Goal: Find specific page/section: Find specific page/section

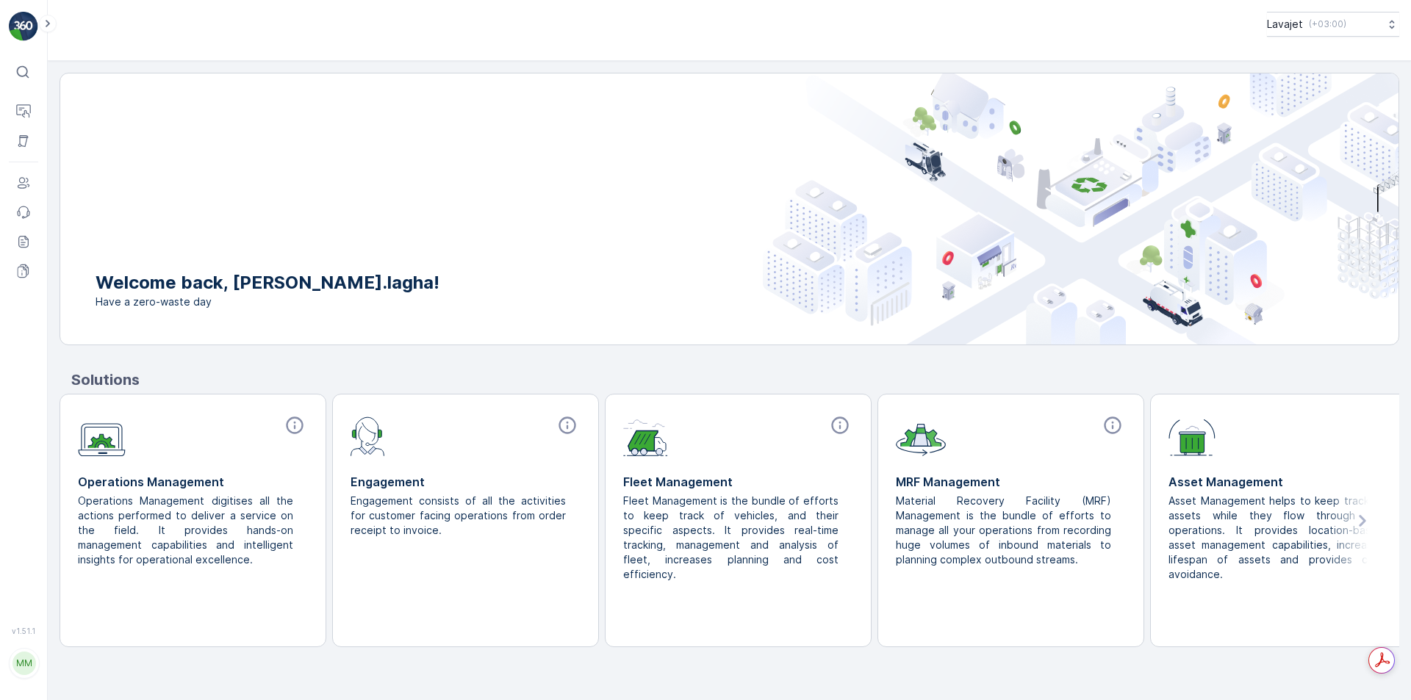
click at [1184, 453] on img at bounding box center [1191, 435] width 47 height 41
click at [1362, 523] on icon at bounding box center [1361, 521] width 7 height 12
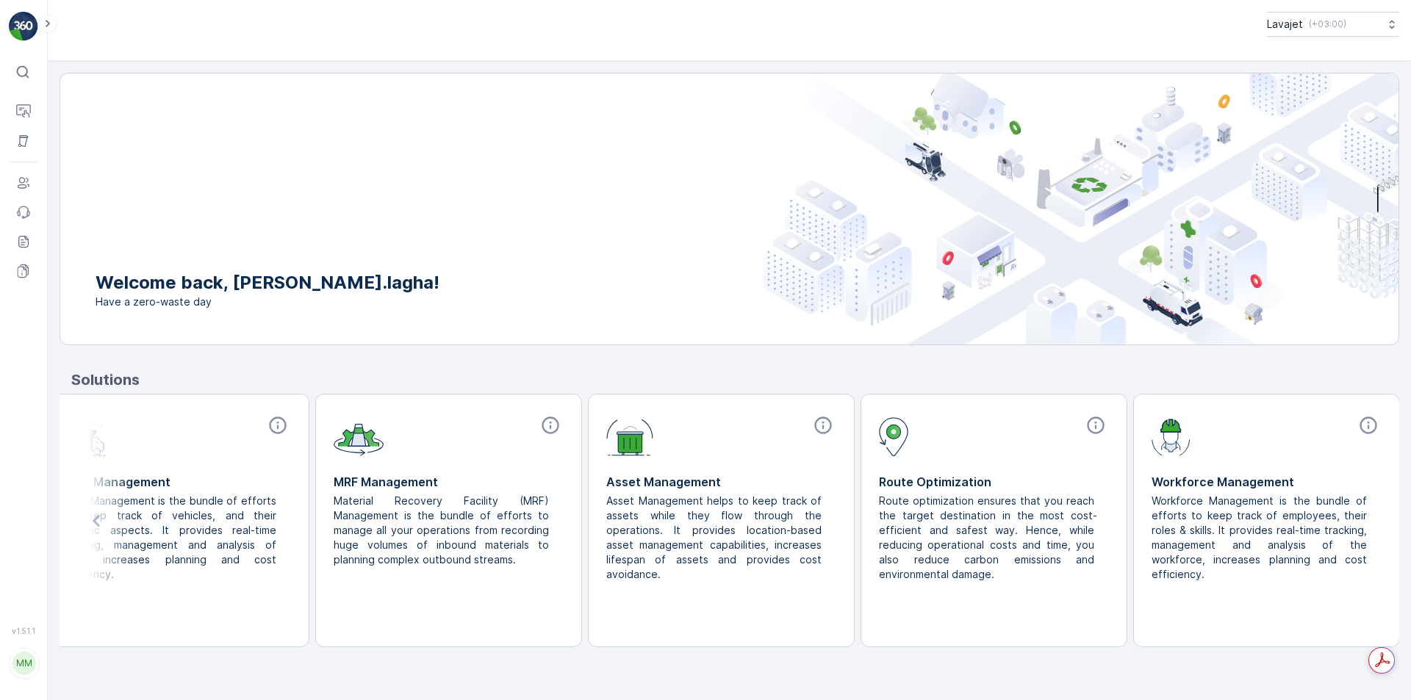
scroll to position [0, 563]
click at [74, 114] on p "Insights" at bounding box center [72, 111] width 37 height 15
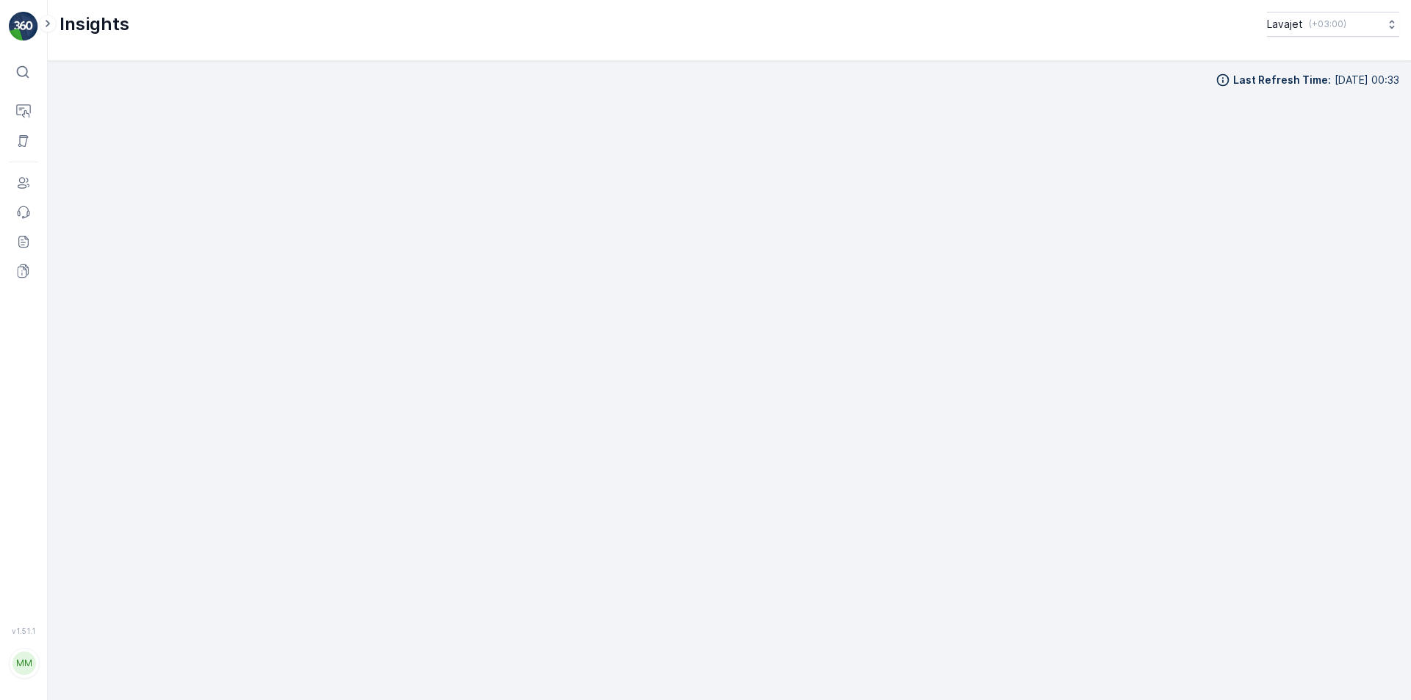
scroll to position [16, 0]
click at [62, 140] on p "Assets" at bounding box center [70, 140] width 33 height 15
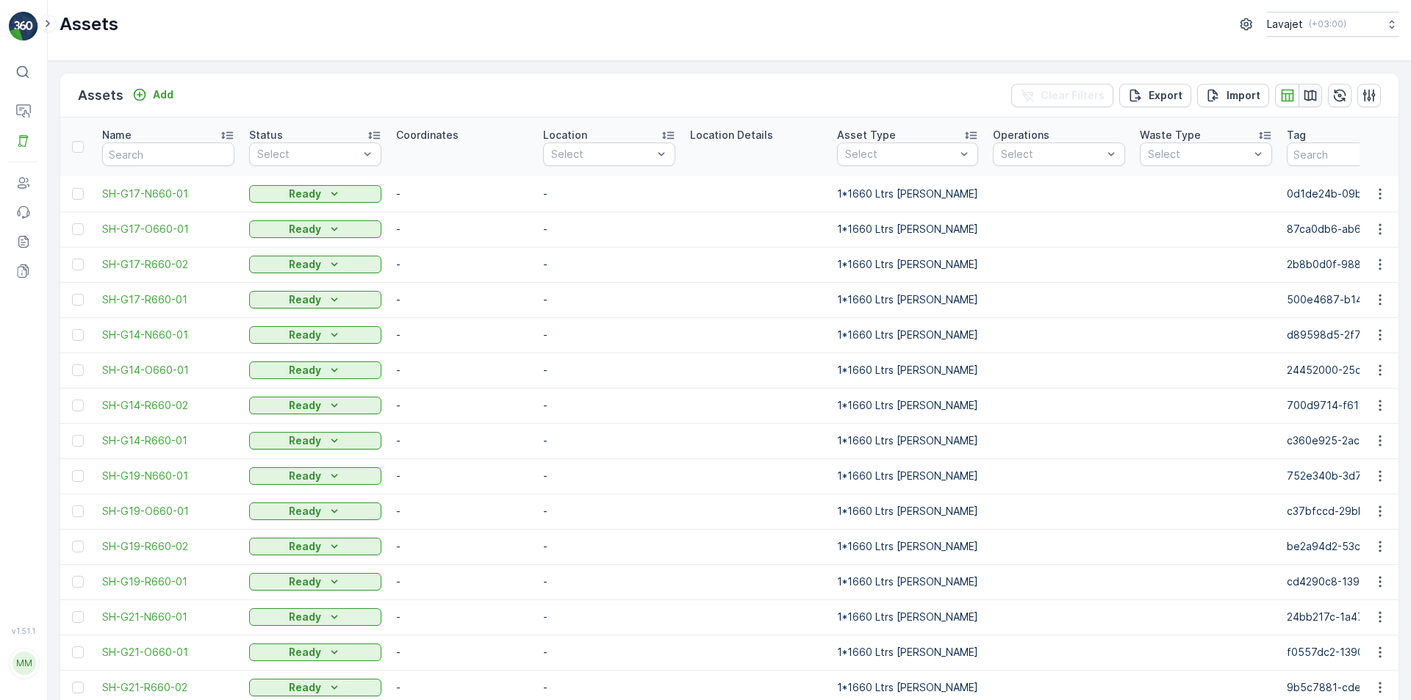
click at [1309, 93] on icon "button" at bounding box center [1310, 95] width 15 height 15
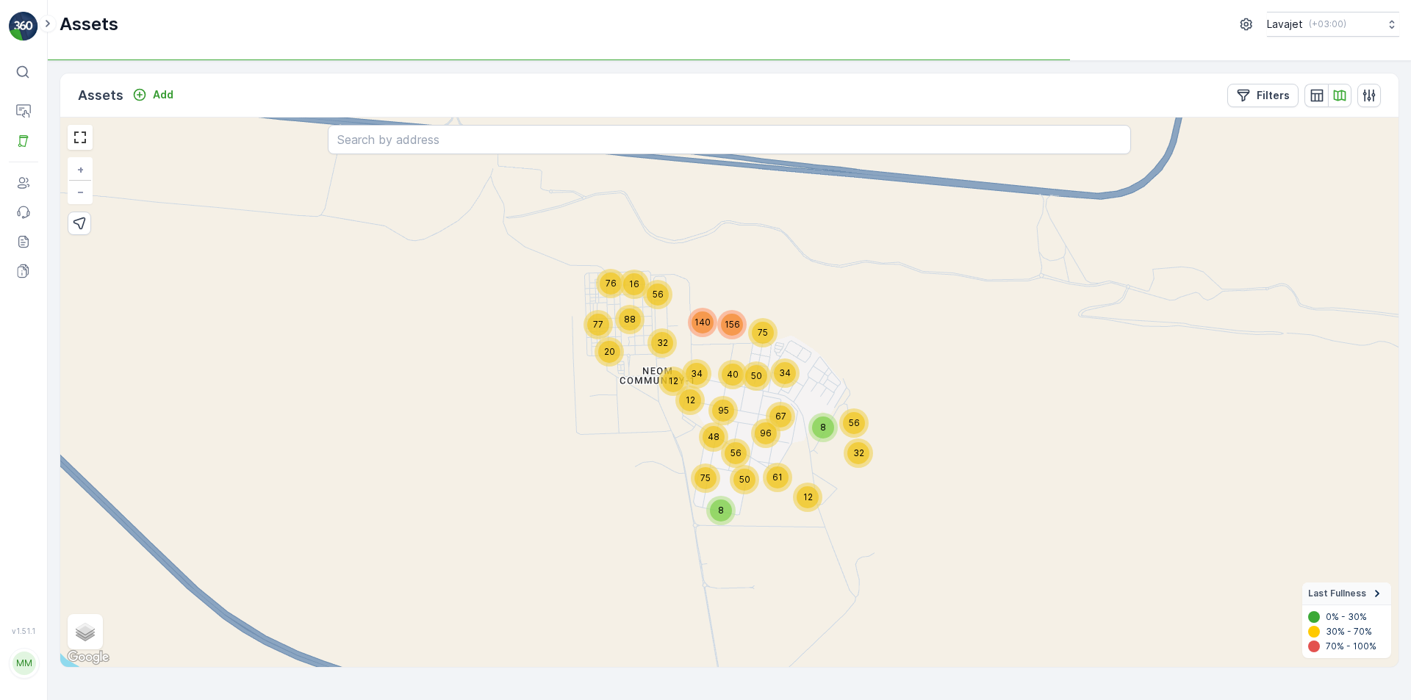
click at [1376, 591] on icon at bounding box center [1377, 593] width 4 height 7
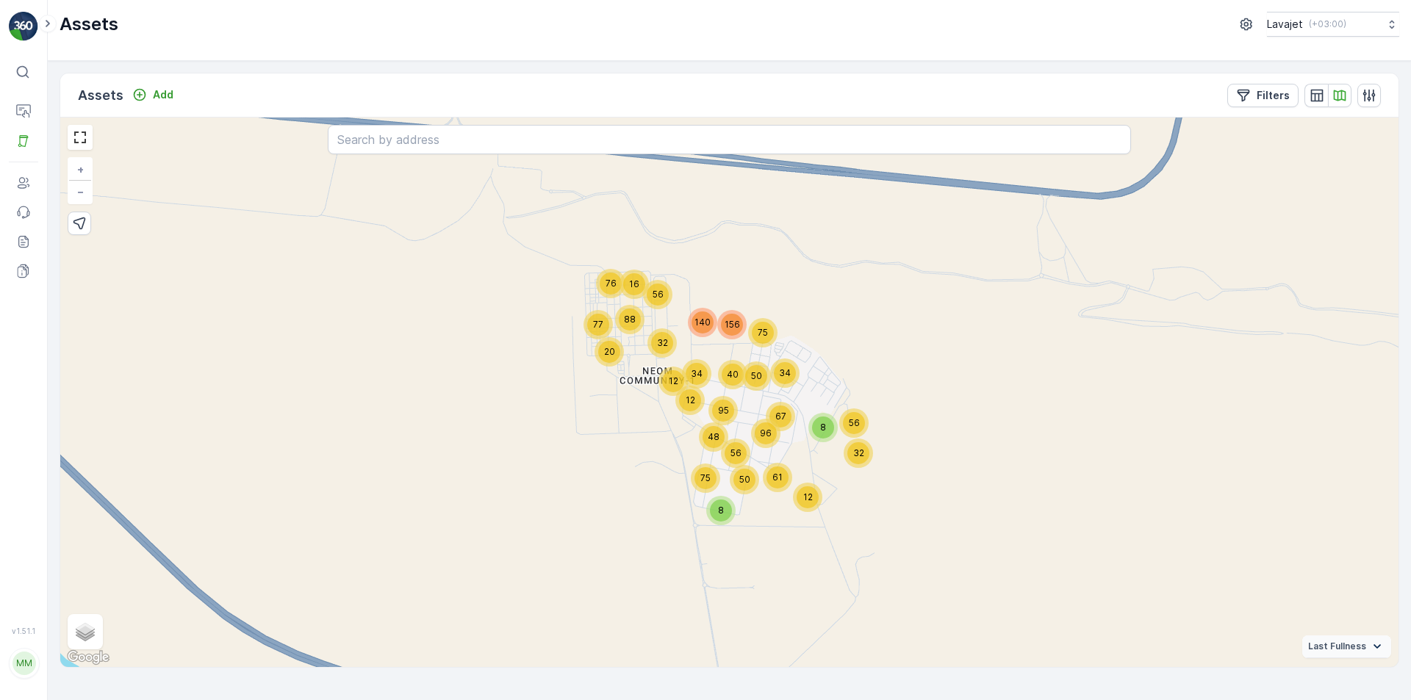
click at [1374, 649] on icon at bounding box center [1377, 646] width 16 height 16
click at [1275, 98] on p "Filters" at bounding box center [1272, 95] width 33 height 15
click at [204, 415] on input "text" at bounding box center [132, 408] width 144 height 13
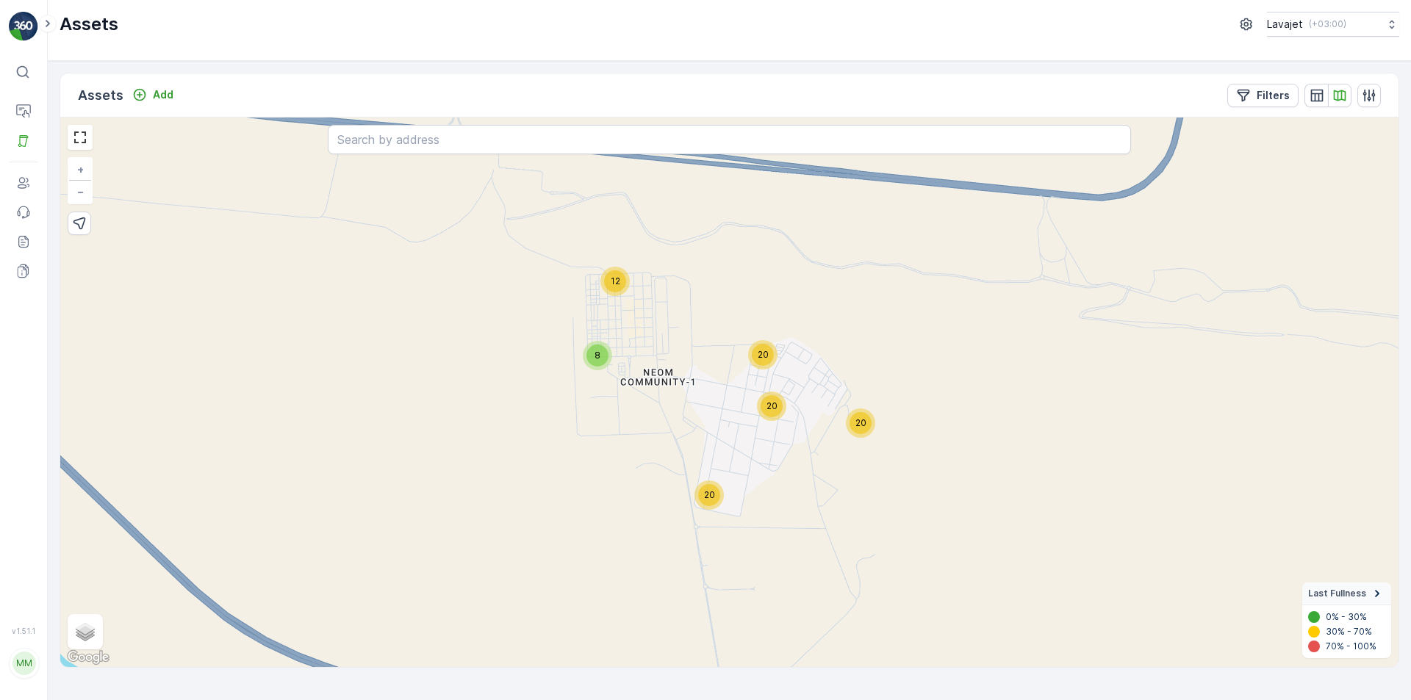
click at [815, 552] on div "8 12 20 20 20 20 + − Satellite Roadmap Terrain Hybrid Leaflet Keyboard shortcut…" at bounding box center [729, 393] width 1338 height 550
click at [1275, 103] on button "Filters" at bounding box center [1262, 96] width 71 height 24
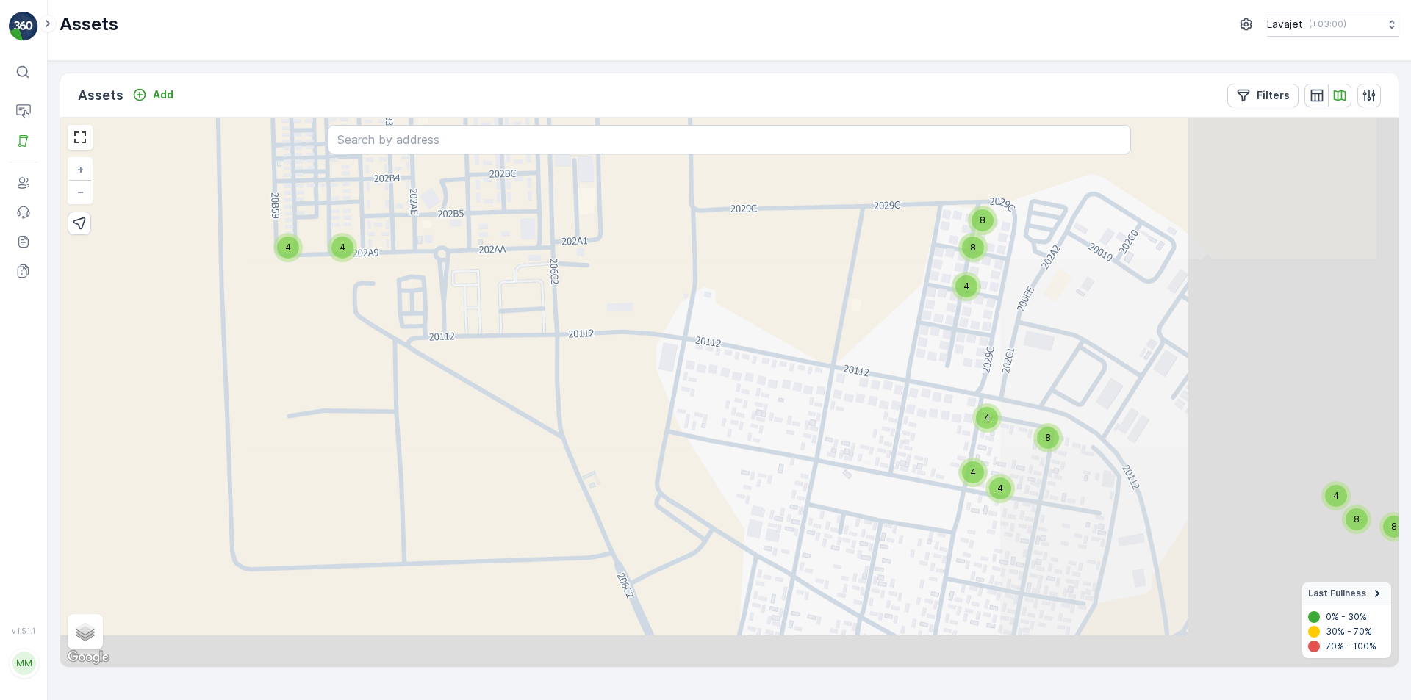
drag, startPoint x: 1155, startPoint y: 509, endPoint x: 744, endPoint y: 321, distance: 451.7
click at [744, 321] on div "4 8 4 4 8 8 4 8 8 4 4 8 4 4 8 8 4 + − Satellite Roadmap Terrain Hybrid Leaflet …" at bounding box center [729, 393] width 1338 height 550
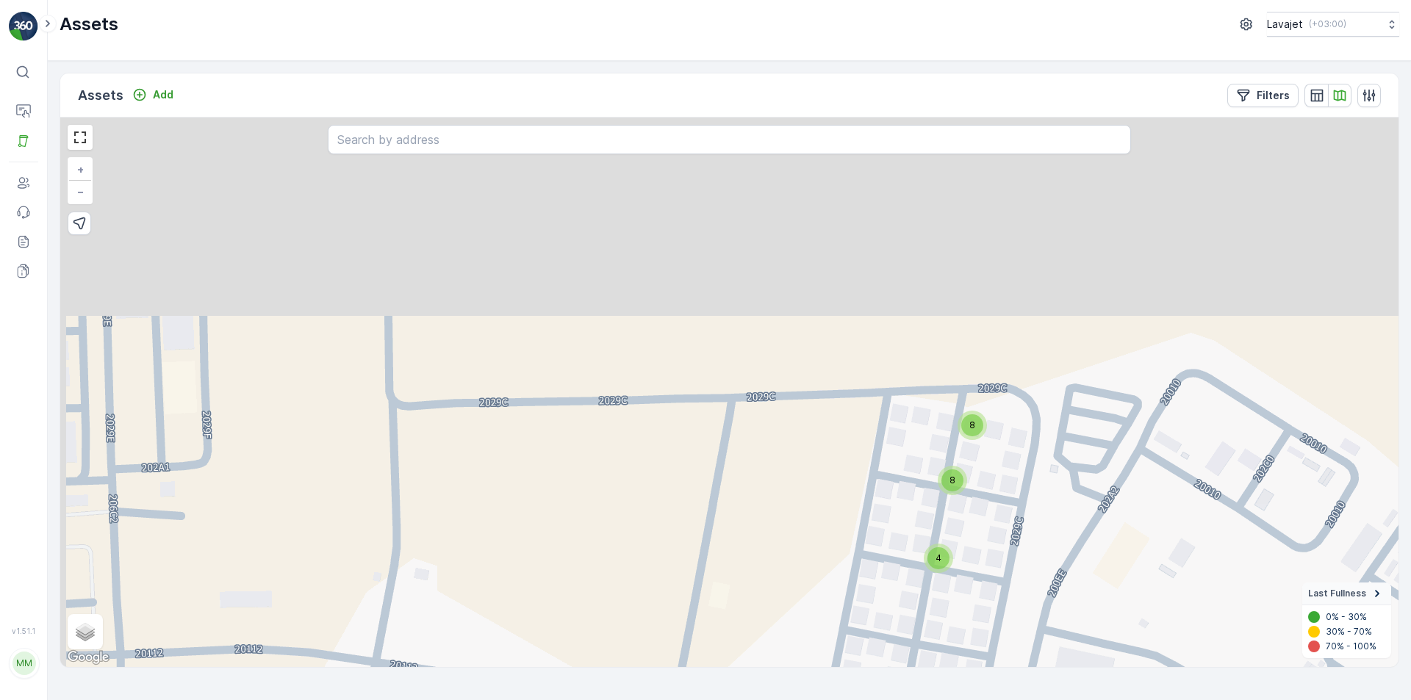
drag, startPoint x: 1001, startPoint y: 281, endPoint x: 1002, endPoint y: 519, distance: 238.0
click at [1002, 519] on div "4 4 4 4 4 4 4 4 4 4 8 8 4 4 4 4 4 4 8 4 4 4 + − Satellite Roadmap Terrain Hybri…" at bounding box center [729, 393] width 1338 height 550
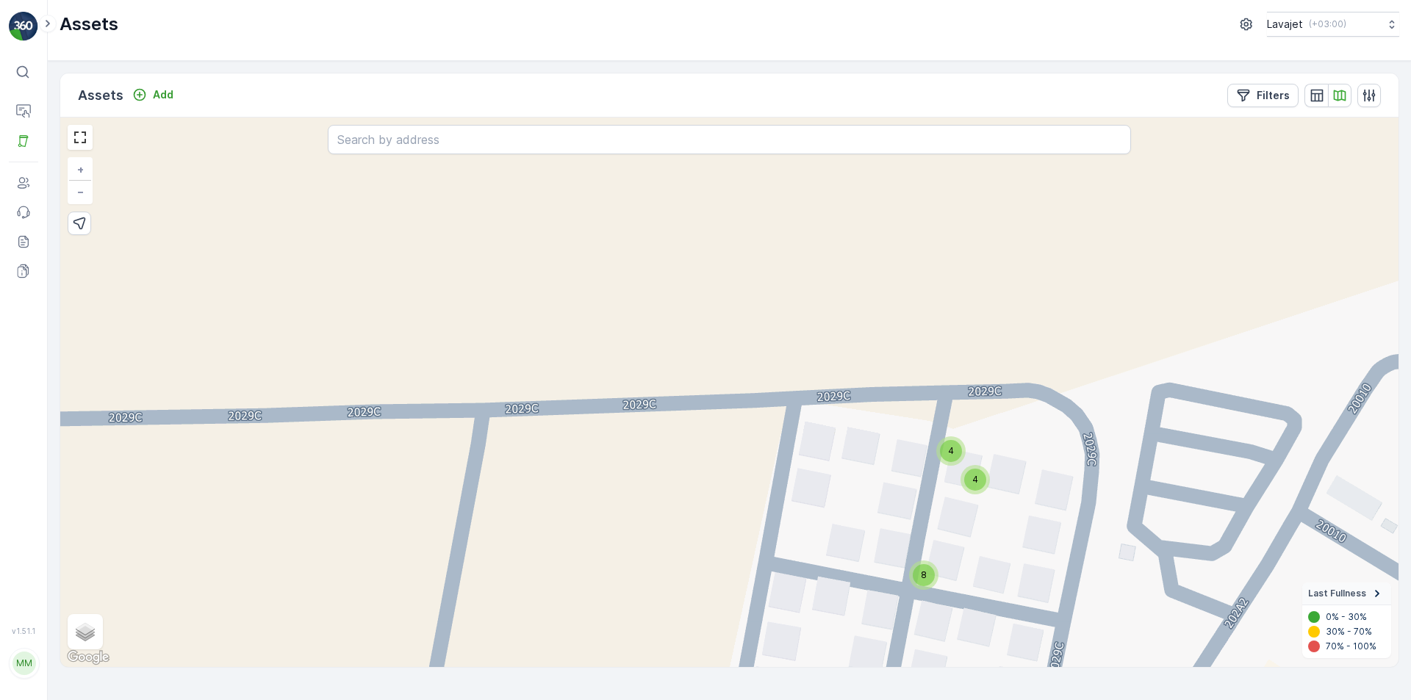
click at [949, 452] on span "4" at bounding box center [951, 450] width 6 height 11
click at [976, 460] on icon at bounding box center [976, 458] width 10 height 12
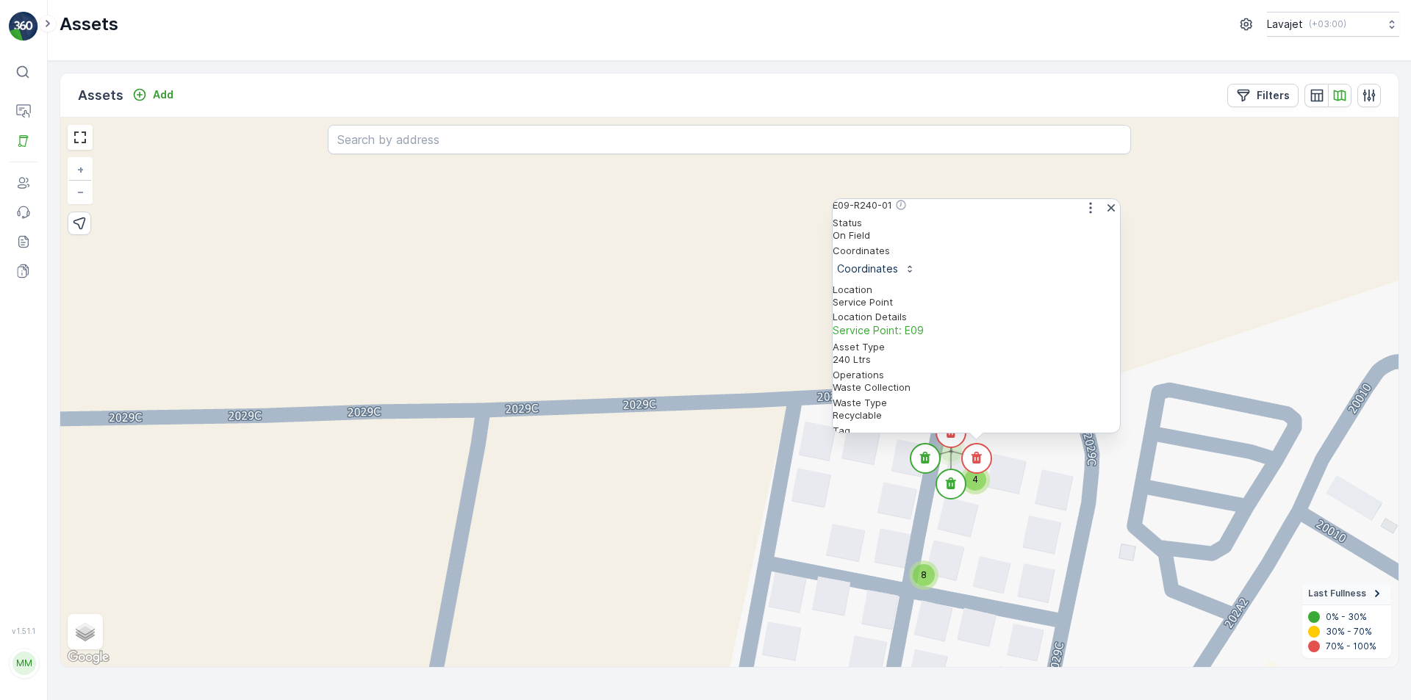
scroll to position [123, 0]
click at [1107, 212] on icon "button" at bounding box center [1110, 207] width 7 height 7
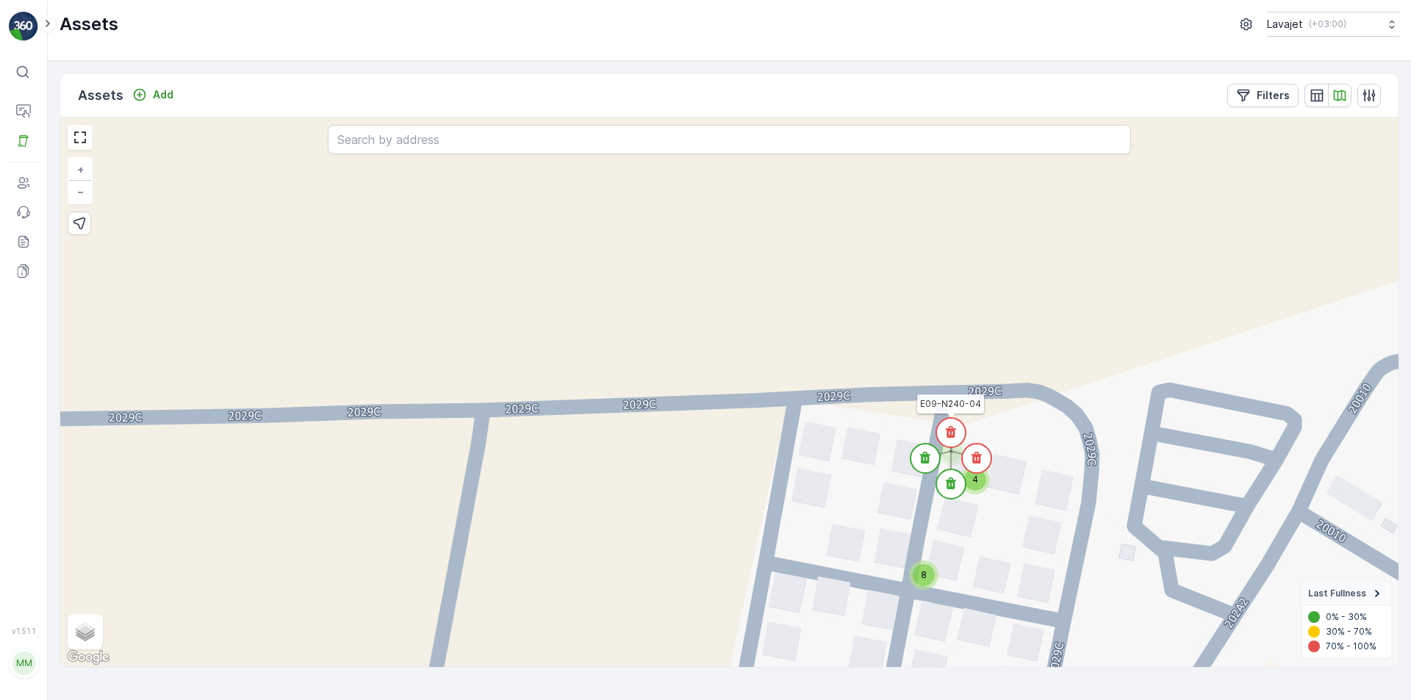
click at [953, 433] on icon at bounding box center [951, 432] width 10 height 12
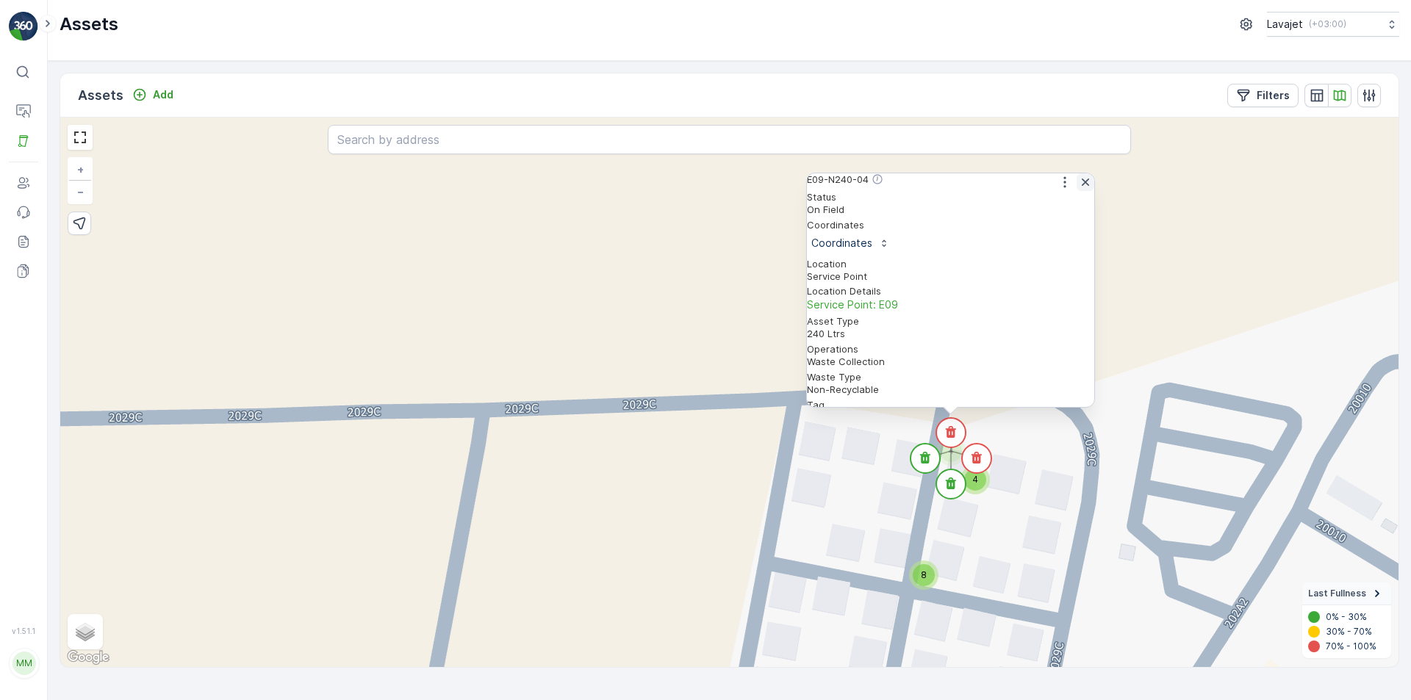
click at [1081, 186] on icon "button" at bounding box center [1084, 182] width 7 height 7
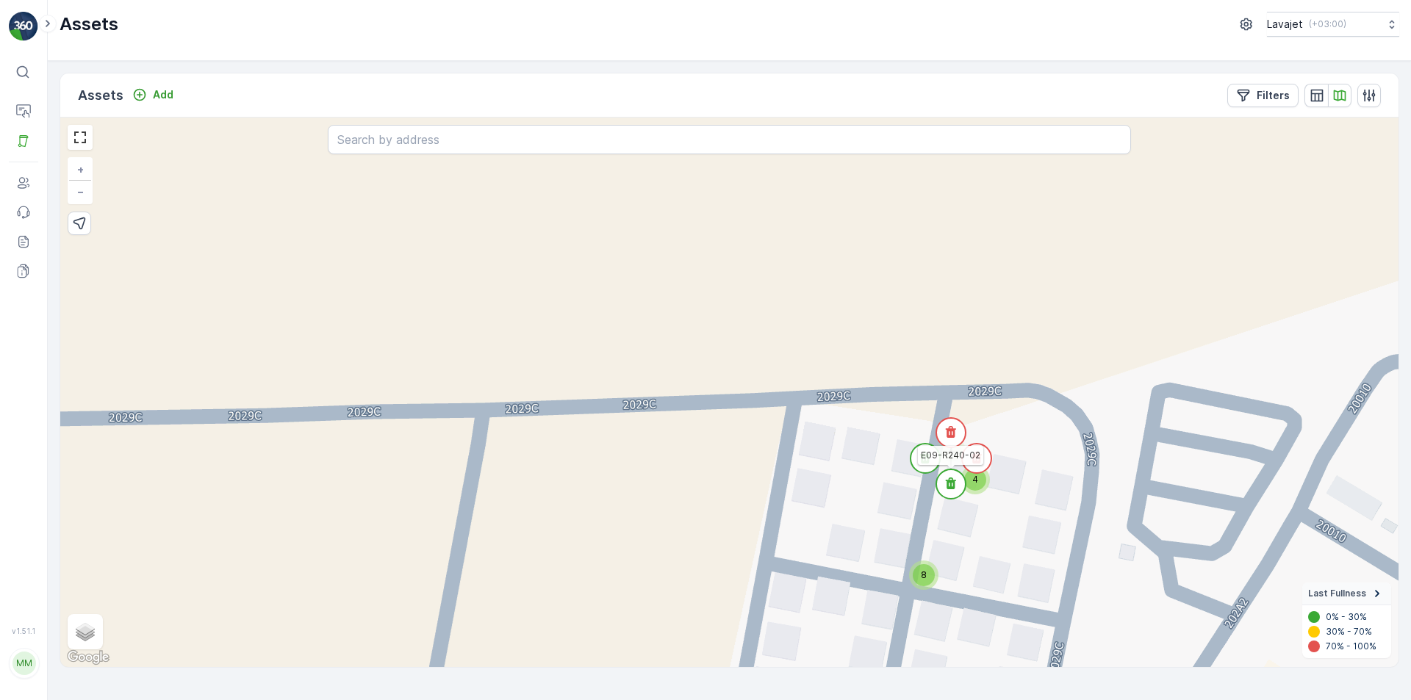
click at [949, 480] on icon at bounding box center [951, 484] width 10 height 12
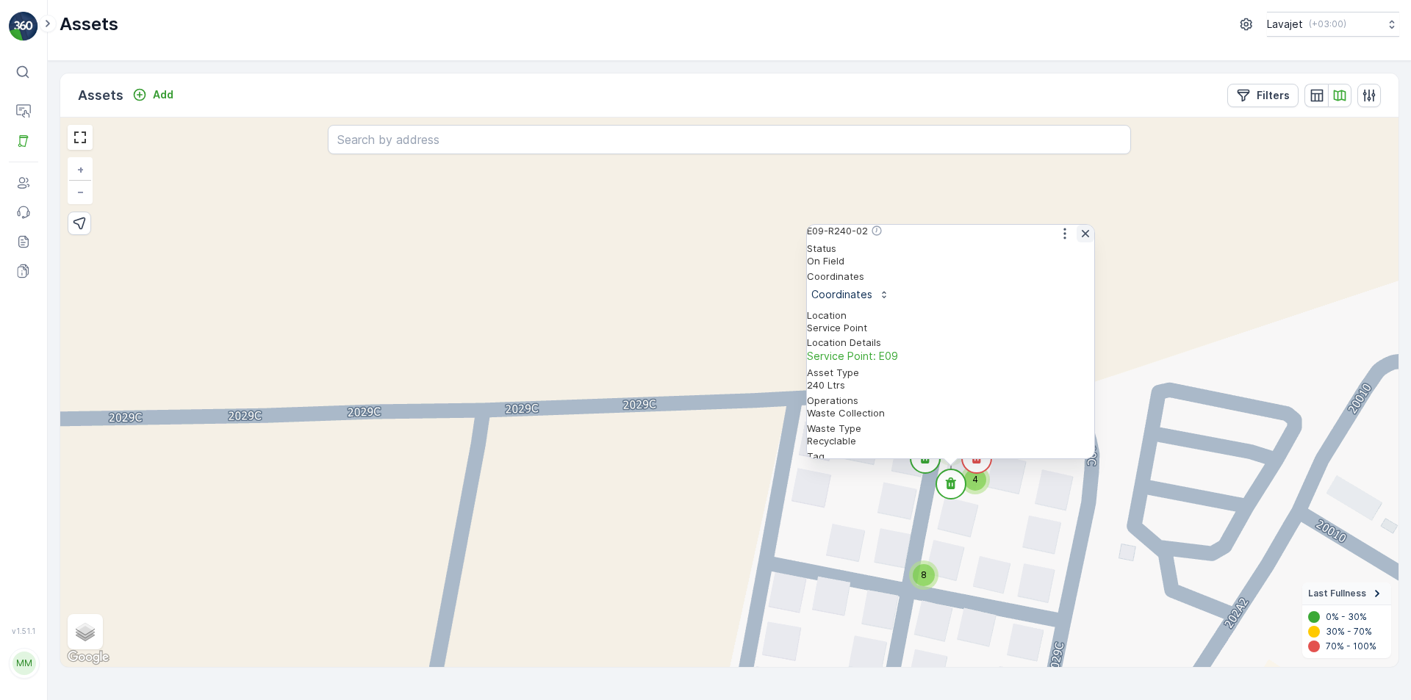
click at [1079, 241] on icon "button" at bounding box center [1085, 233] width 15 height 15
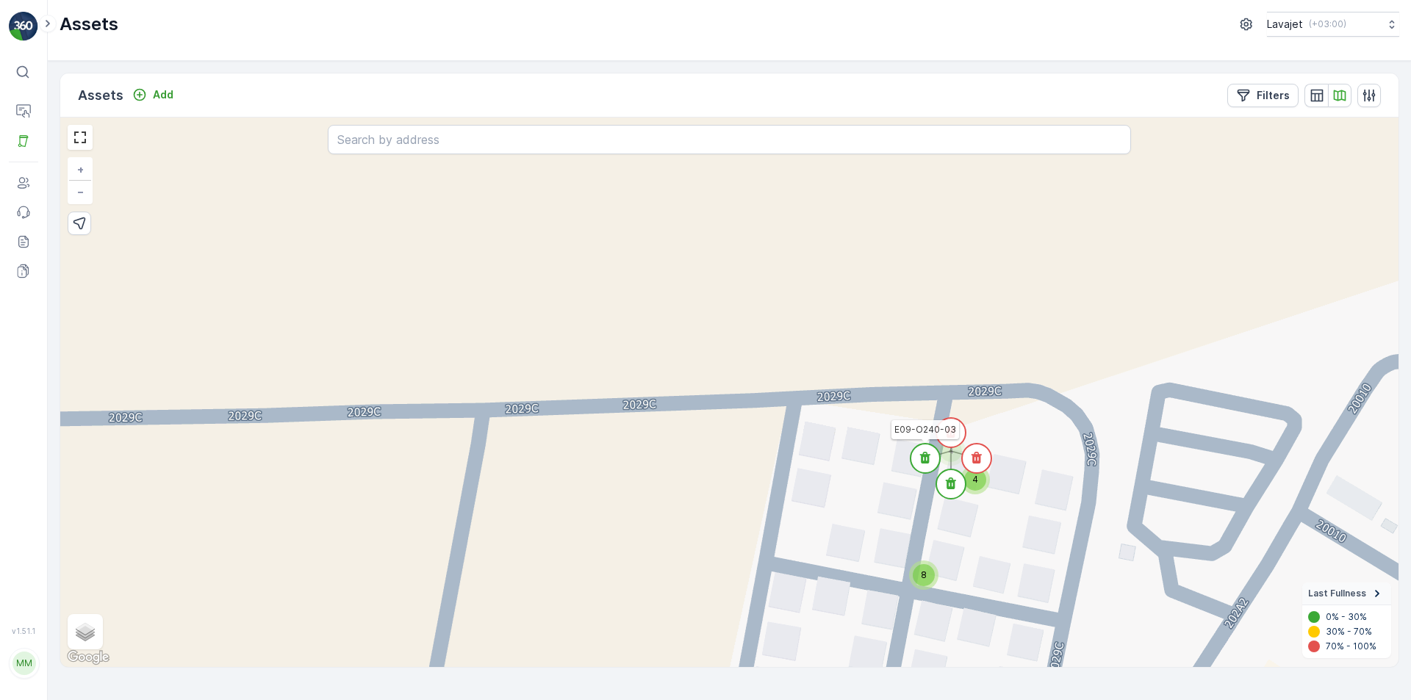
click at [922, 457] on icon at bounding box center [925, 458] width 10 height 12
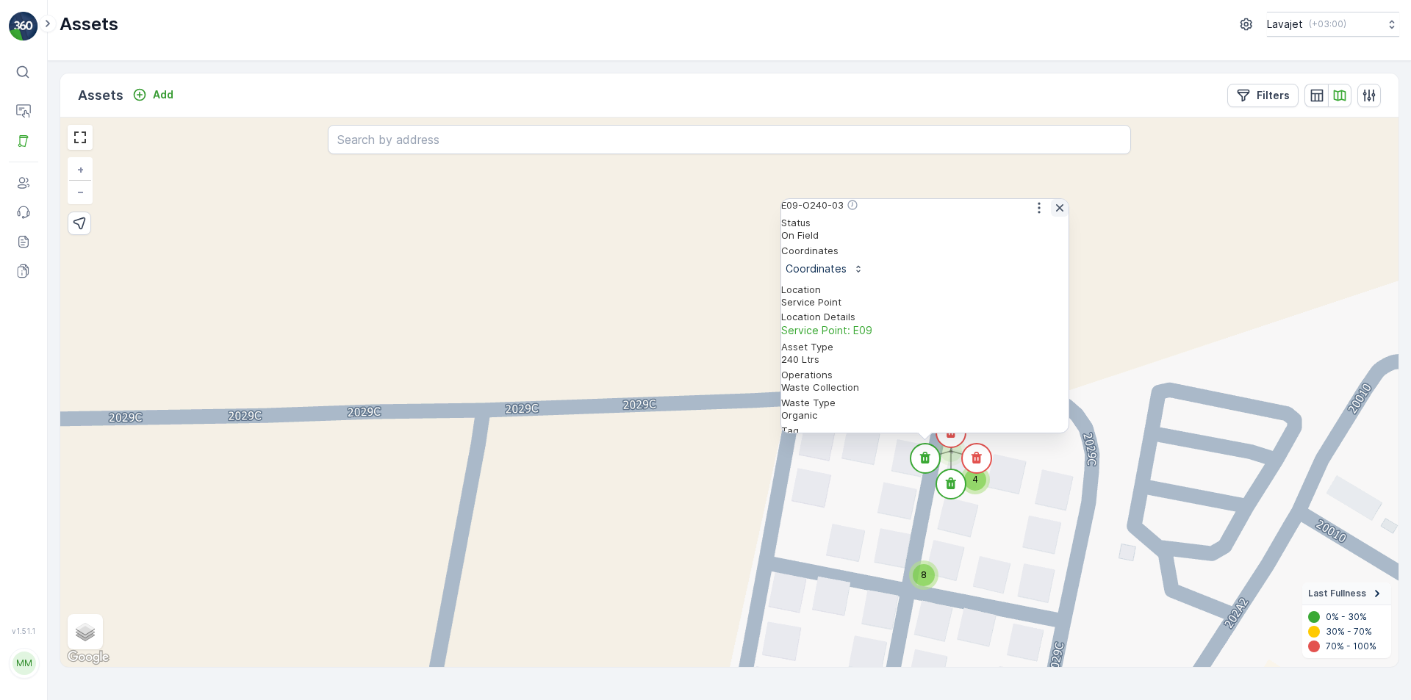
click at [1052, 215] on icon "button" at bounding box center [1059, 208] width 15 height 15
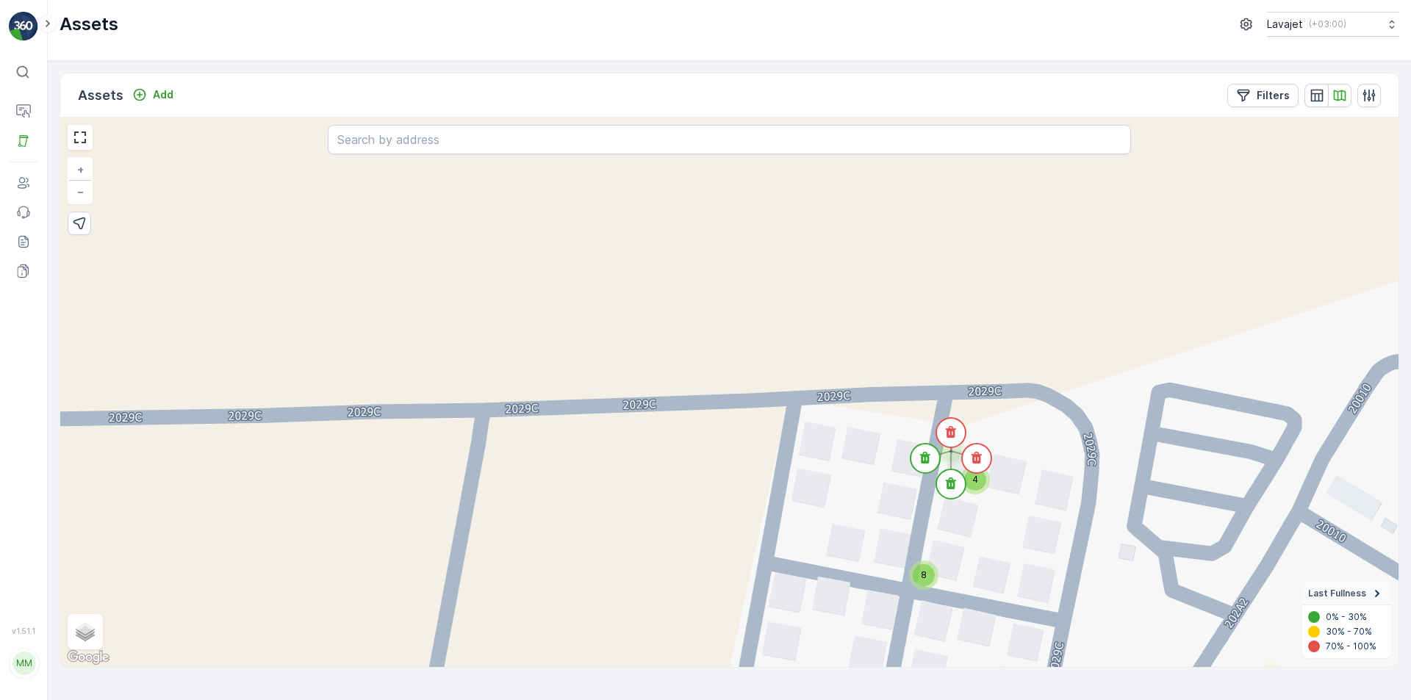
click at [1001, 511] on div "4 4 4 4 4 4 4 4 4 4 4 4 8 4 4 4 4 4 4 8 4 4 4 + − Satellite Roadmap Terrain Hyb…" at bounding box center [729, 393] width 1338 height 550
click at [977, 483] on span "4" at bounding box center [975, 479] width 6 height 11
click at [979, 457] on circle at bounding box center [974, 461] width 29 height 29
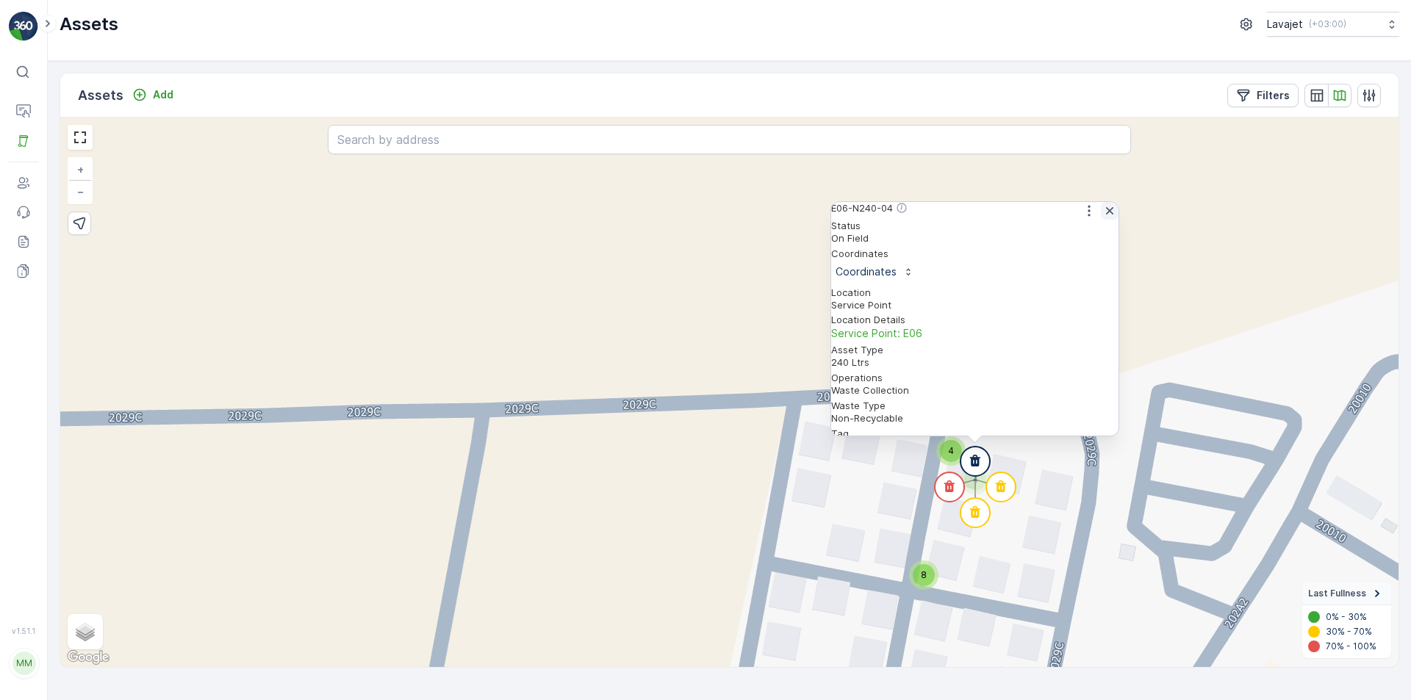
click at [1106, 215] on icon "button" at bounding box center [1109, 210] width 7 height 7
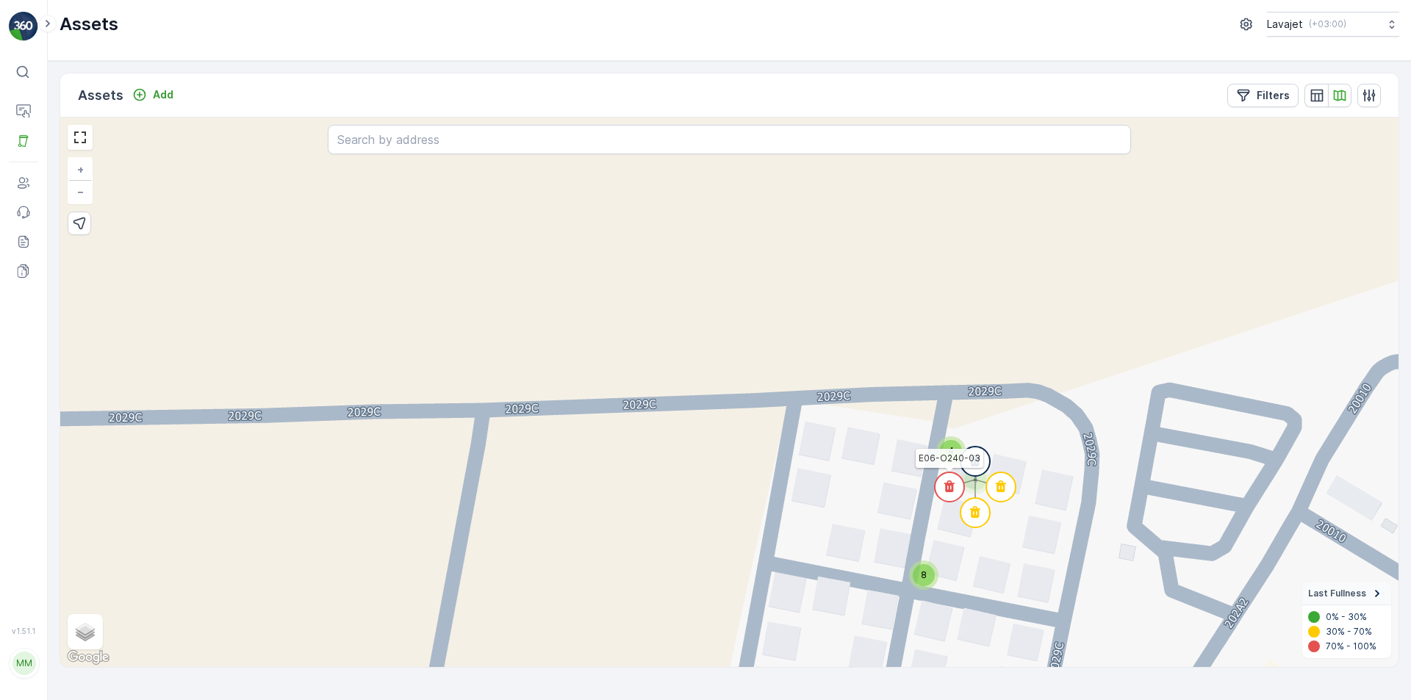
click at [948, 485] on icon at bounding box center [949, 486] width 10 height 12
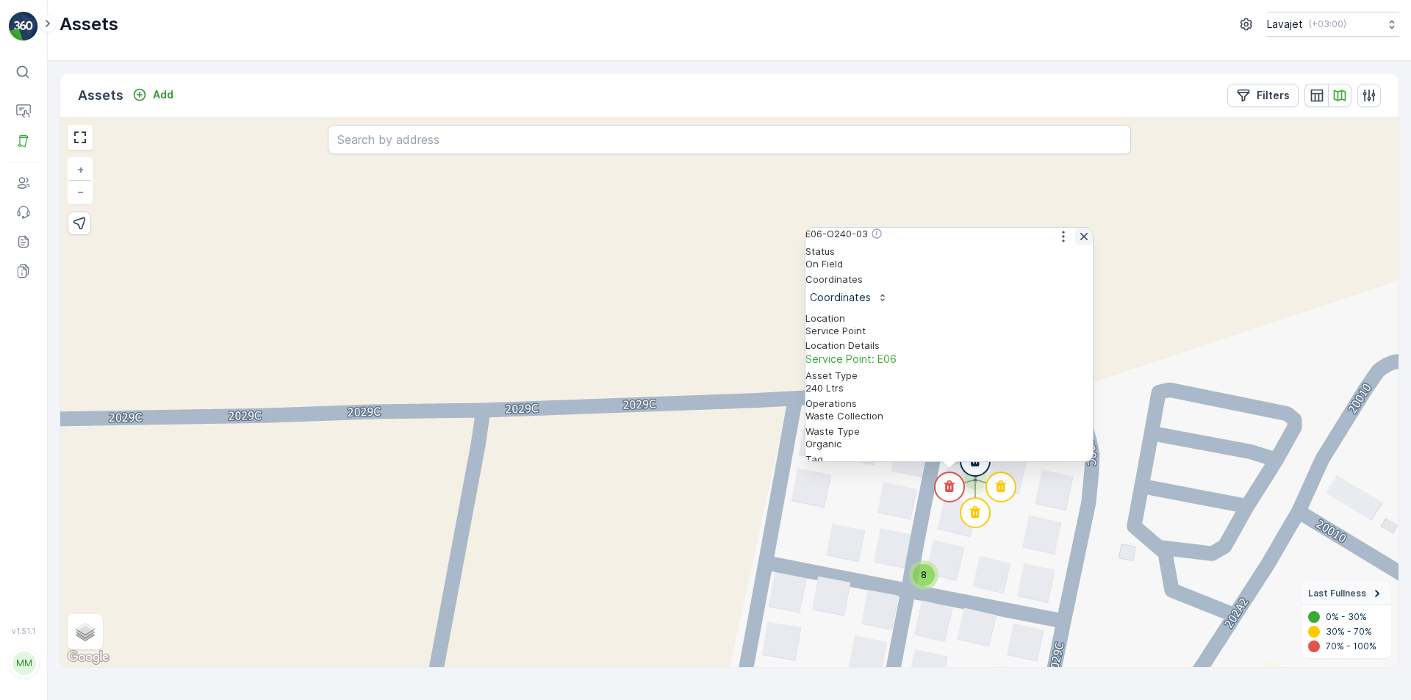
click at [1078, 240] on icon "button" at bounding box center [1083, 236] width 15 height 15
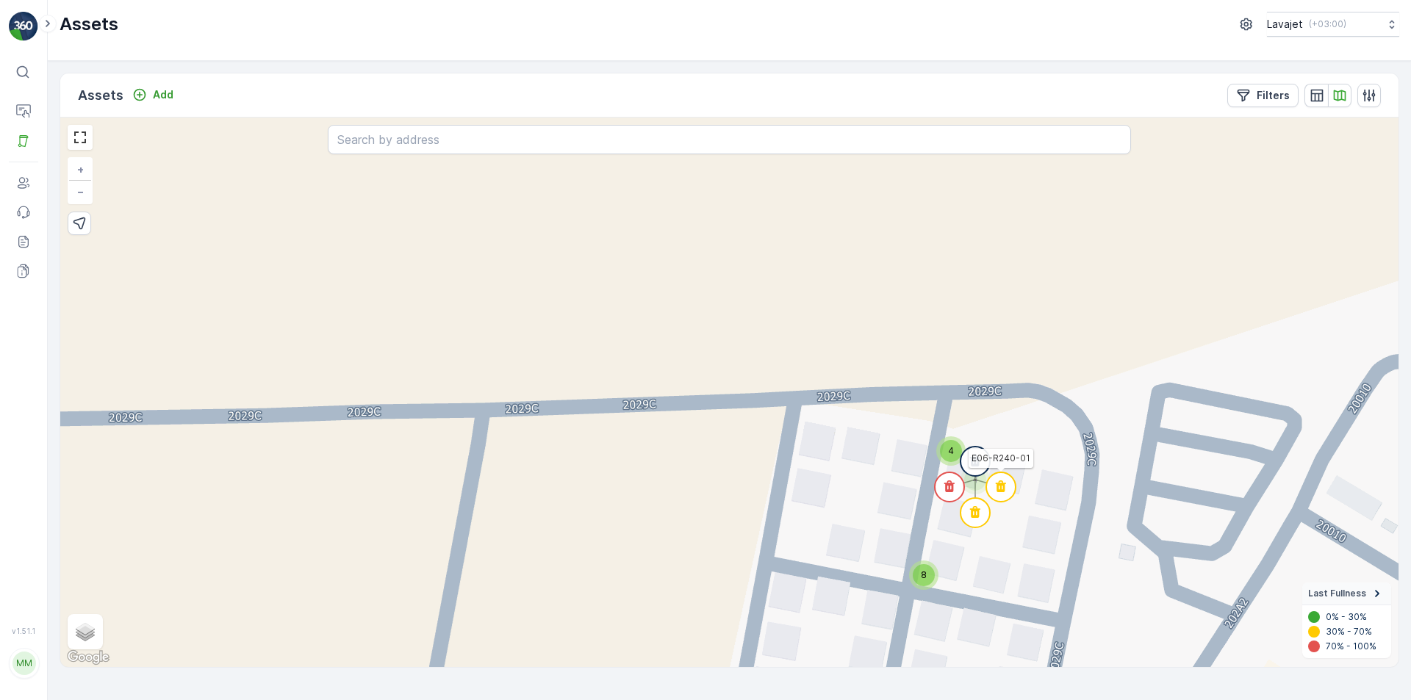
click at [1002, 488] on circle at bounding box center [1000, 486] width 29 height 29
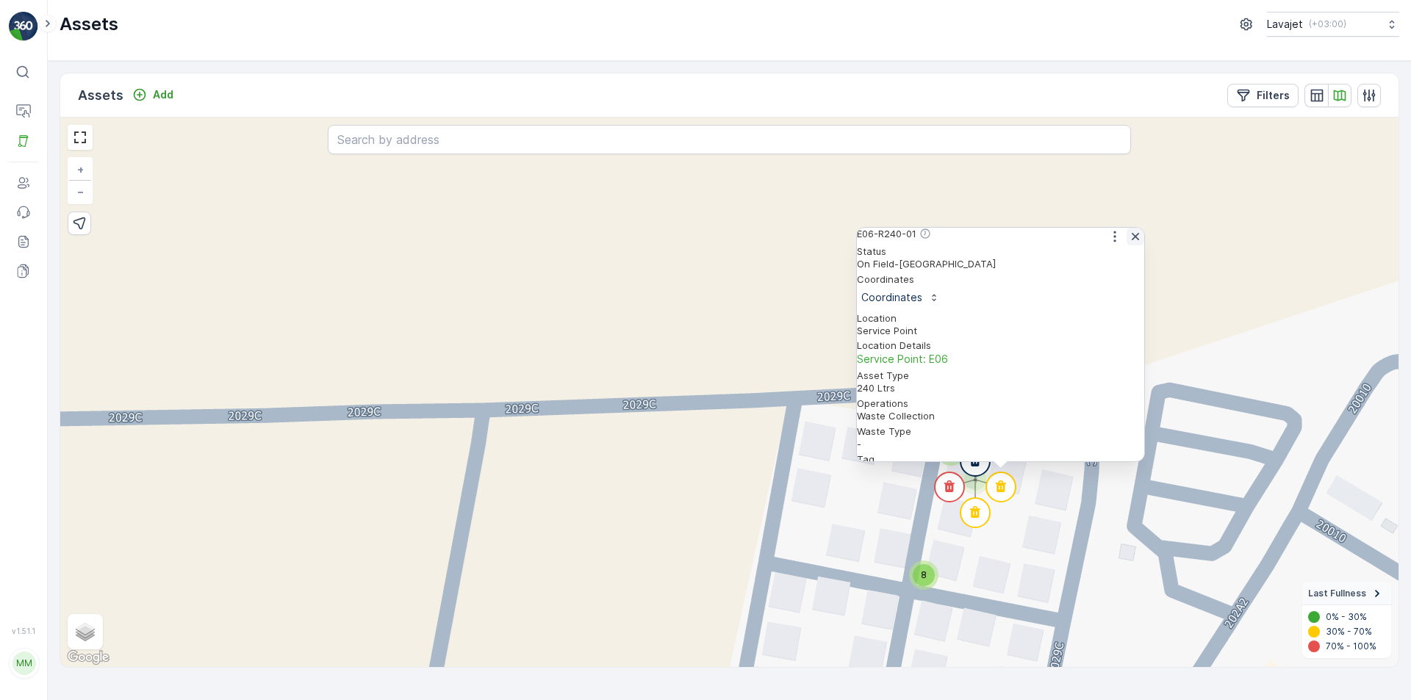
click at [1131, 240] on icon "button" at bounding box center [1134, 236] width 7 height 7
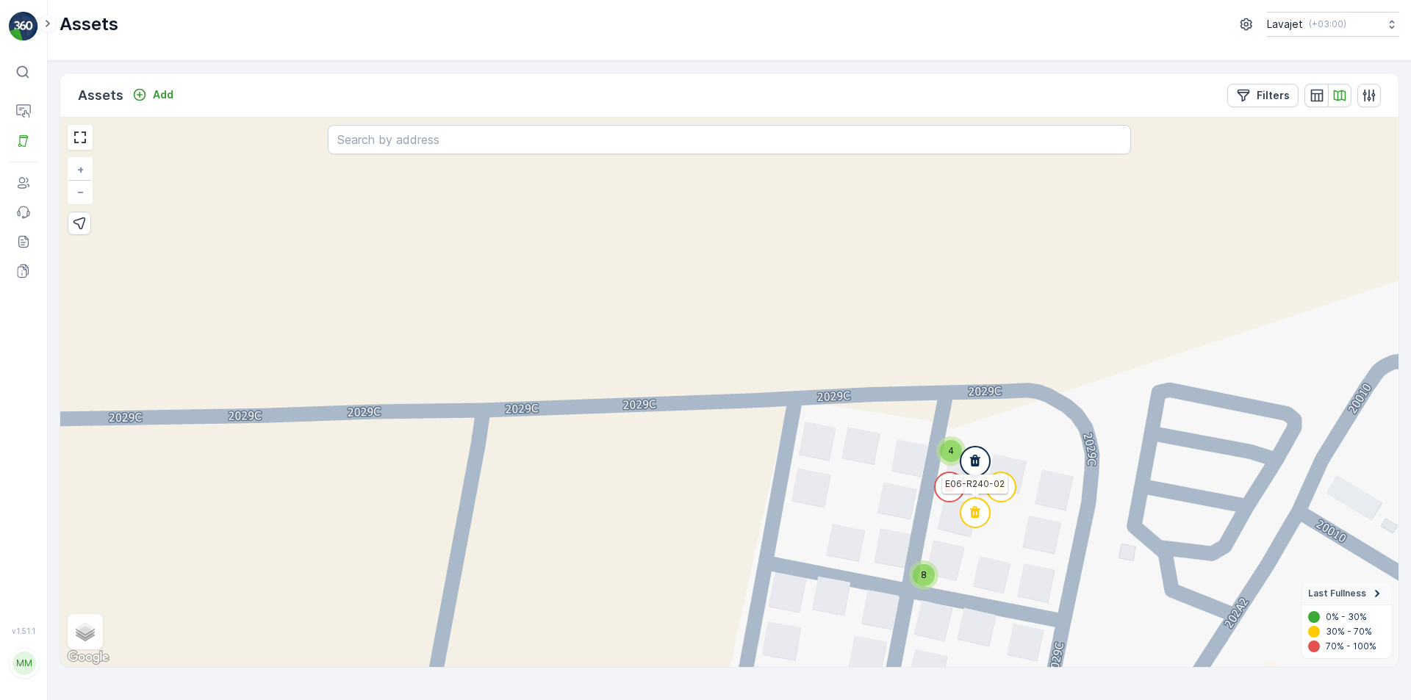
click at [977, 514] on icon at bounding box center [975, 512] width 10 height 12
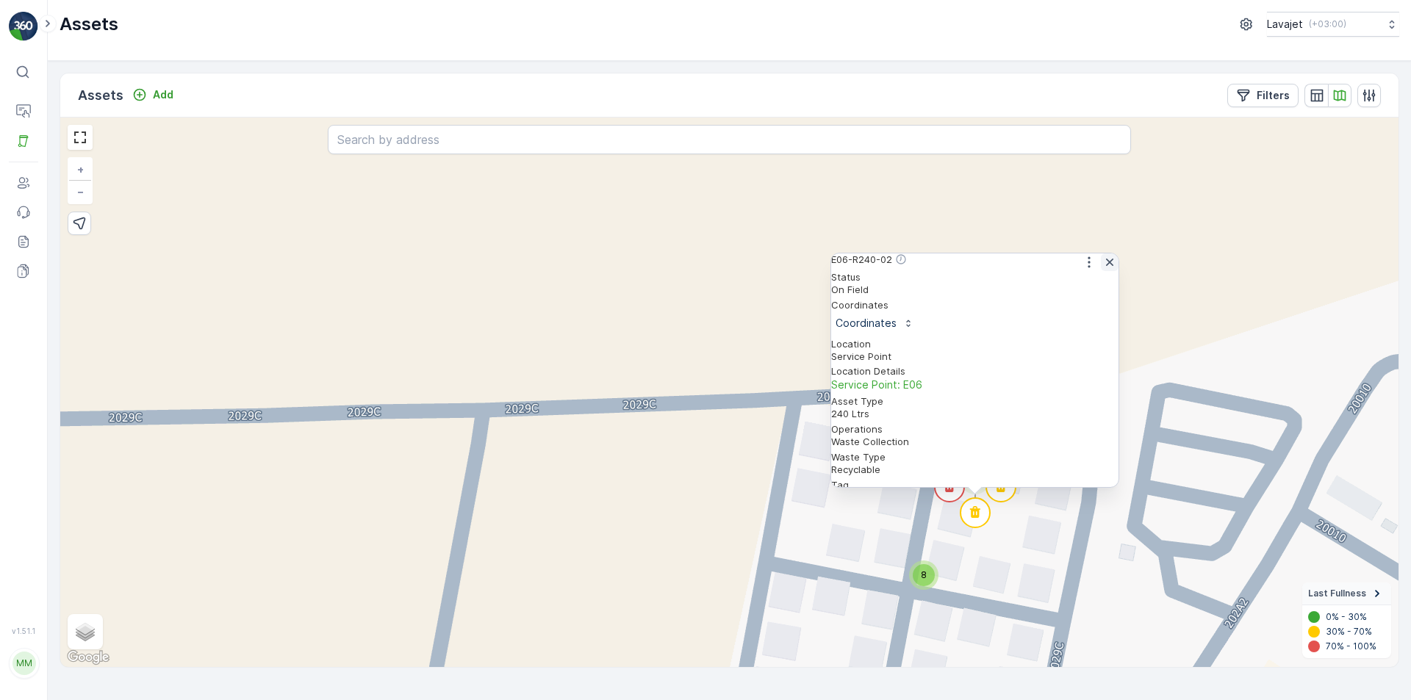
click at [1105, 270] on icon "button" at bounding box center [1109, 262] width 15 height 15
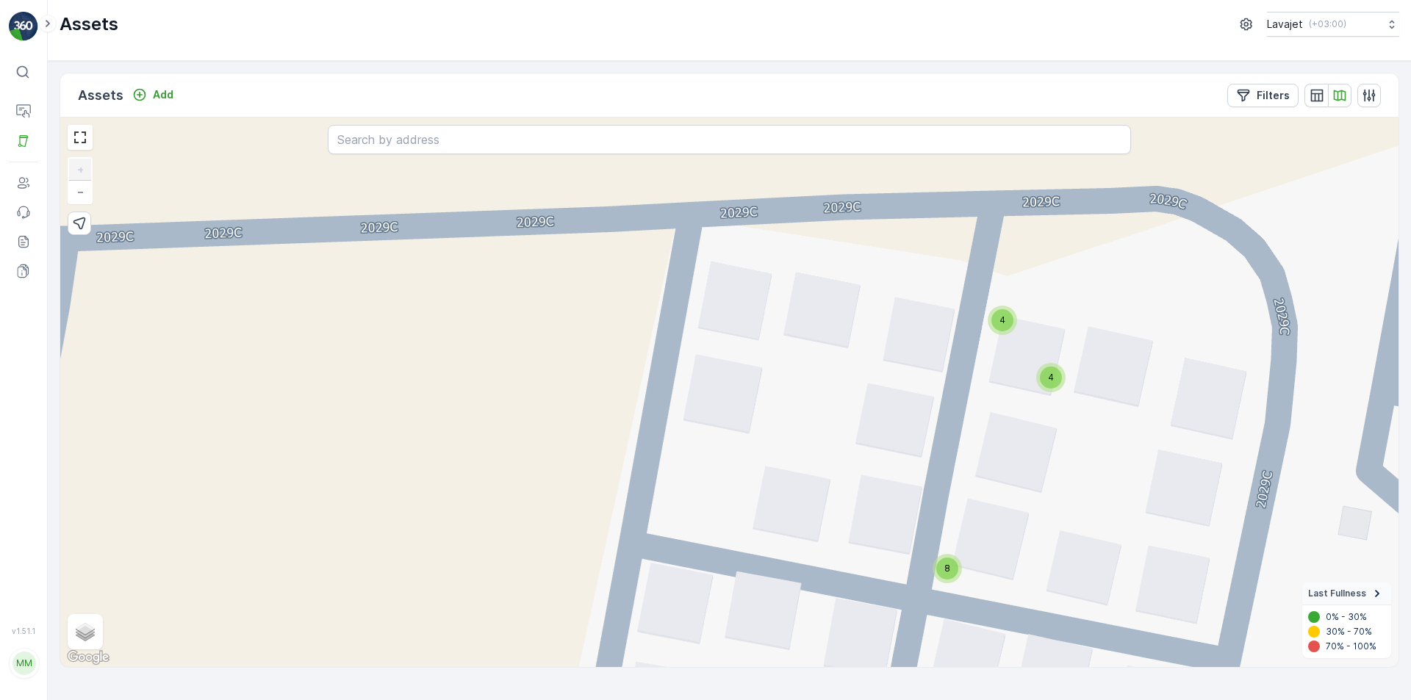
click at [944, 564] on span "8" at bounding box center [947, 568] width 6 height 11
click at [947, 540] on circle at bounding box center [946, 546] width 29 height 29
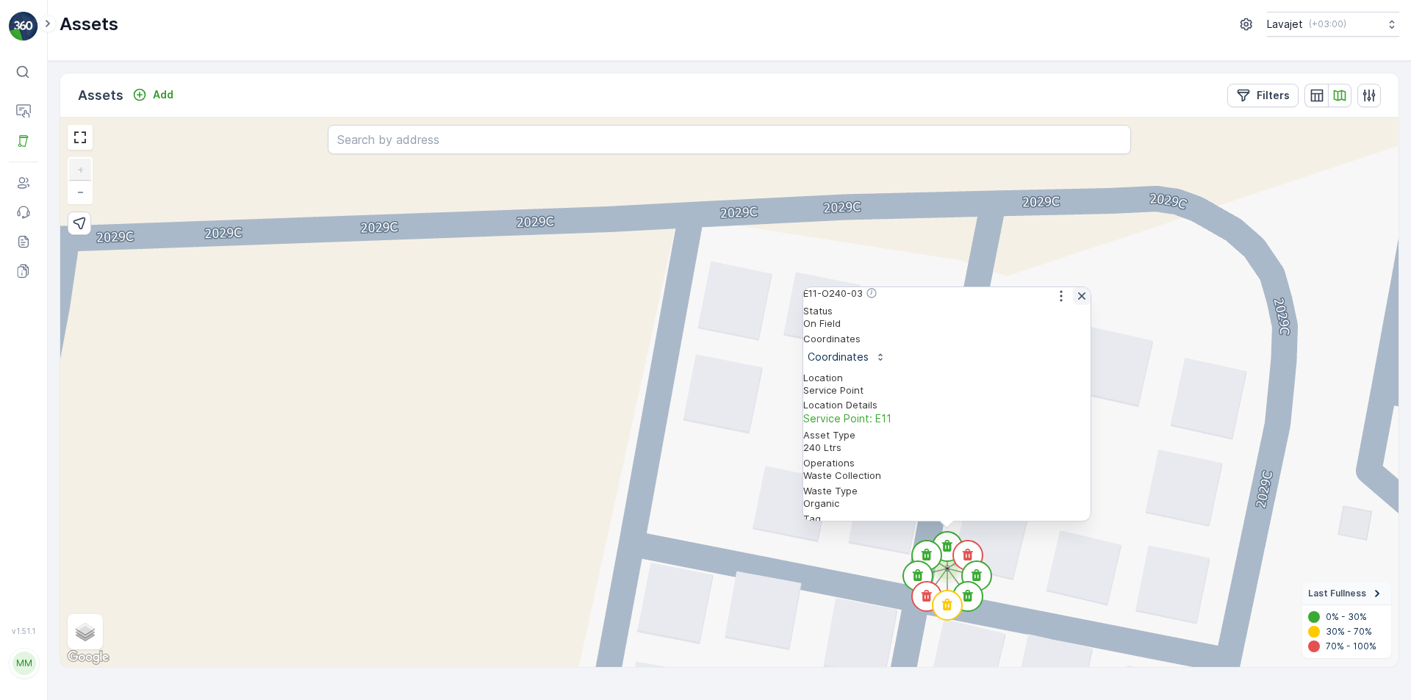
click at [1076, 301] on icon "button" at bounding box center [1081, 296] width 15 height 15
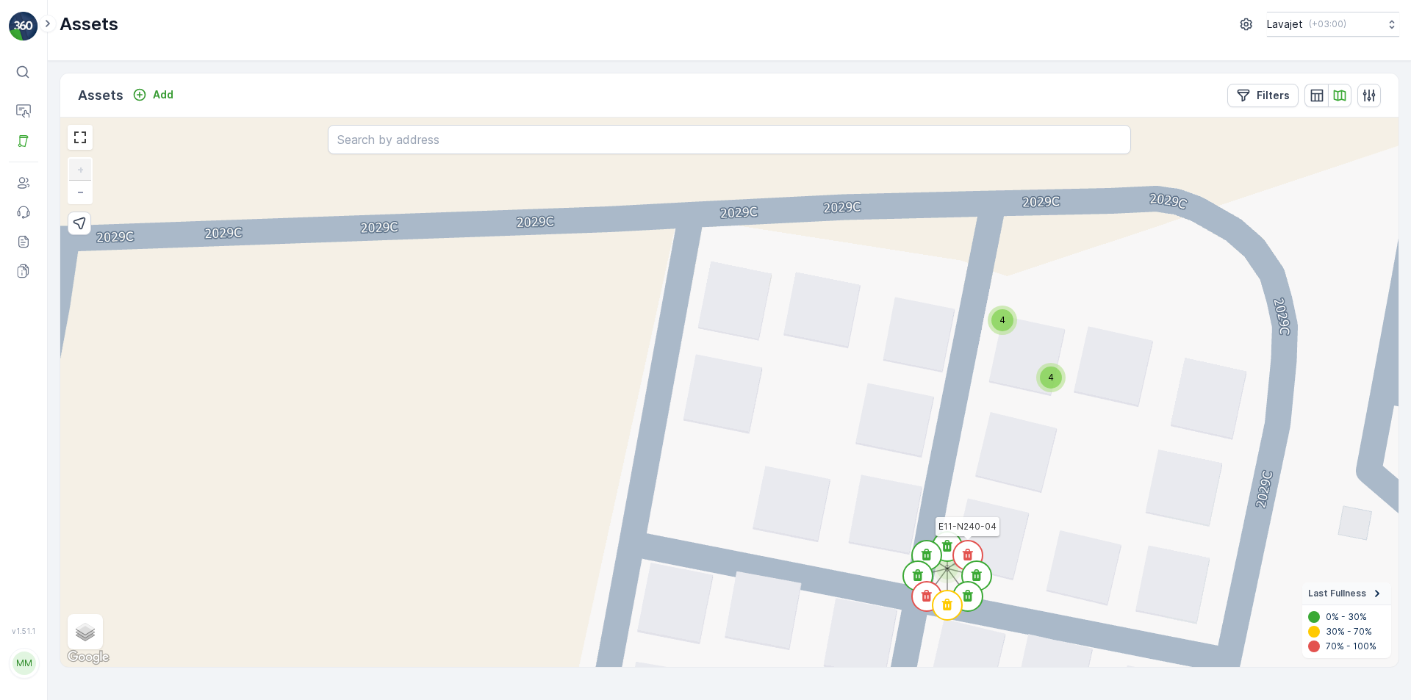
click at [968, 551] on circle at bounding box center [967, 555] width 29 height 29
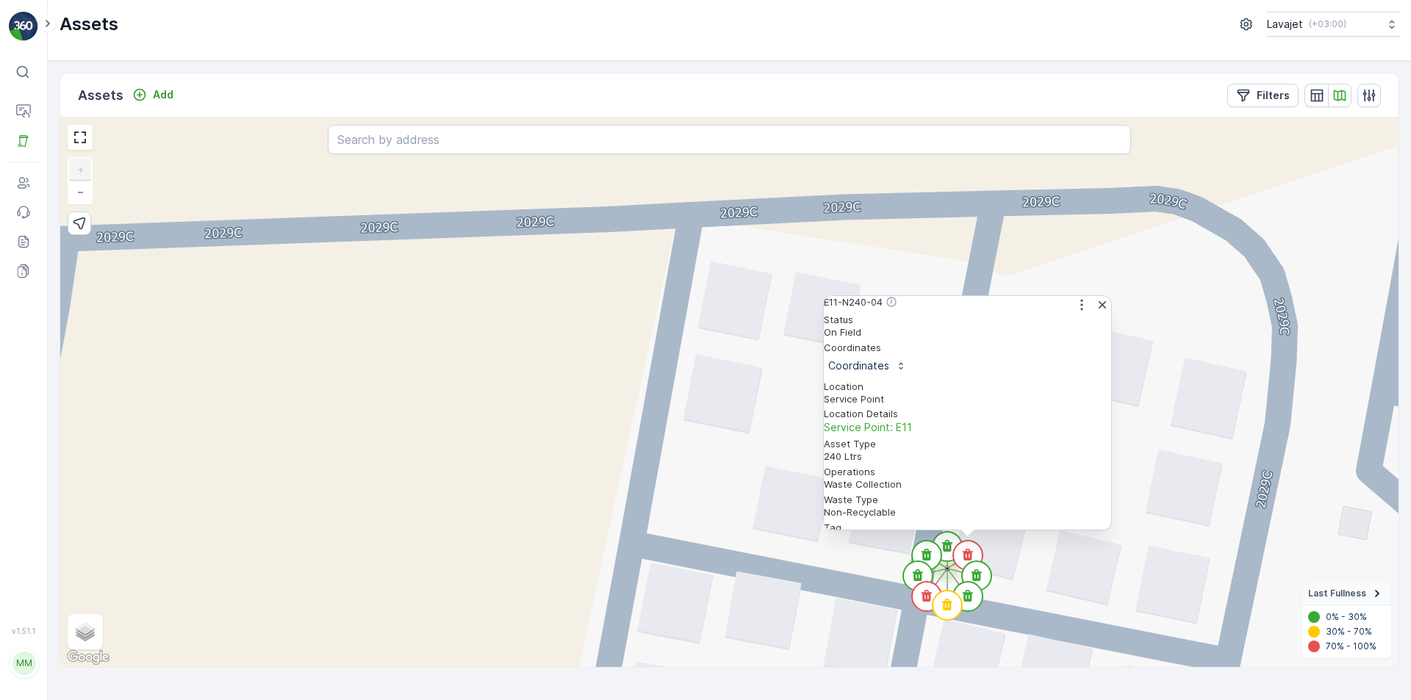
scroll to position [0, 0]
click at [1096, 312] on icon "button" at bounding box center [1102, 305] width 15 height 15
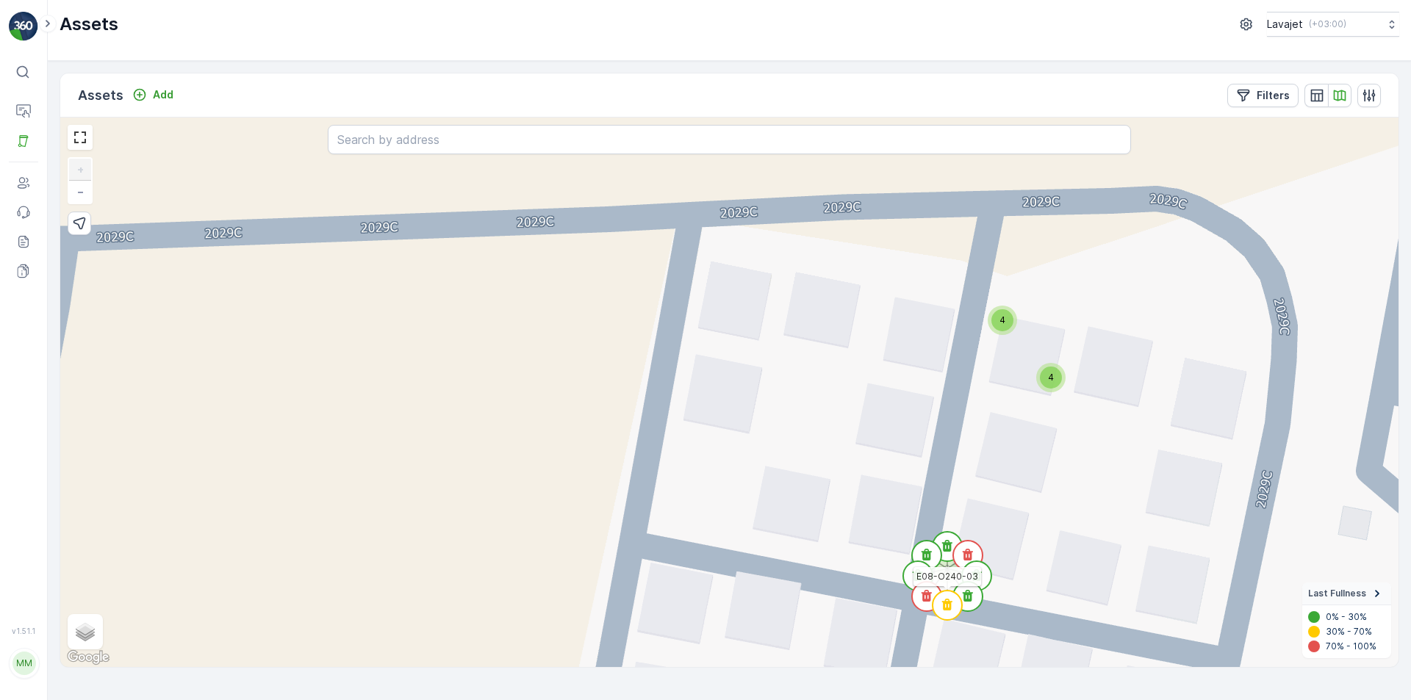
click at [948, 610] on icon at bounding box center [947, 605] width 10 height 12
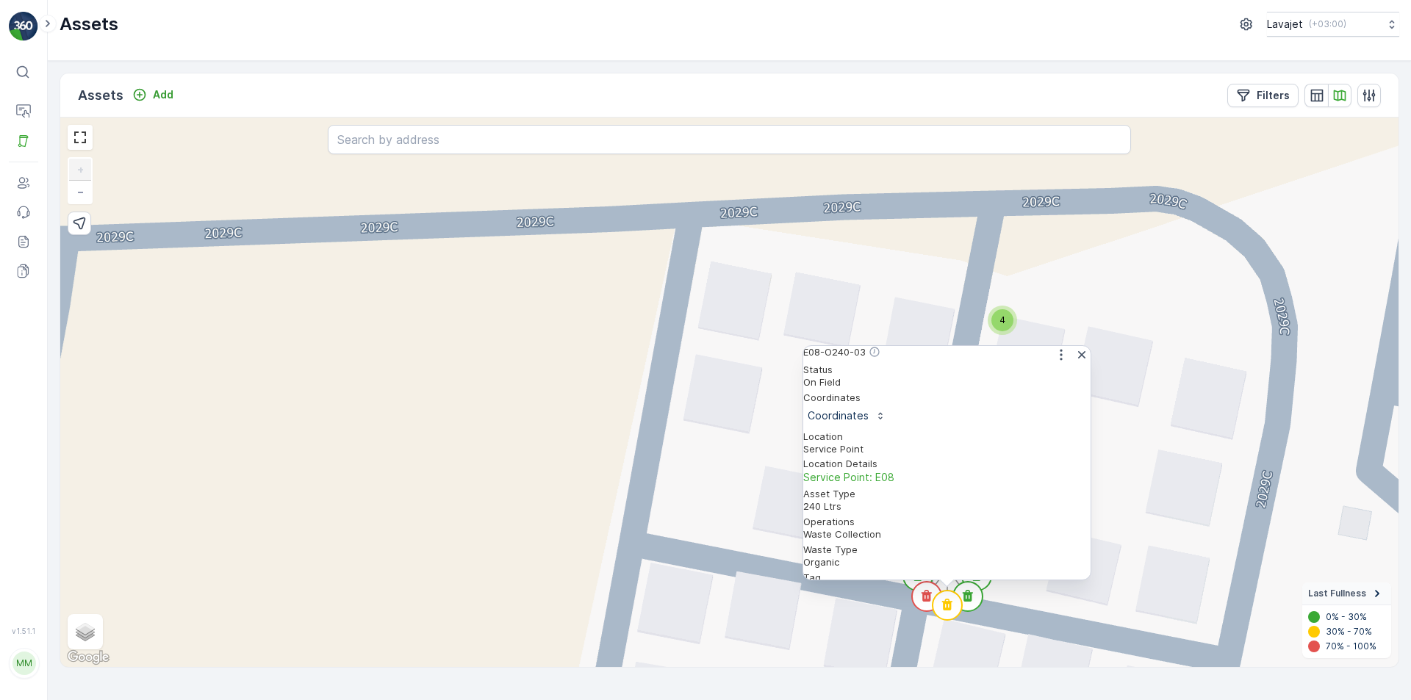
scroll to position [123, 0]
click at [1079, 362] on icon "button" at bounding box center [1081, 355] width 15 height 15
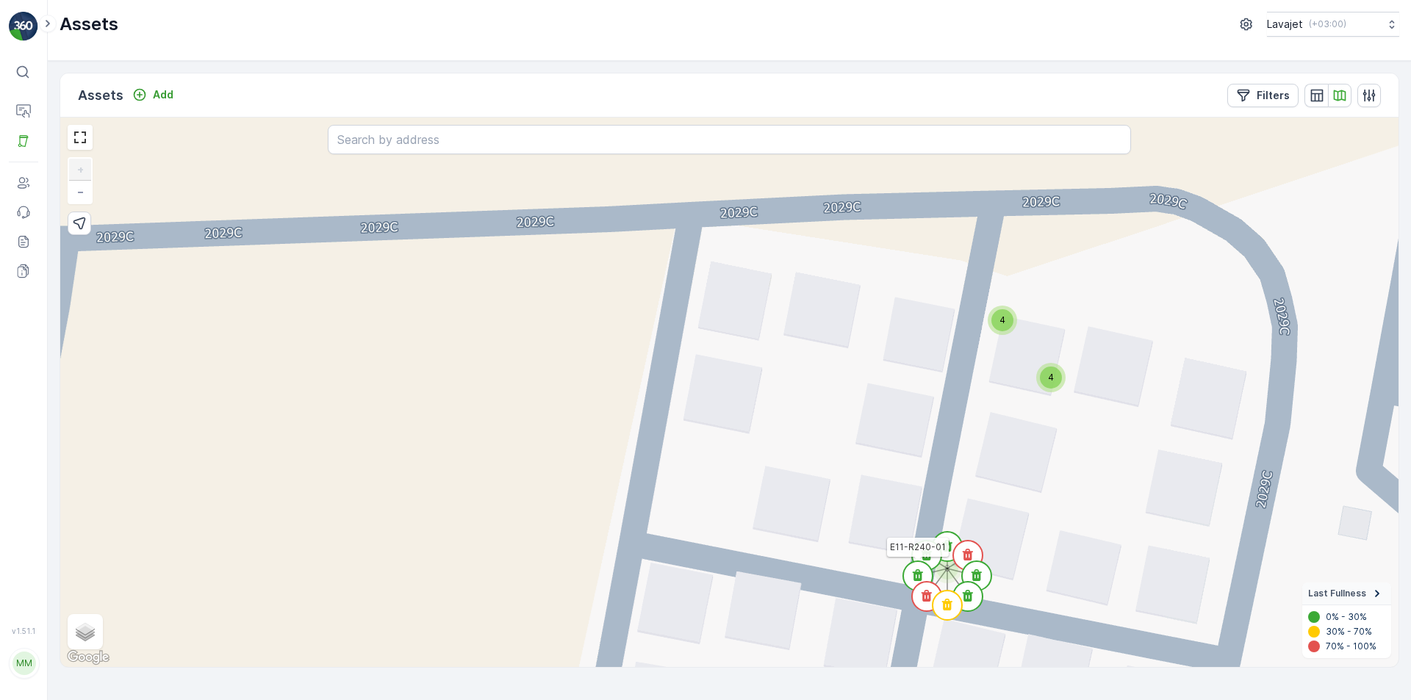
click at [918, 571] on circle at bounding box center [917, 575] width 29 height 29
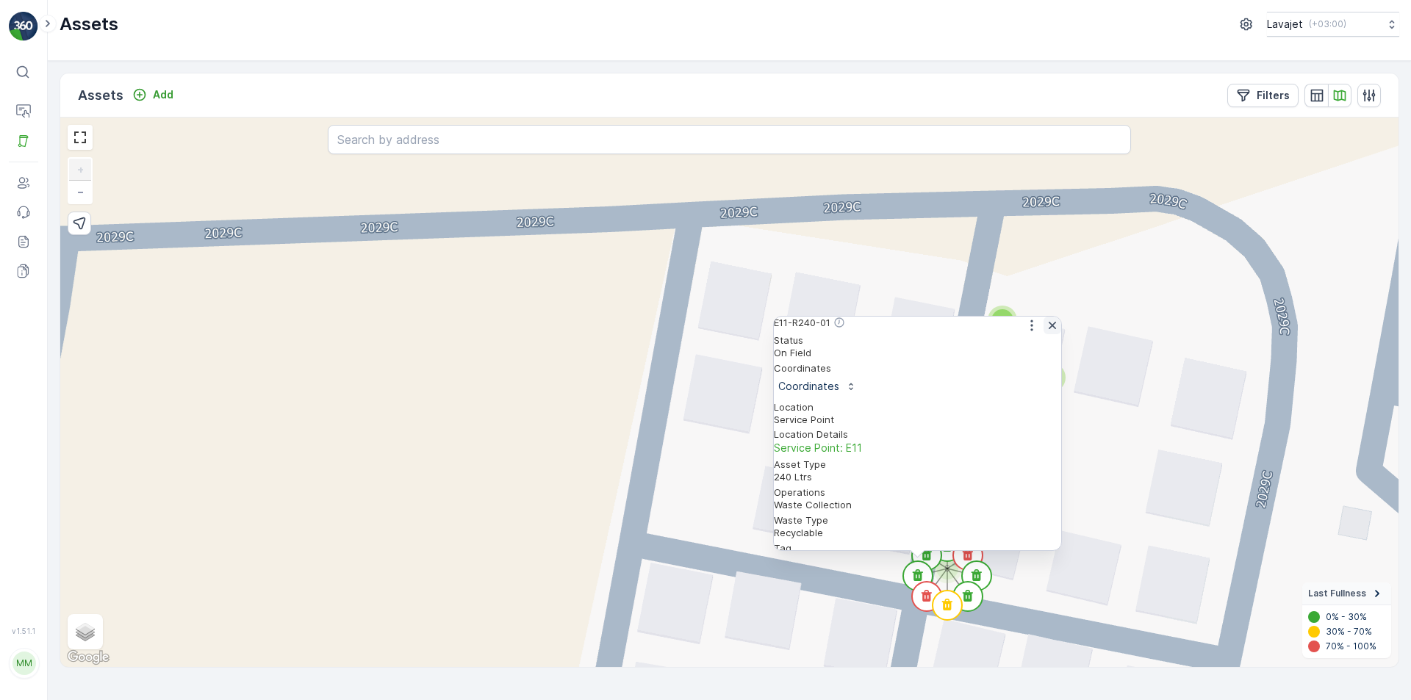
click at [1048, 329] on icon "button" at bounding box center [1051, 325] width 7 height 7
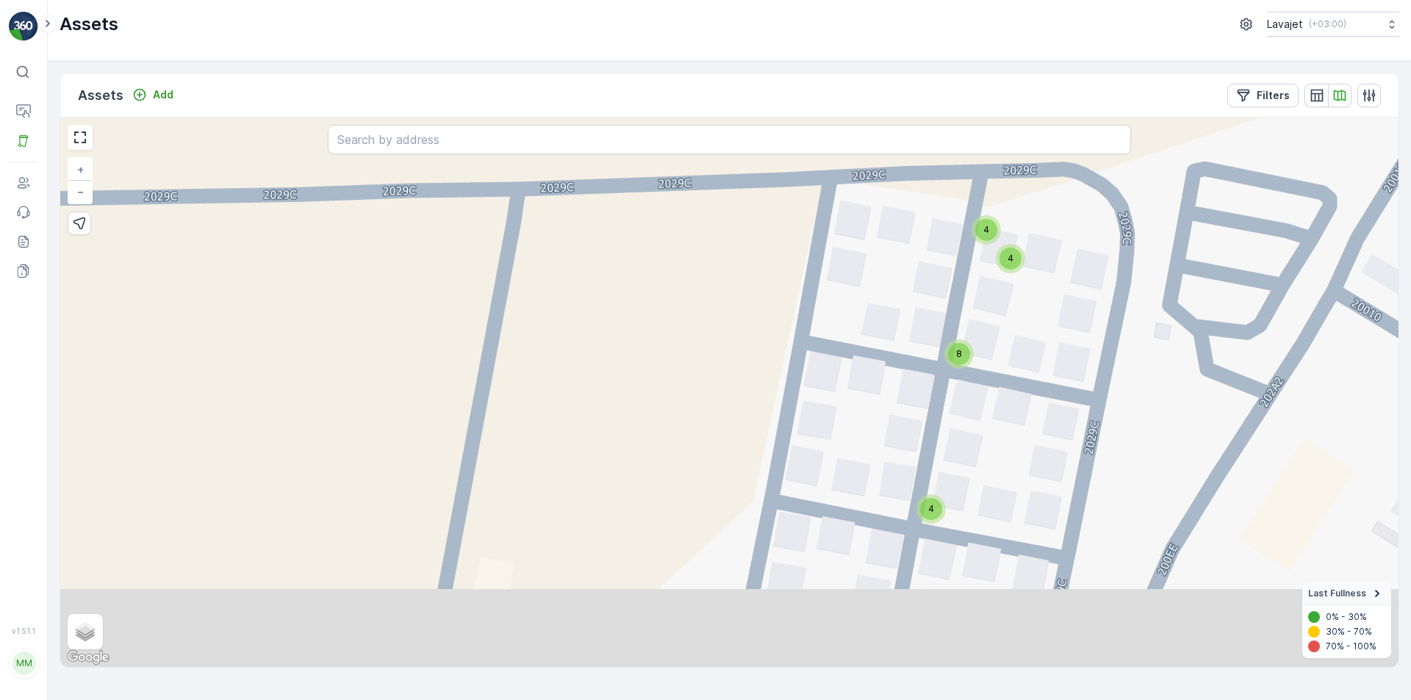
drag, startPoint x: 971, startPoint y: 637, endPoint x: 976, endPoint y: 379, distance: 257.9
click at [976, 382] on div "4 4 4 4 4 4 4 4 4 4 4 4 8 4 4 4 4 4 4 8 4 4 4 + − Satellite Roadmap Terrain Hyb…" at bounding box center [729, 393] width 1338 height 550
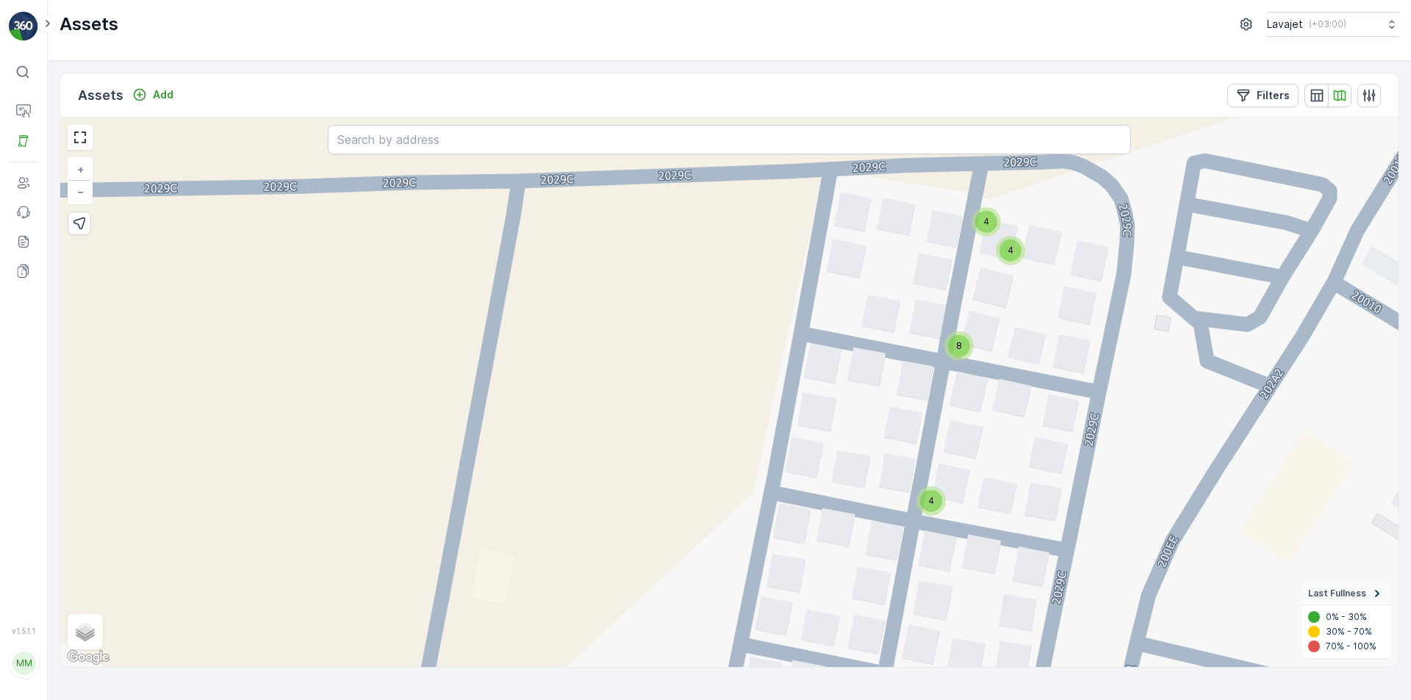
click at [938, 506] on div "4" at bounding box center [931, 501] width 22 height 22
click at [937, 480] on circle at bounding box center [930, 482] width 29 height 29
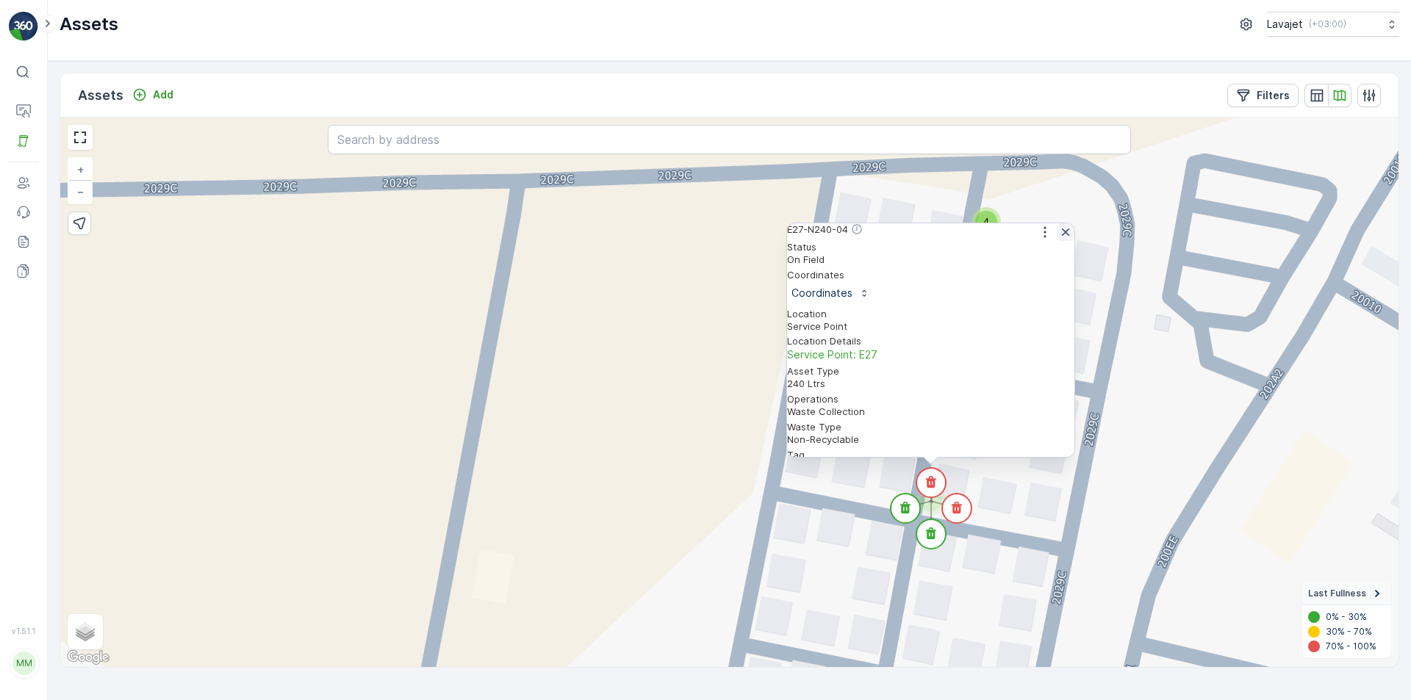
click at [1061, 240] on icon "button" at bounding box center [1065, 232] width 15 height 15
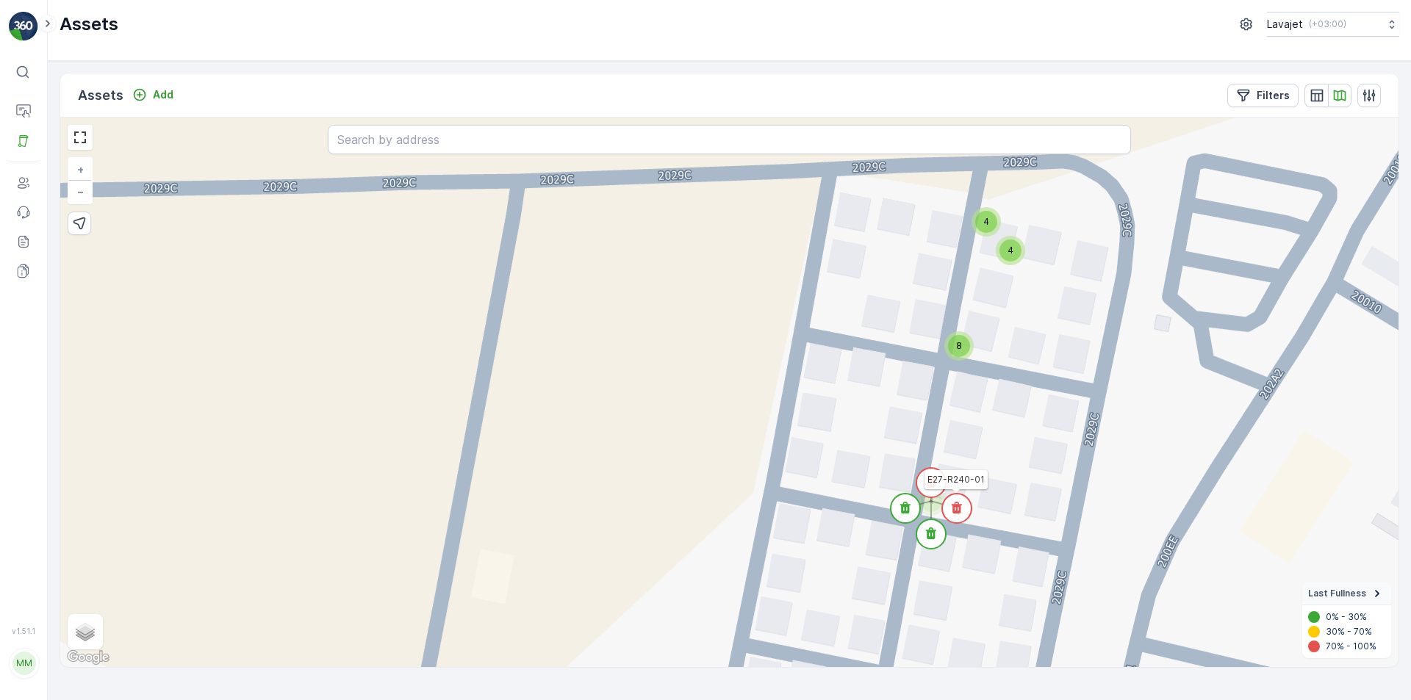
click at [954, 505] on icon at bounding box center [956, 508] width 10 height 12
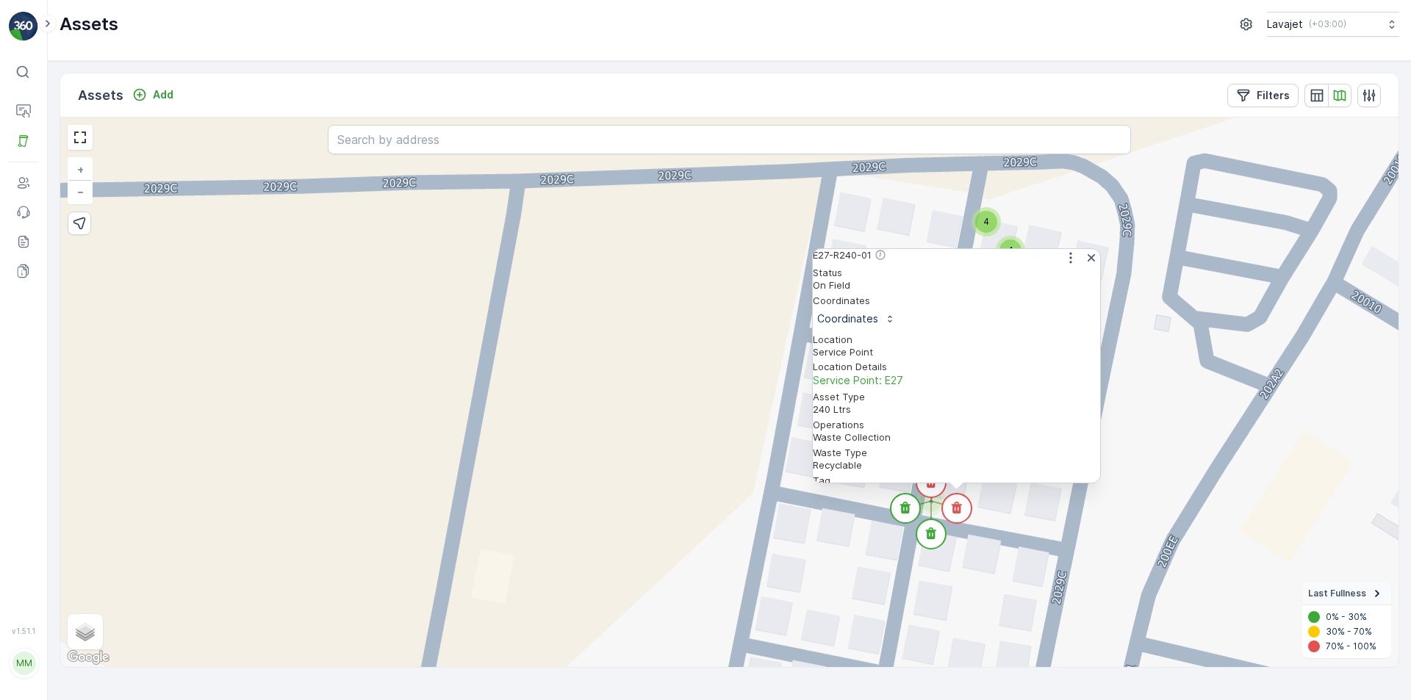
scroll to position [0, 0]
click at [1087, 262] on icon "button" at bounding box center [1090, 257] width 7 height 7
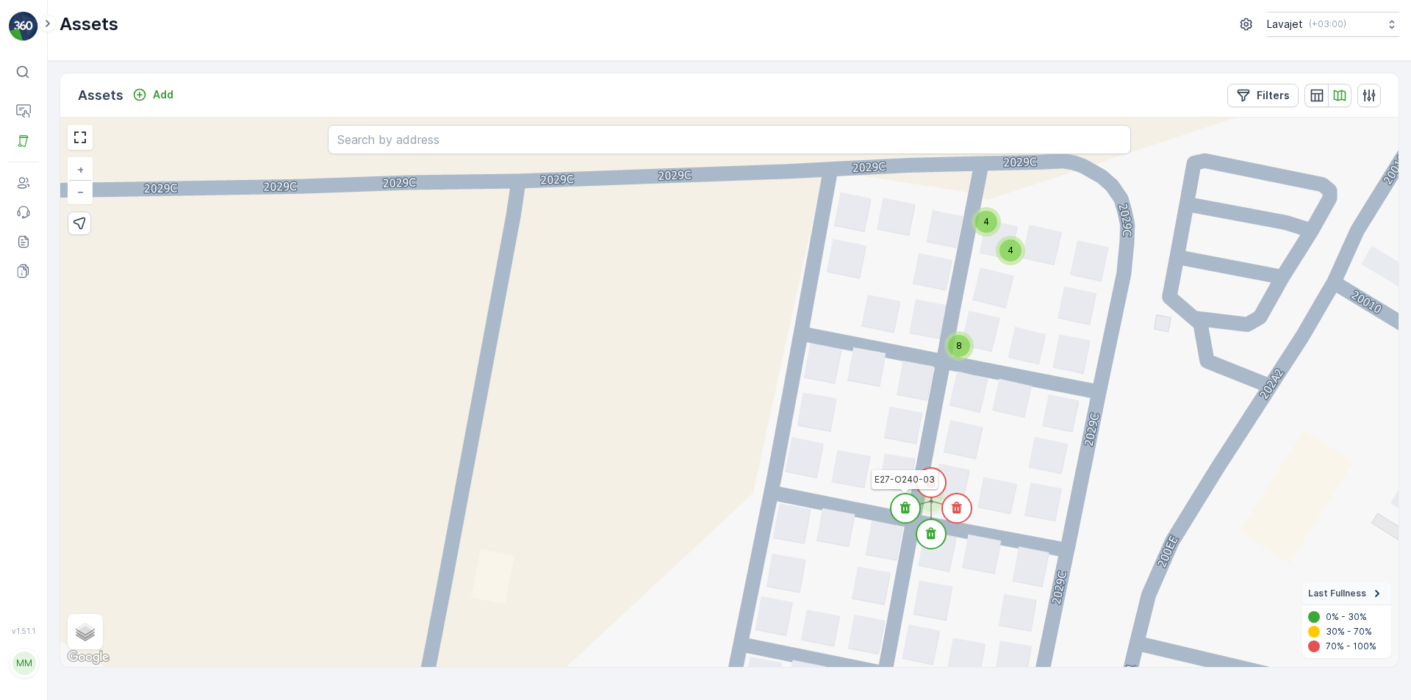
click at [904, 511] on icon at bounding box center [905, 508] width 10 height 12
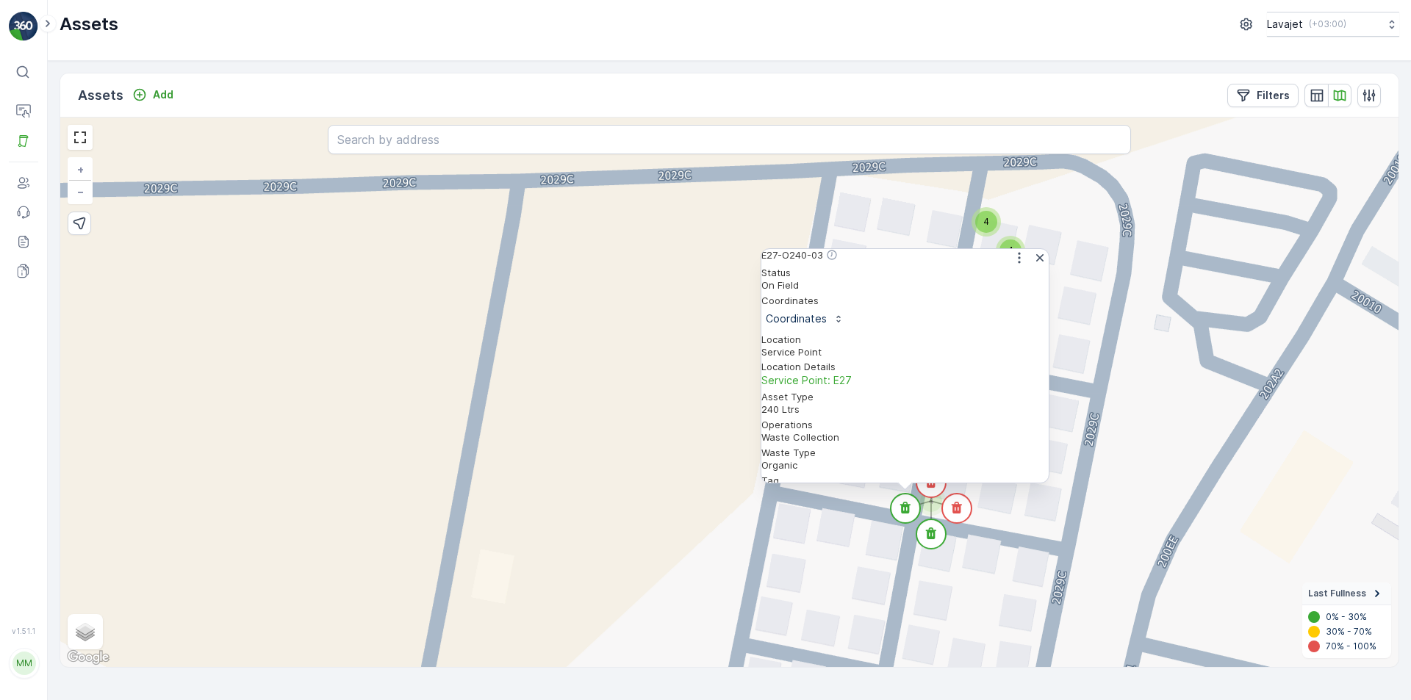
scroll to position [73, 0]
click at [1038, 262] on icon "button" at bounding box center [1039, 258] width 15 height 15
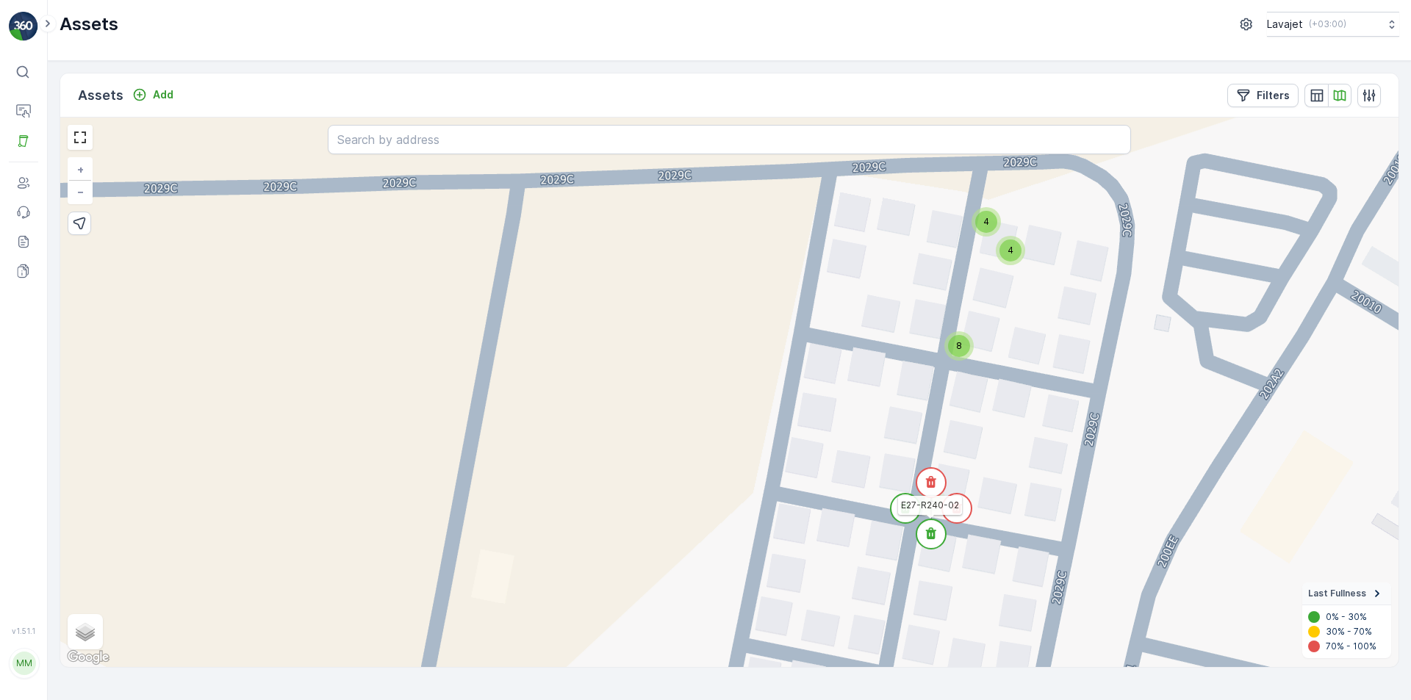
click at [932, 531] on icon at bounding box center [931, 534] width 10 height 12
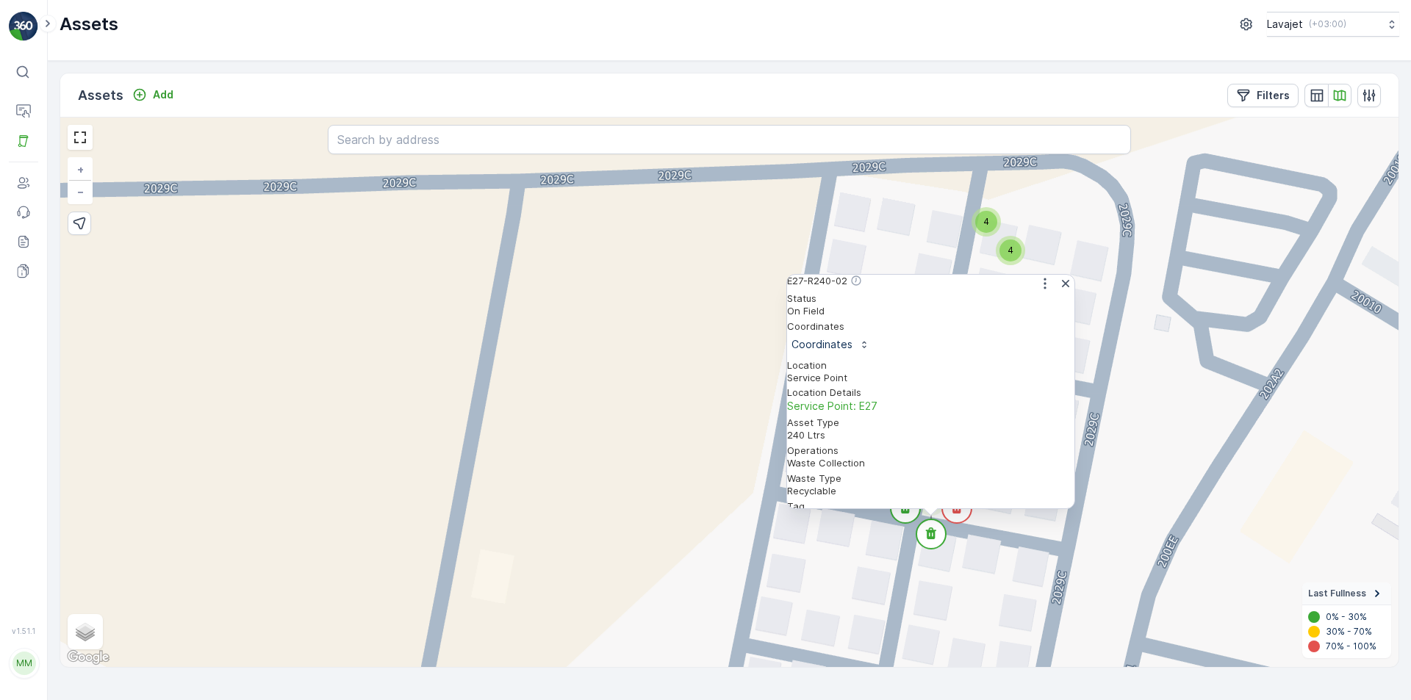
scroll to position [123, 0]
click at [1062, 287] on icon "button" at bounding box center [1065, 283] width 7 height 7
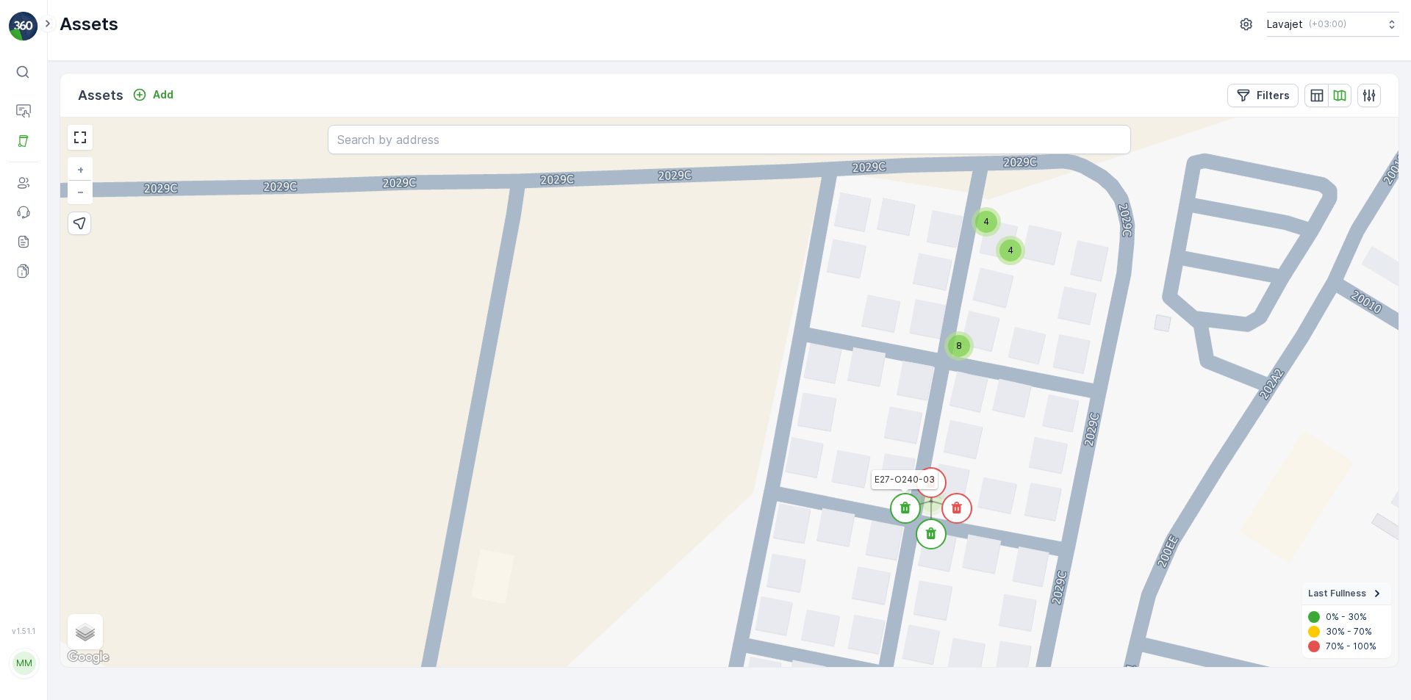
click at [908, 514] on circle at bounding box center [904, 508] width 29 height 29
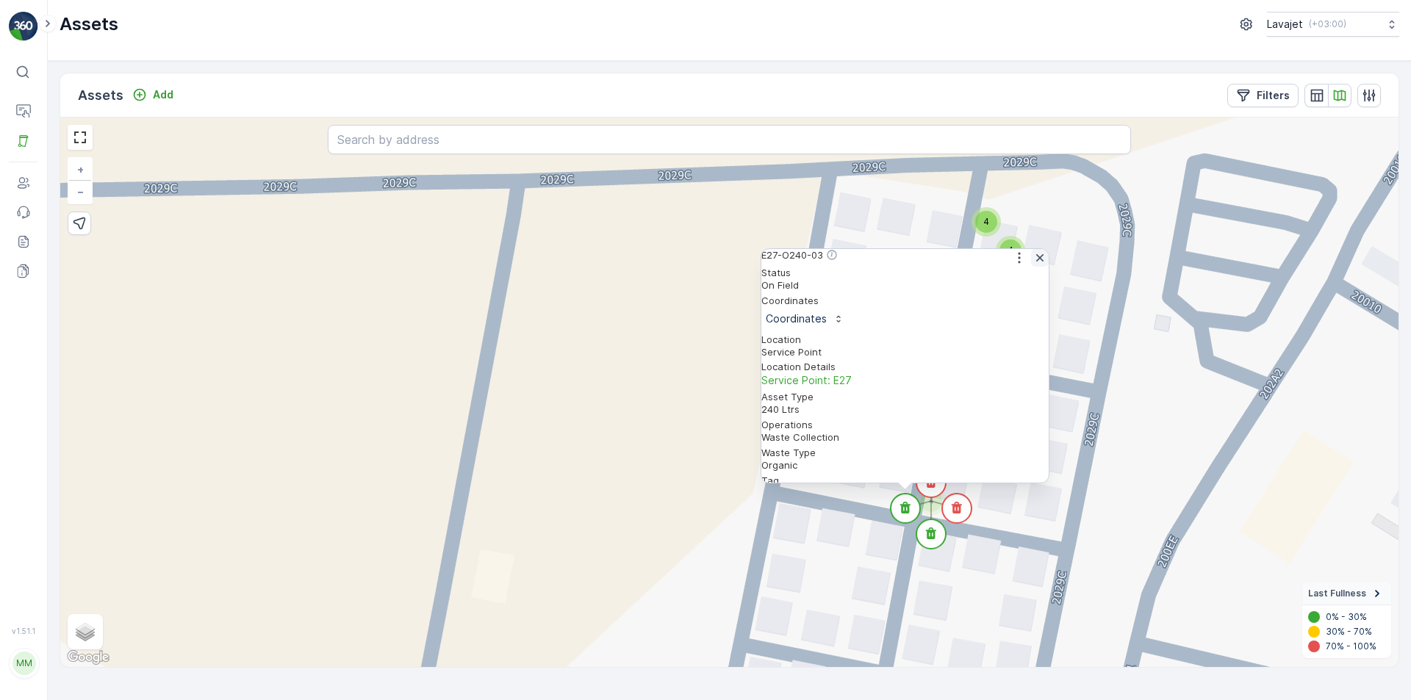
click at [1037, 265] on icon "button" at bounding box center [1039, 258] width 15 height 15
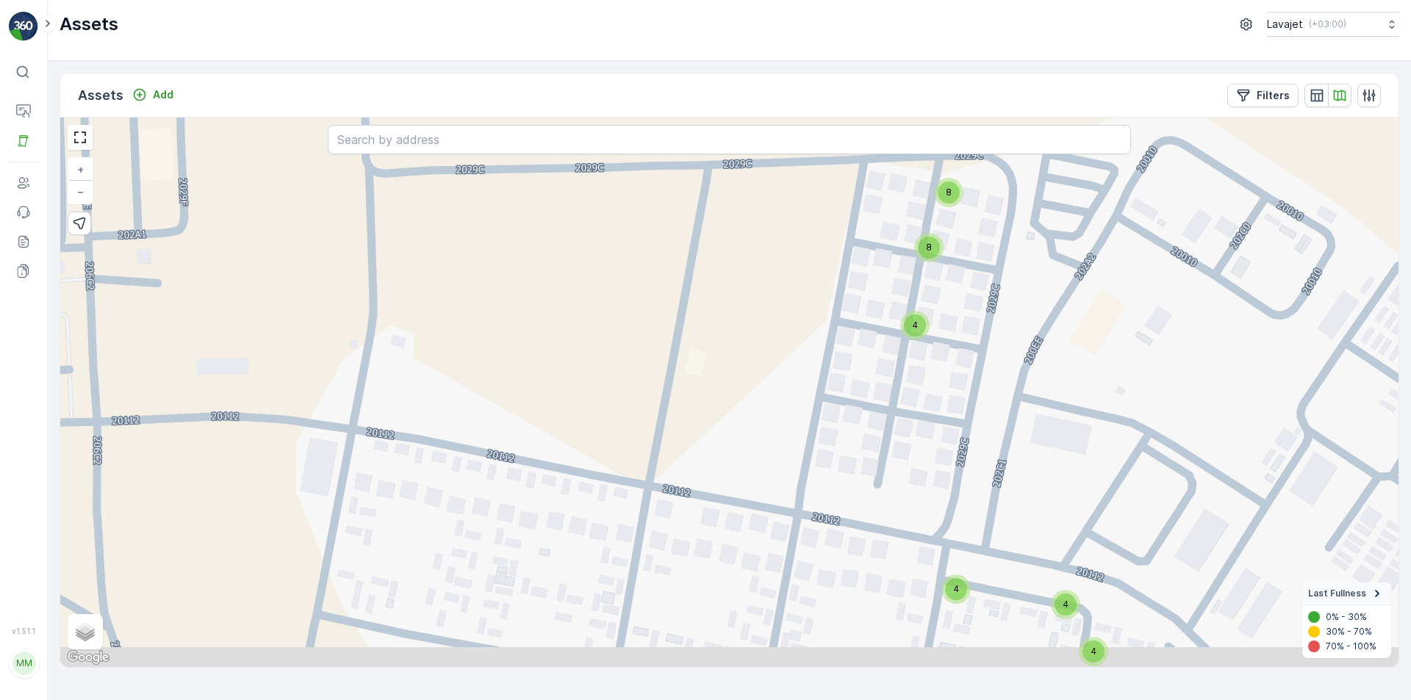
drag, startPoint x: 895, startPoint y: 494, endPoint x: 905, endPoint y: 339, distance: 155.4
click at [905, 339] on div "4 4 4 4 4 4 4 4 4 4 8 8 4 4 4 4 4 4 8 4 4 4 + − Satellite Roadmap Terrain Hybri…" at bounding box center [729, 393] width 1338 height 550
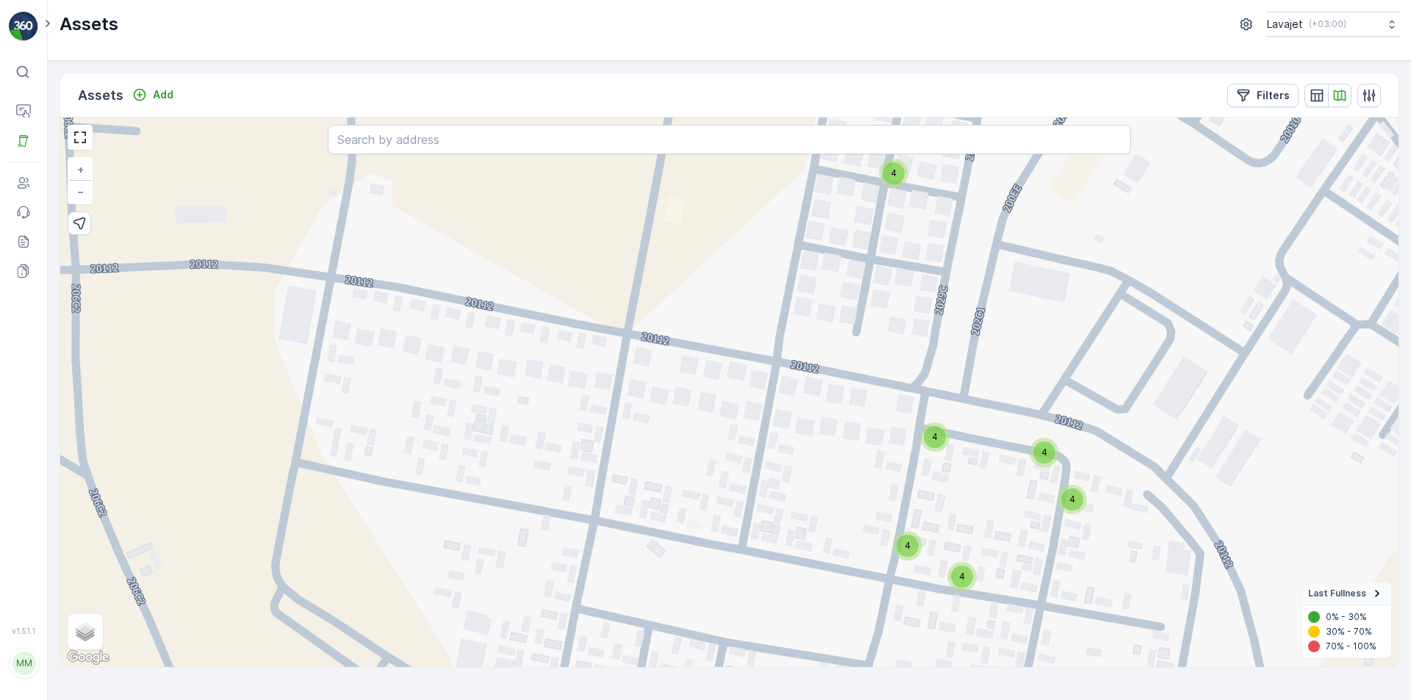
drag, startPoint x: 979, startPoint y: 605, endPoint x: 946, endPoint y: 465, distance: 144.0
click at [946, 465] on div "4 4 4 4 4 4 4 4 4 4 8 8 4 4 4 4 4 4 8 4 4 4 + − Satellite Roadmap Terrain Hybri…" at bounding box center [729, 393] width 1338 height 550
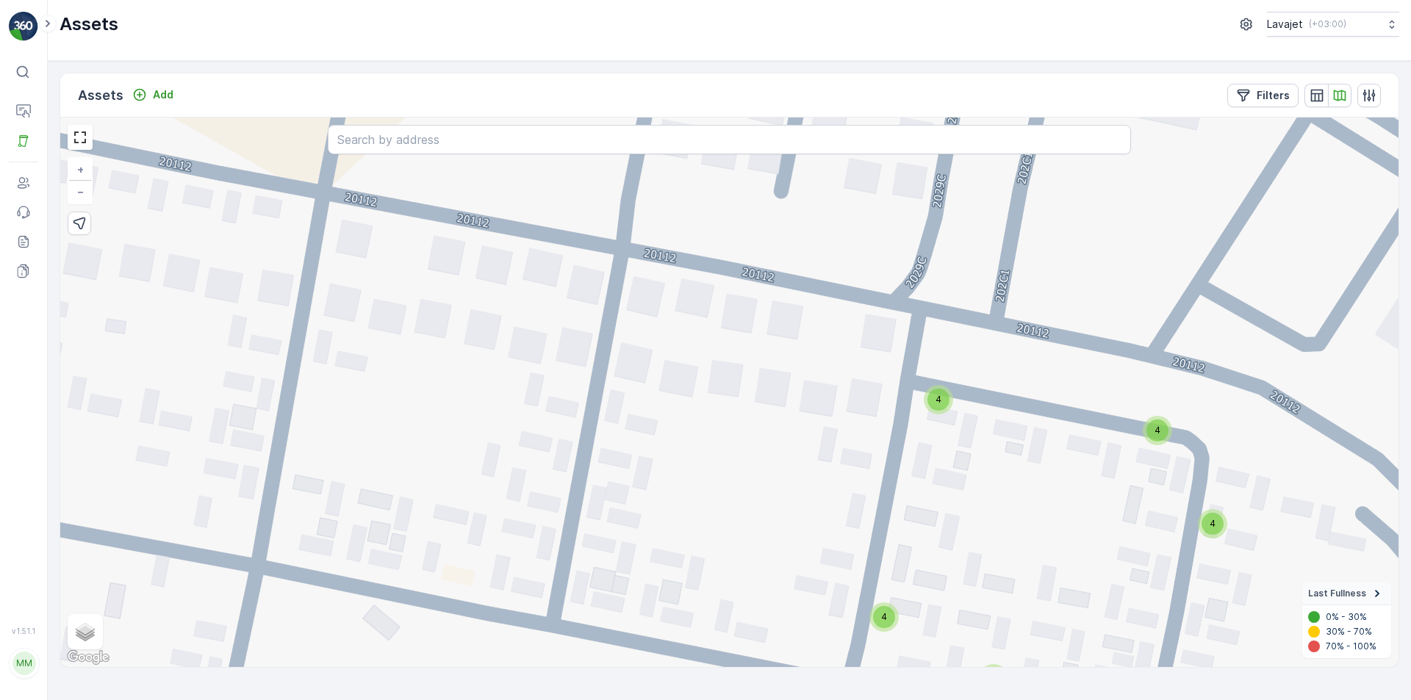
click at [935, 399] on div "4" at bounding box center [938, 400] width 22 height 22
click at [940, 381] on circle at bounding box center [937, 381] width 29 height 29
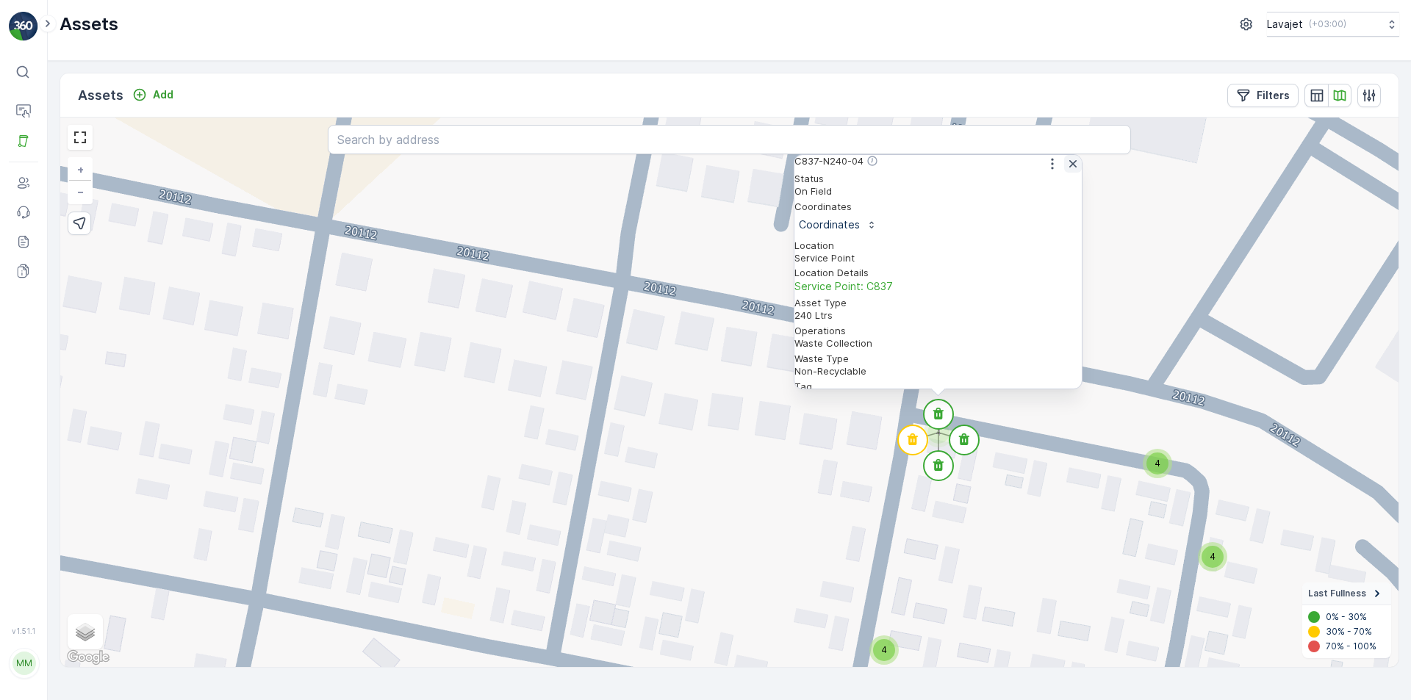
click at [1070, 171] on icon "button" at bounding box center [1072, 163] width 15 height 15
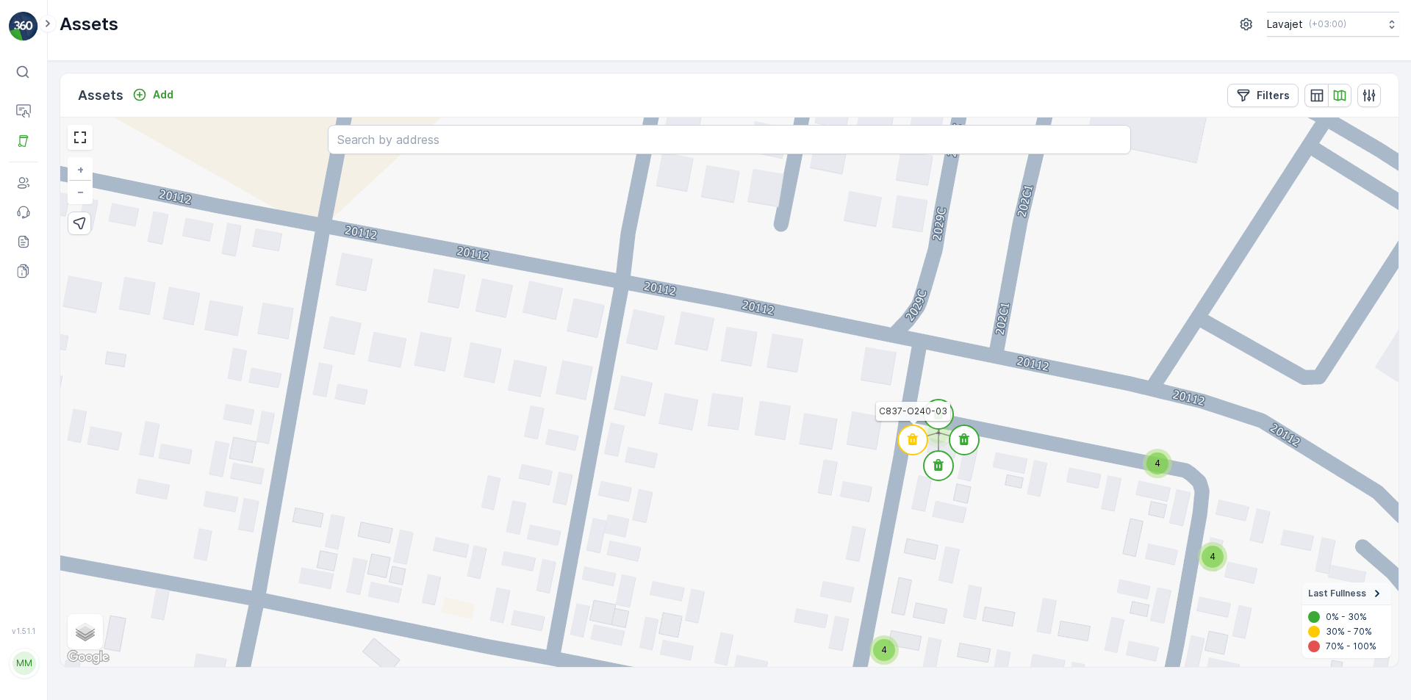
click at [907, 442] on circle at bounding box center [912, 439] width 29 height 29
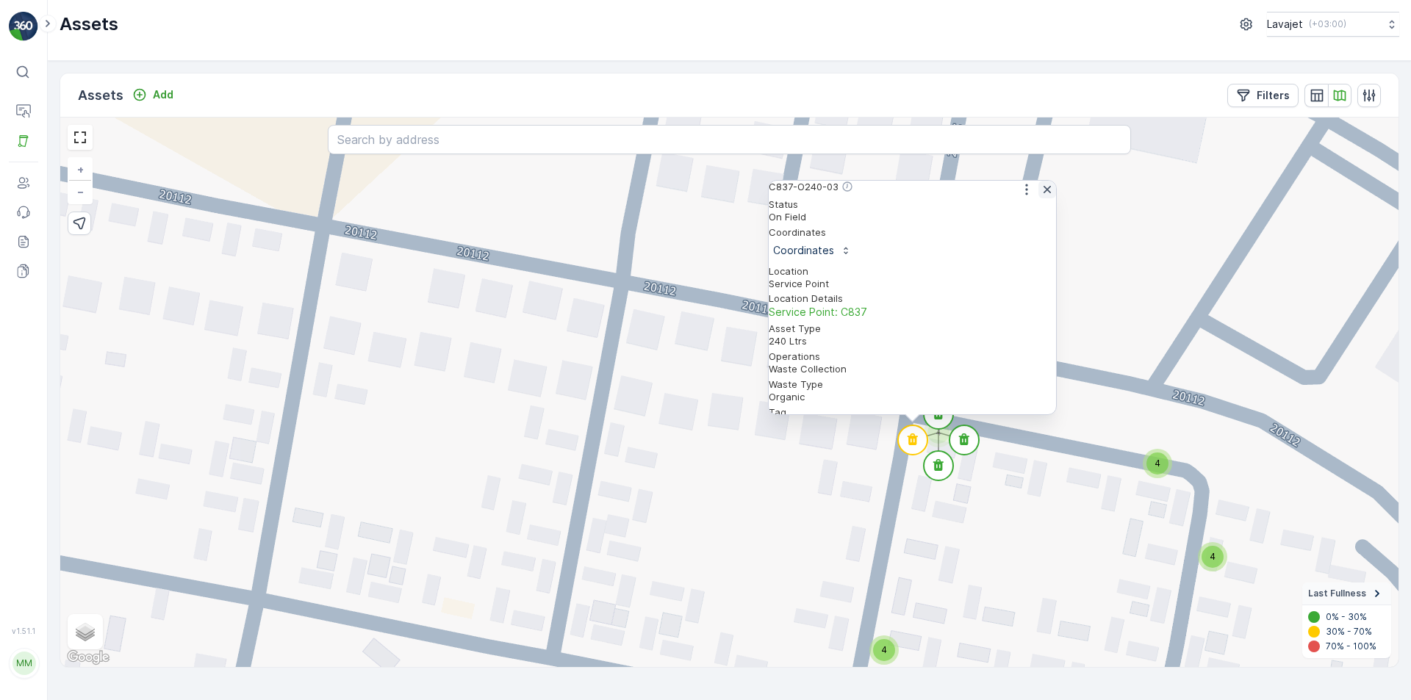
click at [1043, 193] on icon "button" at bounding box center [1046, 189] width 7 height 7
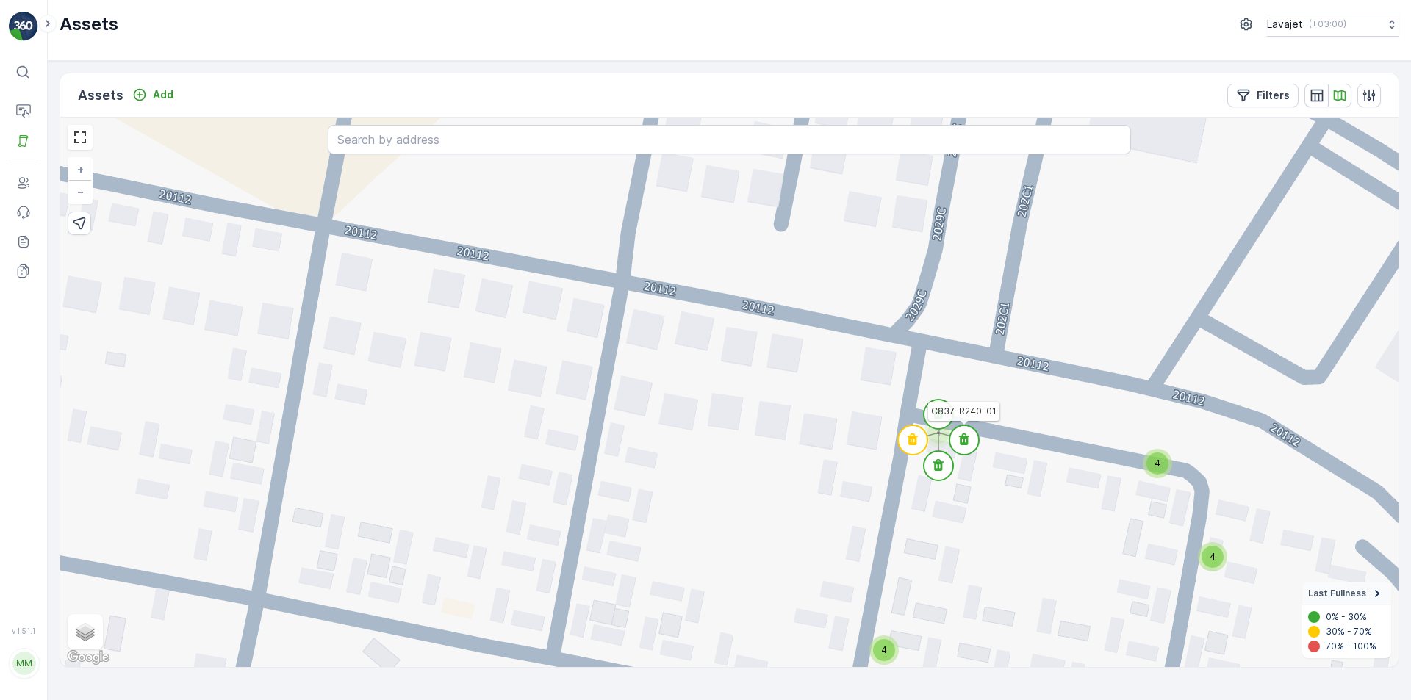
click at [965, 440] on icon at bounding box center [964, 439] width 10 height 12
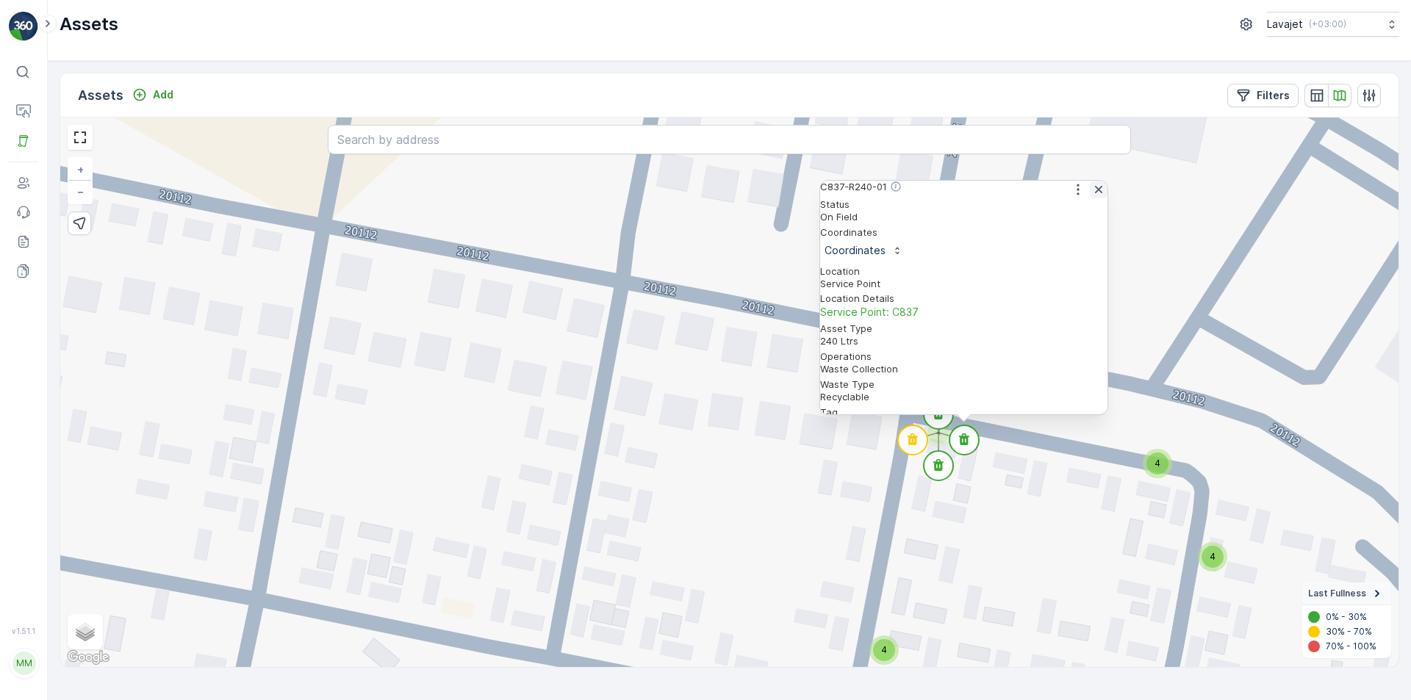
click at [1095, 193] on icon "button" at bounding box center [1098, 189] width 7 height 7
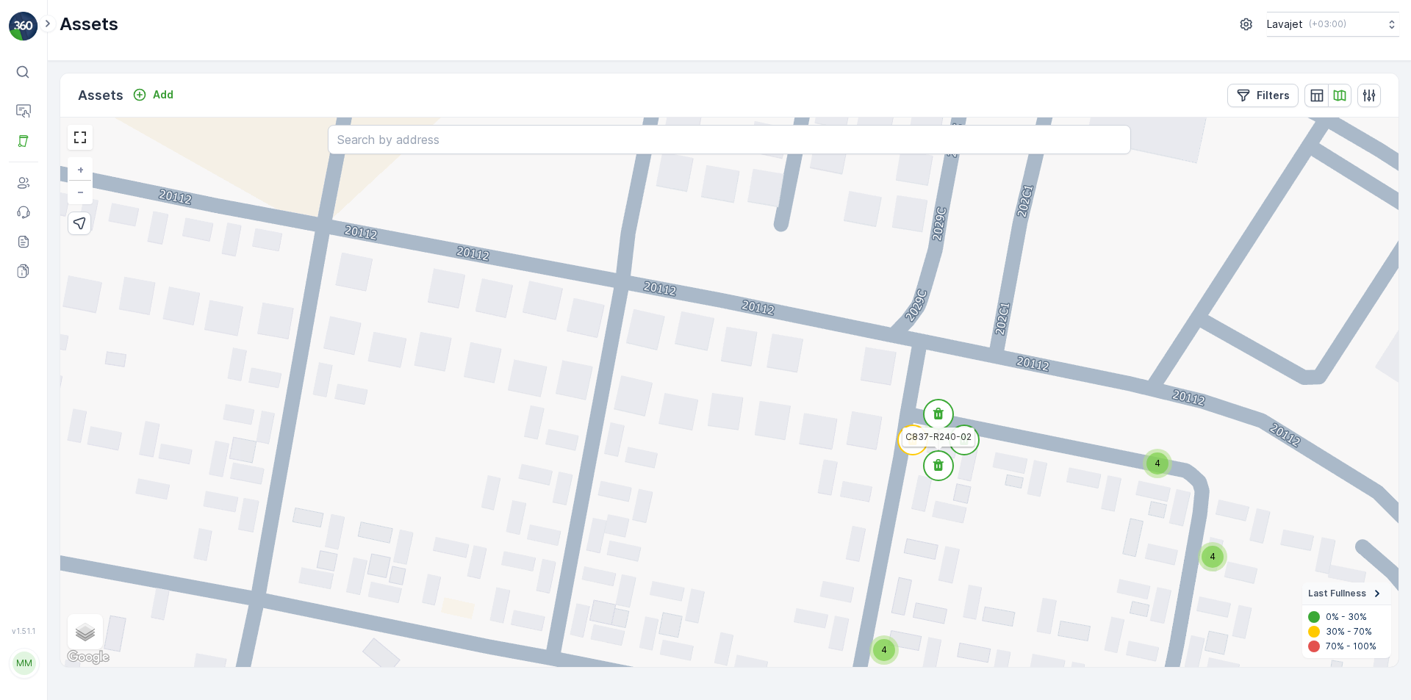
click at [934, 472] on circle at bounding box center [937, 465] width 29 height 29
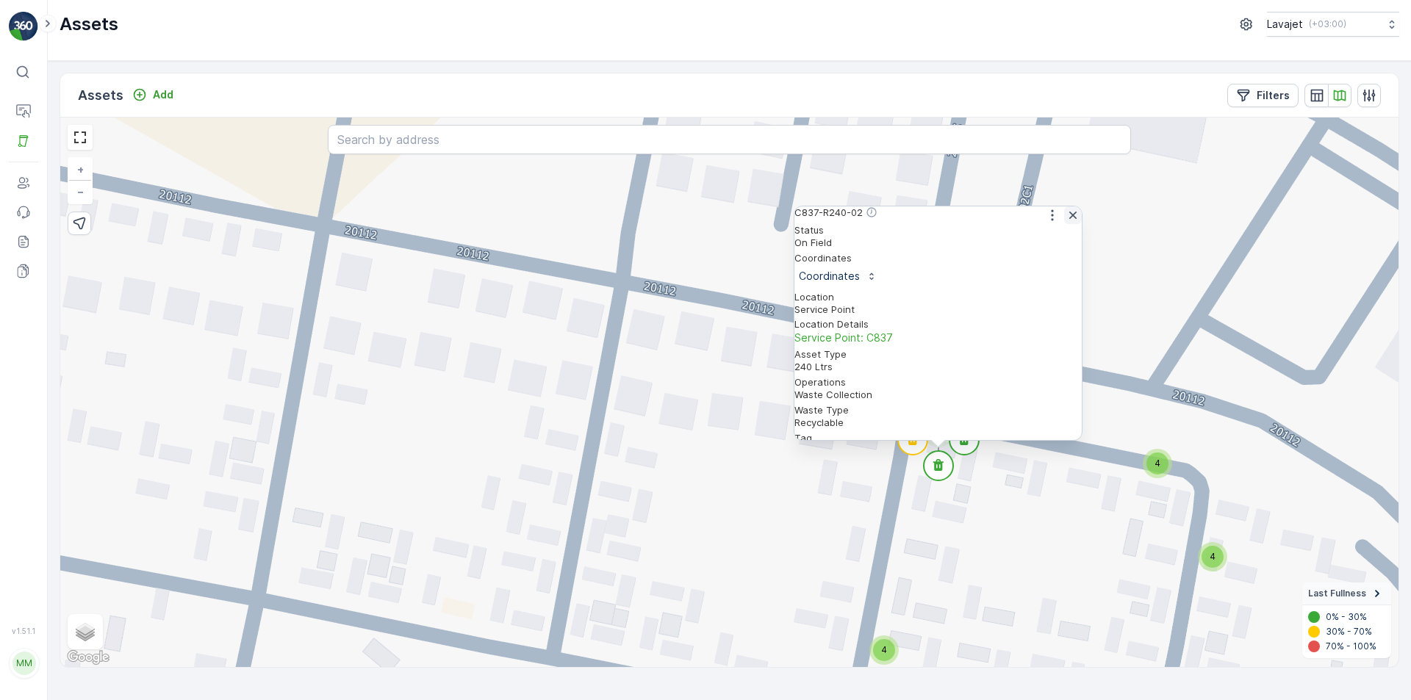
click at [1065, 223] on icon "button" at bounding box center [1072, 215] width 15 height 15
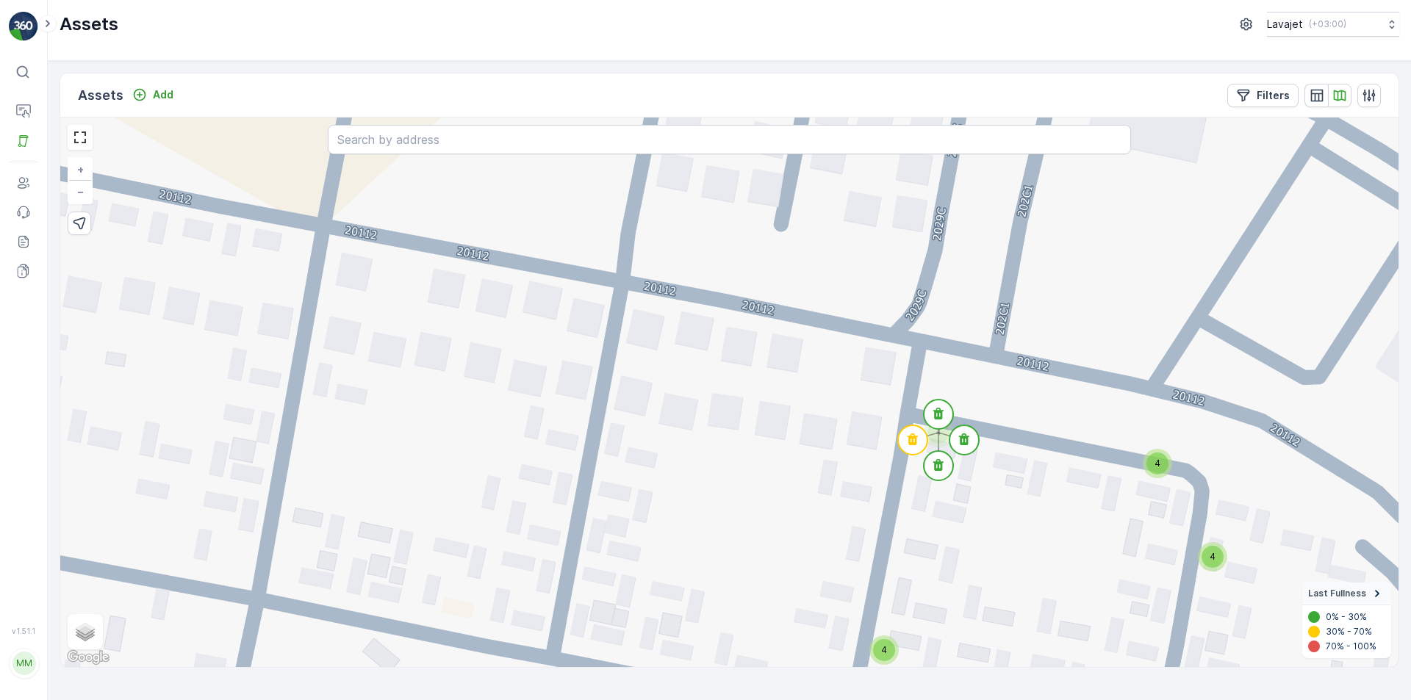
click at [1159, 464] on span "4" at bounding box center [1157, 463] width 6 height 11
click at [1184, 469] on icon at bounding box center [1183, 470] width 10 height 12
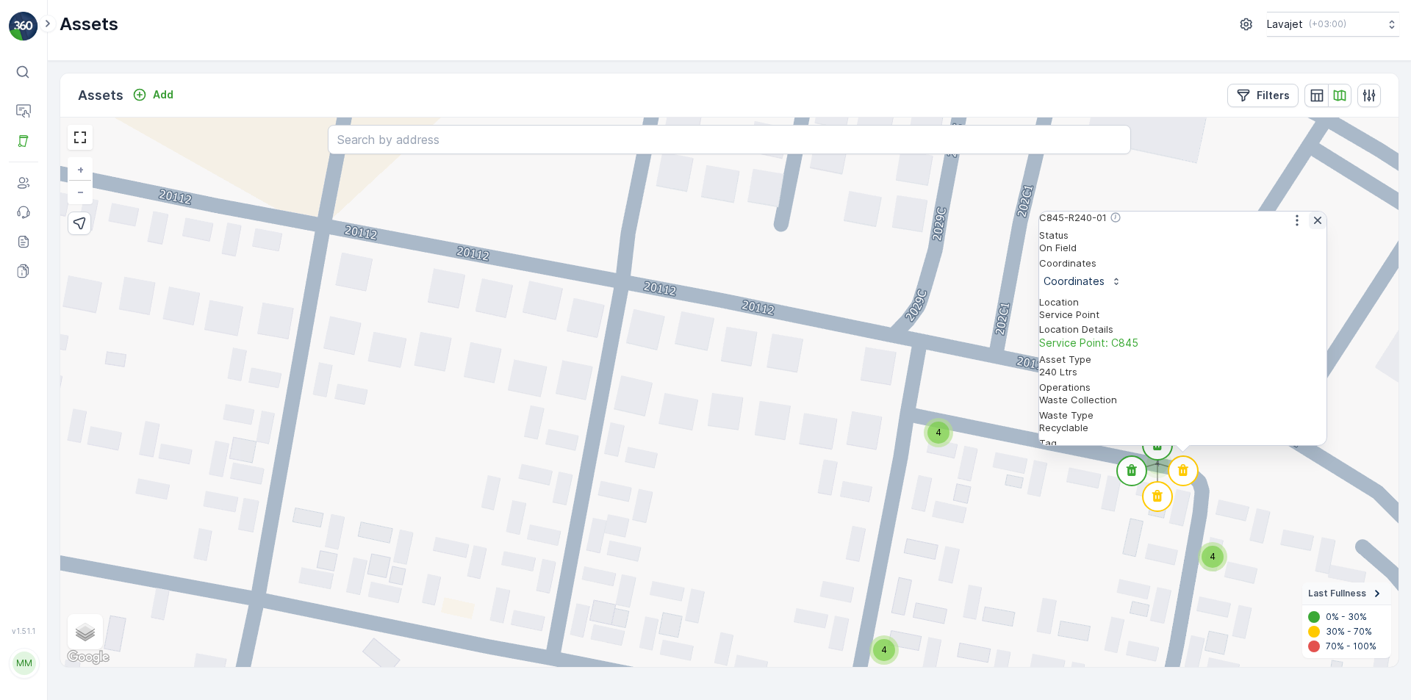
click at [1314, 224] on icon "button" at bounding box center [1317, 220] width 7 height 7
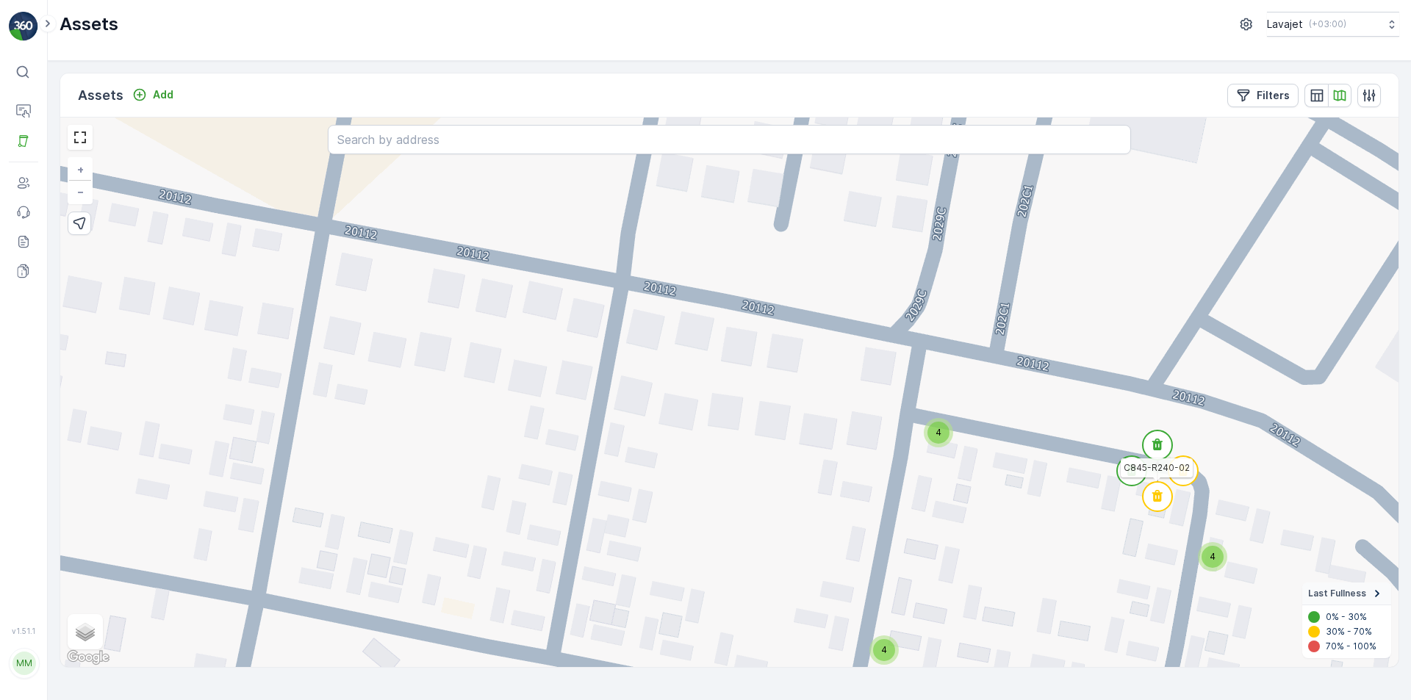
click at [1158, 492] on circle at bounding box center [1156, 496] width 29 height 29
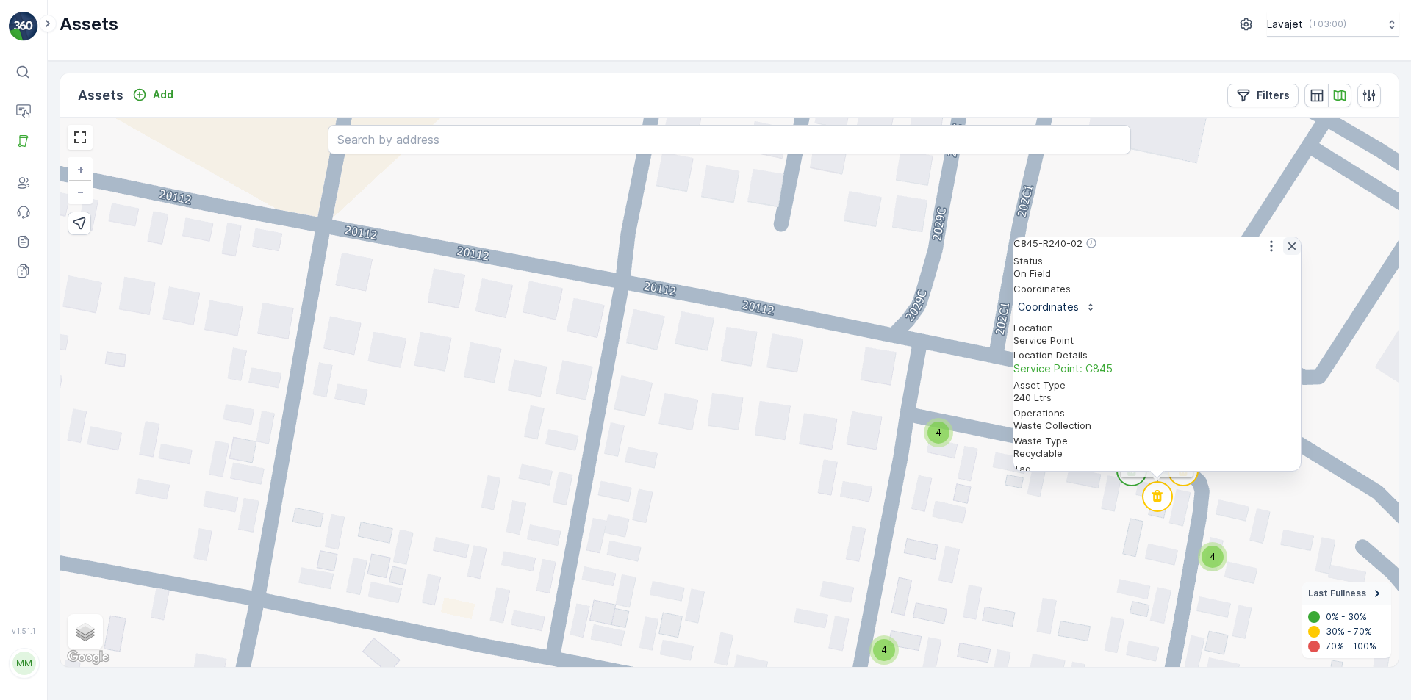
click at [1288, 250] on icon "button" at bounding box center [1291, 245] width 7 height 7
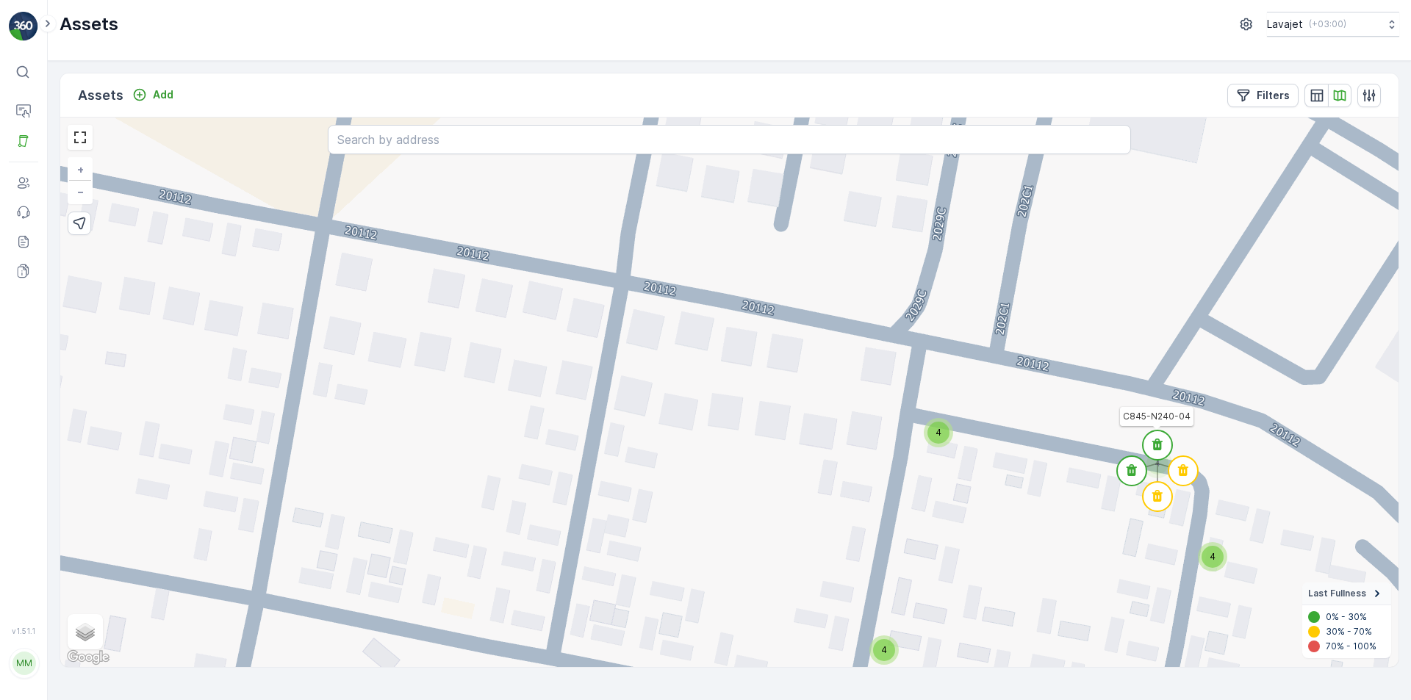
click at [1163, 442] on circle at bounding box center [1156, 445] width 29 height 29
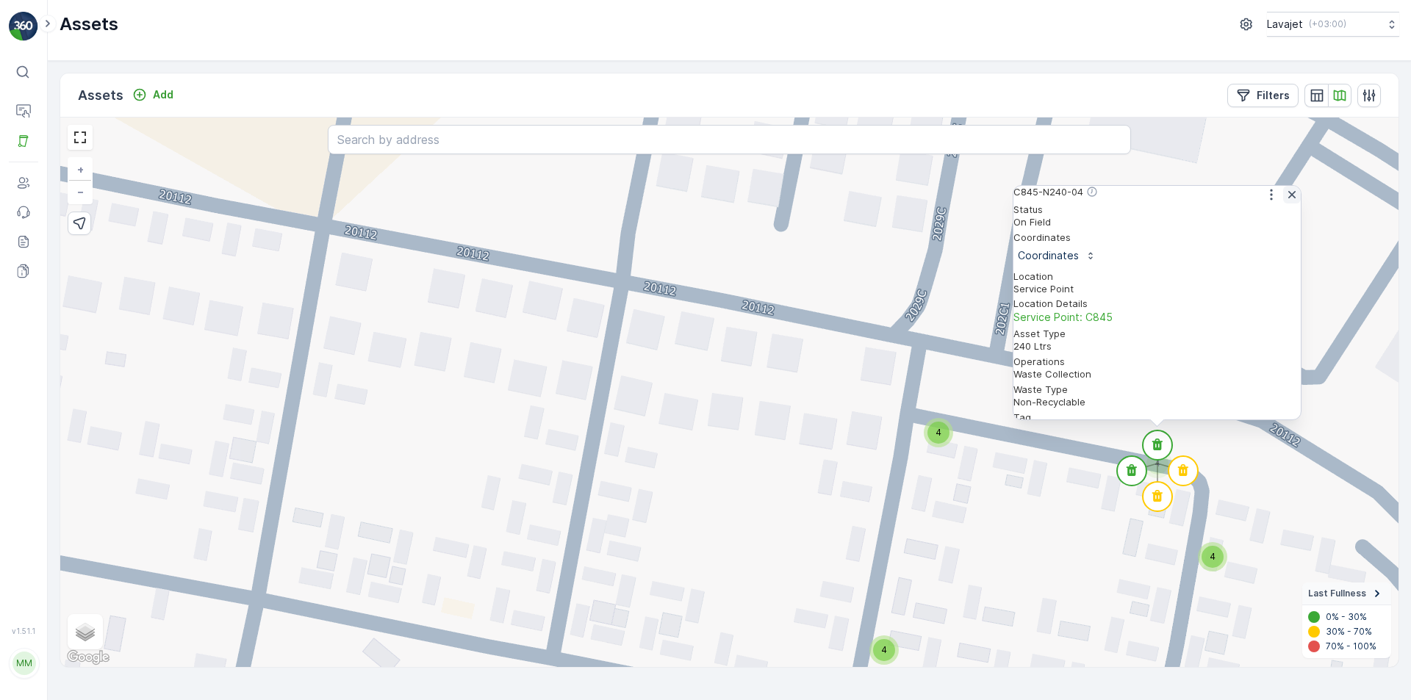
click at [1288, 198] on icon "button" at bounding box center [1291, 194] width 7 height 7
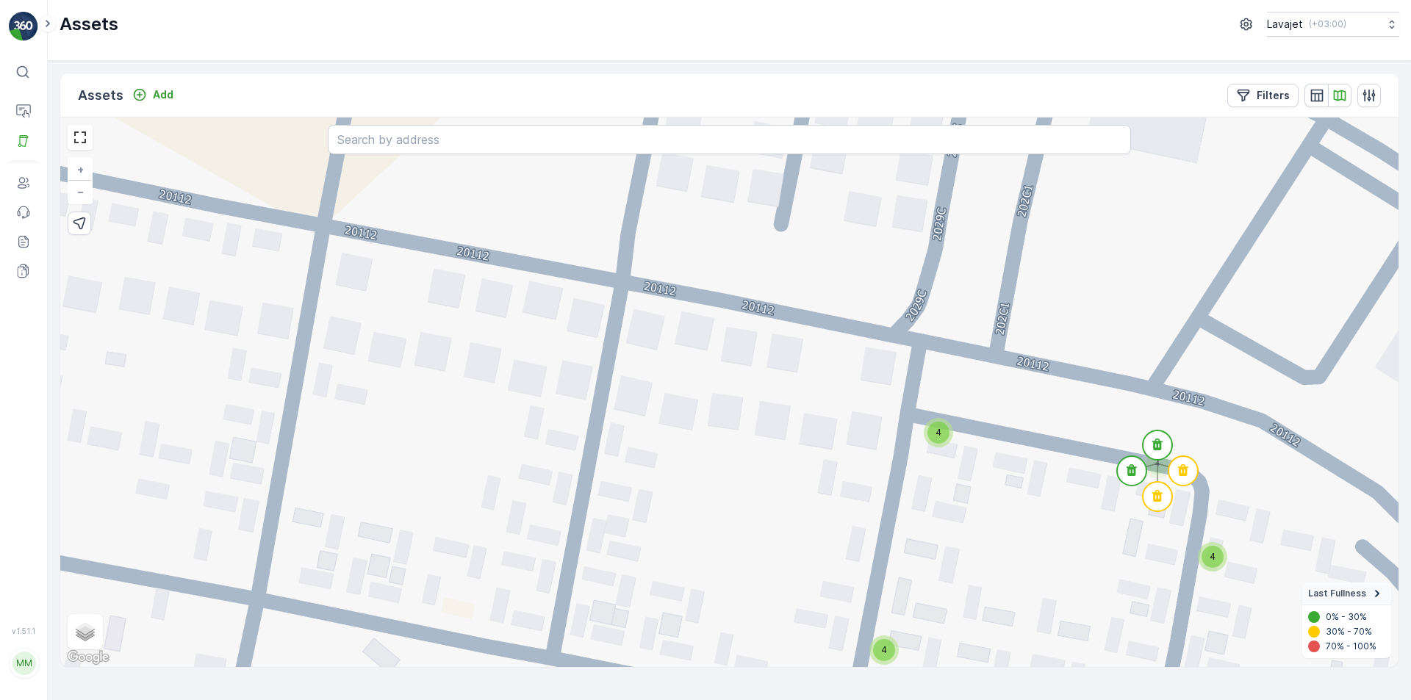
click at [1215, 560] on div "4" at bounding box center [1212, 557] width 22 height 22
click at [1218, 544] on circle at bounding box center [1212, 538] width 29 height 29
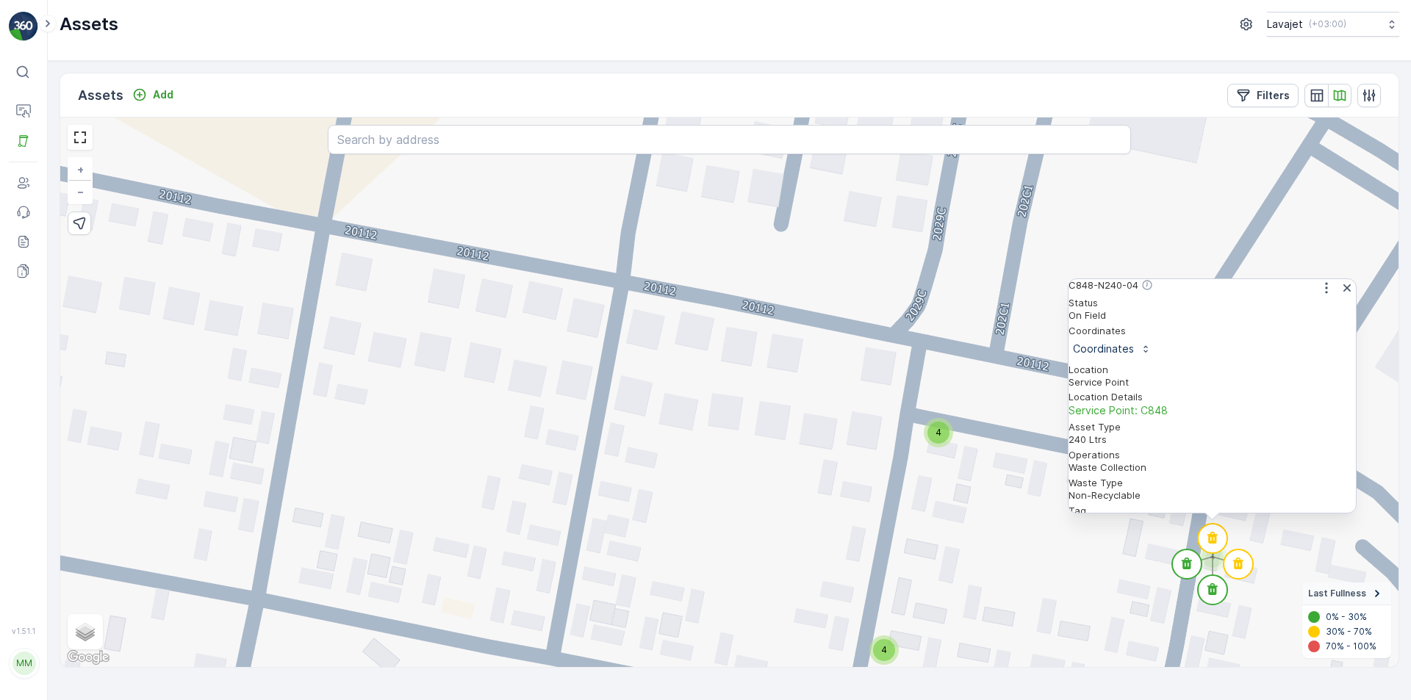
scroll to position [0, 0]
drag, startPoint x: 1342, startPoint y: 298, endPoint x: 1338, endPoint y: 369, distance: 70.6
click at [1343, 292] on icon "button" at bounding box center [1346, 287] width 7 height 7
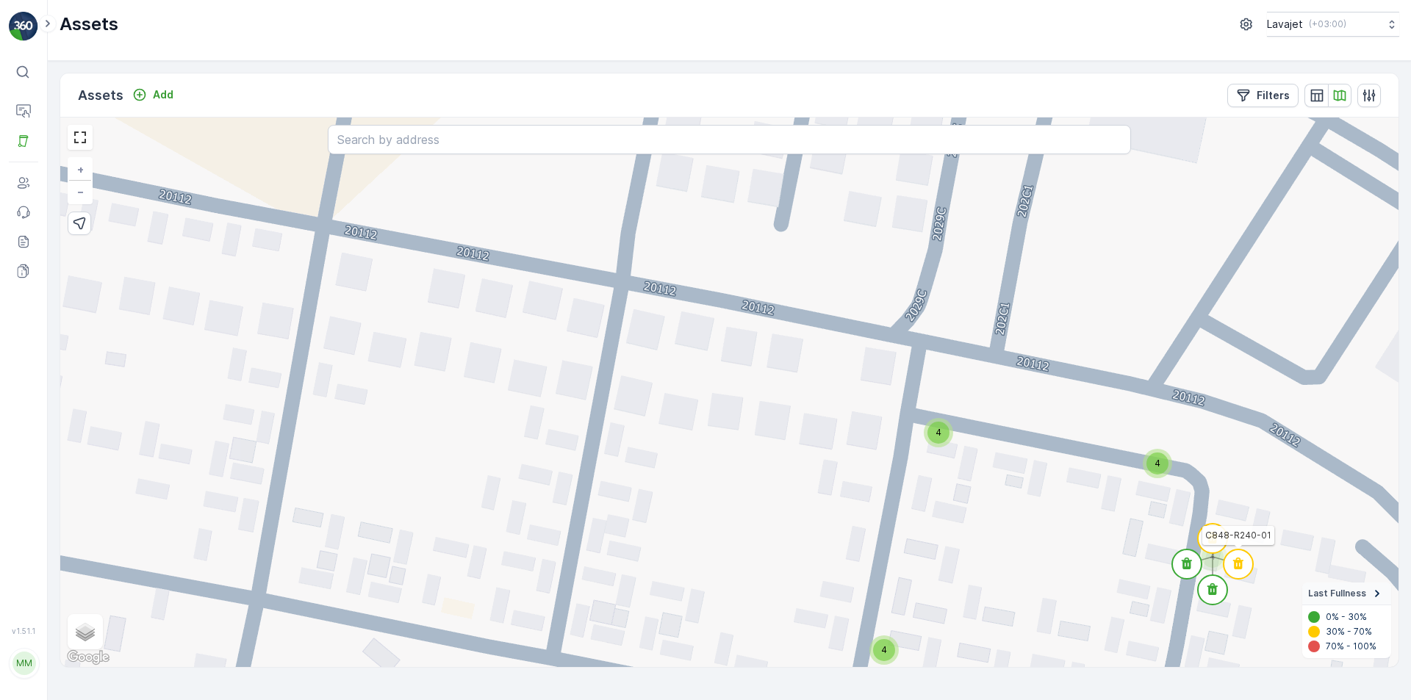
click at [1245, 572] on circle at bounding box center [1237, 564] width 29 height 29
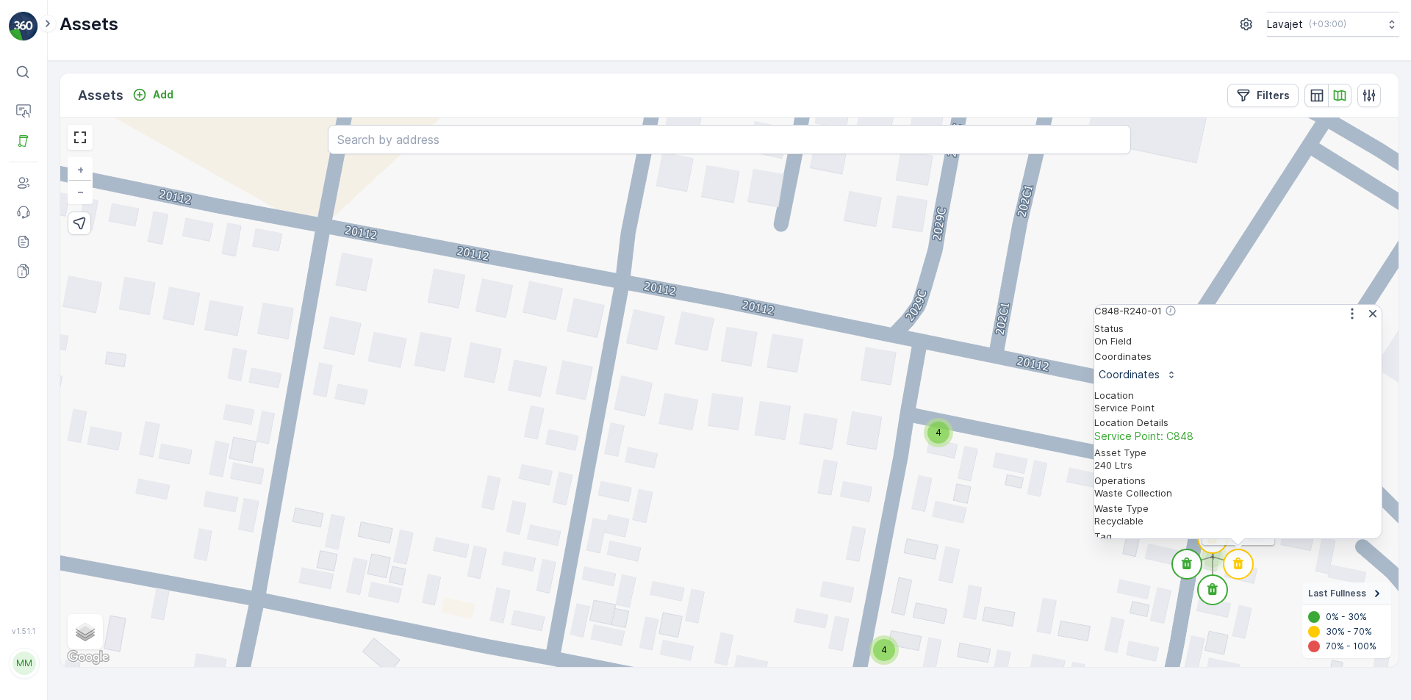
scroll to position [123, 0]
drag, startPoint x: 1364, startPoint y: 320, endPoint x: 1355, endPoint y: 350, distance: 30.5
click at [1369, 317] on icon "button" at bounding box center [1372, 313] width 7 height 7
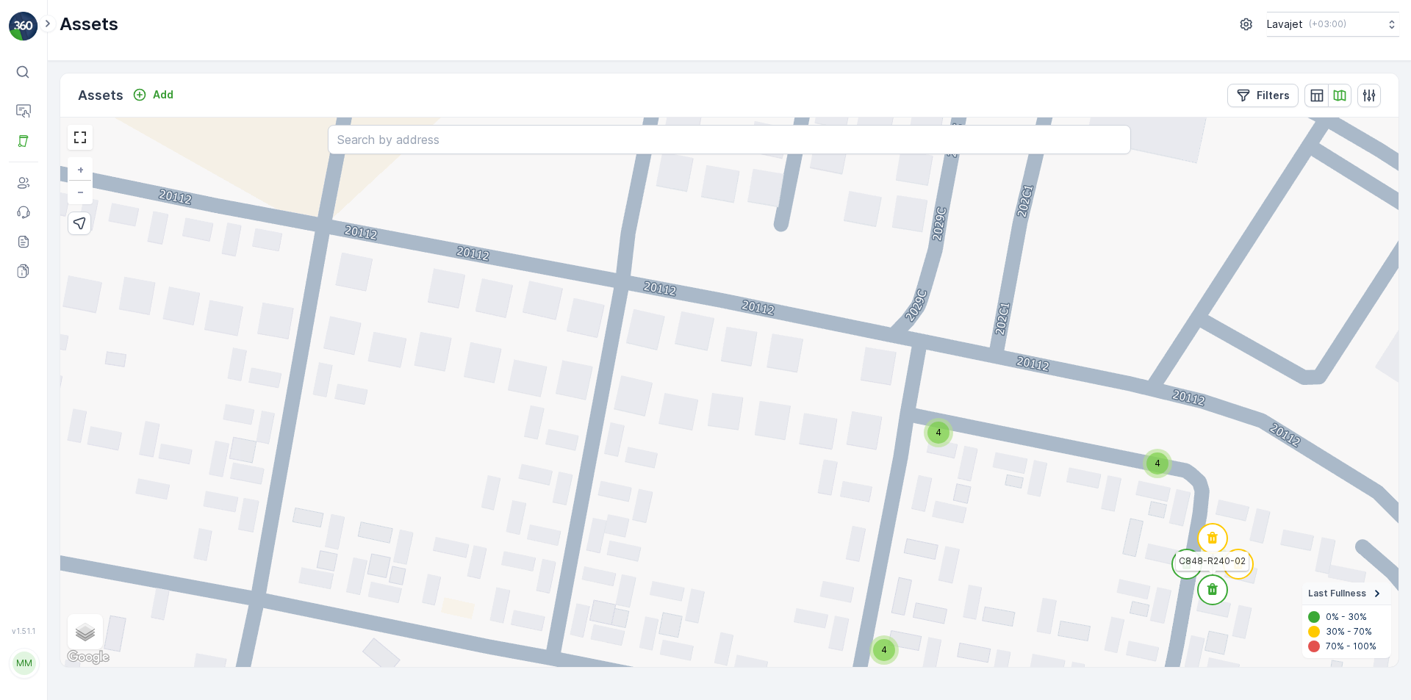
click at [1215, 586] on icon at bounding box center [1212, 589] width 10 height 12
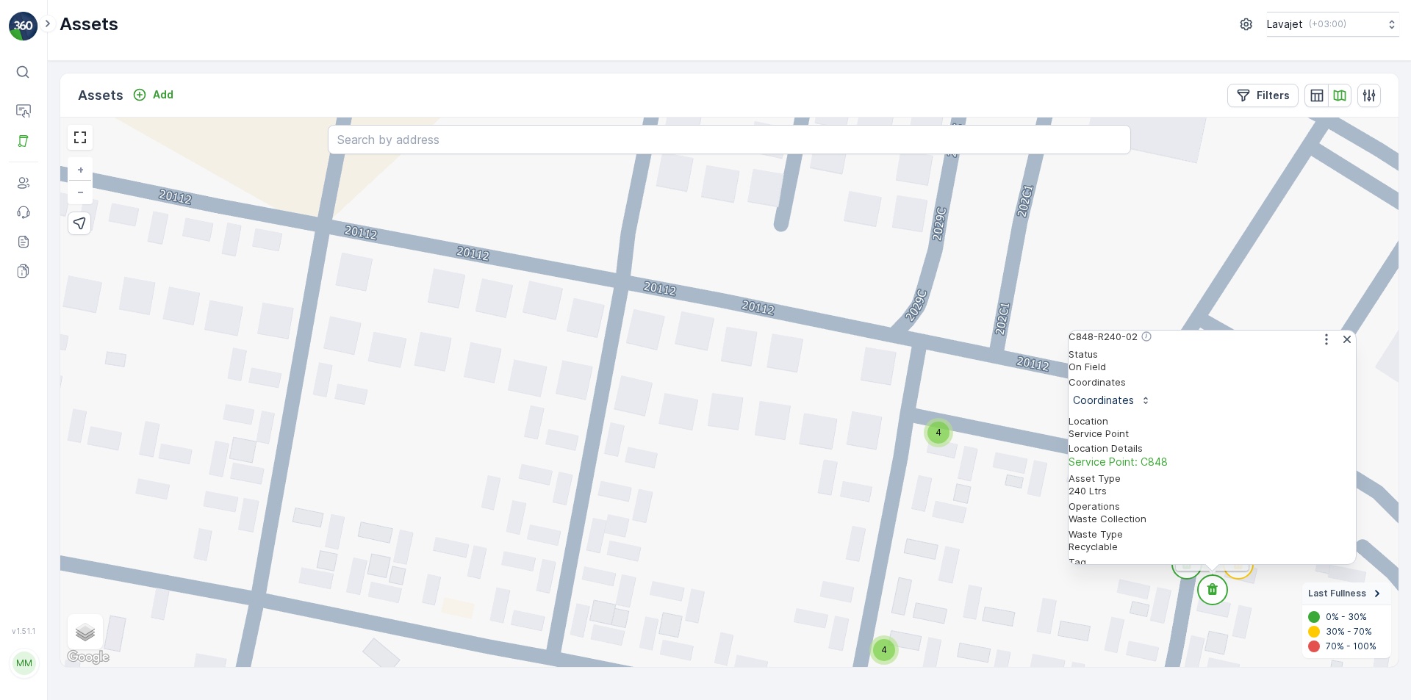
scroll to position [0, 0]
click at [1343, 343] on icon "button" at bounding box center [1346, 339] width 7 height 7
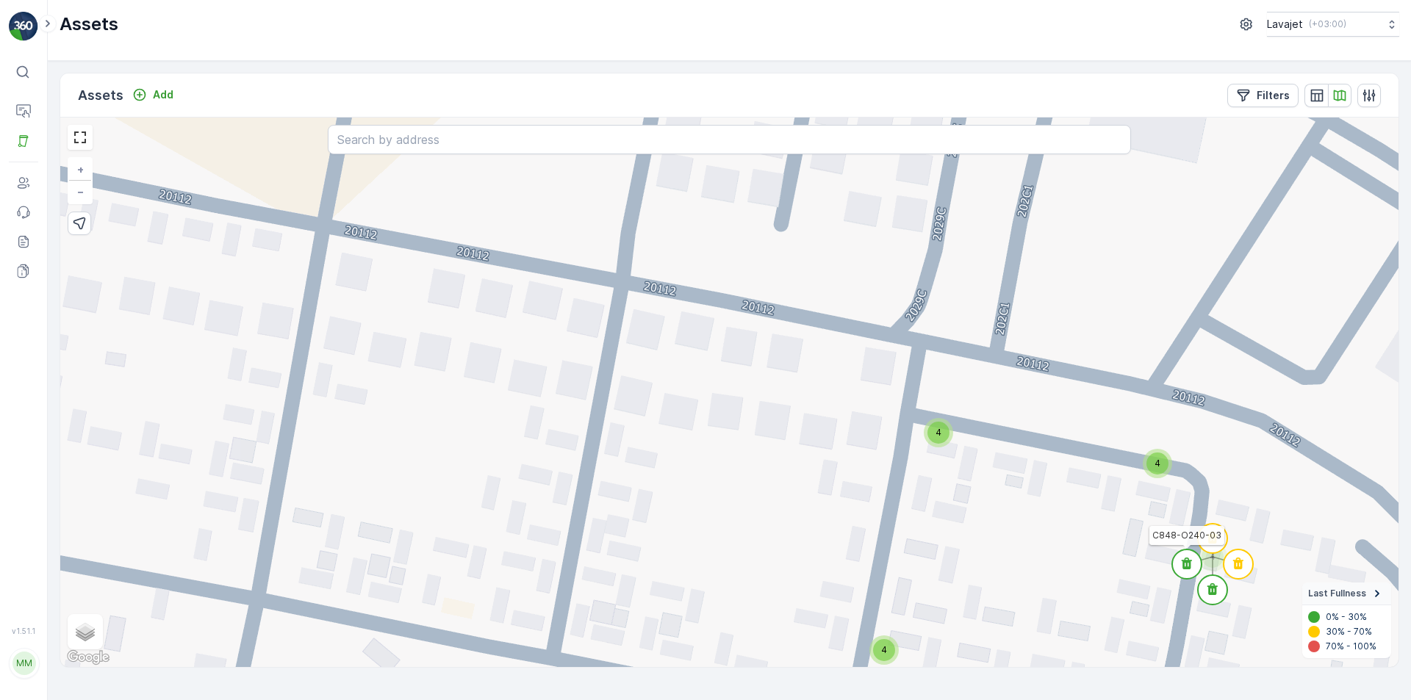
click at [1187, 572] on circle at bounding box center [1186, 564] width 29 height 29
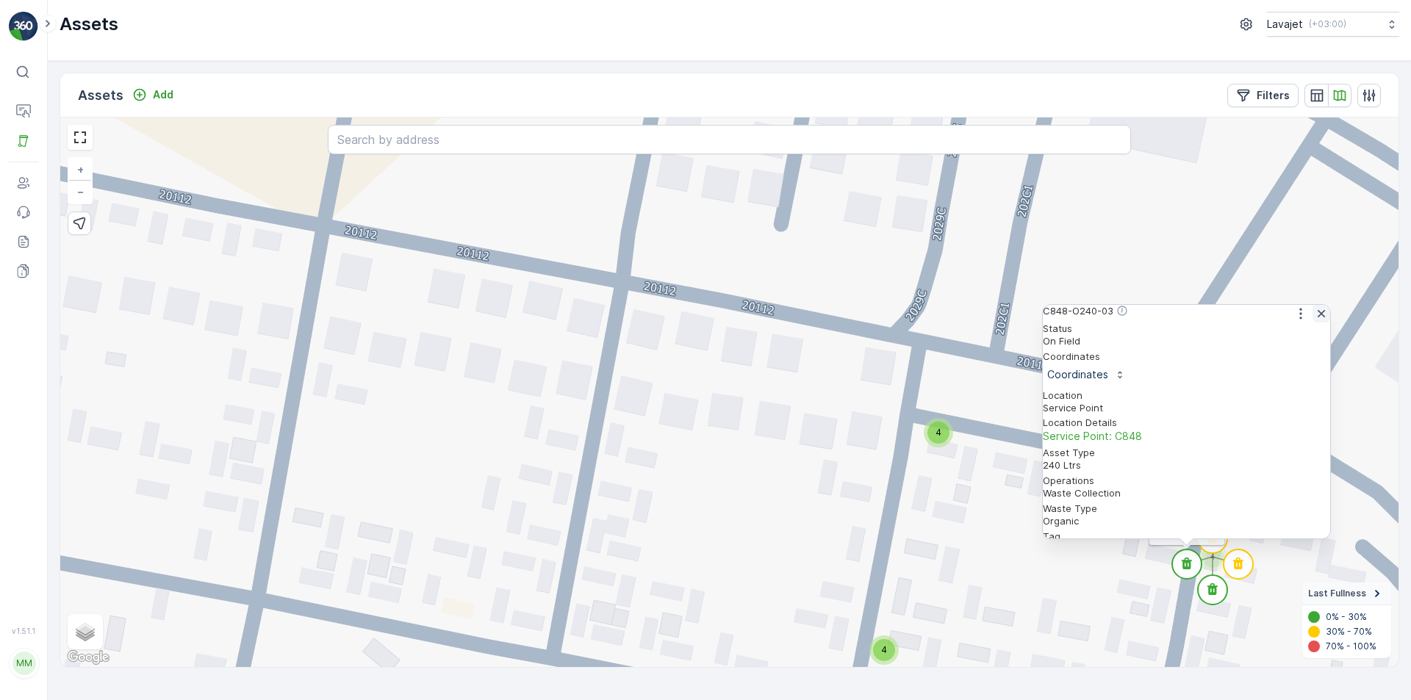
click at [1317, 317] on icon "button" at bounding box center [1320, 313] width 7 height 7
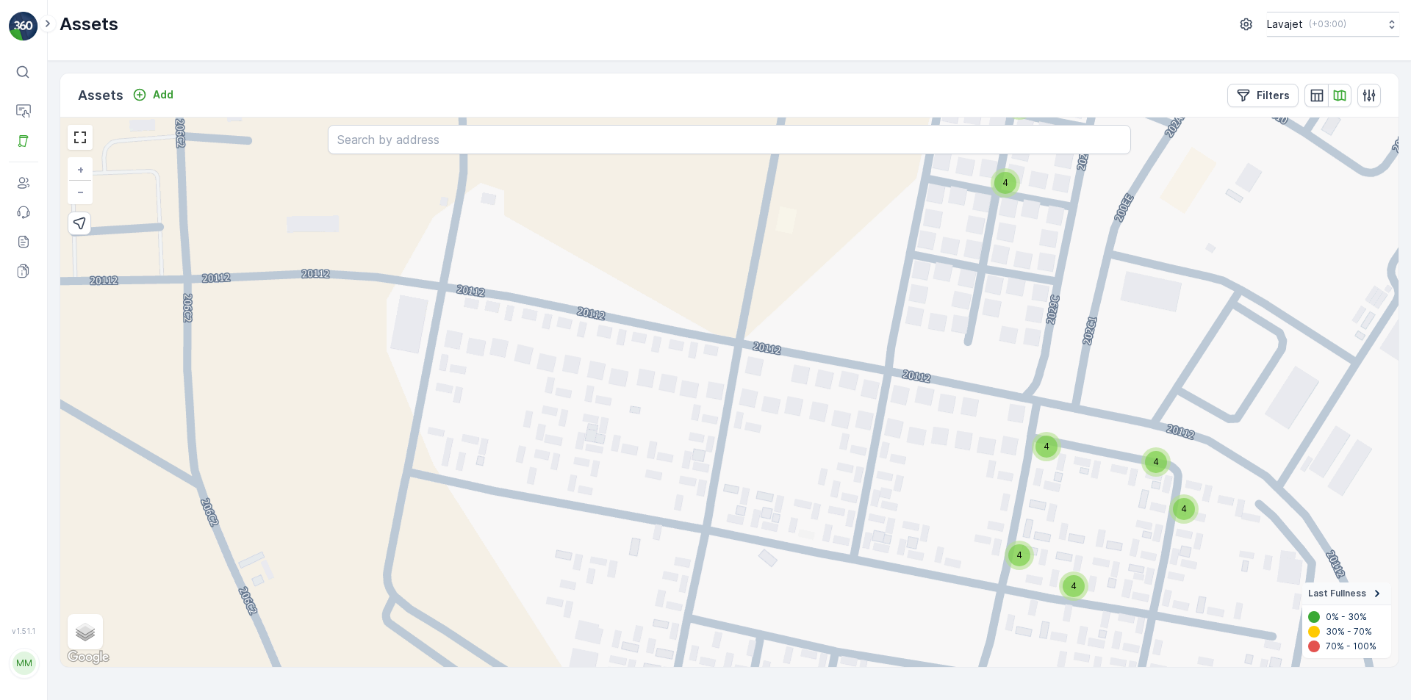
drag, startPoint x: 1035, startPoint y: 602, endPoint x: 1045, endPoint y: 550, distance: 53.8
click at [1072, 536] on div "4 4 4 4 4 4 4 4 4 4 8 8 4 4 4 4 4 4 8 4 4 4 + − Satellite Roadmap Terrain Hybri…" at bounding box center [729, 393] width 1338 height 550
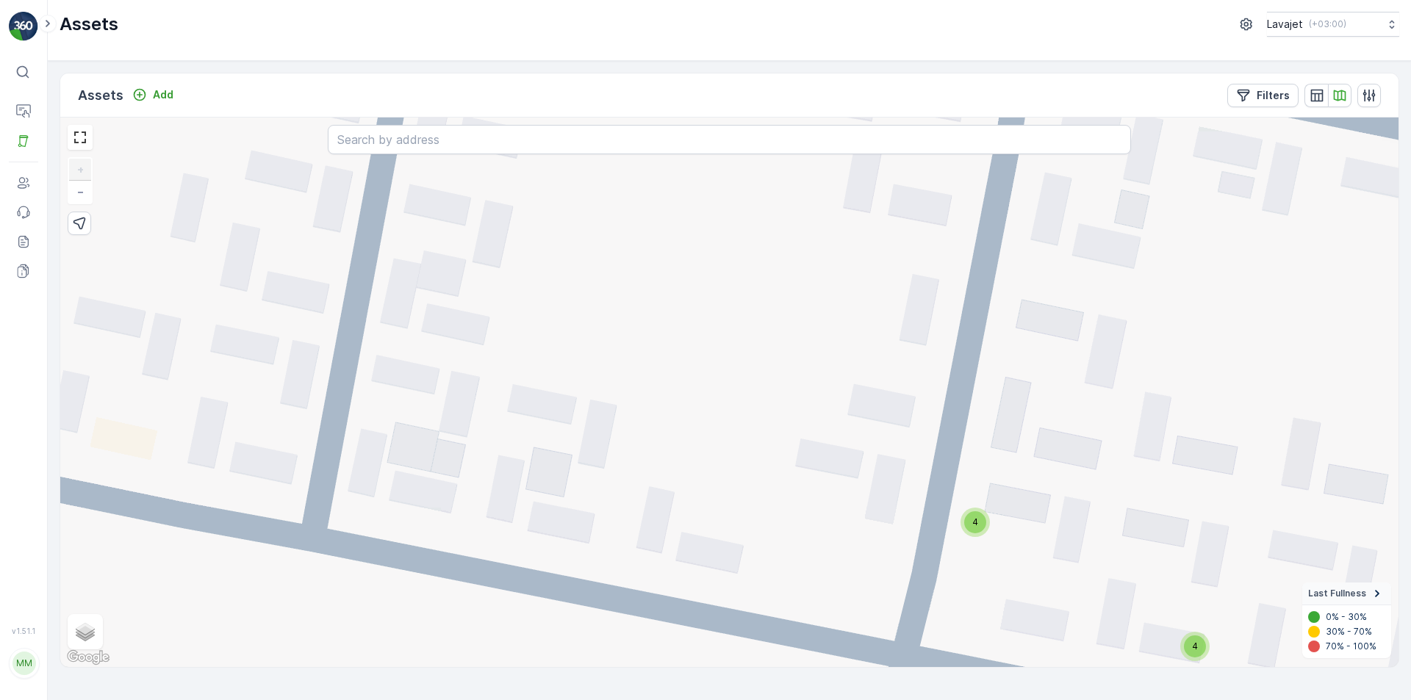
click at [975, 522] on span "4" at bounding box center [975, 521] width 6 height 11
click at [979, 508] on circle at bounding box center [974, 503] width 29 height 29
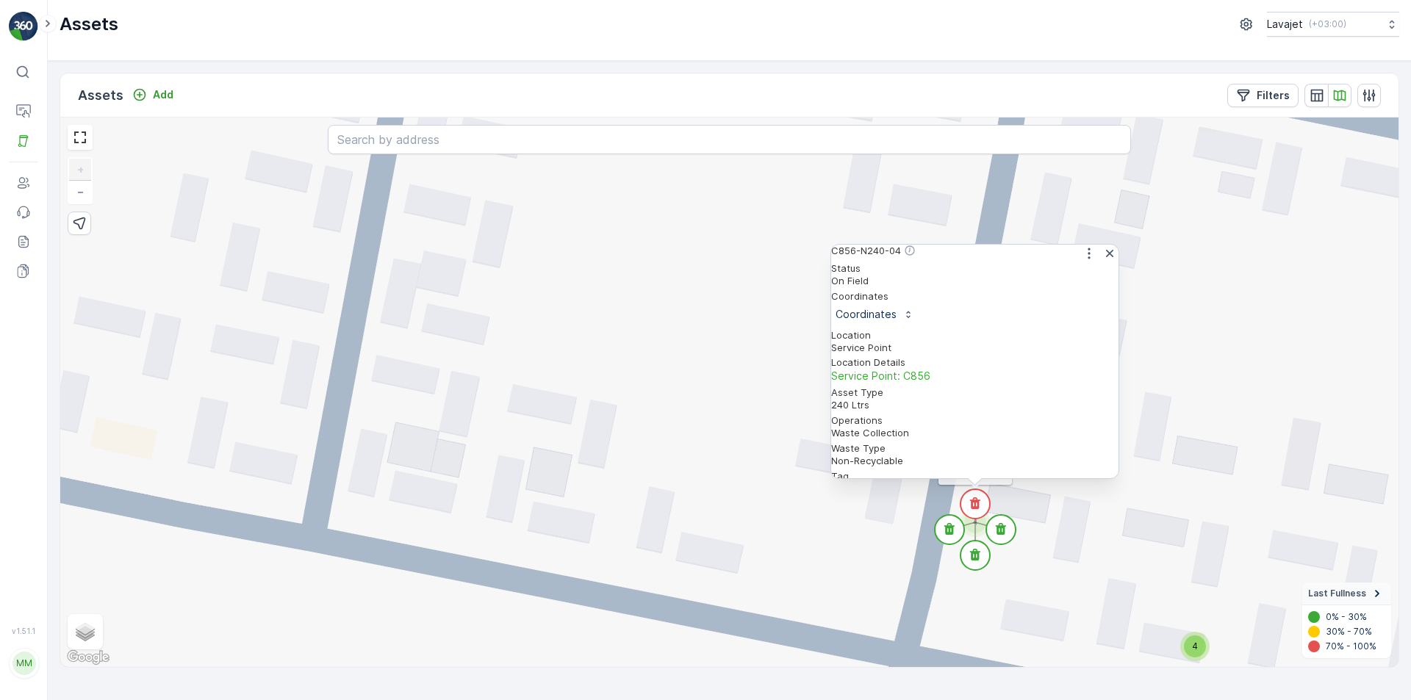
scroll to position [123, 0]
click at [1003, 531] on icon at bounding box center [1000, 529] width 10 height 12
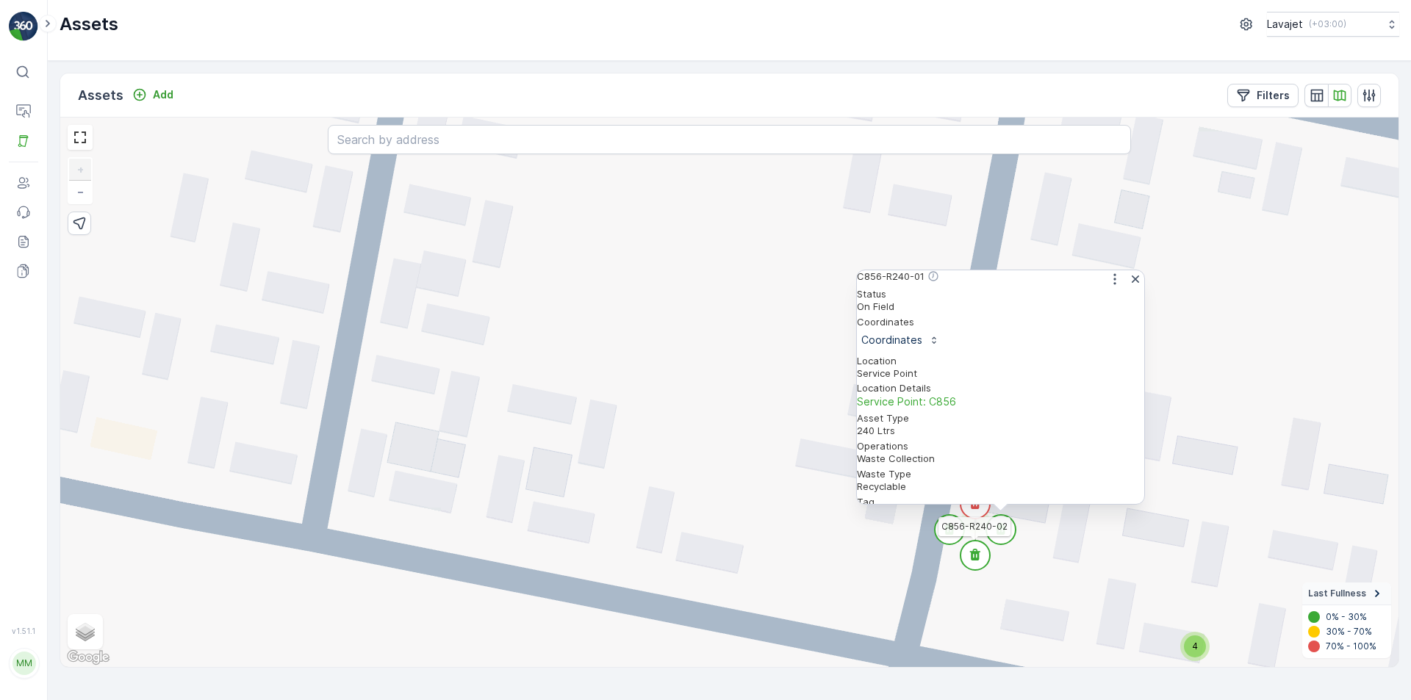
click at [979, 552] on icon at bounding box center [975, 555] width 10 height 12
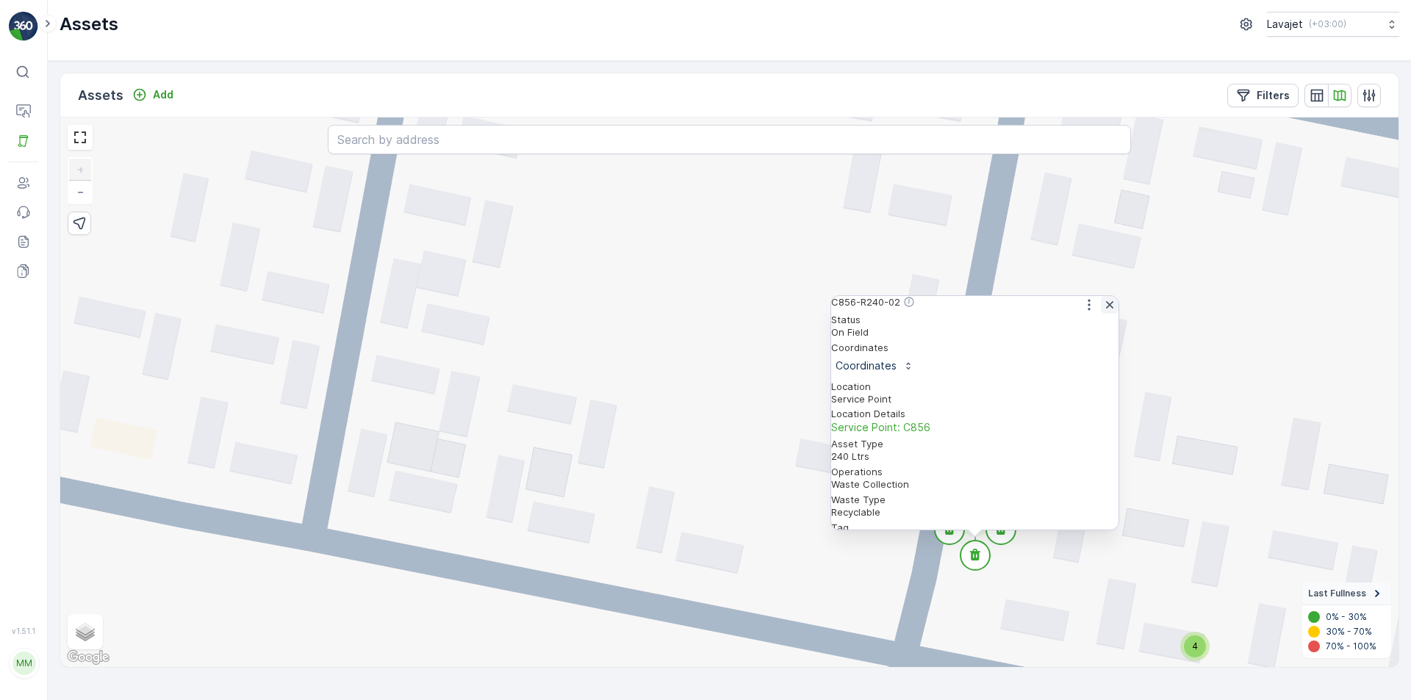
click at [1103, 312] on icon "button" at bounding box center [1109, 305] width 15 height 15
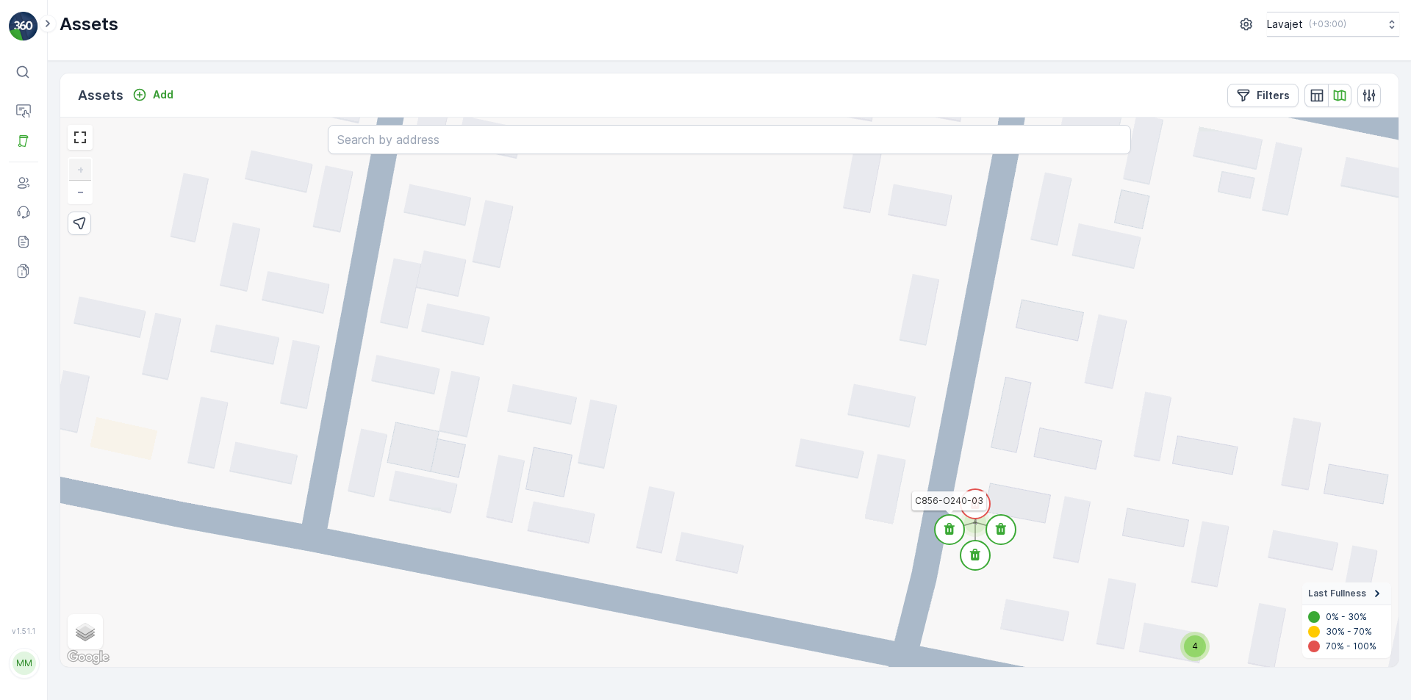
click at [948, 539] on circle at bounding box center [949, 529] width 29 height 29
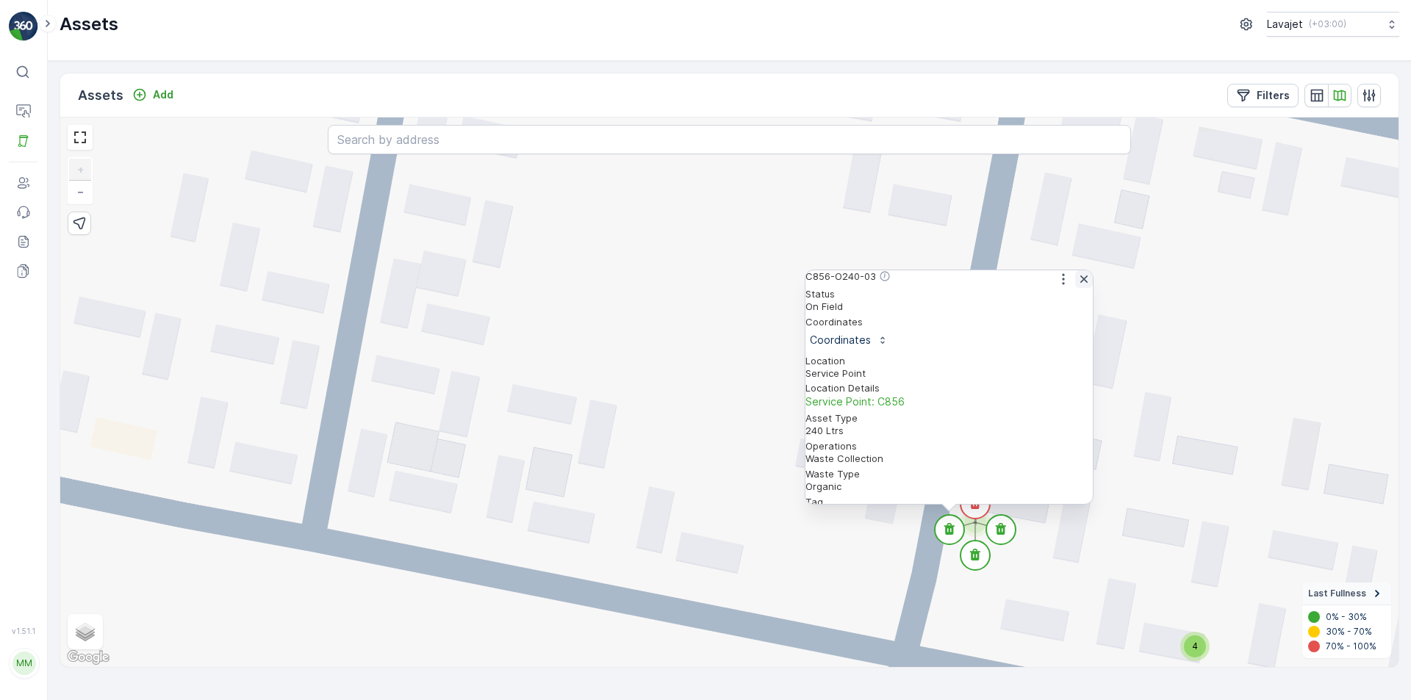
click at [1081, 287] on icon "button" at bounding box center [1083, 279] width 15 height 15
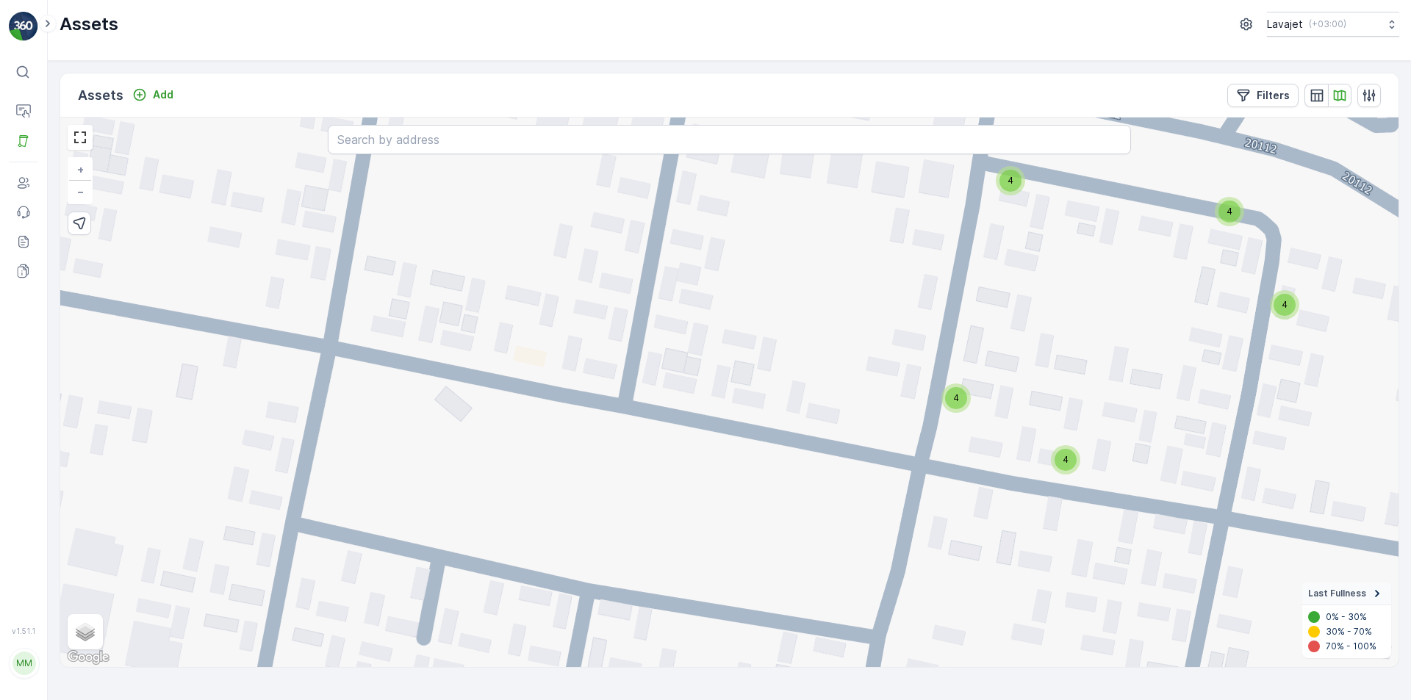
drag, startPoint x: 1149, startPoint y: 563, endPoint x: 1156, endPoint y: 449, distance: 114.1
click at [1156, 449] on div "4 4 4 4 4 4 4 4 4 4 4 4 8 4 4 4 4 4 4 8 4 4 4 + − Satellite Roadmap Terrain Hyb…" at bounding box center [729, 393] width 1338 height 550
click at [1068, 457] on div "4" at bounding box center [1065, 460] width 22 height 22
click at [1068, 439] on icon at bounding box center [1065, 441] width 10 height 12
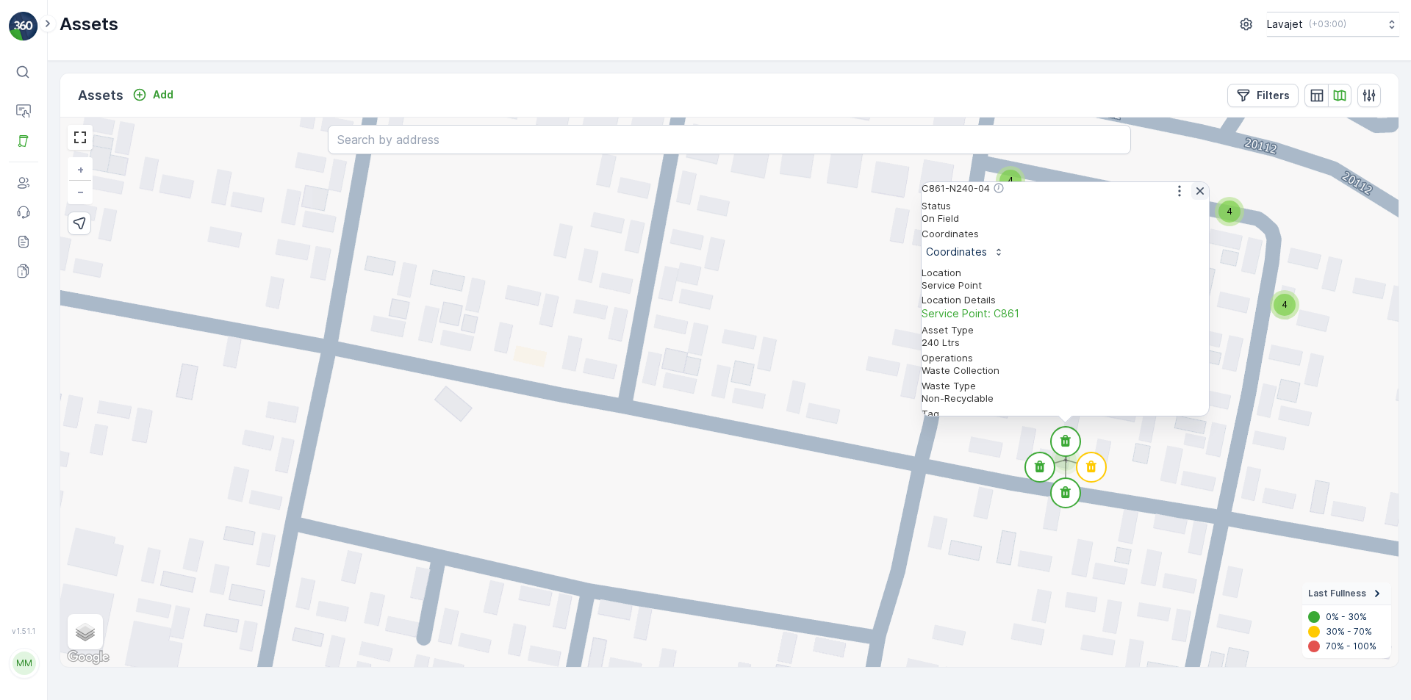
click at [1196, 195] on icon "button" at bounding box center [1199, 190] width 7 height 7
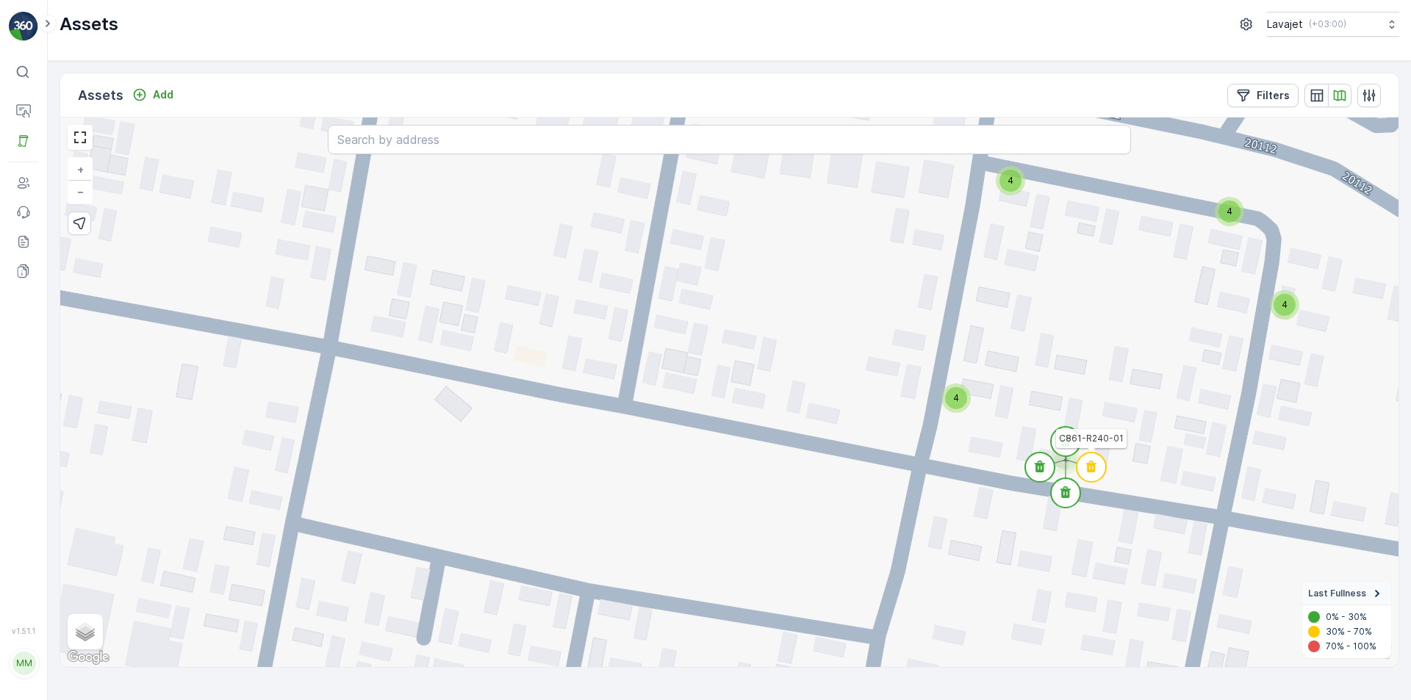
click at [1092, 469] on icon at bounding box center [1091, 467] width 10 height 12
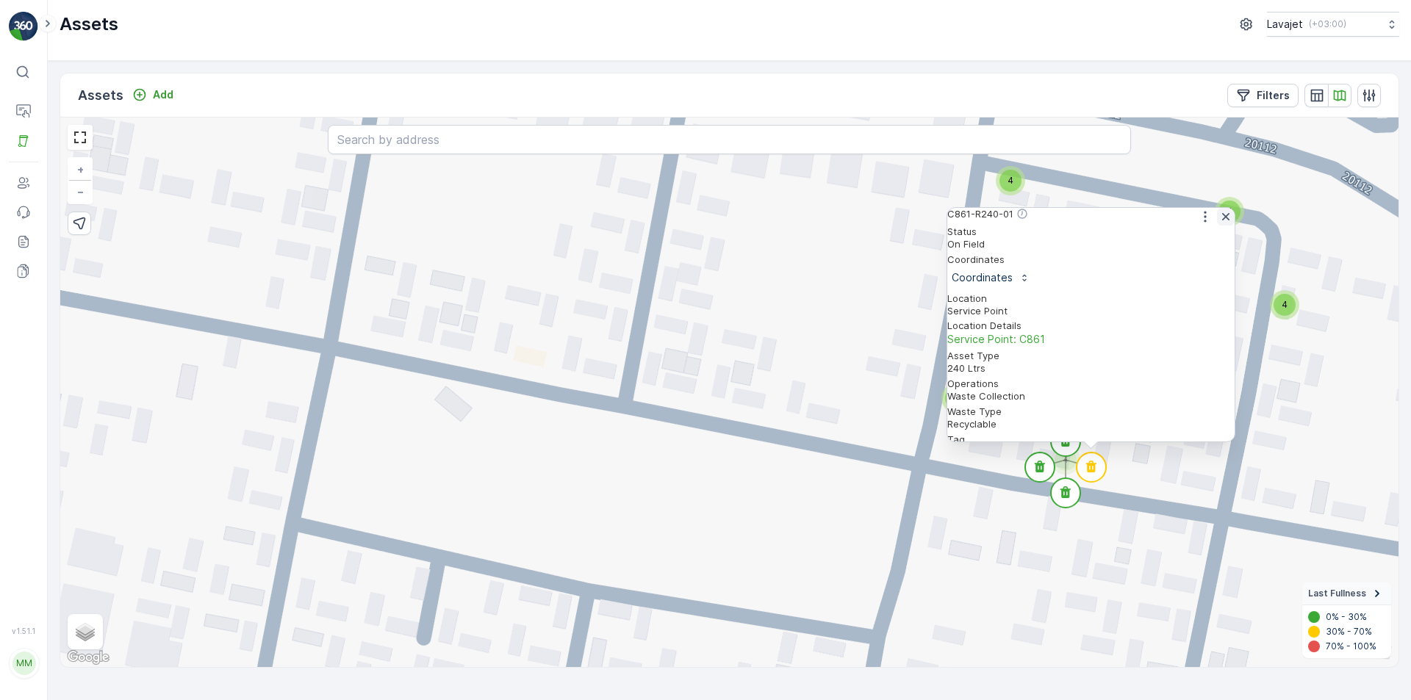
click at [1223, 224] on icon "button" at bounding box center [1225, 216] width 15 height 15
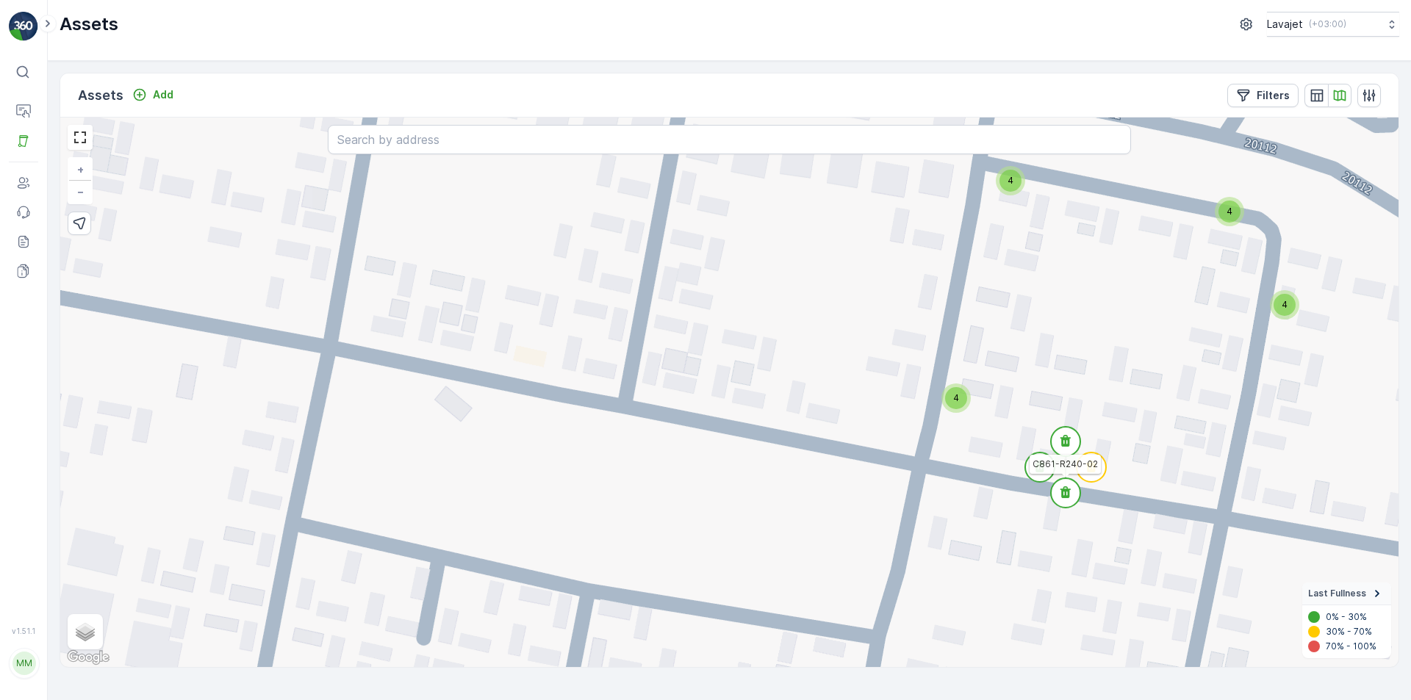
click at [1067, 492] on icon at bounding box center [1065, 492] width 10 height 12
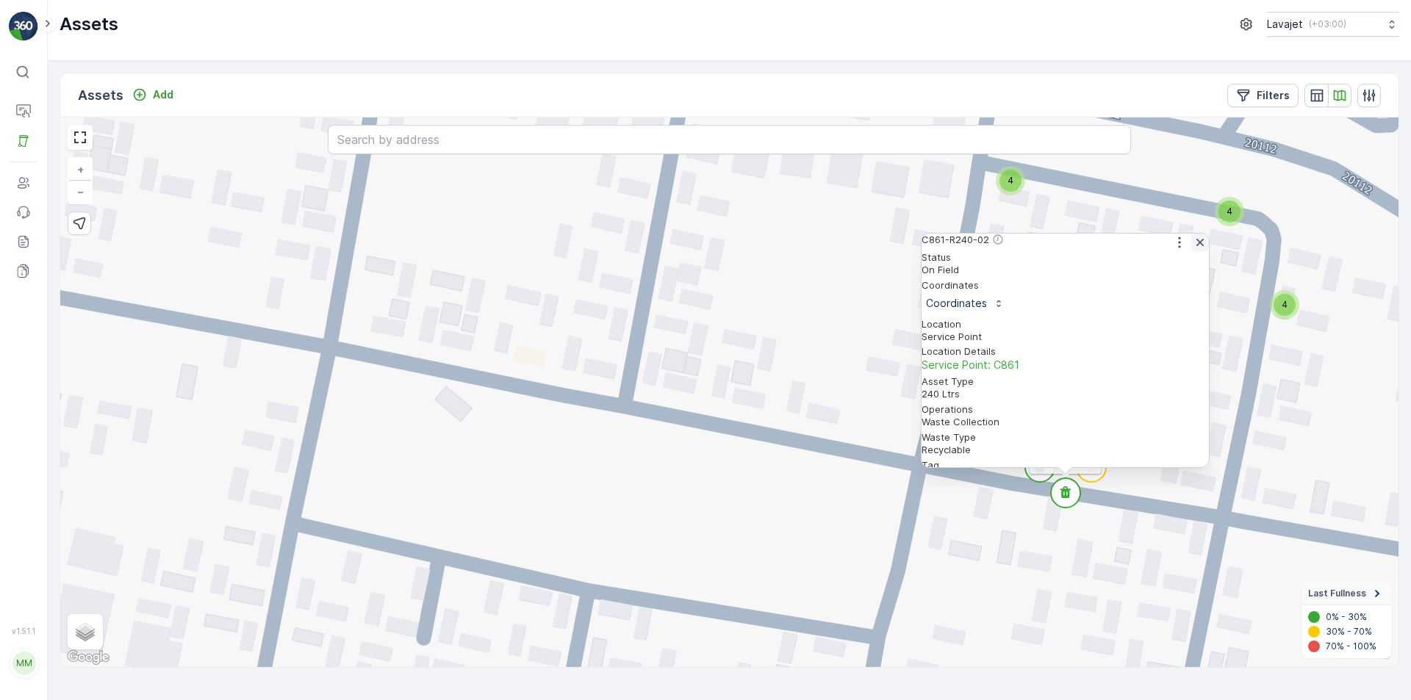
click at [1195, 247] on icon "button" at bounding box center [1199, 242] width 15 height 15
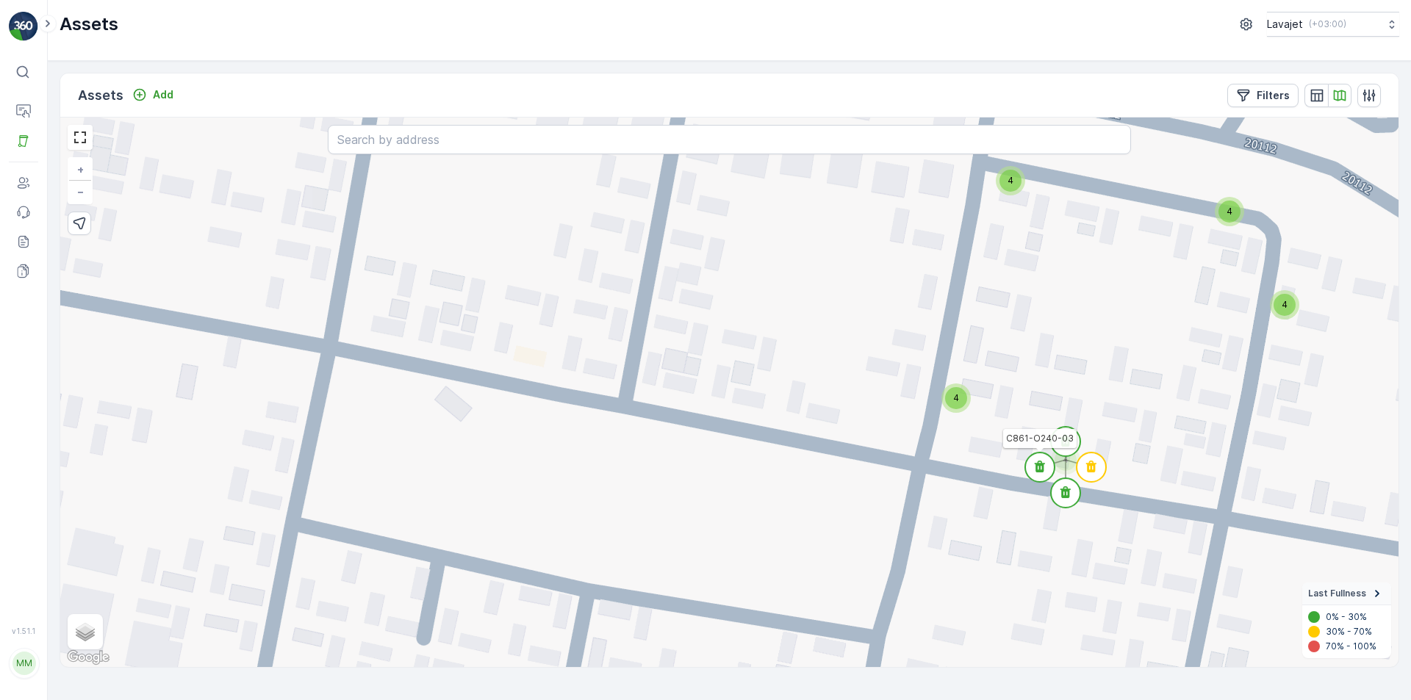
click at [1037, 471] on icon at bounding box center [1039, 467] width 10 height 12
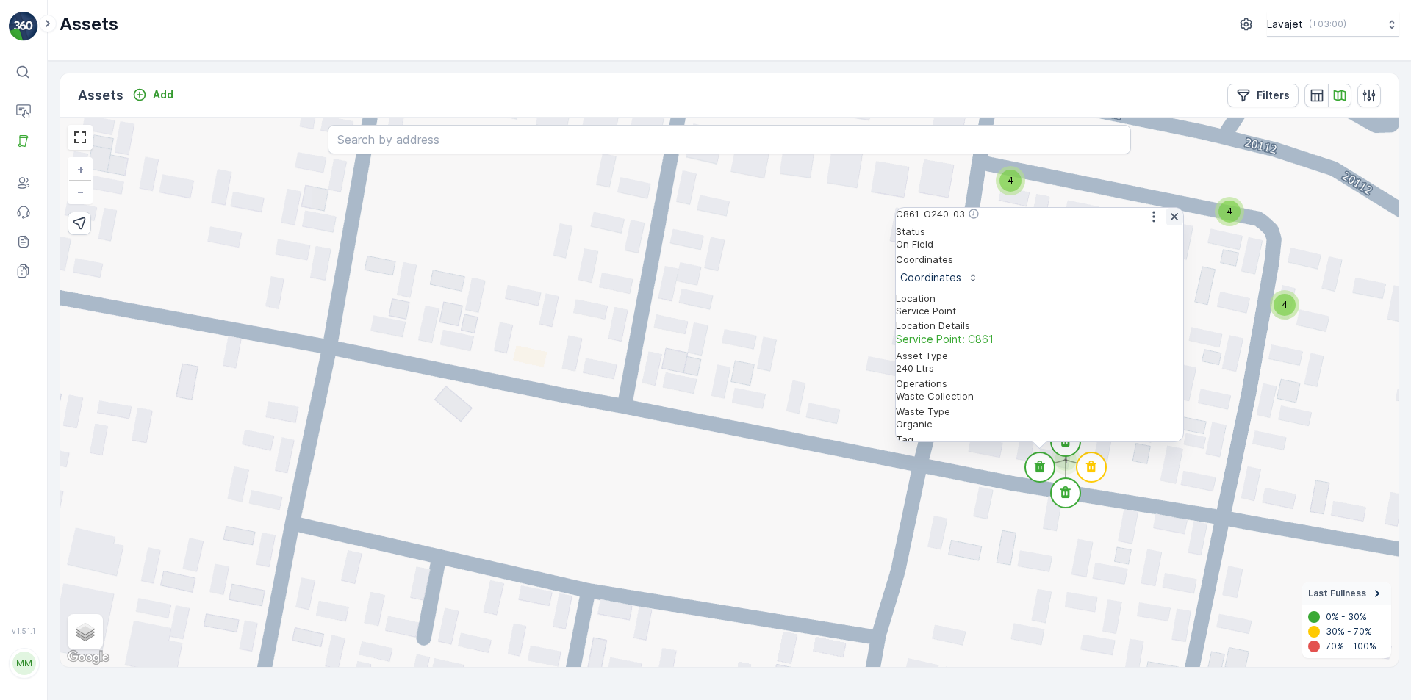
click at [1170, 220] on icon "button" at bounding box center [1173, 216] width 7 height 7
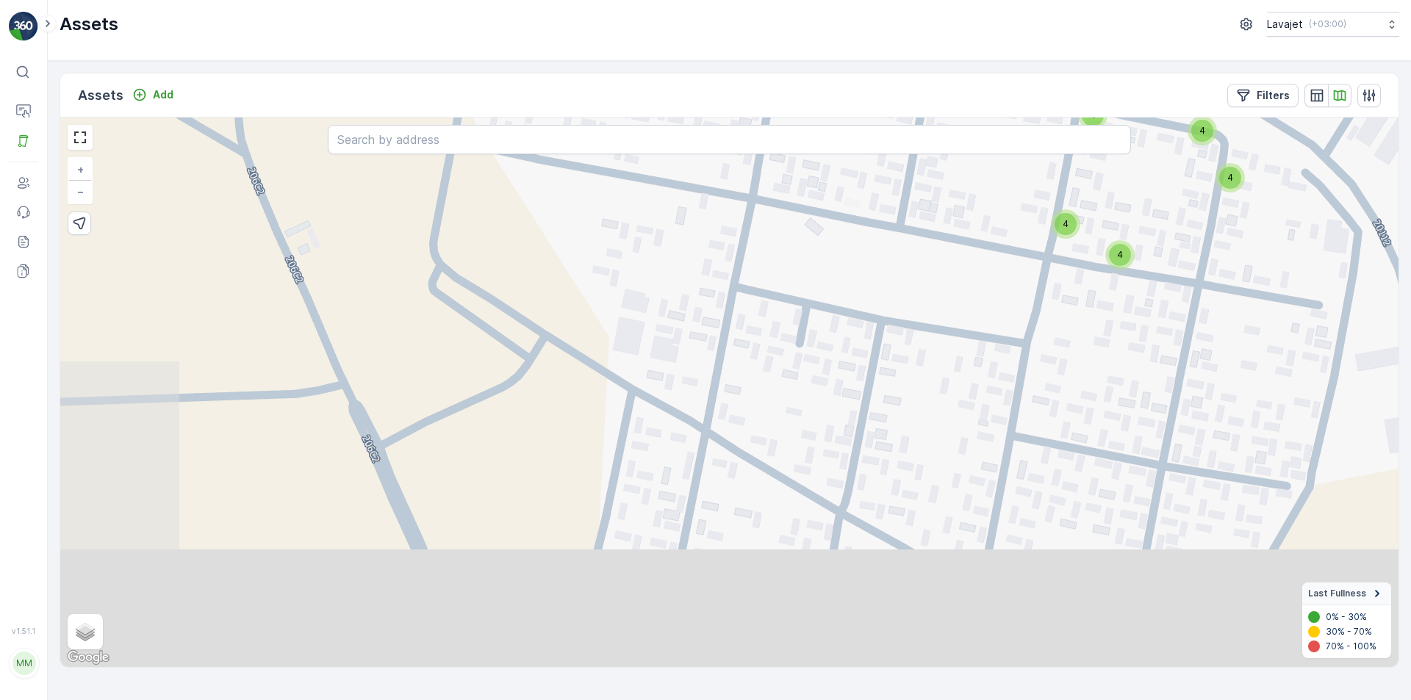
drag, startPoint x: 877, startPoint y: 552, endPoint x: 1046, endPoint y: 264, distance: 333.9
click at [1046, 264] on div "4 4 4 4 4 4 4 4 4 4 8 8 4 4 4 4 4 4 8 4 4 4 + − Satellite Roadmap Terrain Hybri…" at bounding box center [729, 393] width 1338 height 550
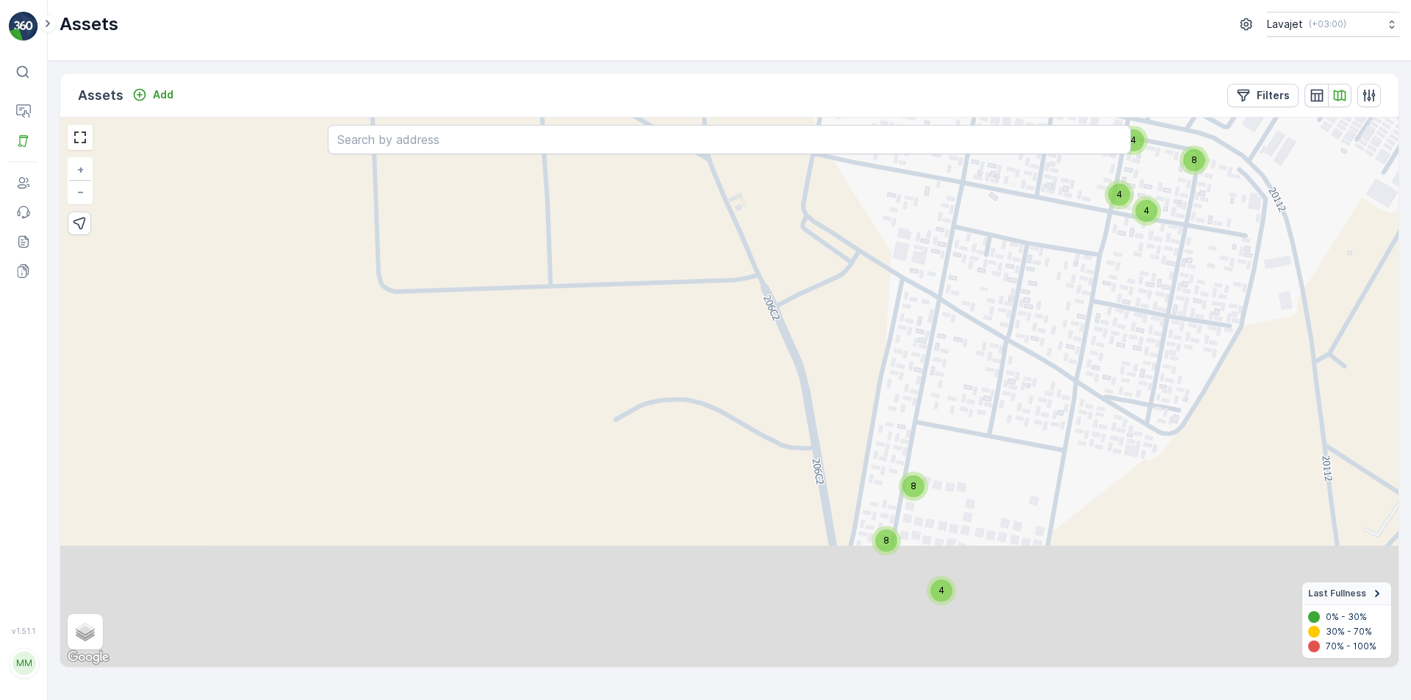
drag, startPoint x: 985, startPoint y: 571, endPoint x: 1090, endPoint y: 440, distance: 167.3
click at [1090, 440] on div "4 8 4 4 8 8 4 8 8 4 4 8 4 4 8 8 4 + − Satellite Roadmap Terrain Hybrid Leaflet …" at bounding box center [729, 393] width 1338 height 550
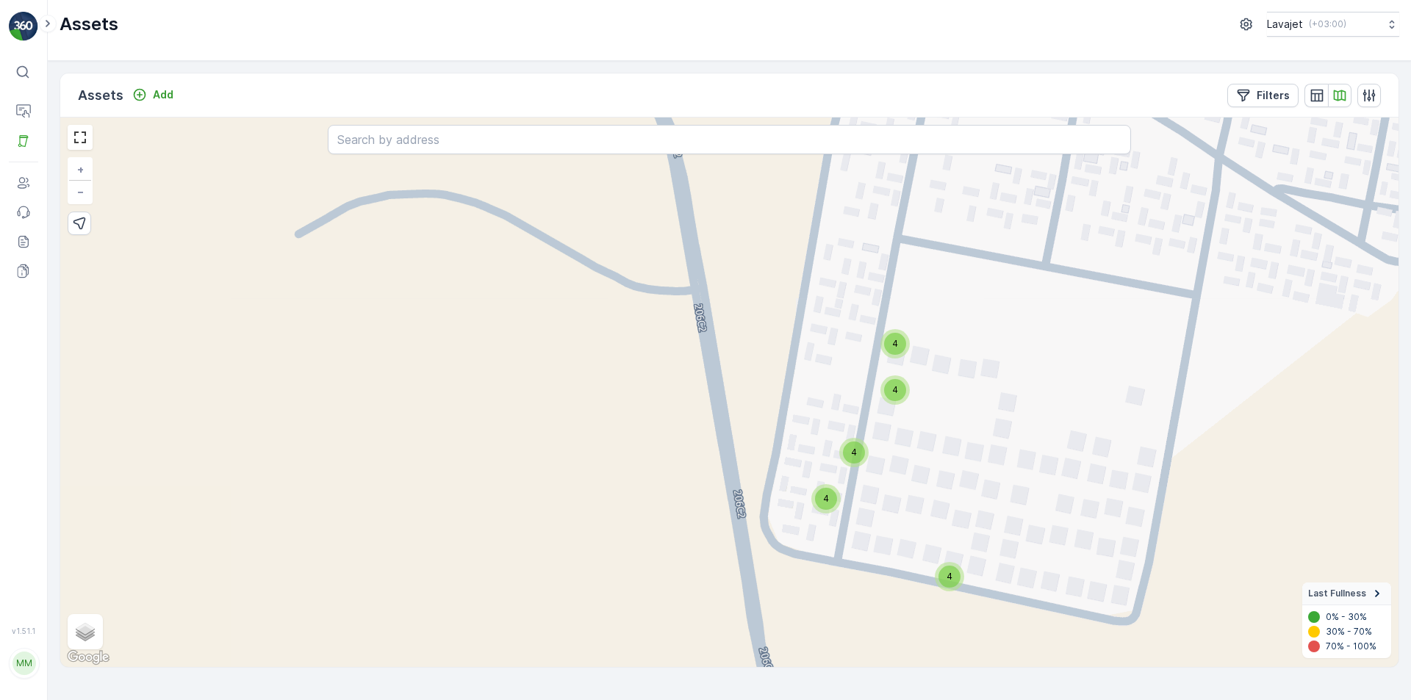
click at [953, 583] on div "4" at bounding box center [949, 577] width 22 height 22
click at [949, 558] on icon at bounding box center [949, 558] width 10 height 12
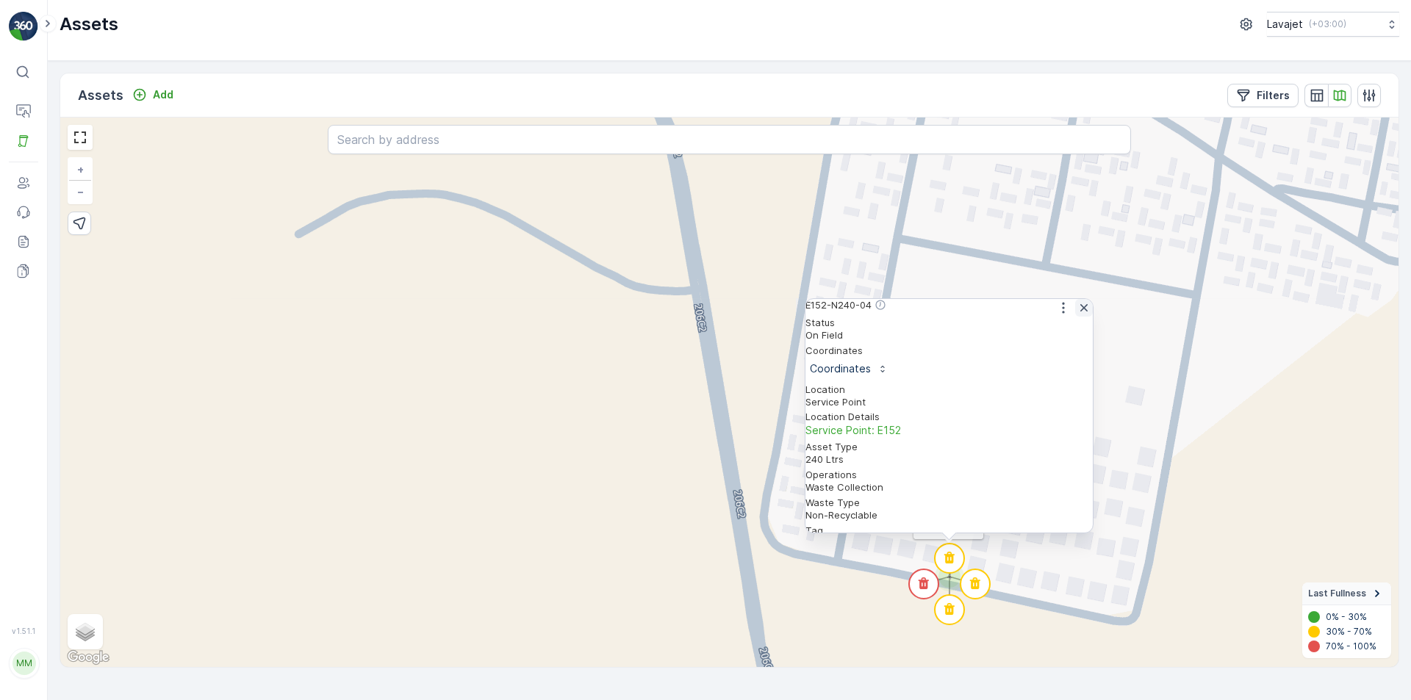
click at [1080, 312] on icon "button" at bounding box center [1083, 307] width 7 height 7
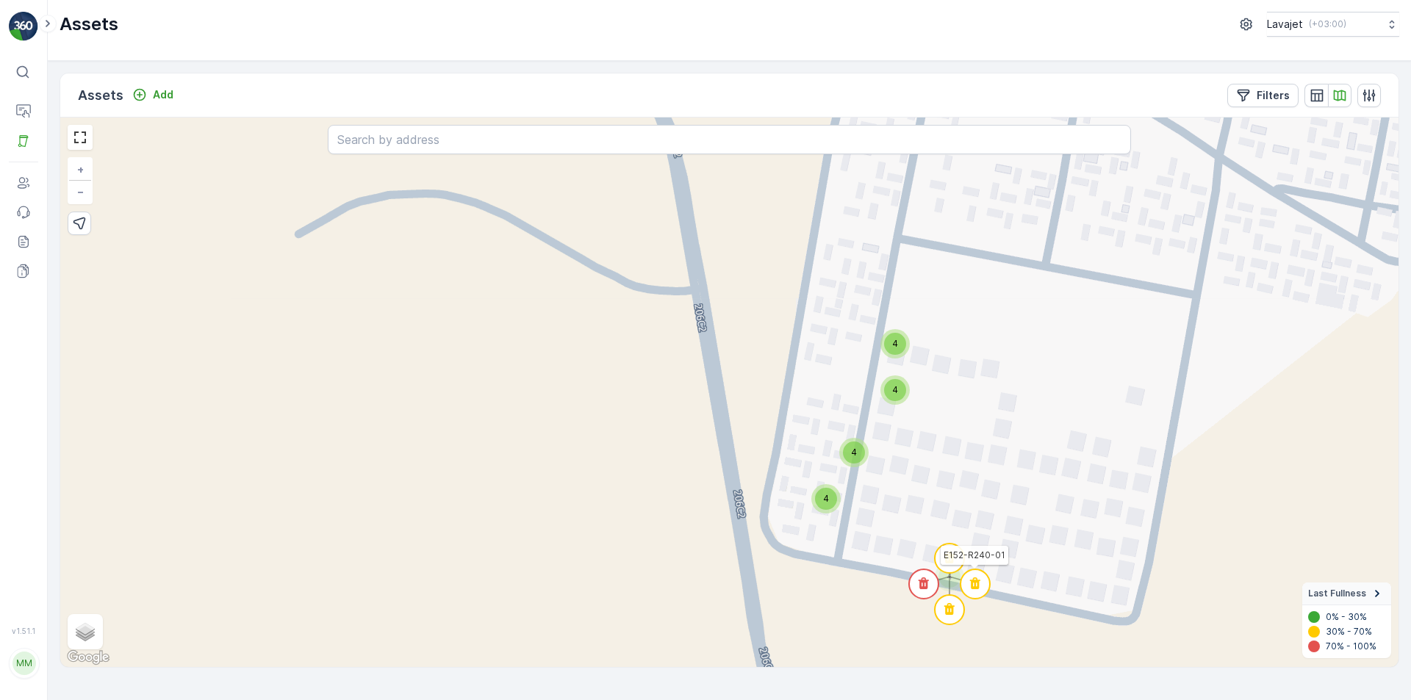
click at [980, 579] on circle at bounding box center [974, 583] width 29 height 29
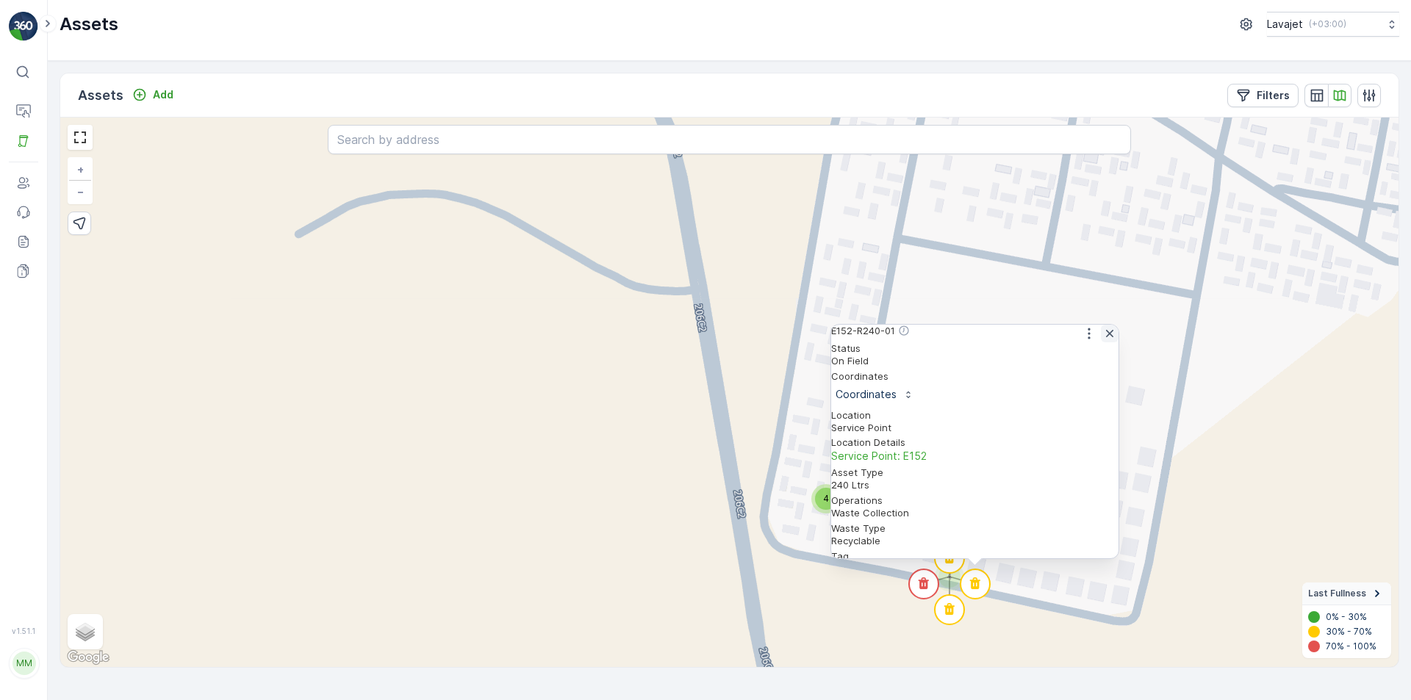
click at [1106, 337] on icon "button" at bounding box center [1109, 333] width 7 height 7
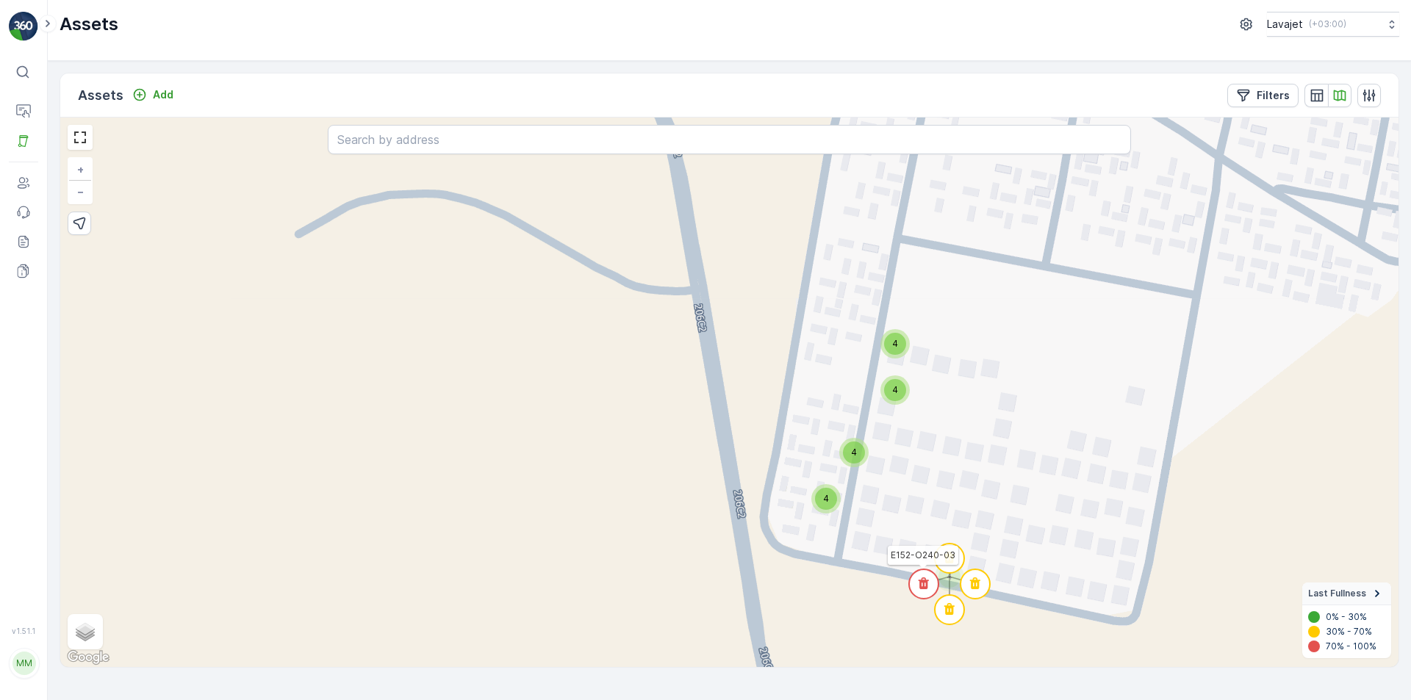
click at [925, 582] on icon at bounding box center [923, 583] width 10 height 12
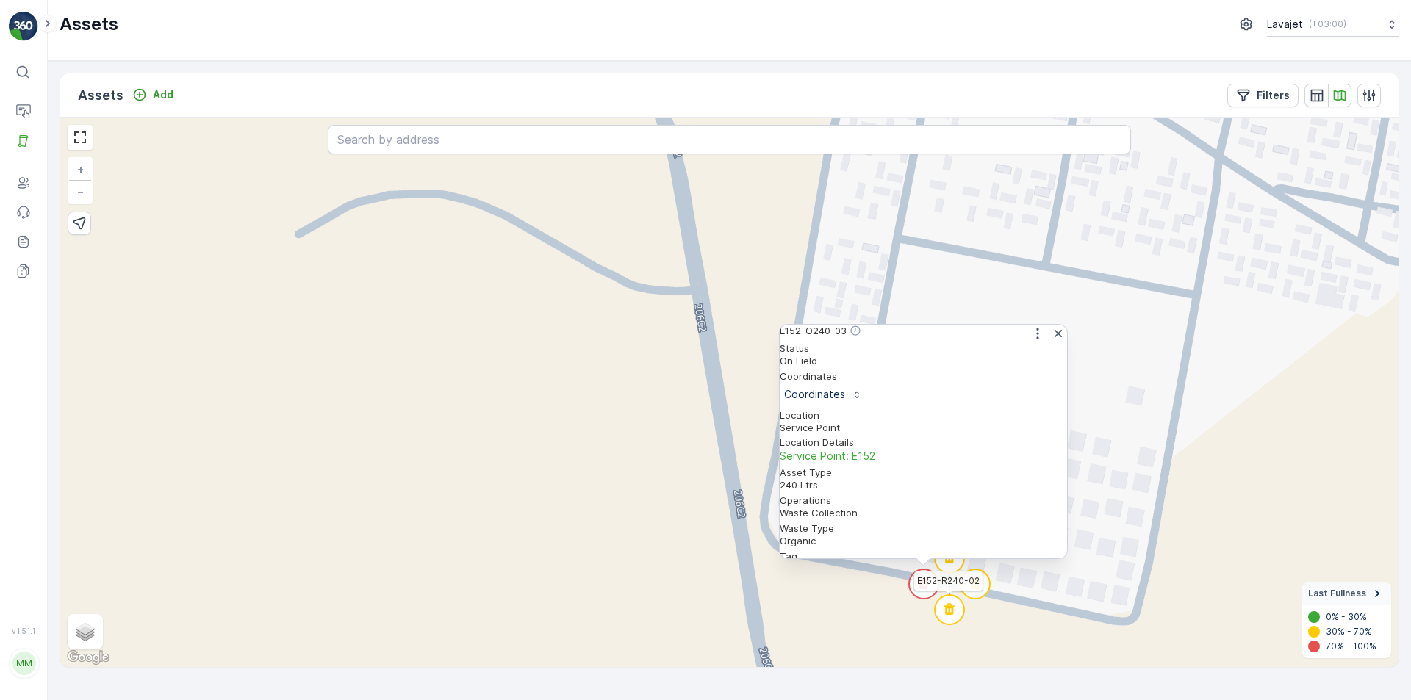
click at [954, 608] on circle at bounding box center [949, 609] width 29 height 29
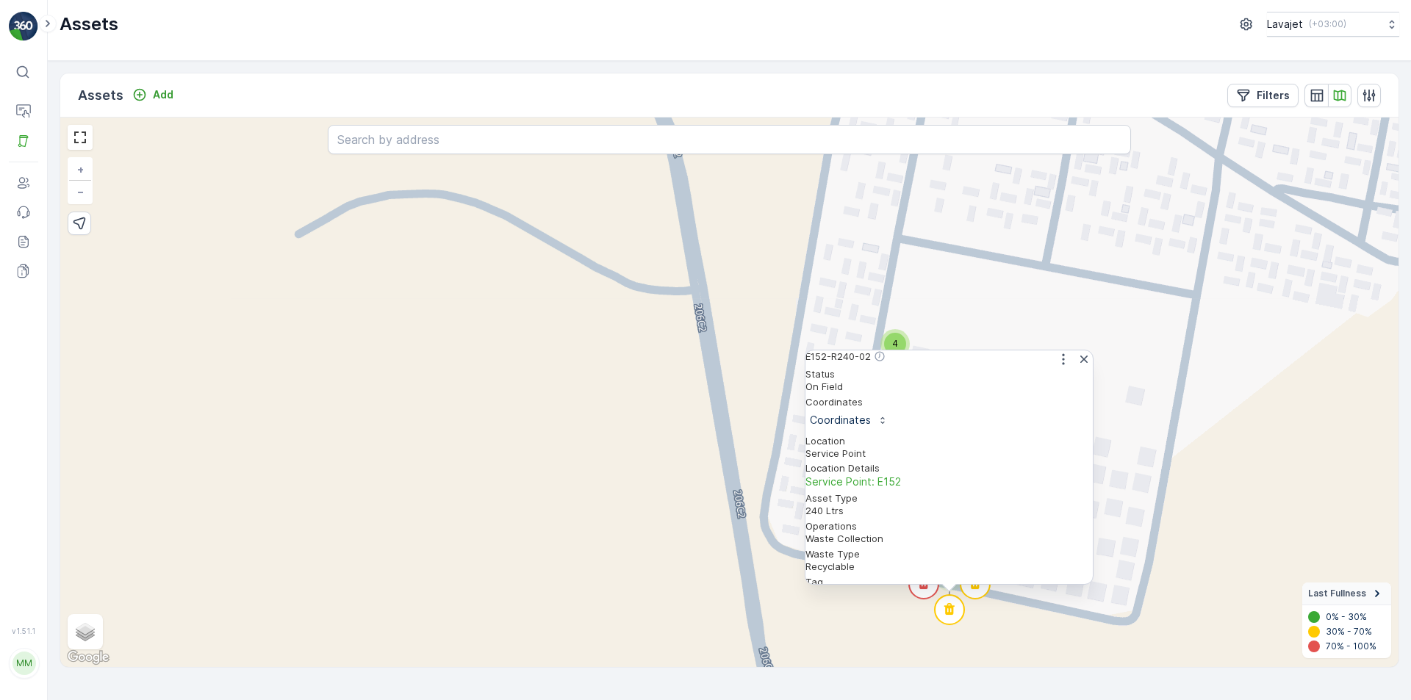
click at [975, 591] on circle at bounding box center [974, 583] width 29 height 29
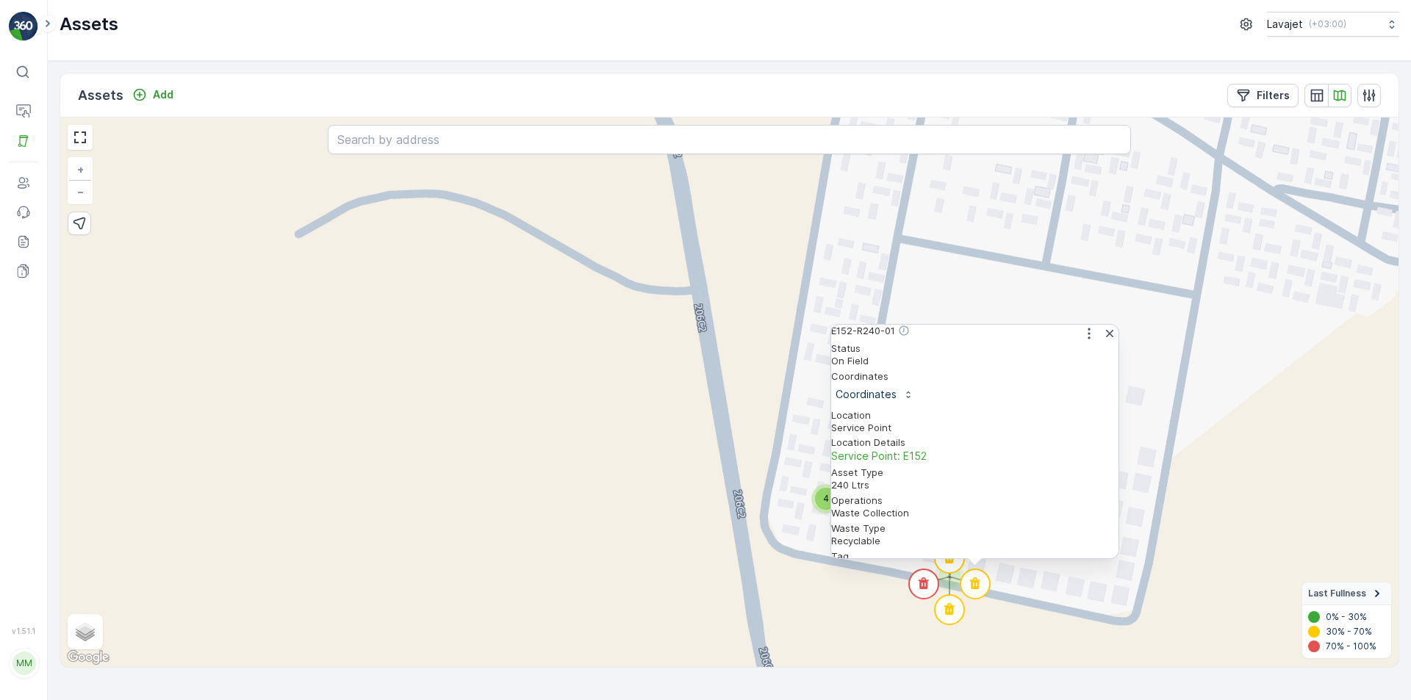
click at [954, 561] on circle at bounding box center [949, 558] width 29 height 29
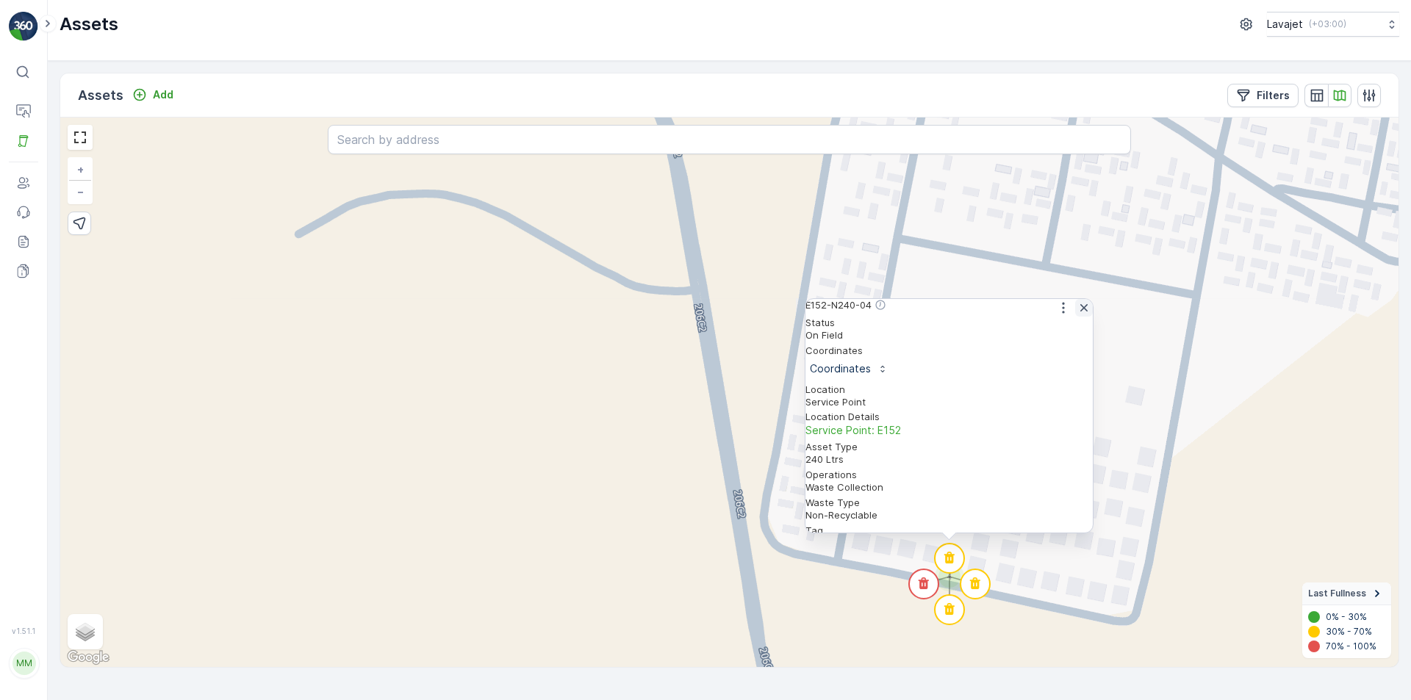
click at [1084, 314] on icon "button" at bounding box center [1083, 307] width 15 height 15
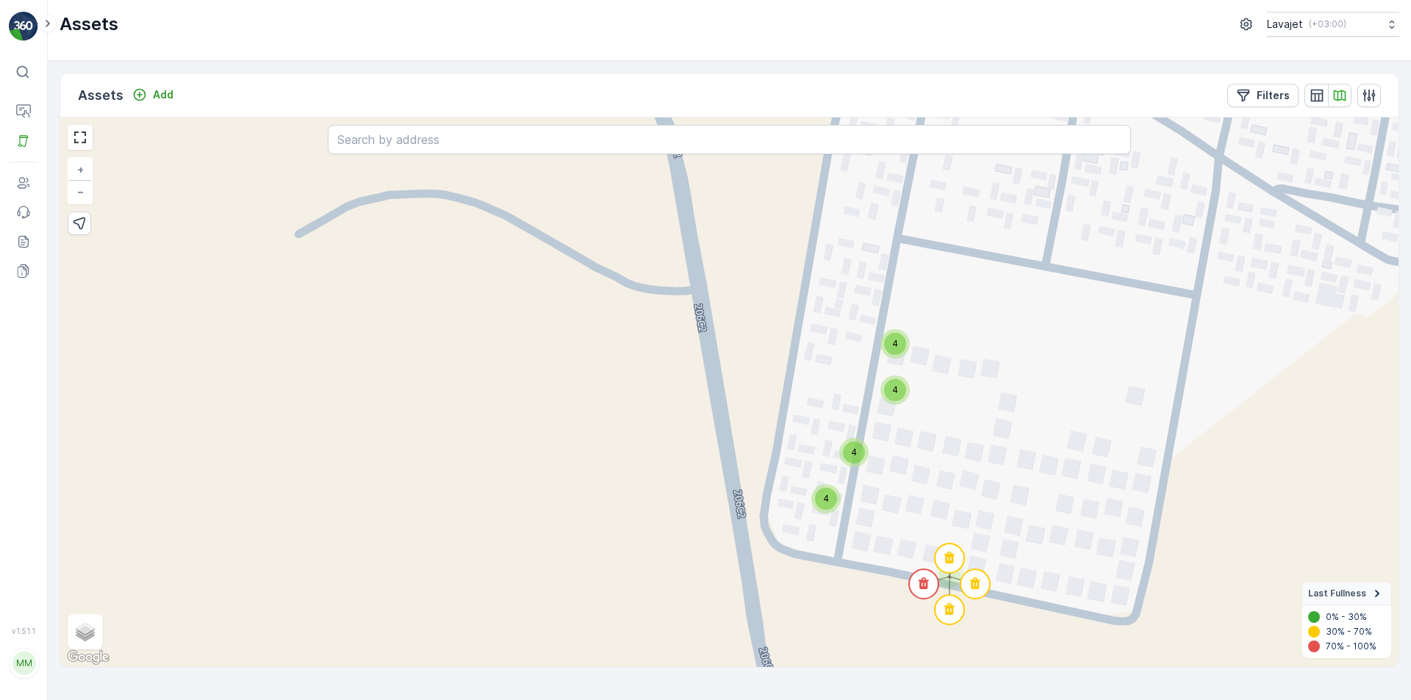
click at [827, 500] on span "4" at bounding box center [826, 498] width 6 height 11
click at [849, 503] on icon at bounding box center [851, 506] width 10 height 12
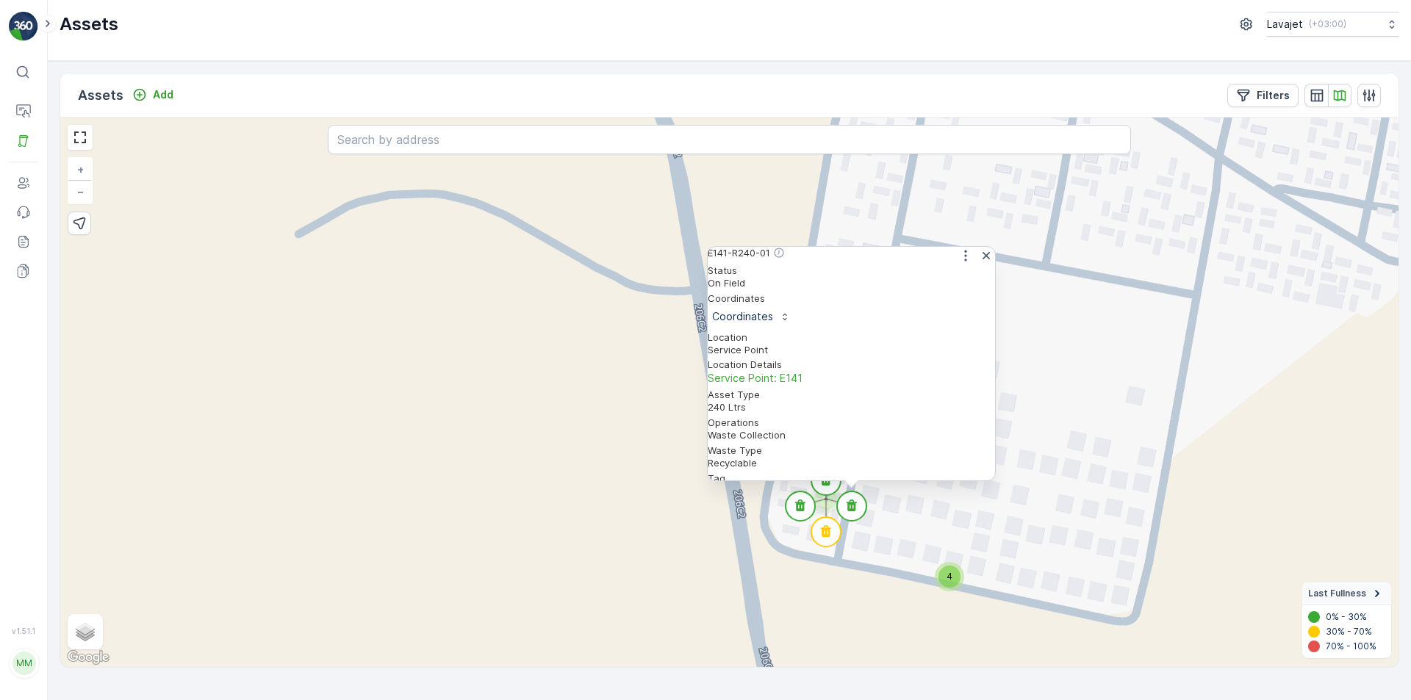
click at [827, 487] on circle at bounding box center [825, 480] width 29 height 29
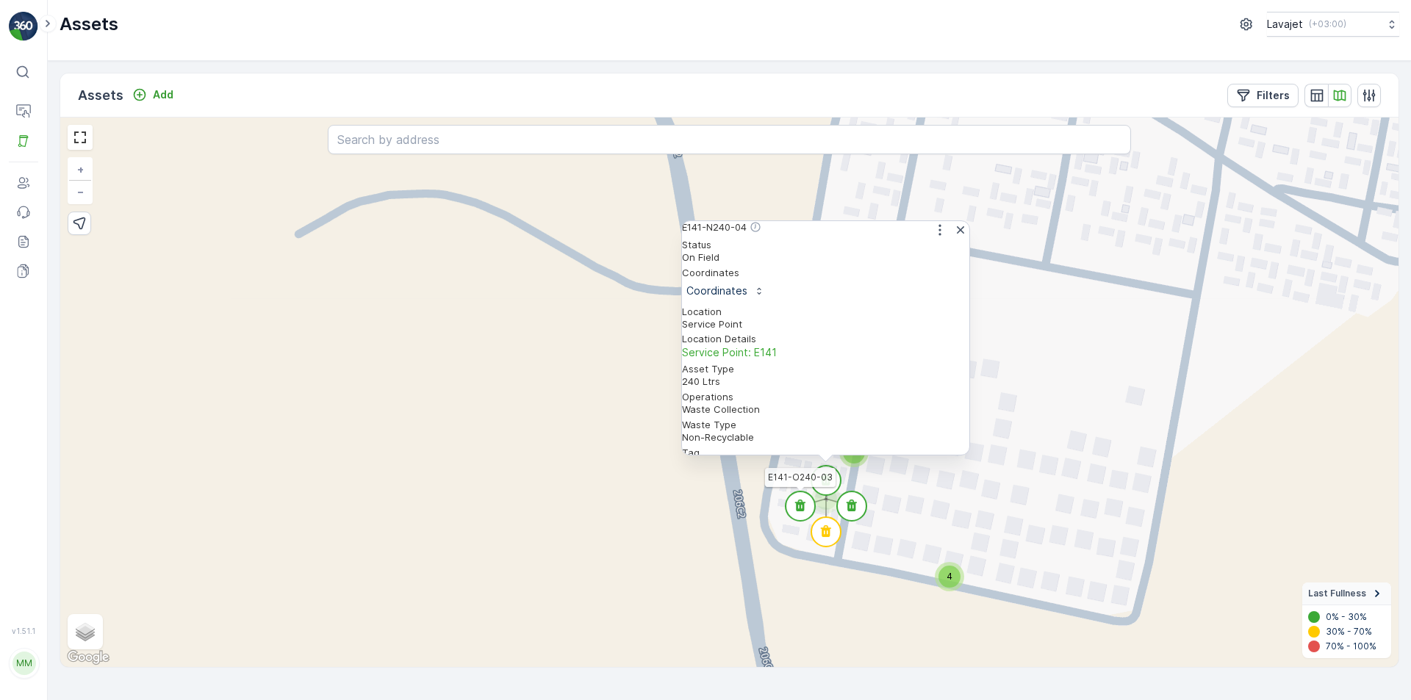
click at [800, 505] on icon at bounding box center [800, 506] width 10 height 12
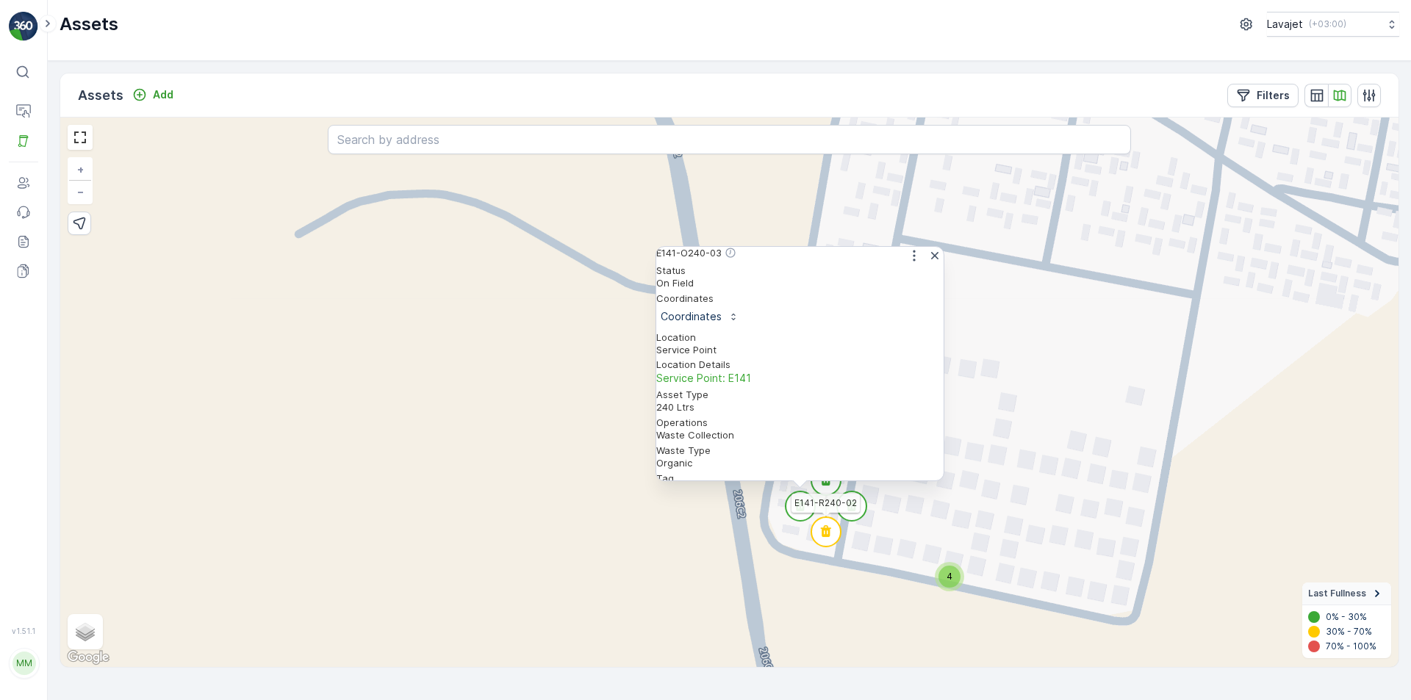
click at [823, 532] on icon at bounding box center [826, 531] width 10 height 12
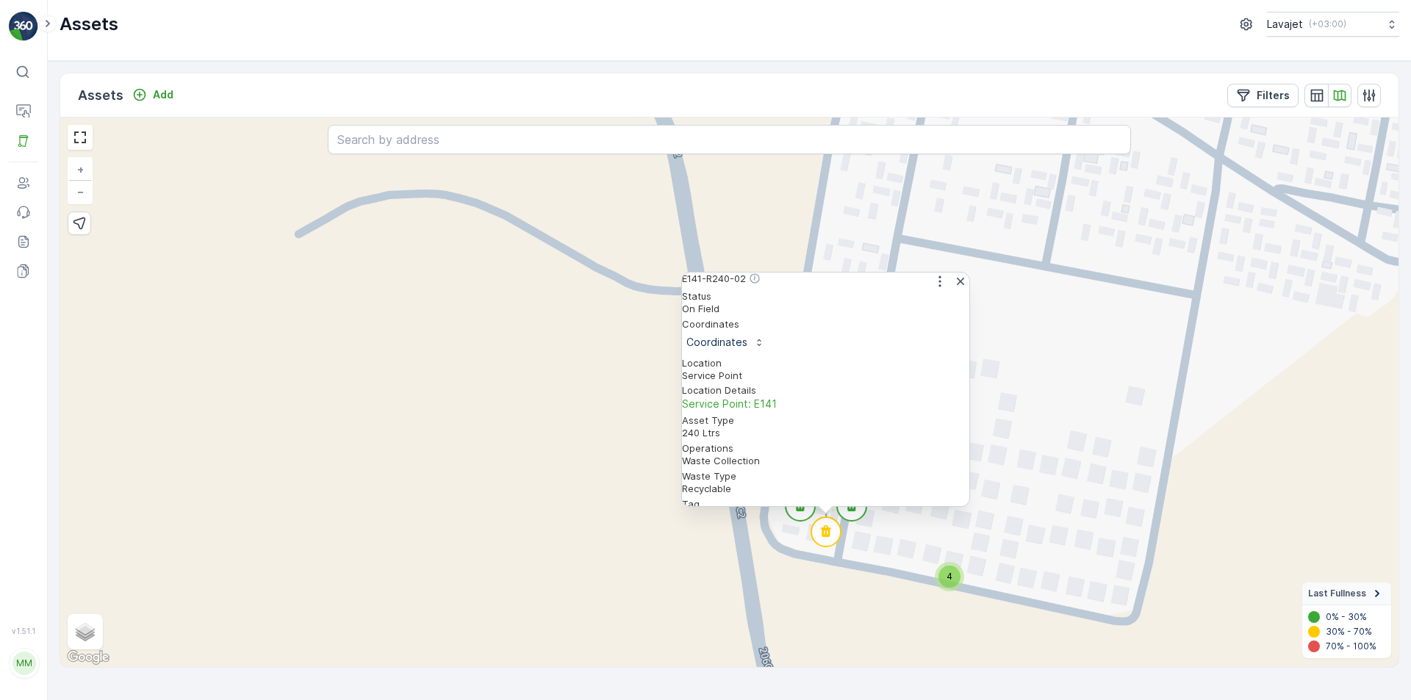
click at [906, 544] on div "4 4 4 4 4 4 4 4 4 4 8 8 4 4 4 4 4 4 8 4 4 4 E141-R240-02 Status On Field Coordi…" at bounding box center [729, 393] width 1338 height 550
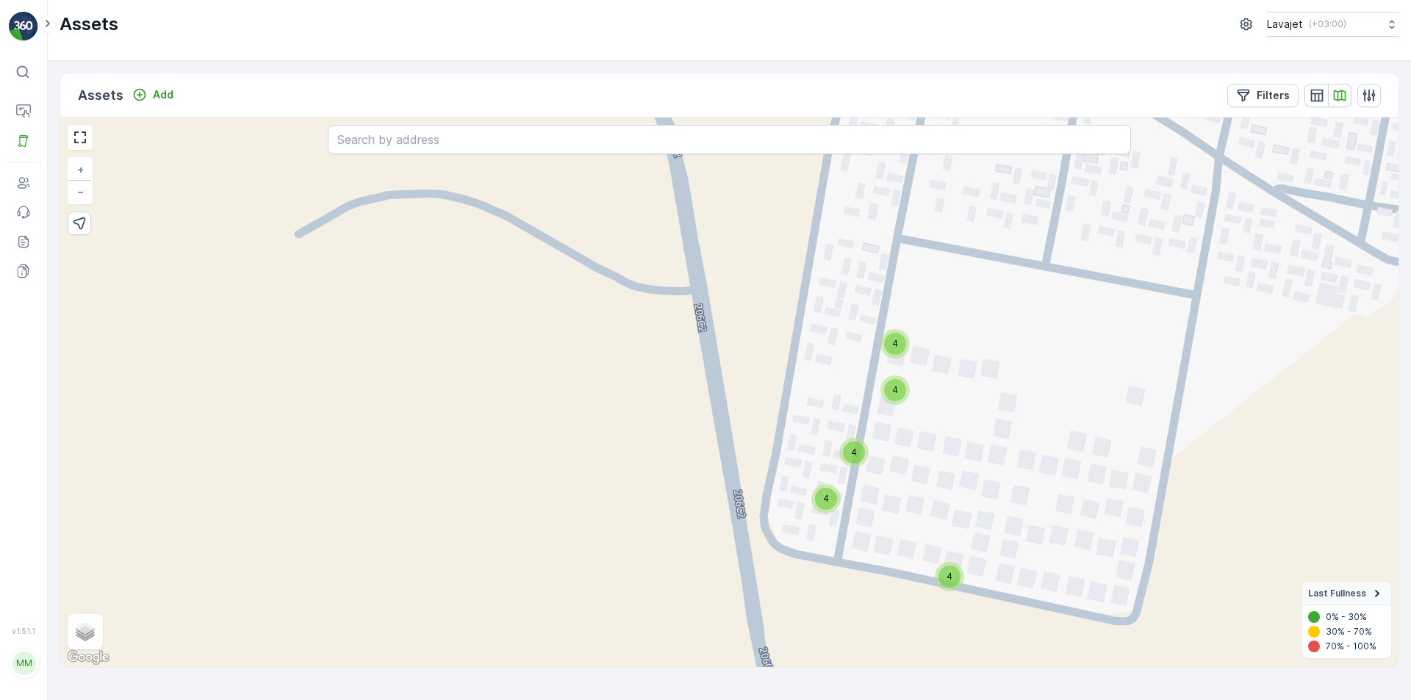
click at [857, 458] on div "4" at bounding box center [854, 453] width 22 height 22
click at [851, 437] on icon at bounding box center [854, 434] width 10 height 12
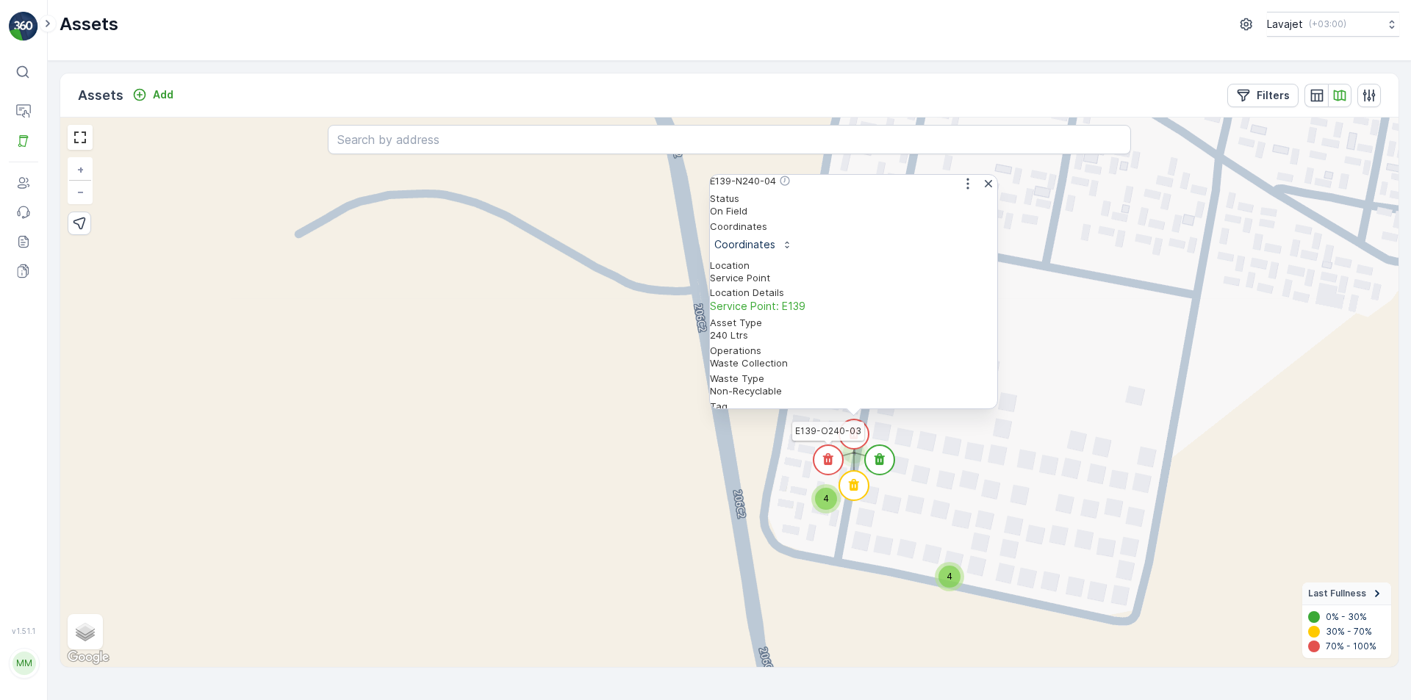
click at [831, 453] on circle at bounding box center [827, 459] width 29 height 29
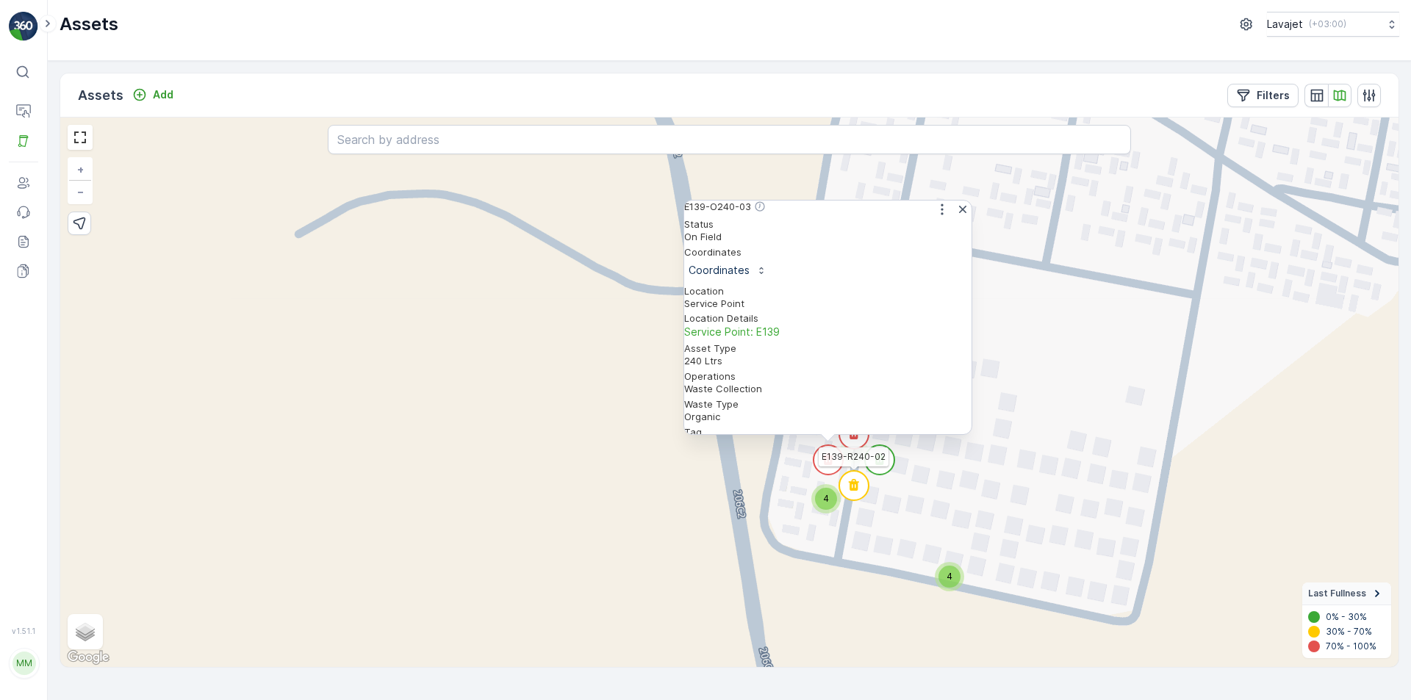
click at [846, 484] on circle at bounding box center [853, 485] width 29 height 29
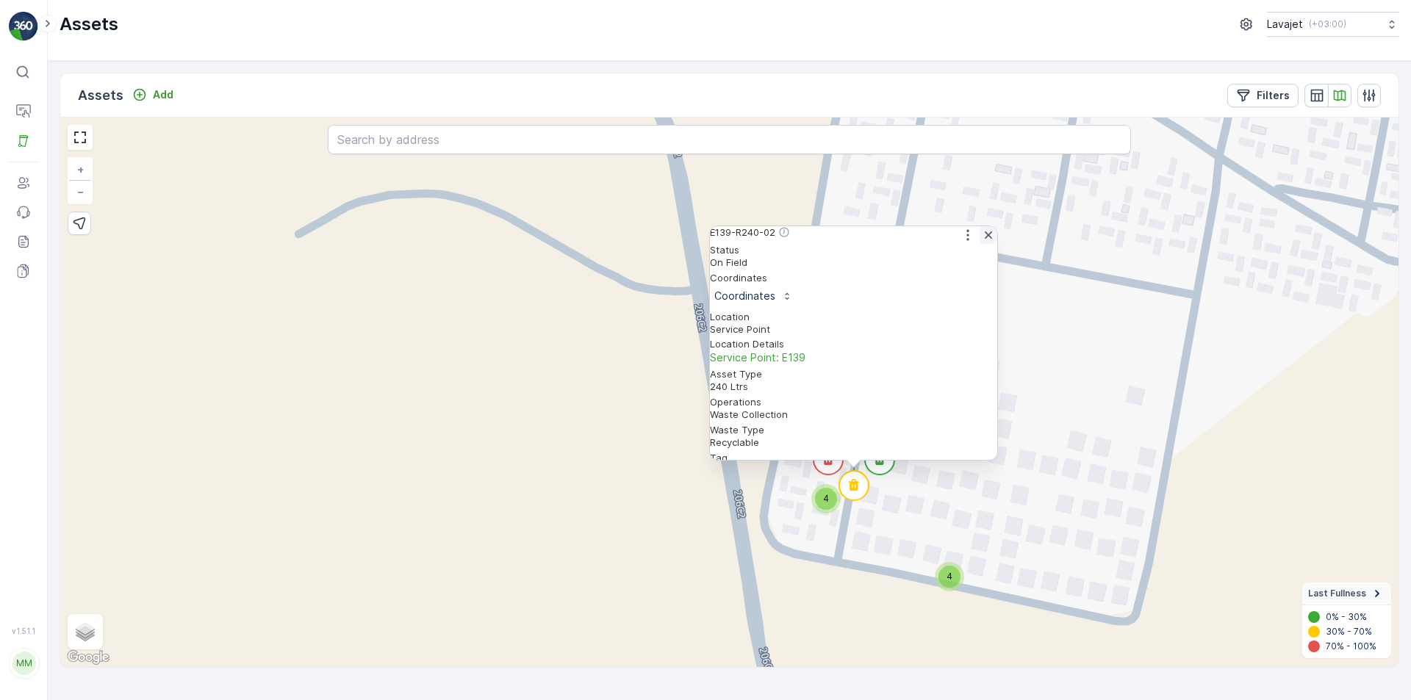
click at [984, 239] on icon "button" at bounding box center [987, 234] width 7 height 7
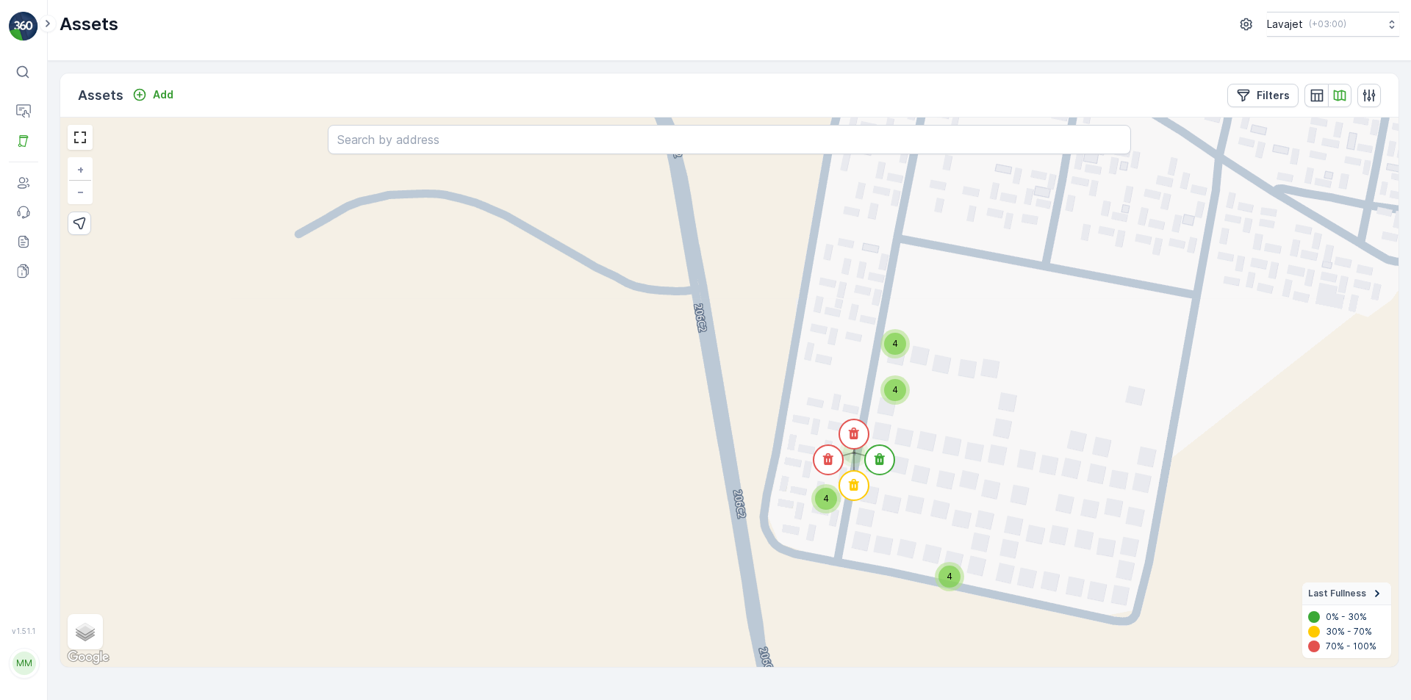
click at [905, 392] on div "4" at bounding box center [895, 390] width 22 height 22
click at [893, 369] on icon at bounding box center [895, 371] width 10 height 12
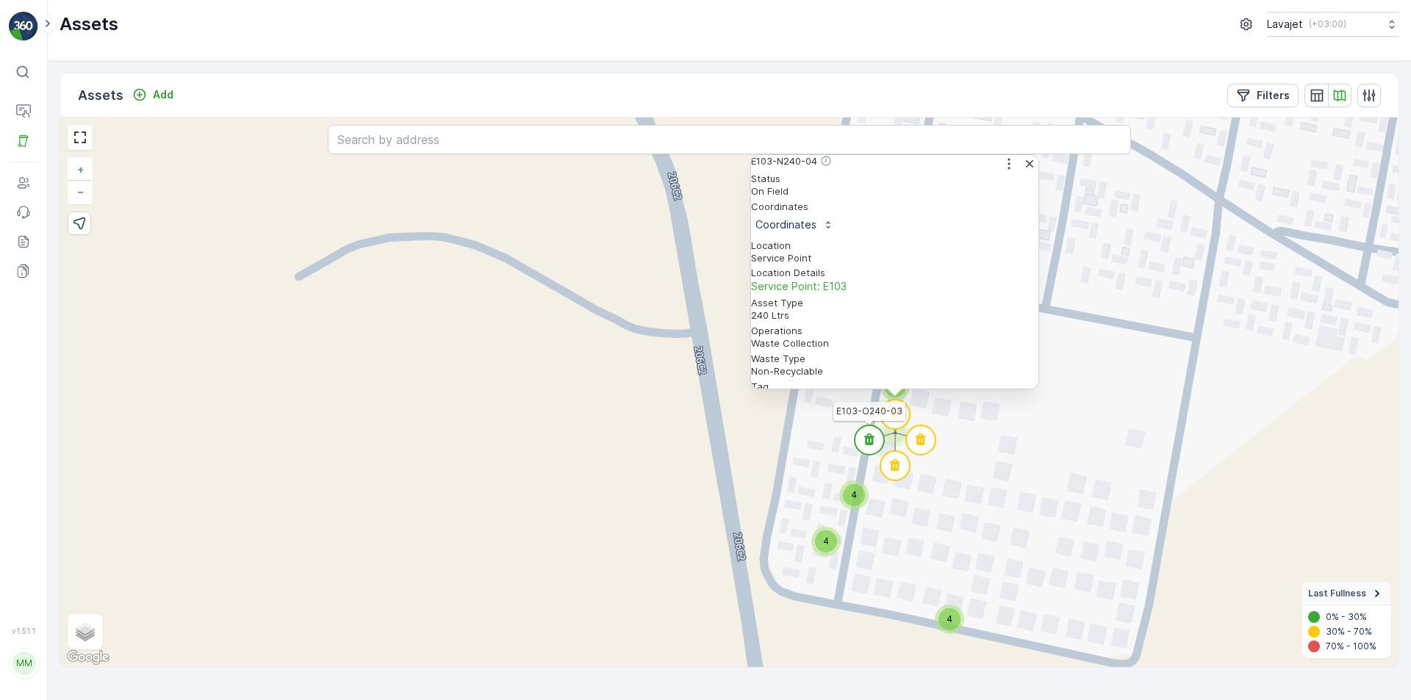
click at [876, 434] on circle at bounding box center [868, 439] width 29 height 29
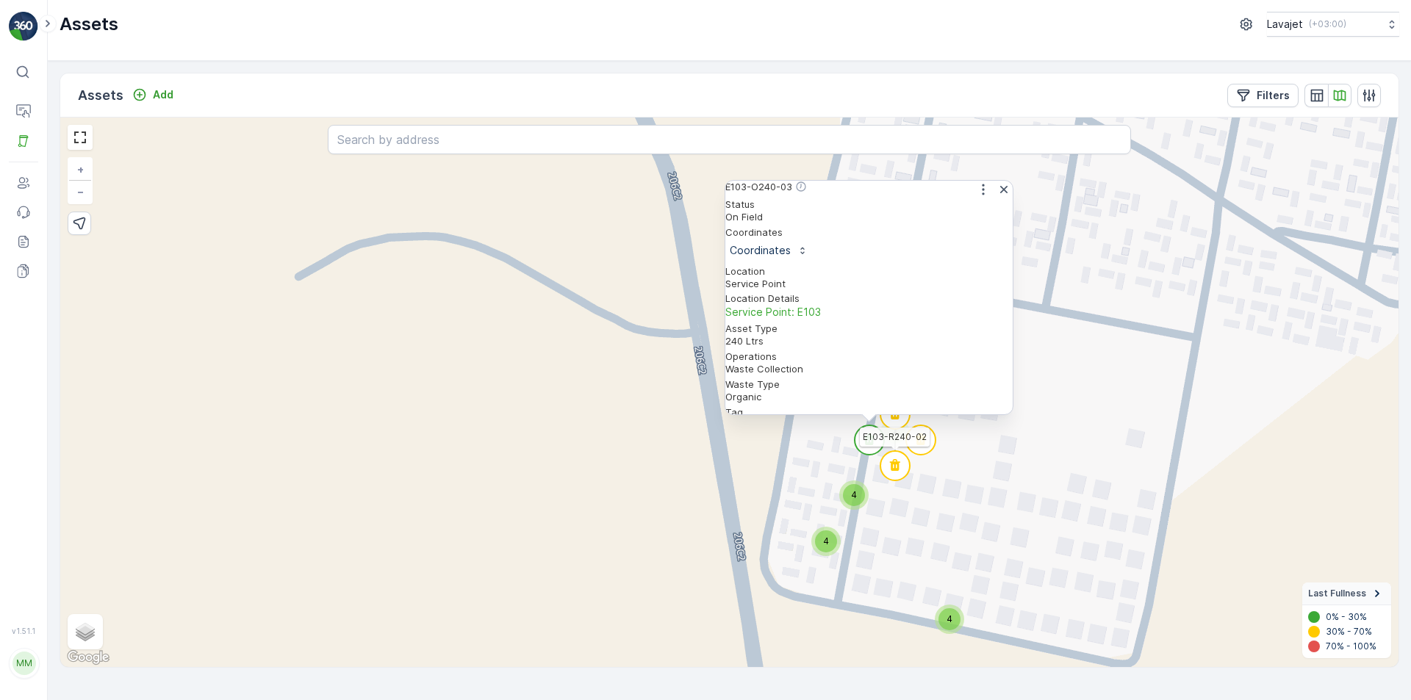
click at [899, 465] on icon at bounding box center [895, 465] width 10 height 12
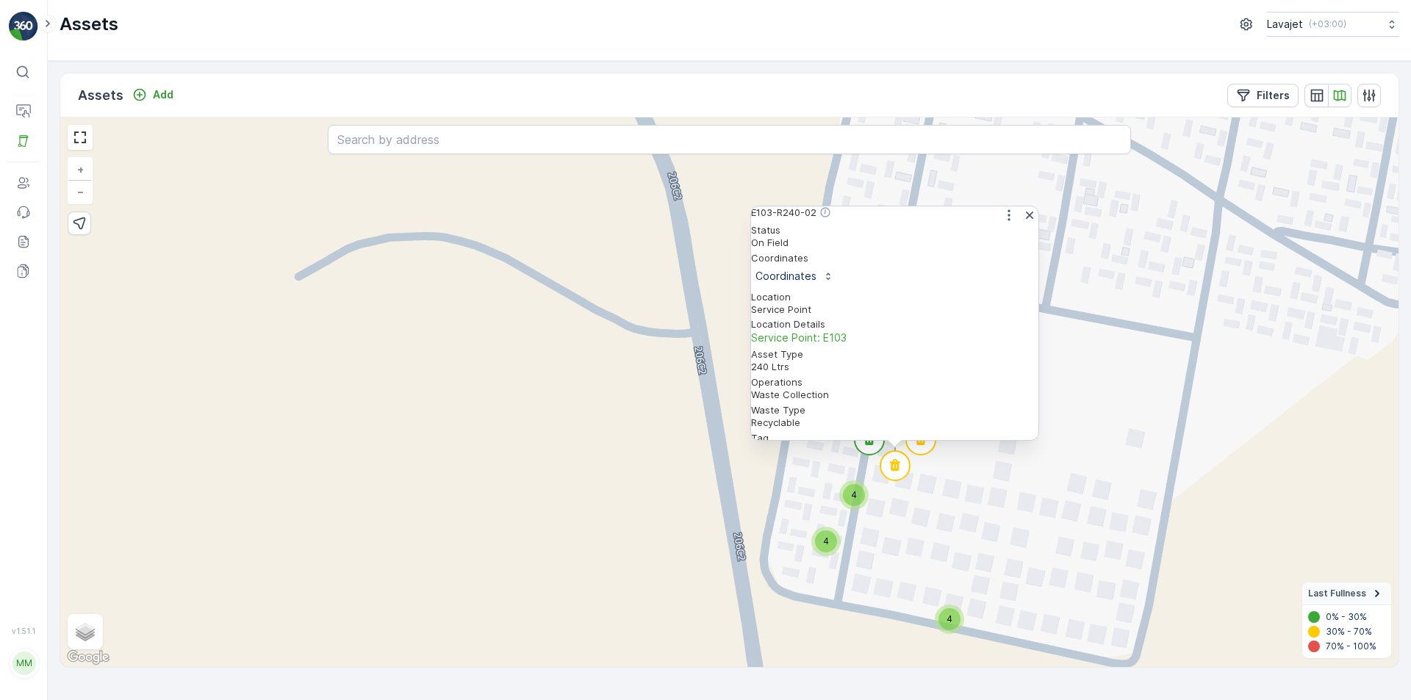
click at [923, 444] on icon at bounding box center [920, 439] width 10 height 12
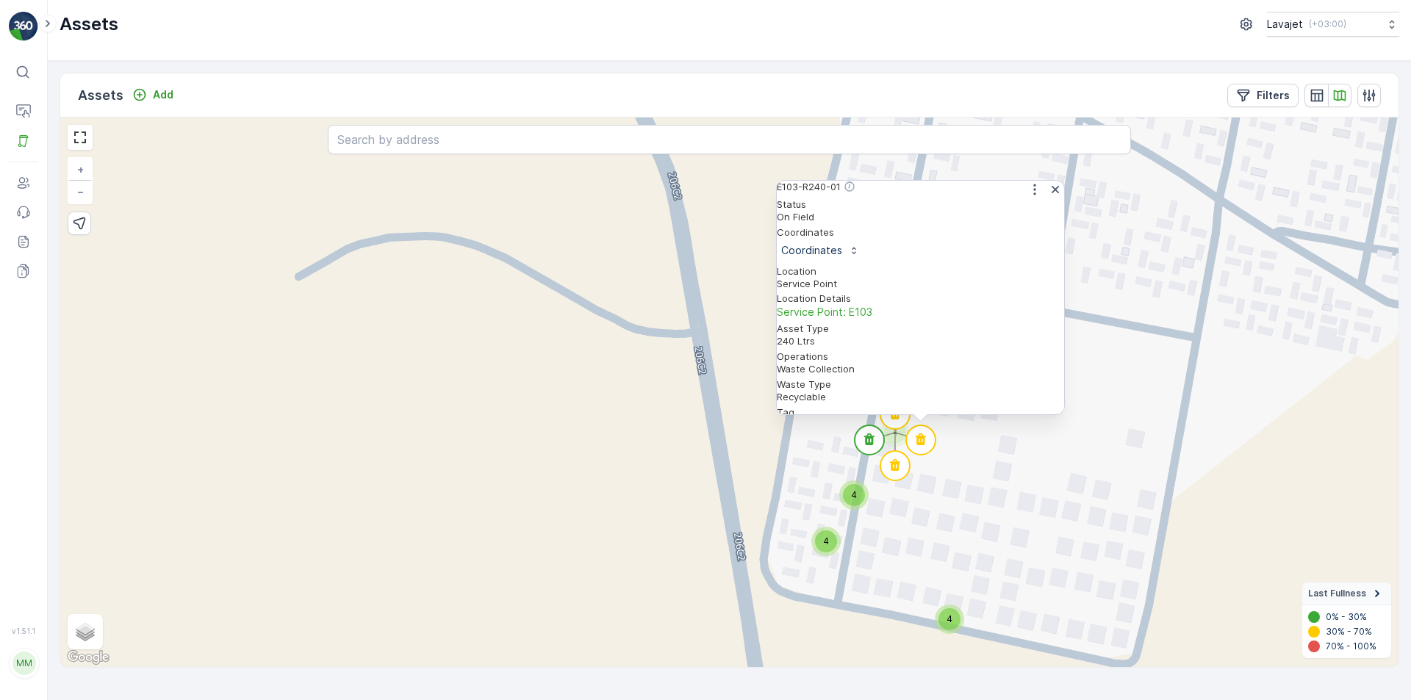
click at [961, 451] on div "4 4 4 4 4 4 4 4 4 4 8 8 4 4 4 4 4 4 8 4 4 4 E103-R240-01 Status On Field Coordi…" at bounding box center [729, 393] width 1338 height 550
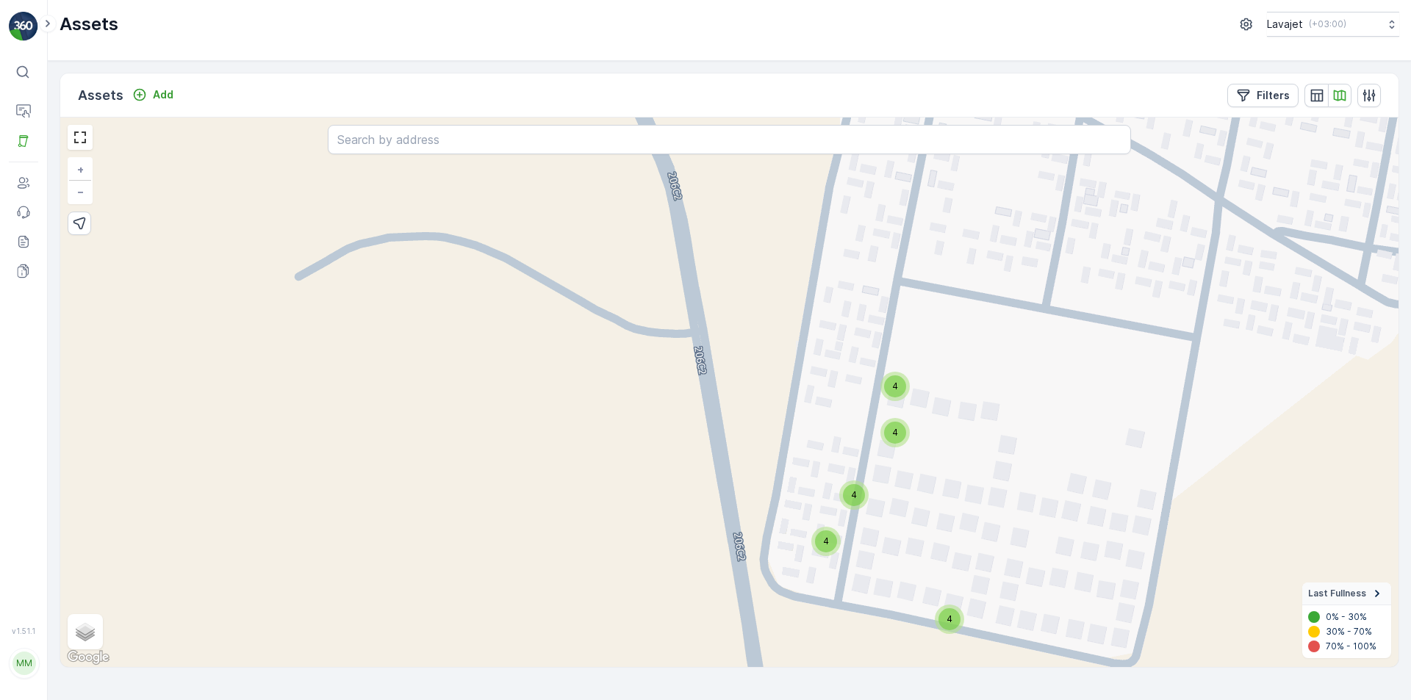
click at [896, 390] on span "4" at bounding box center [895, 386] width 6 height 11
click at [894, 370] on icon at bounding box center [895, 367] width 10 height 12
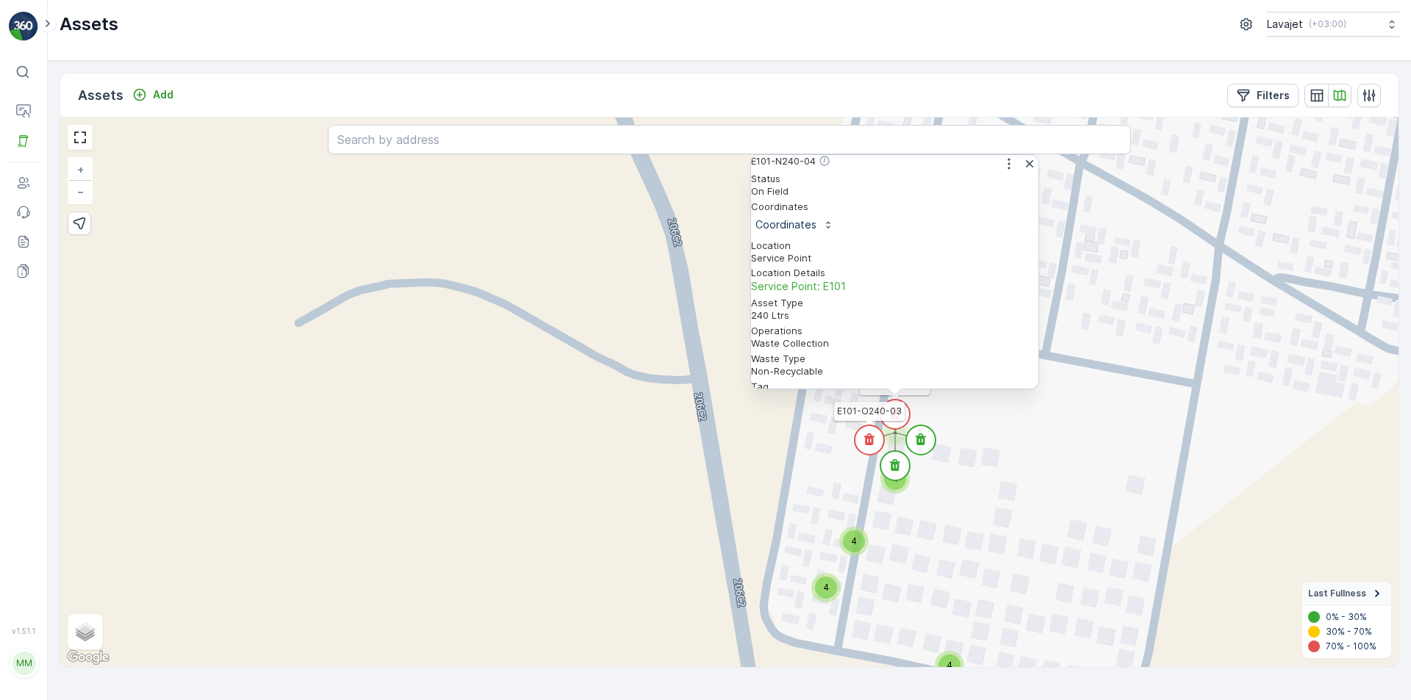
click at [876, 443] on circle at bounding box center [868, 439] width 29 height 29
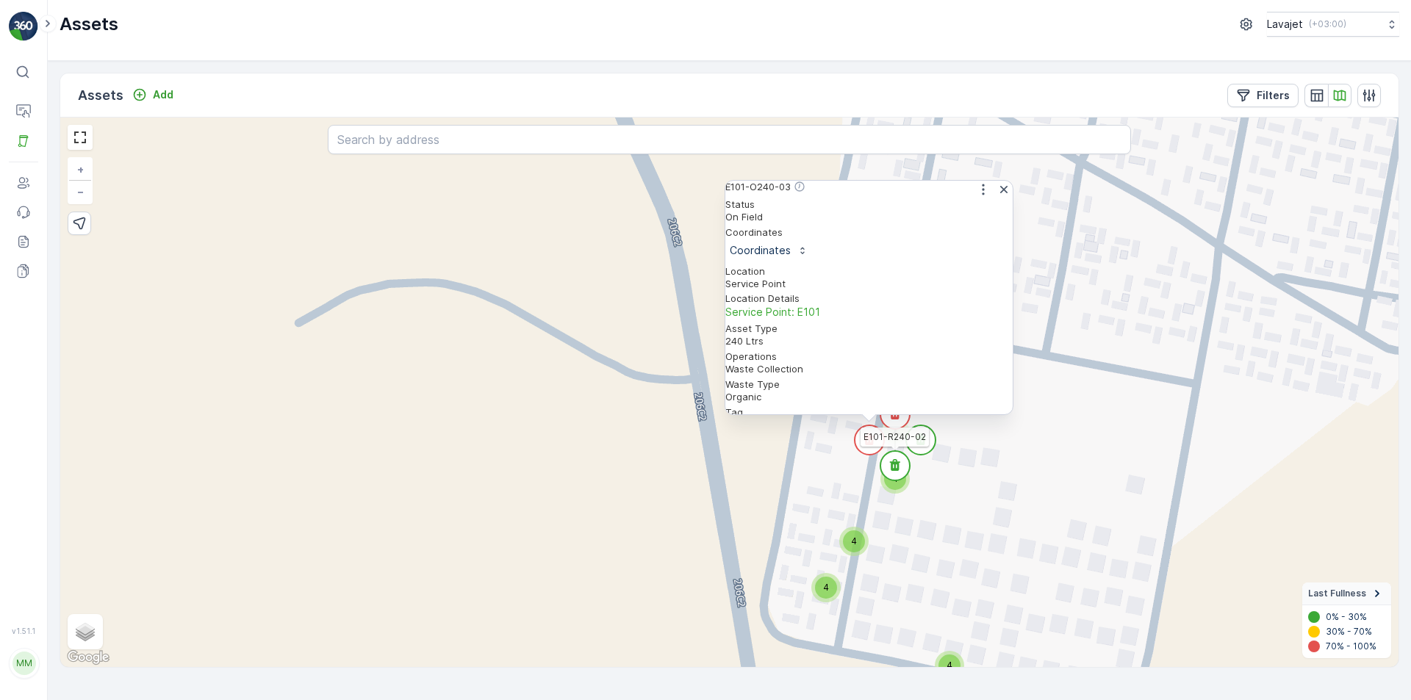
click at [892, 464] on icon at bounding box center [895, 465] width 10 height 12
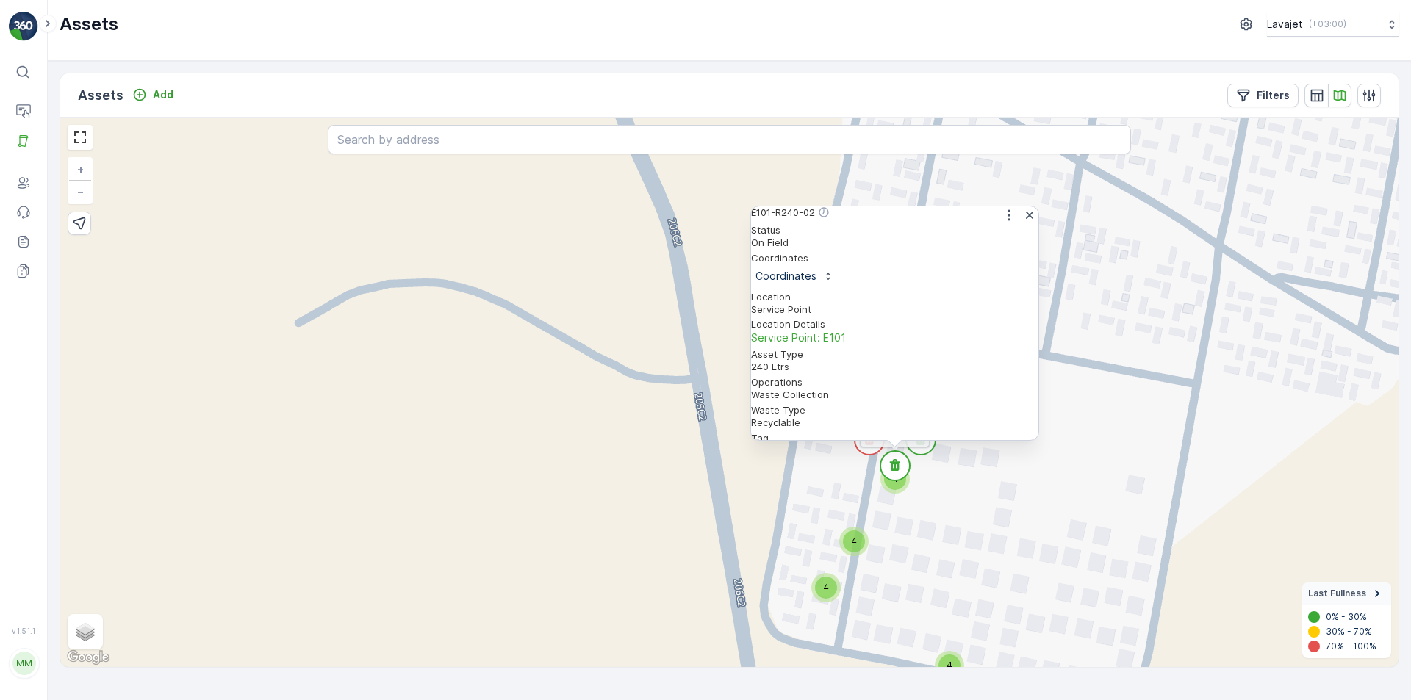
click at [923, 448] on circle at bounding box center [920, 439] width 29 height 29
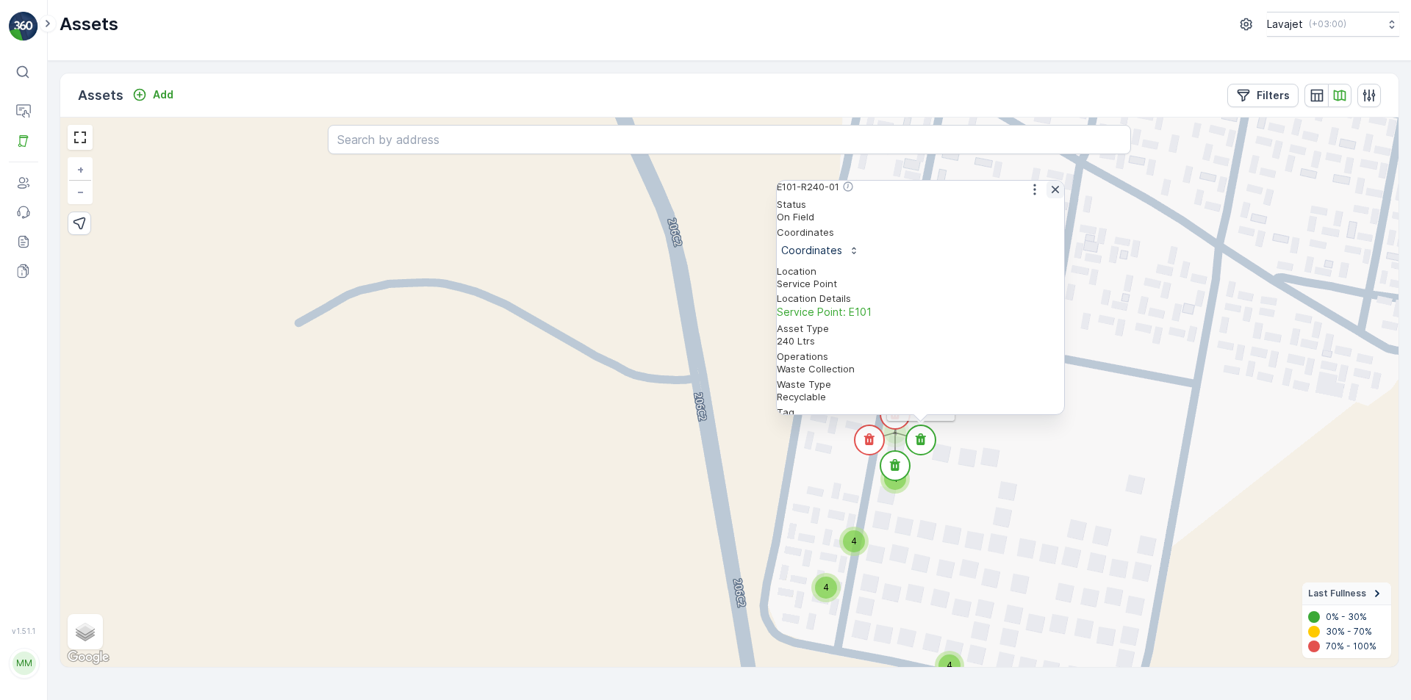
click at [1048, 195] on icon "button" at bounding box center [1055, 189] width 15 height 15
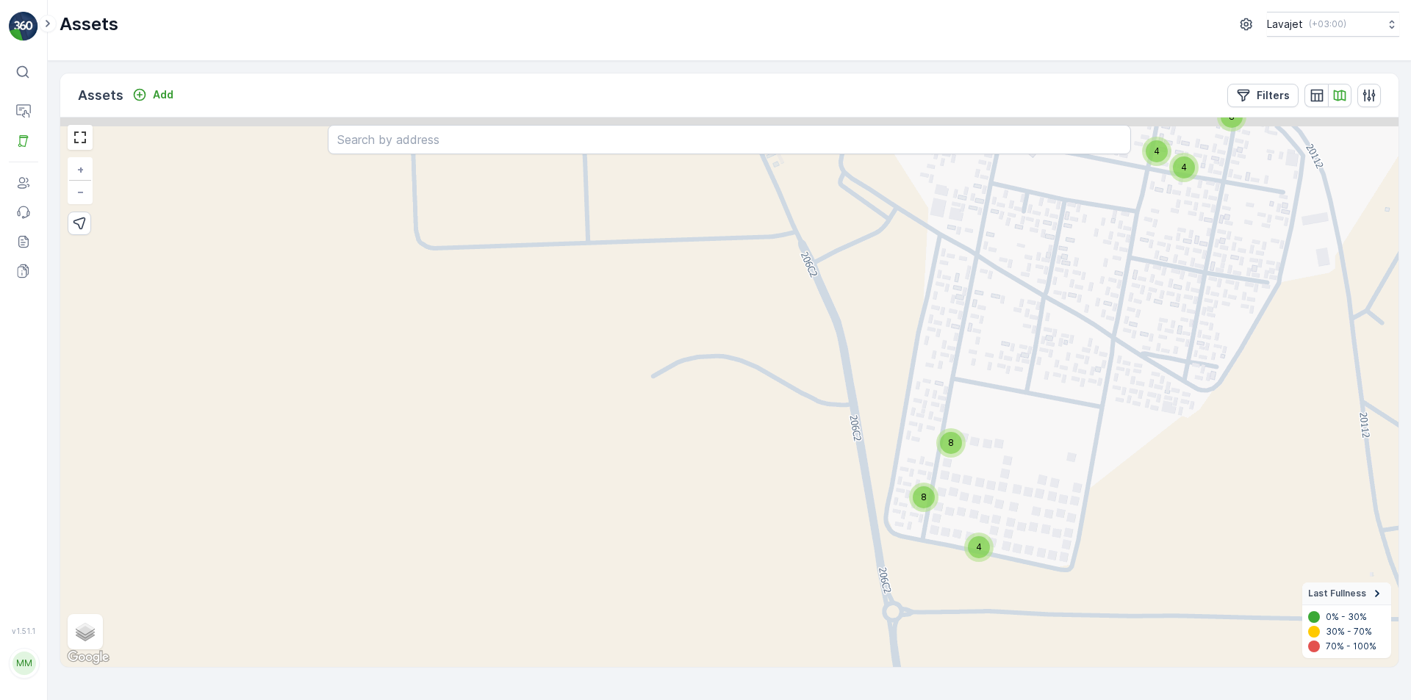
drag, startPoint x: 774, startPoint y: 375, endPoint x: 1063, endPoint y: 728, distance: 456.8
click at [1063, 699] on html "⌘B Operations Asset Users Events Reports Documents v 1.51.1 [PERSON_NAME].lagha…" at bounding box center [705, 350] width 1411 height 700
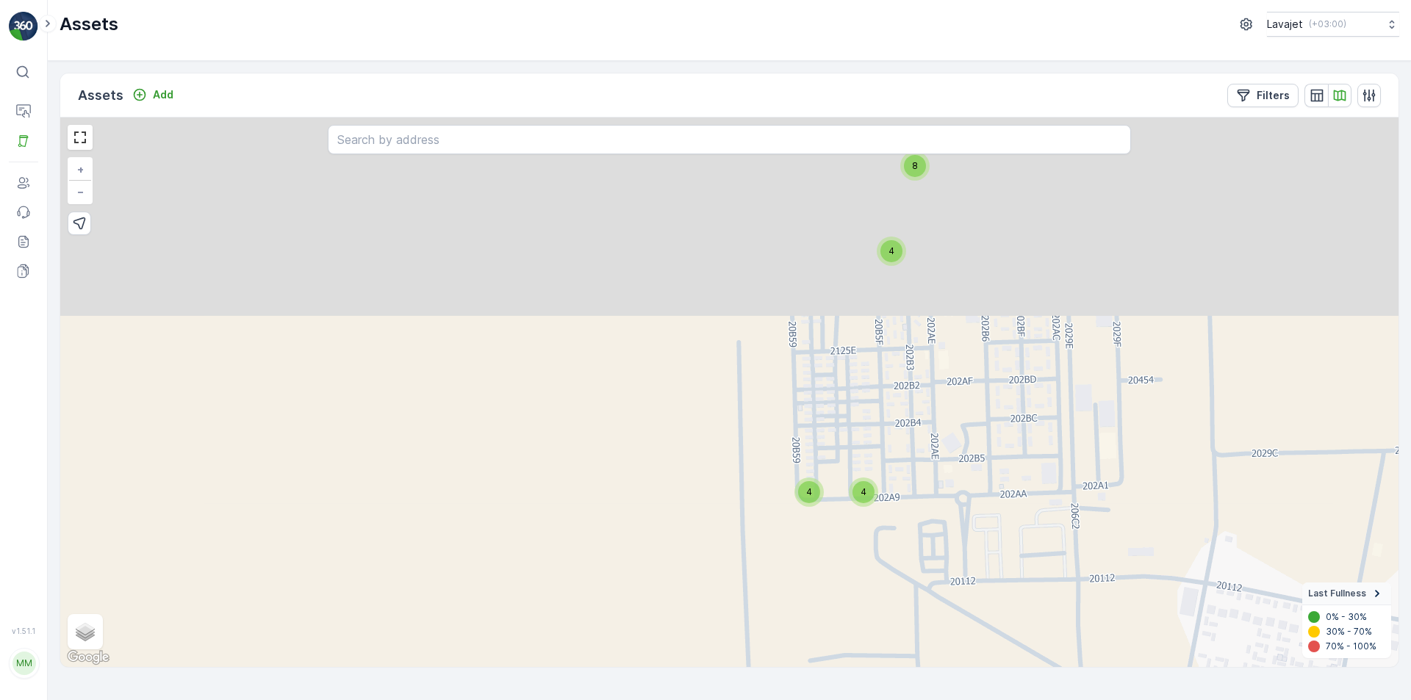
drag, startPoint x: 870, startPoint y: 333, endPoint x: 984, endPoint y: 647, distance: 333.7
click at [973, 635] on div "4 8 4 4 8 8 4 8 8 4 4 8 4 4 8 8 4 + − Satellite Roadmap Terrain Hybrid Leaflet …" at bounding box center [729, 393] width 1338 height 550
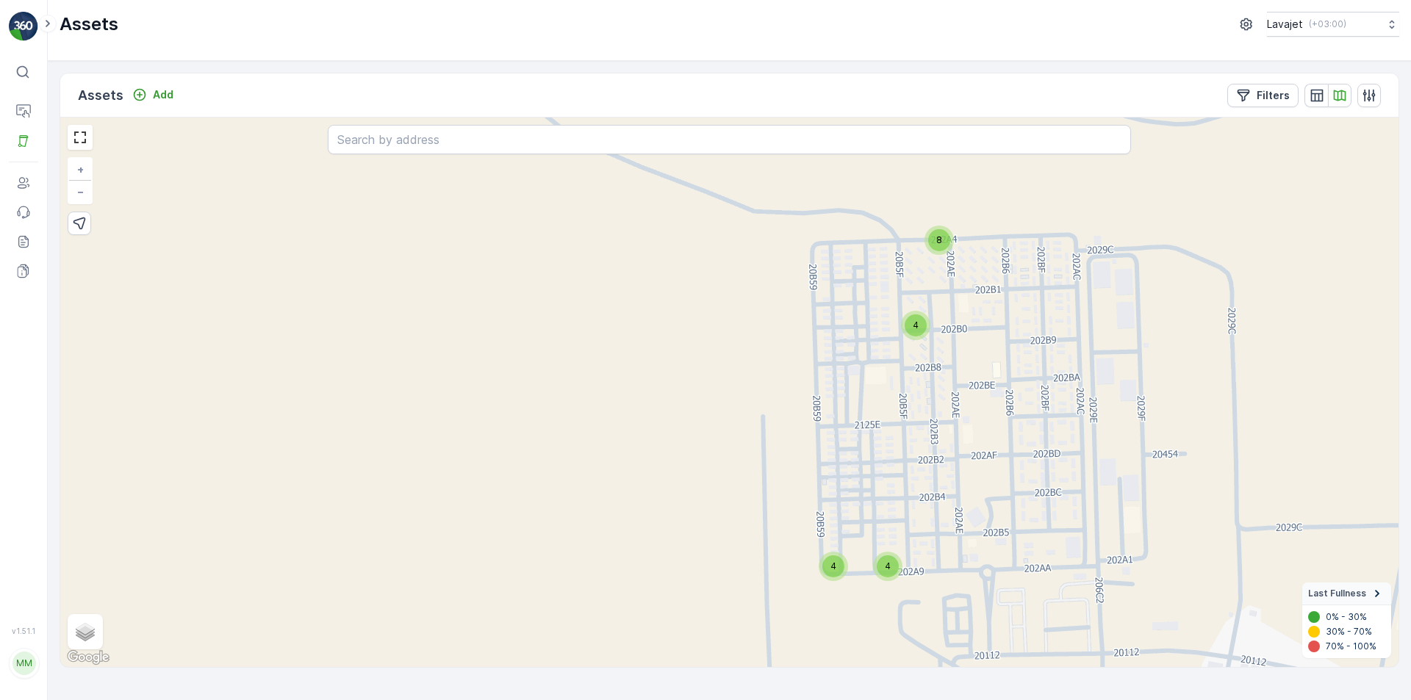
click at [885, 571] on span "4" at bounding box center [888, 566] width 6 height 11
click at [888, 545] on icon at bounding box center [887, 547] width 10 height 12
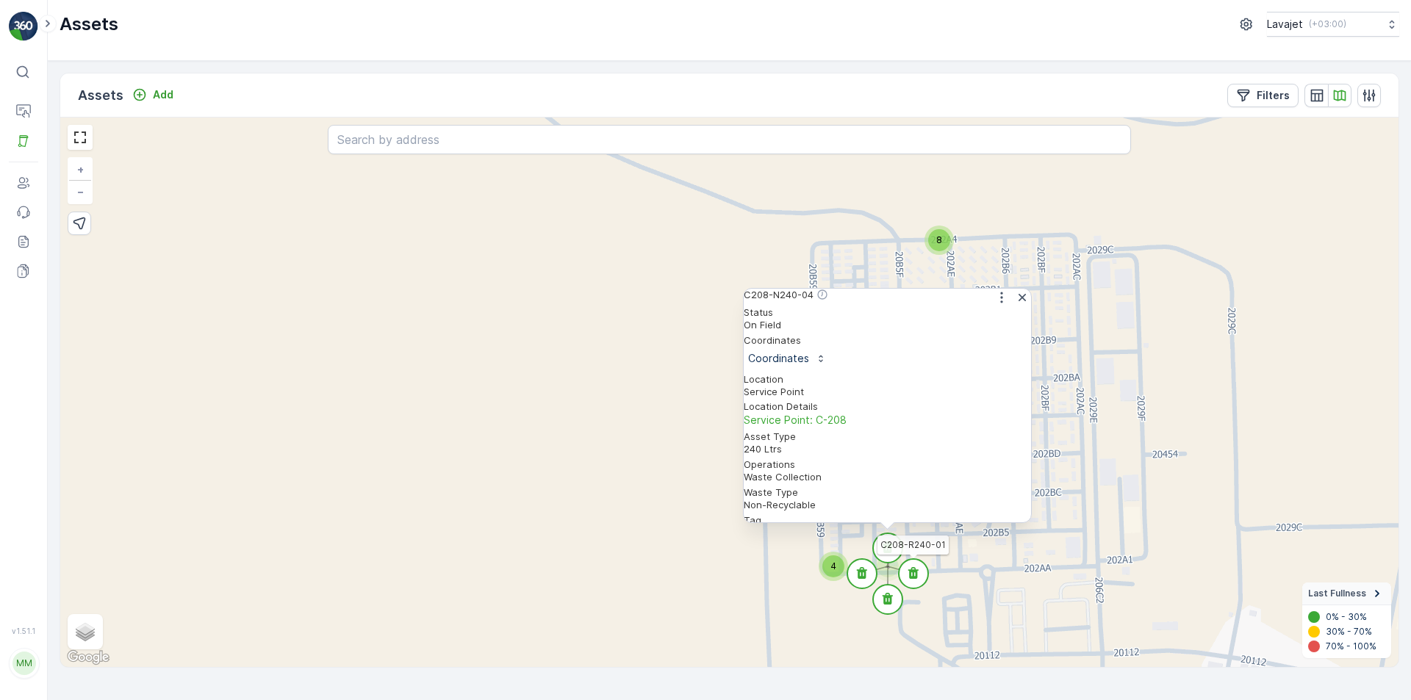
click at [915, 569] on icon at bounding box center [913, 573] width 10 height 12
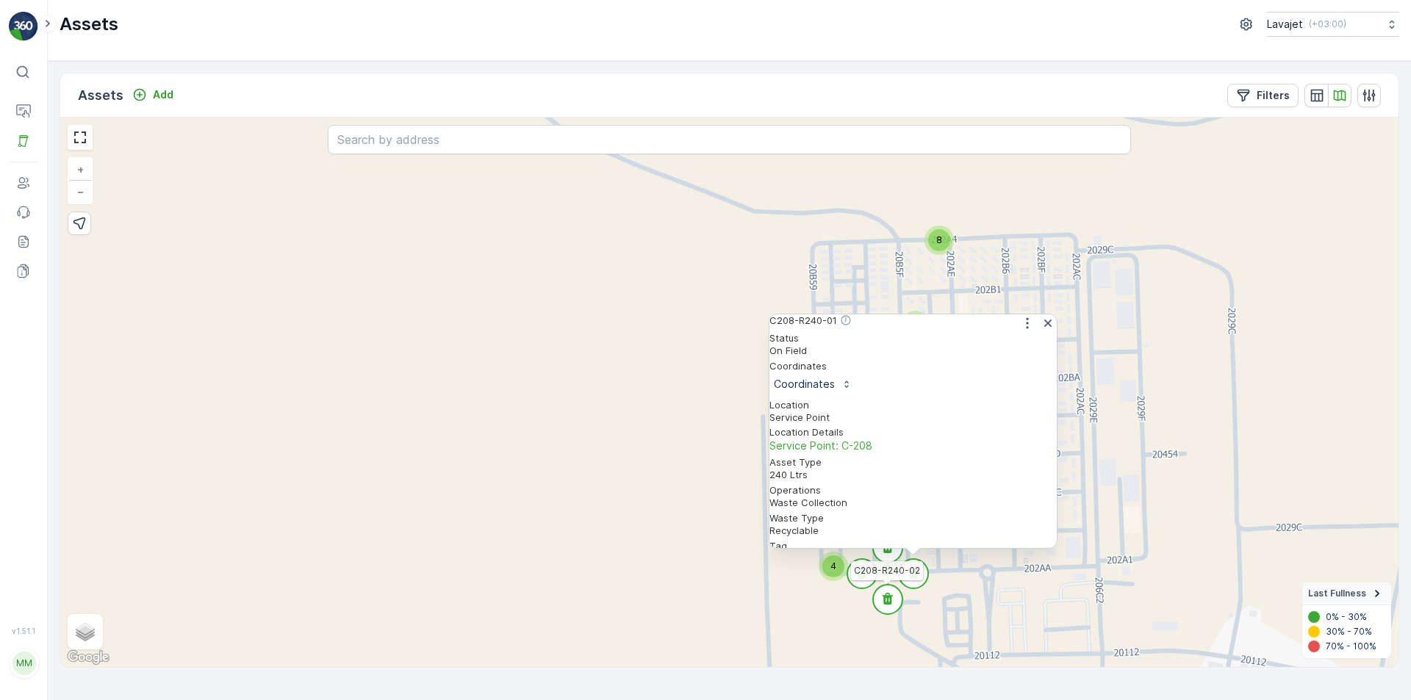
click at [890, 599] on icon at bounding box center [887, 599] width 10 height 12
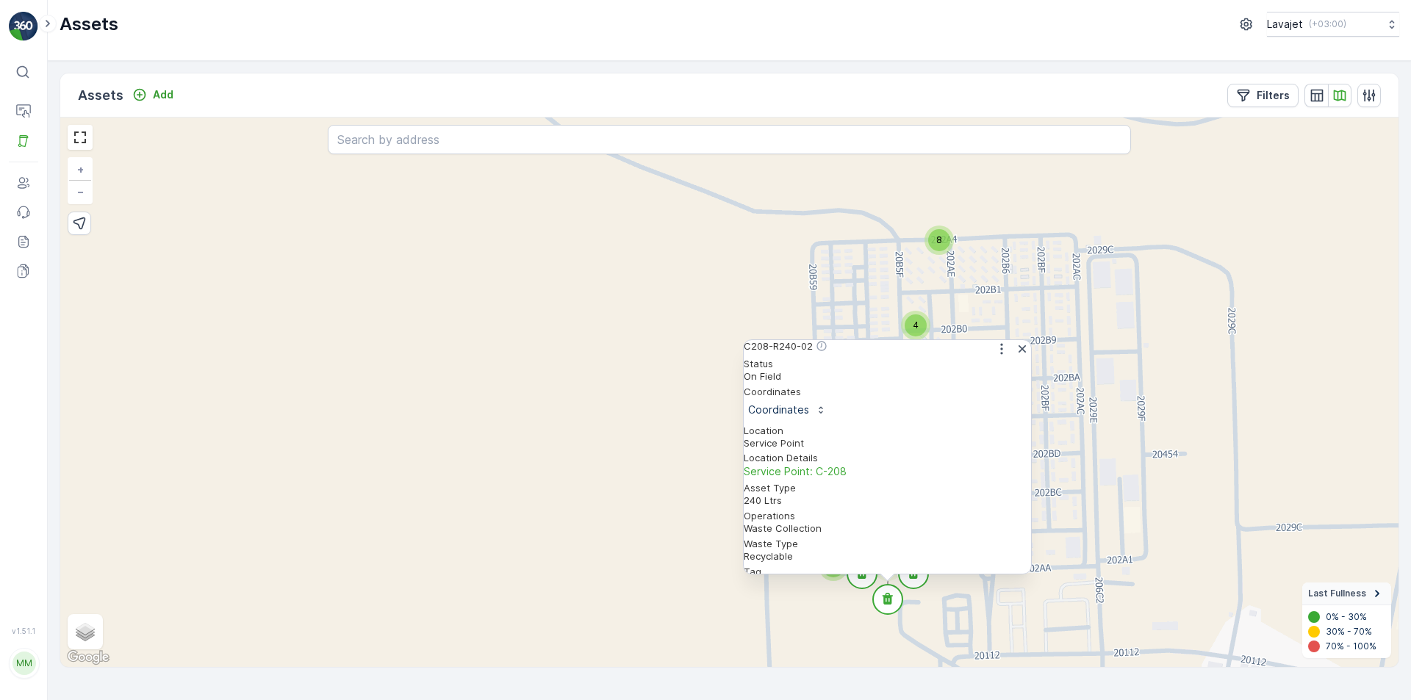
click at [859, 585] on circle at bounding box center [861, 573] width 29 height 29
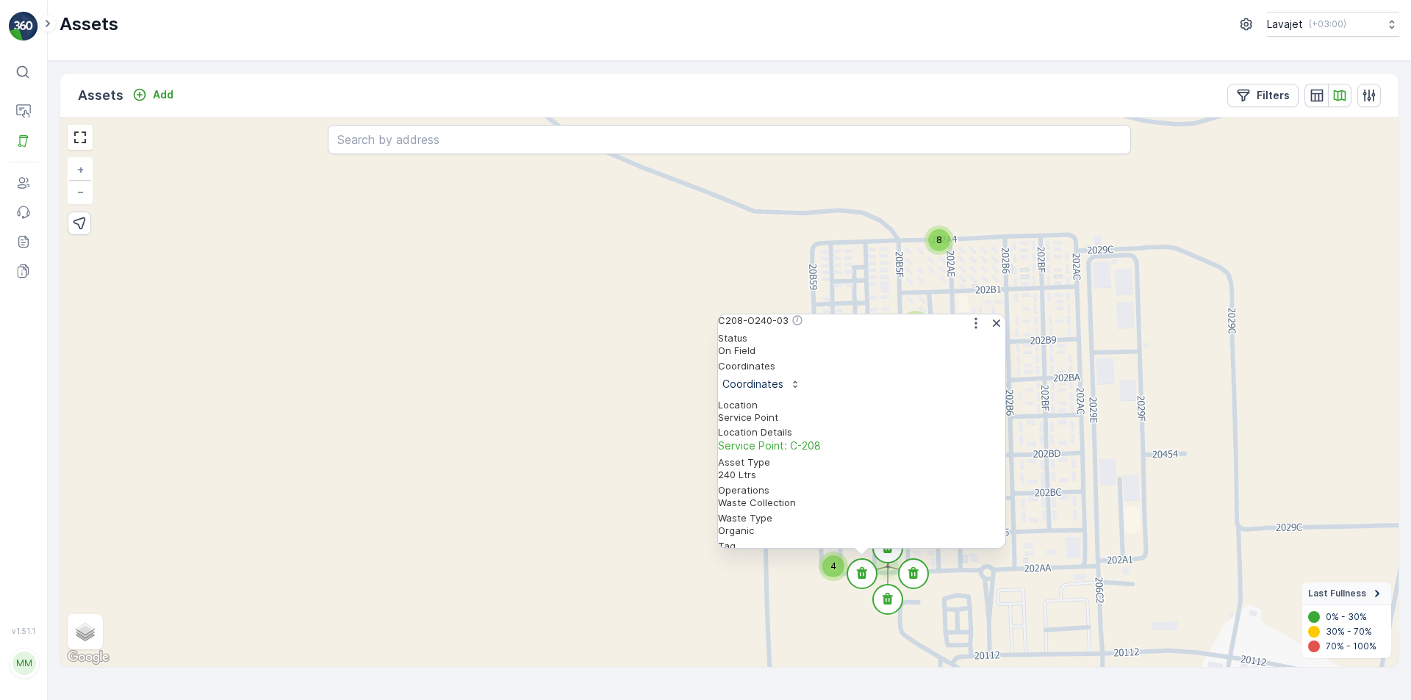
click at [804, 609] on div "4 8 4 4 8 8 4 8 8 4 4 8 4 4 8 8 4 C208-O240-03 C208-O240-03 Status On Field Coo…" at bounding box center [729, 393] width 1338 height 550
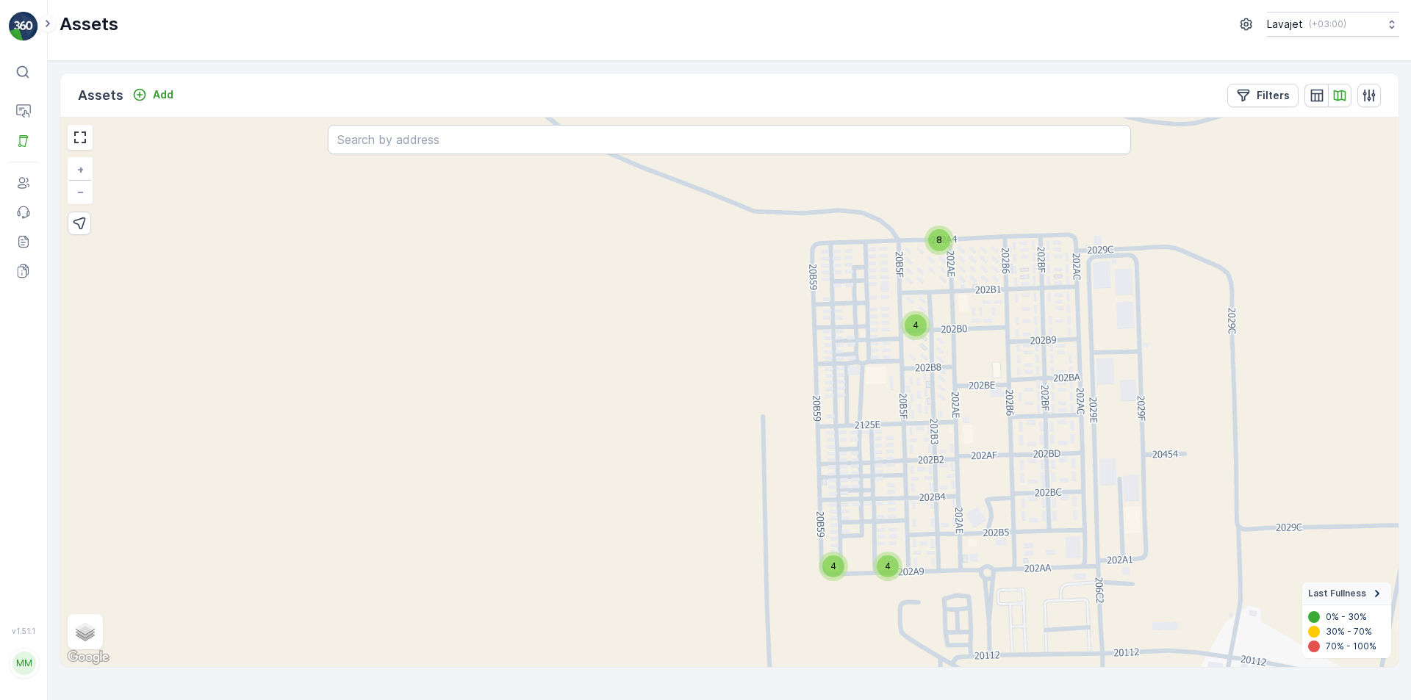
click at [836, 569] on div "4" at bounding box center [833, 566] width 22 height 22
click at [829, 548] on circle at bounding box center [832, 547] width 29 height 29
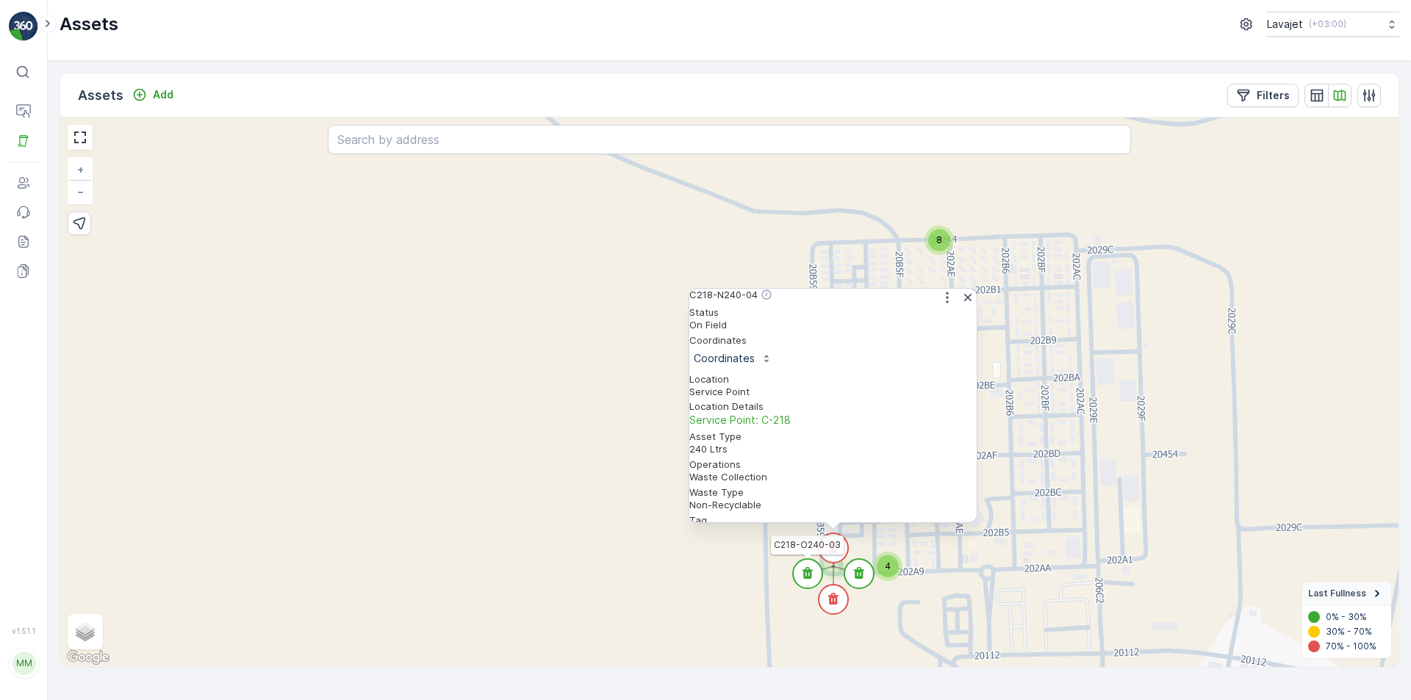
click at [802, 569] on circle at bounding box center [807, 573] width 29 height 29
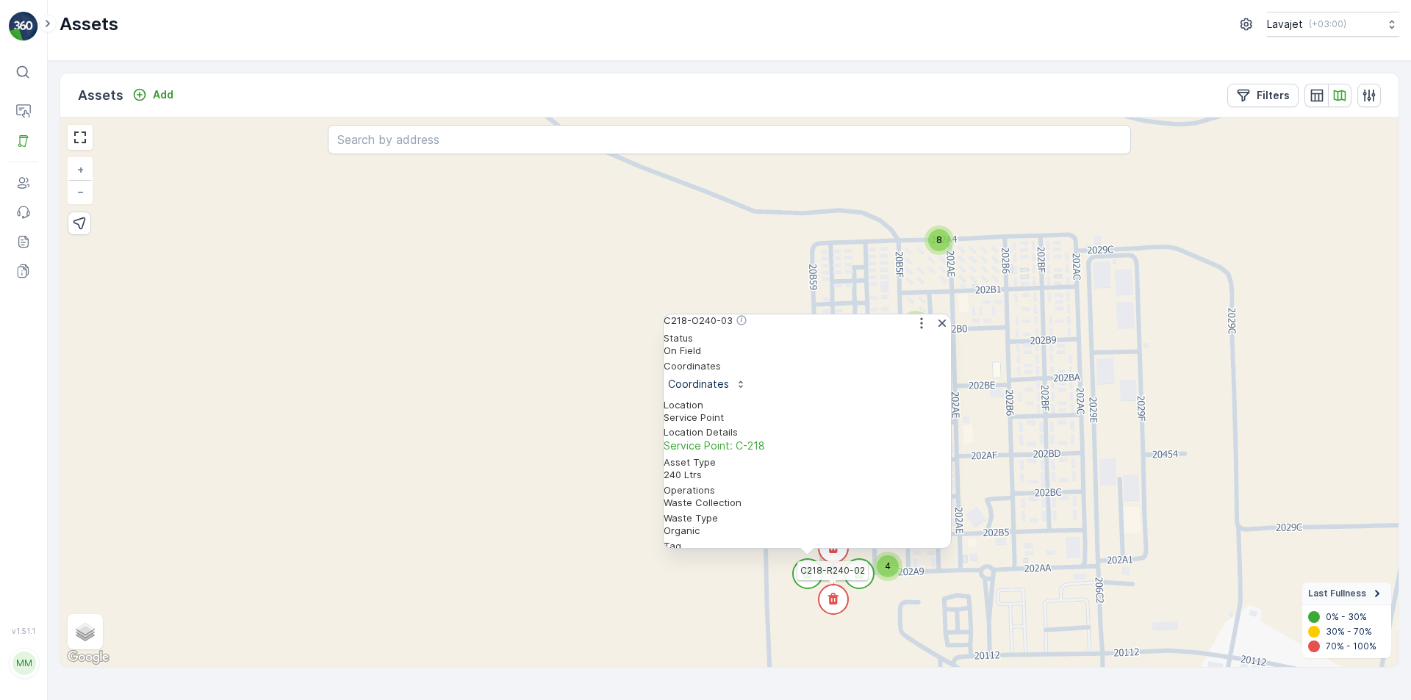
click at [832, 596] on icon at bounding box center [833, 599] width 10 height 12
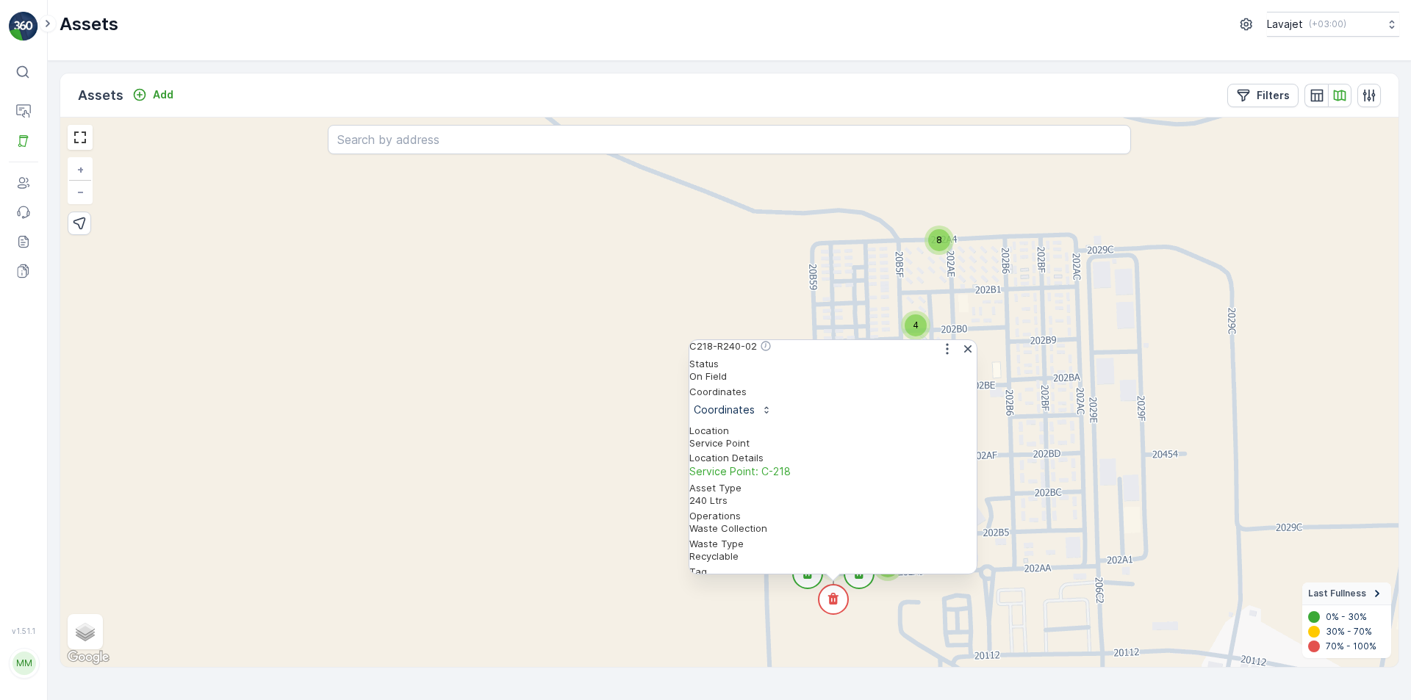
click at [863, 578] on icon at bounding box center [859, 573] width 10 height 12
click at [863, 578] on icon at bounding box center [861, 573] width 10 height 12
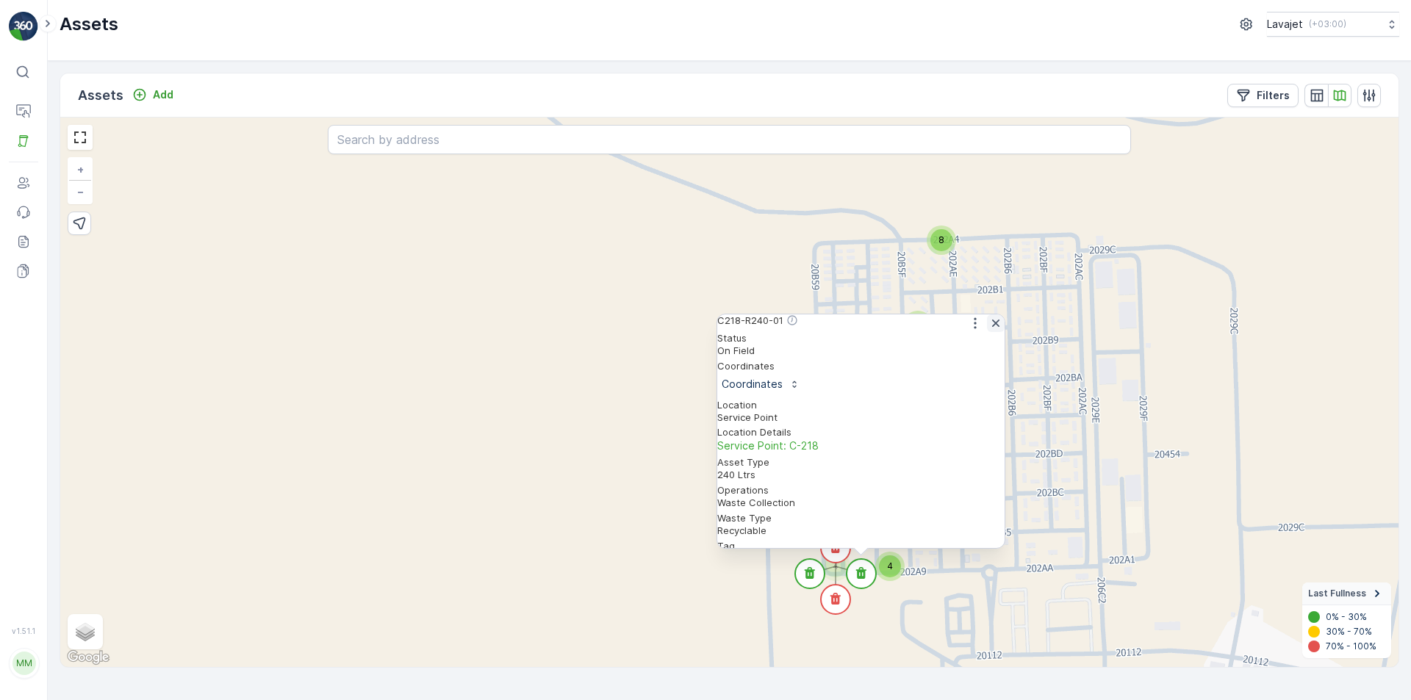
click at [992, 327] on icon "button" at bounding box center [995, 323] width 7 height 7
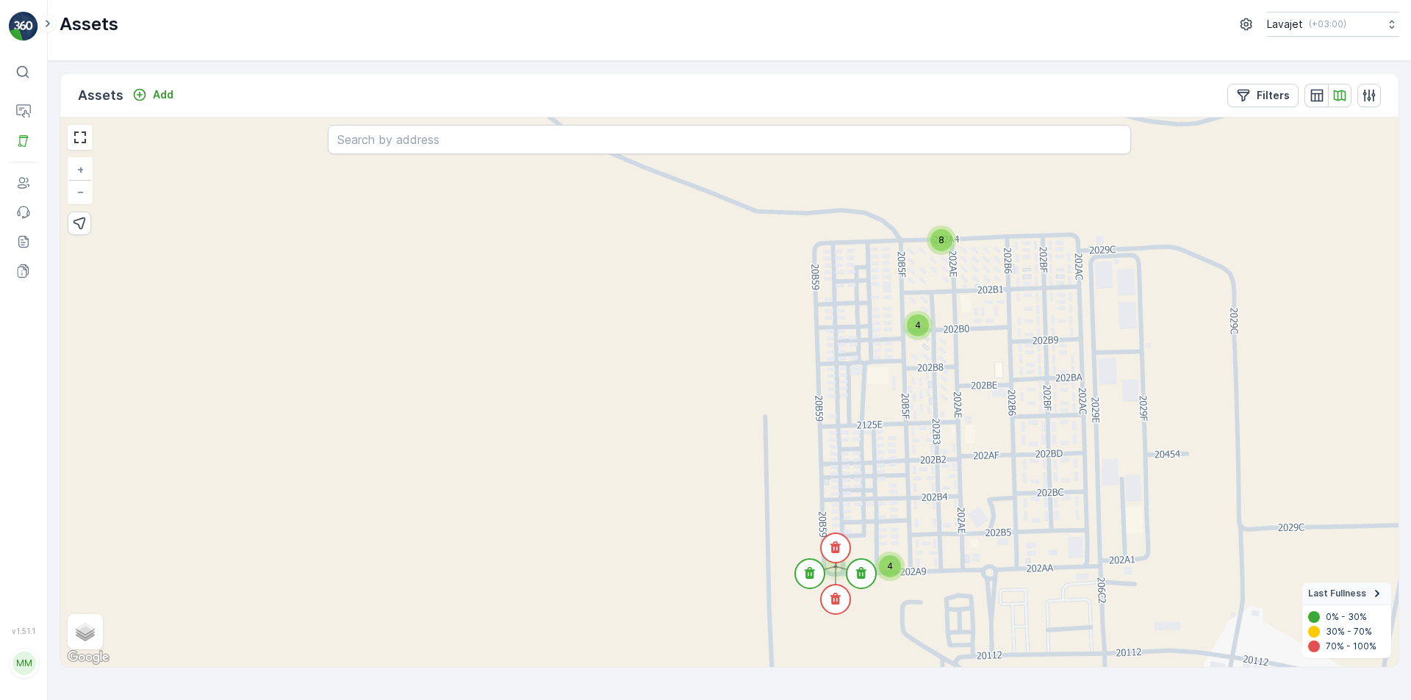
click at [919, 314] on div "4" at bounding box center [918, 325] width 22 height 22
click at [923, 304] on circle at bounding box center [917, 306] width 29 height 29
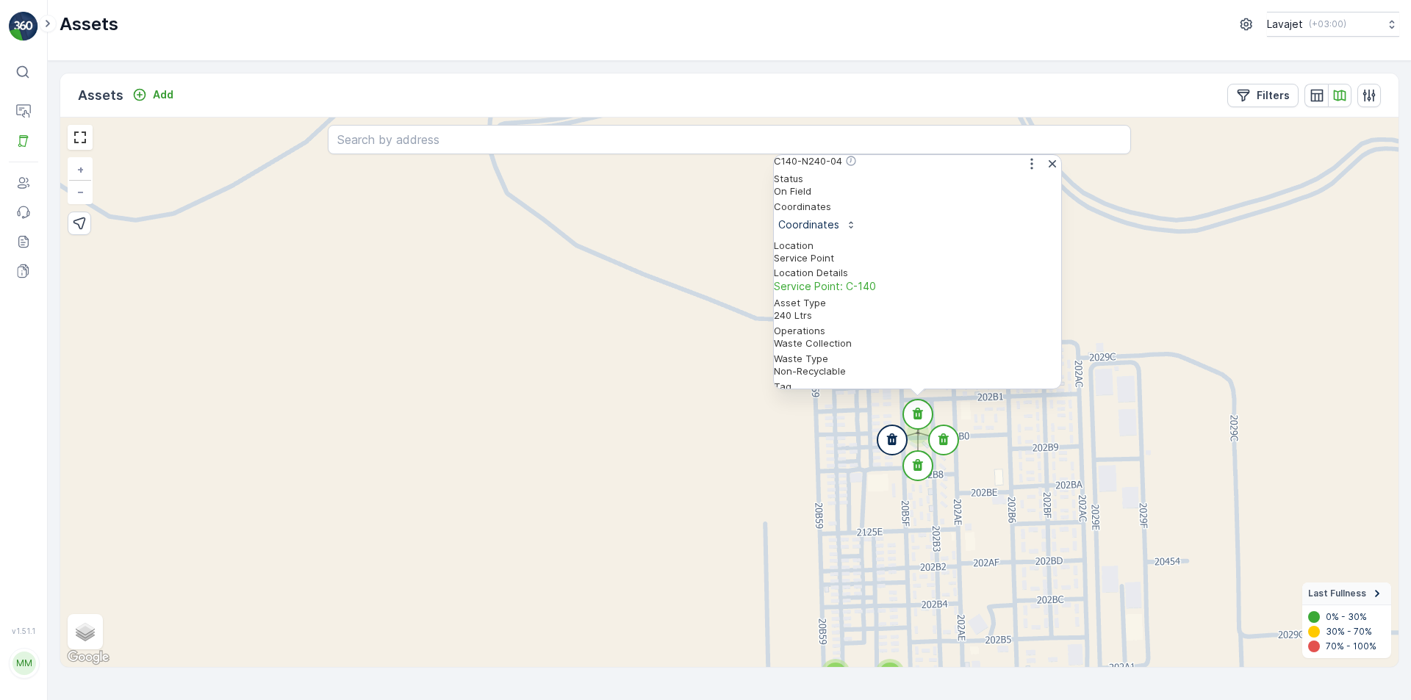
scroll to position [0, 0]
click at [894, 436] on icon at bounding box center [892, 439] width 10 height 12
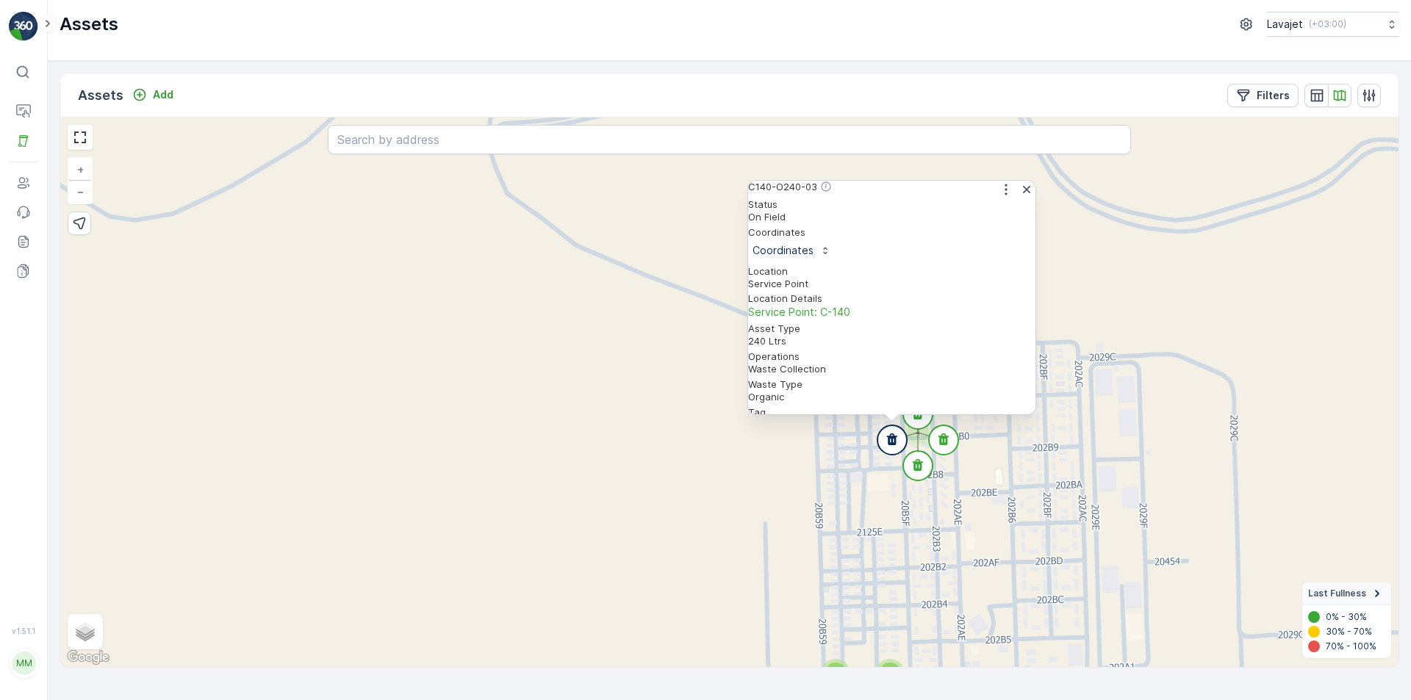
scroll to position [123, 0]
click at [916, 456] on circle at bounding box center [917, 465] width 29 height 29
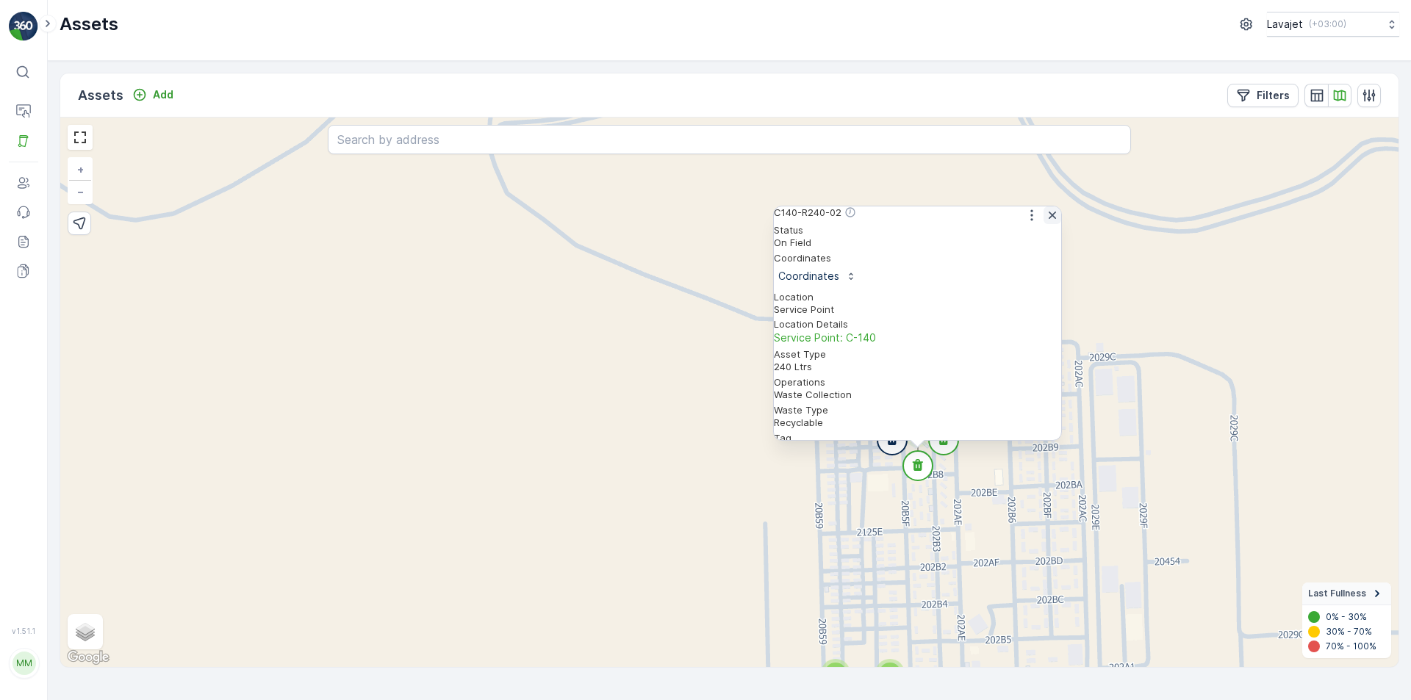
click at [1048, 223] on icon "button" at bounding box center [1052, 215] width 15 height 15
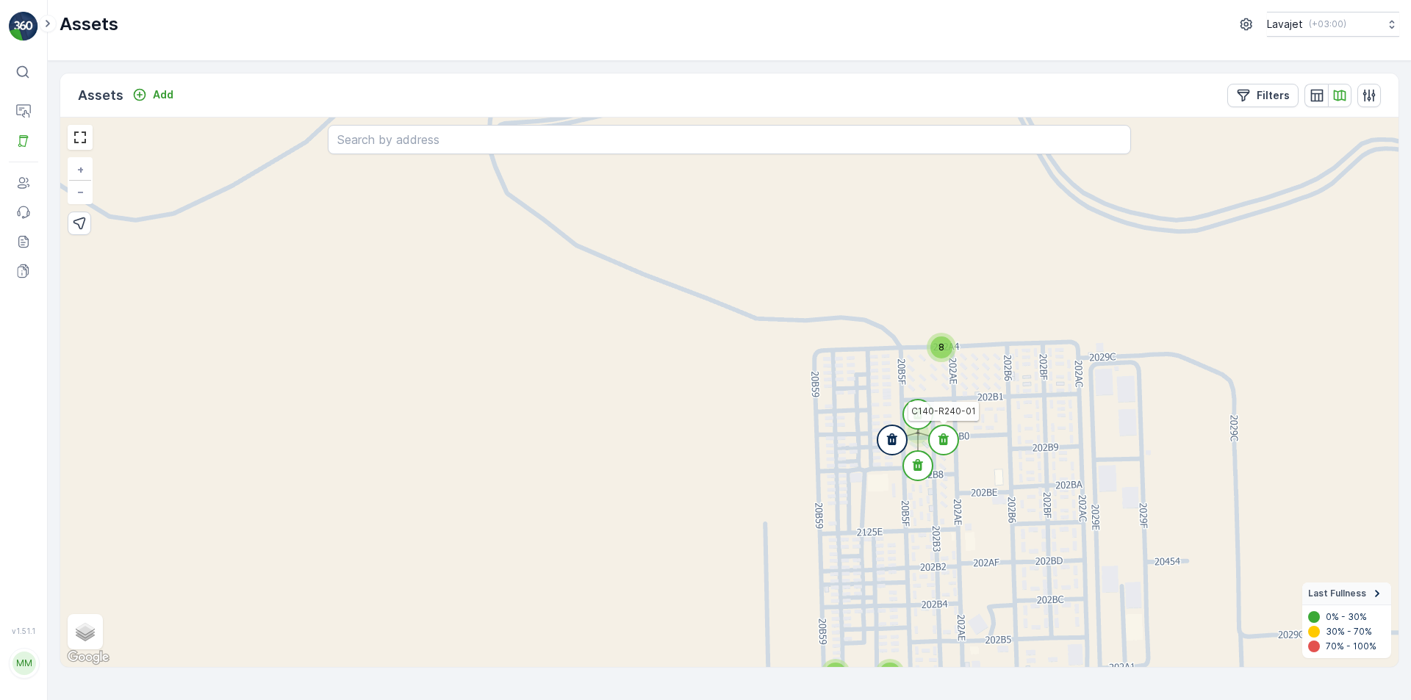
click at [944, 442] on icon at bounding box center [943, 439] width 10 height 12
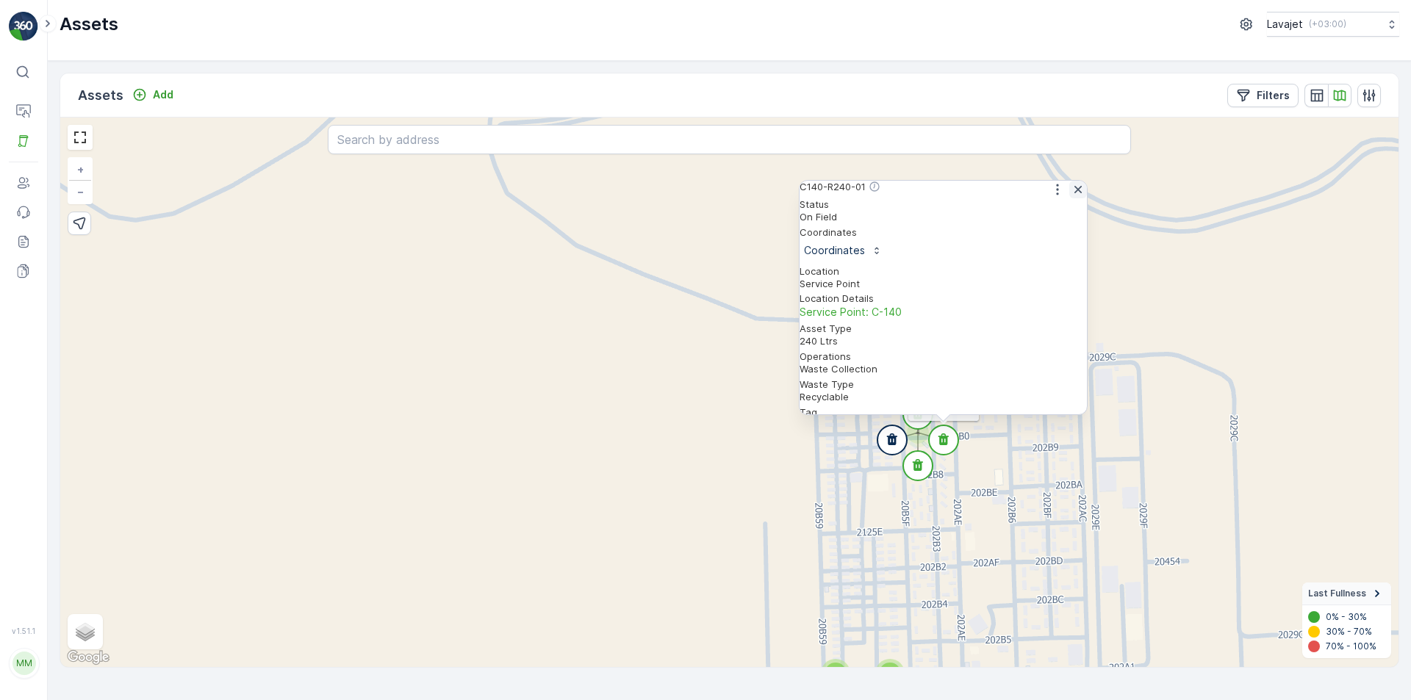
click at [1072, 196] on icon "button" at bounding box center [1077, 189] width 15 height 15
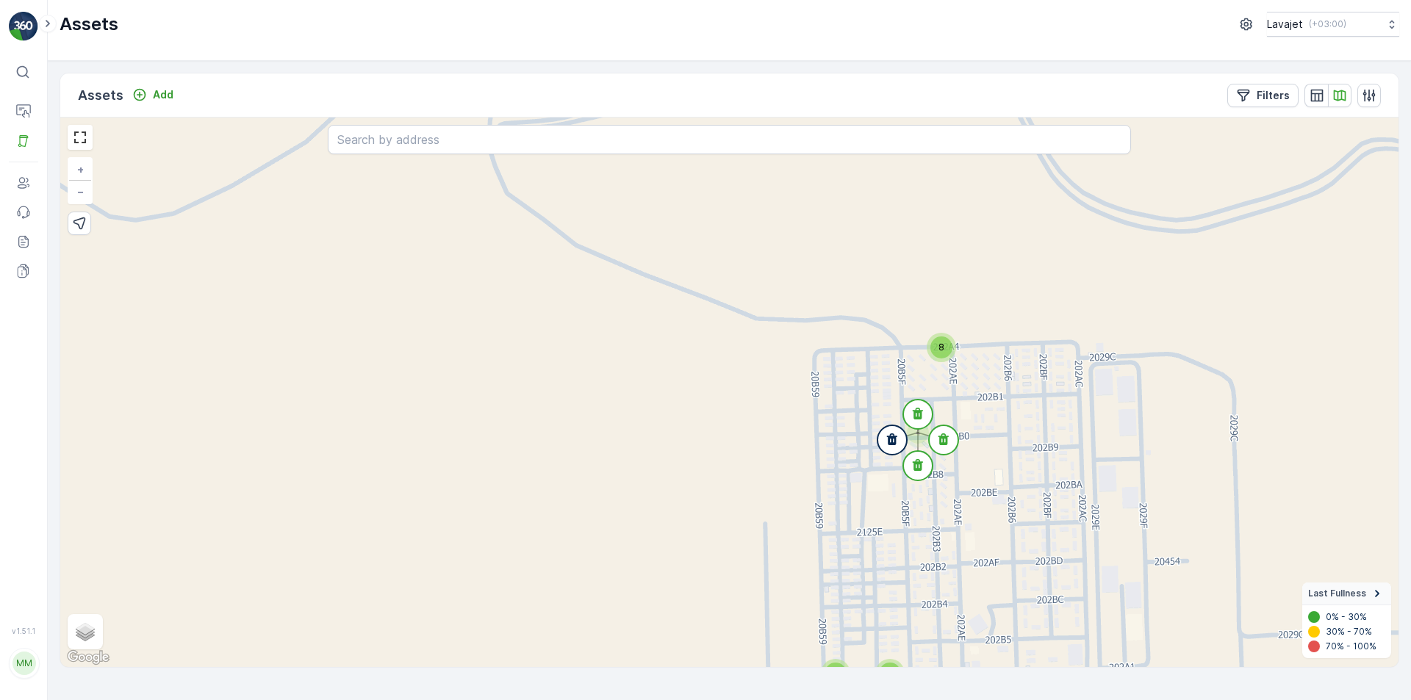
click at [938, 347] on span "8" at bounding box center [941, 347] width 6 height 11
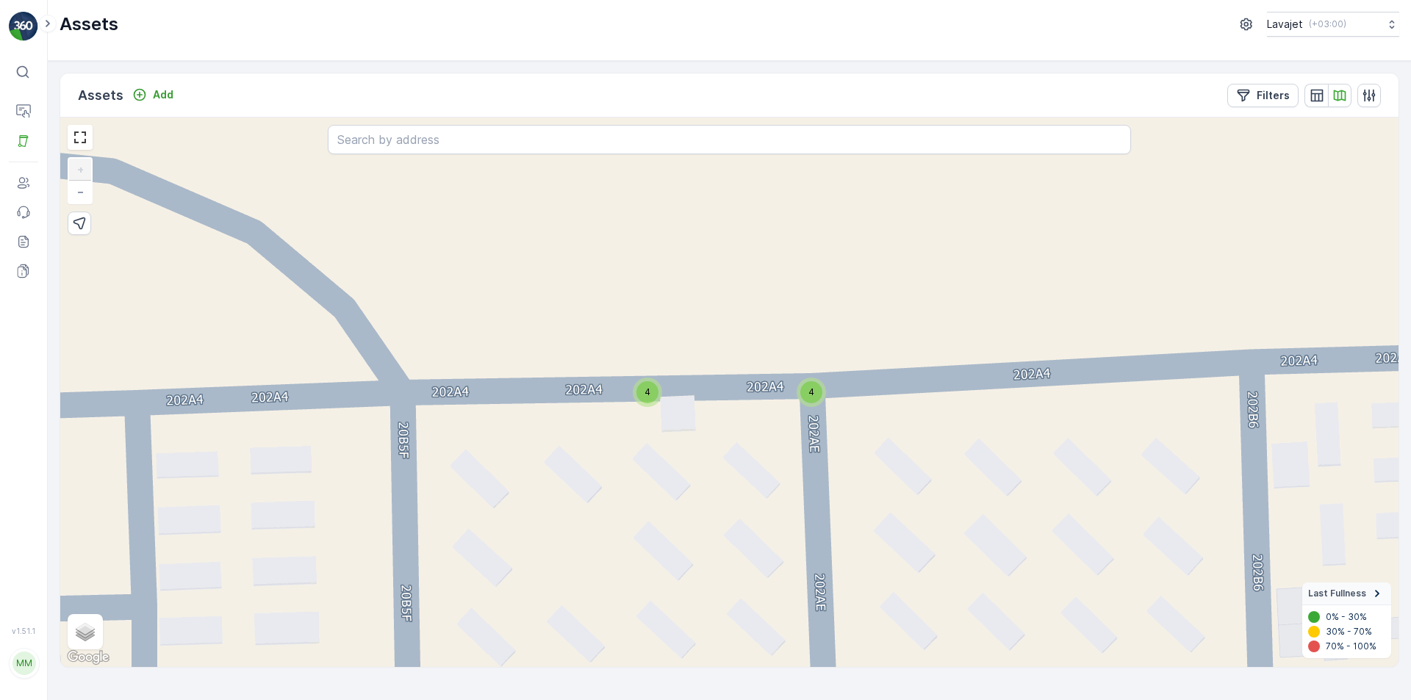
click at [643, 390] on div "4" at bounding box center [647, 392] width 22 height 22
click at [649, 368] on icon at bounding box center [647, 373] width 10 height 12
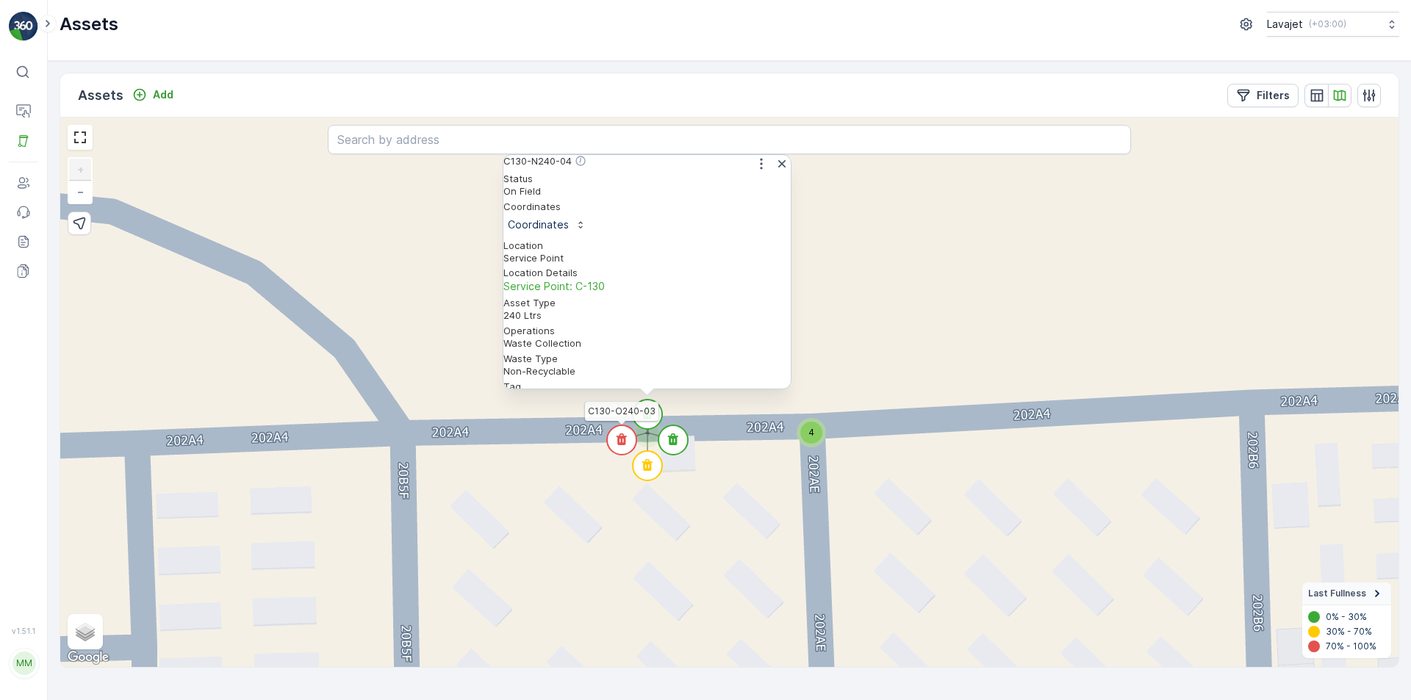
click at [622, 436] on circle at bounding box center [621, 439] width 29 height 29
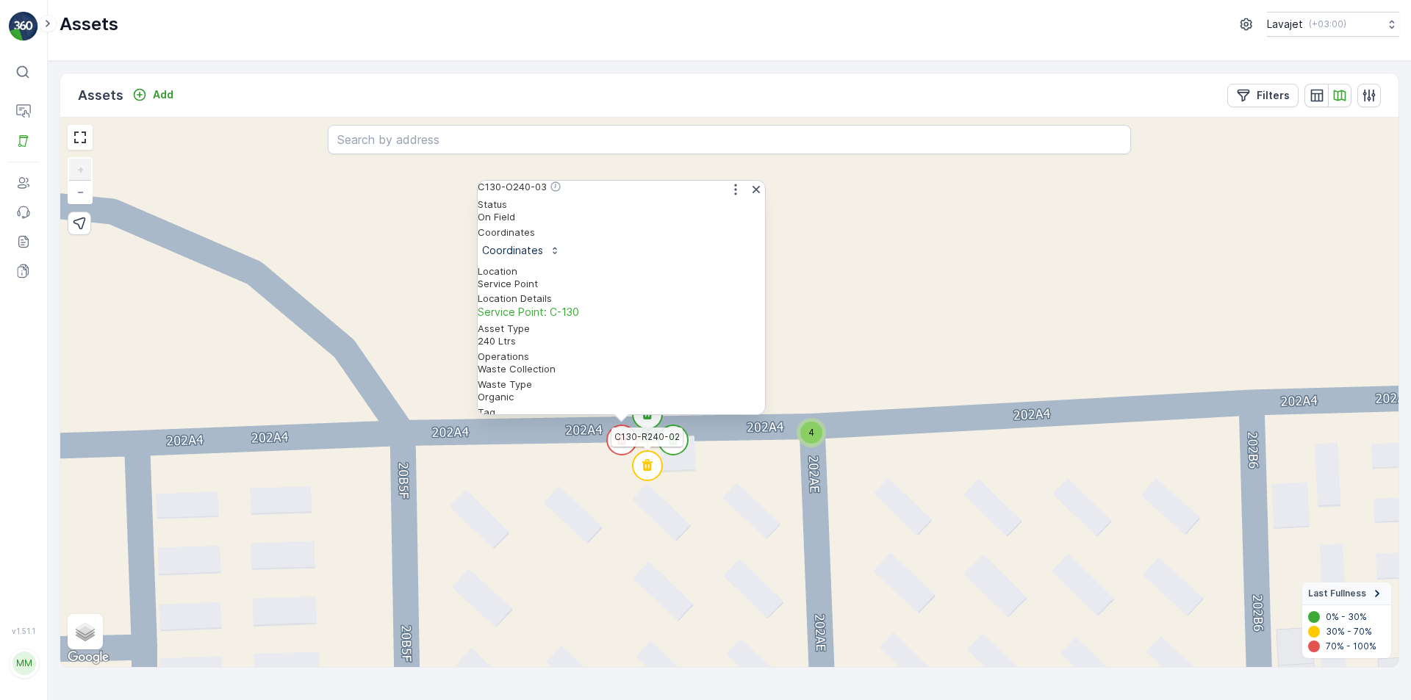
click at [647, 461] on circle at bounding box center [647, 465] width 29 height 29
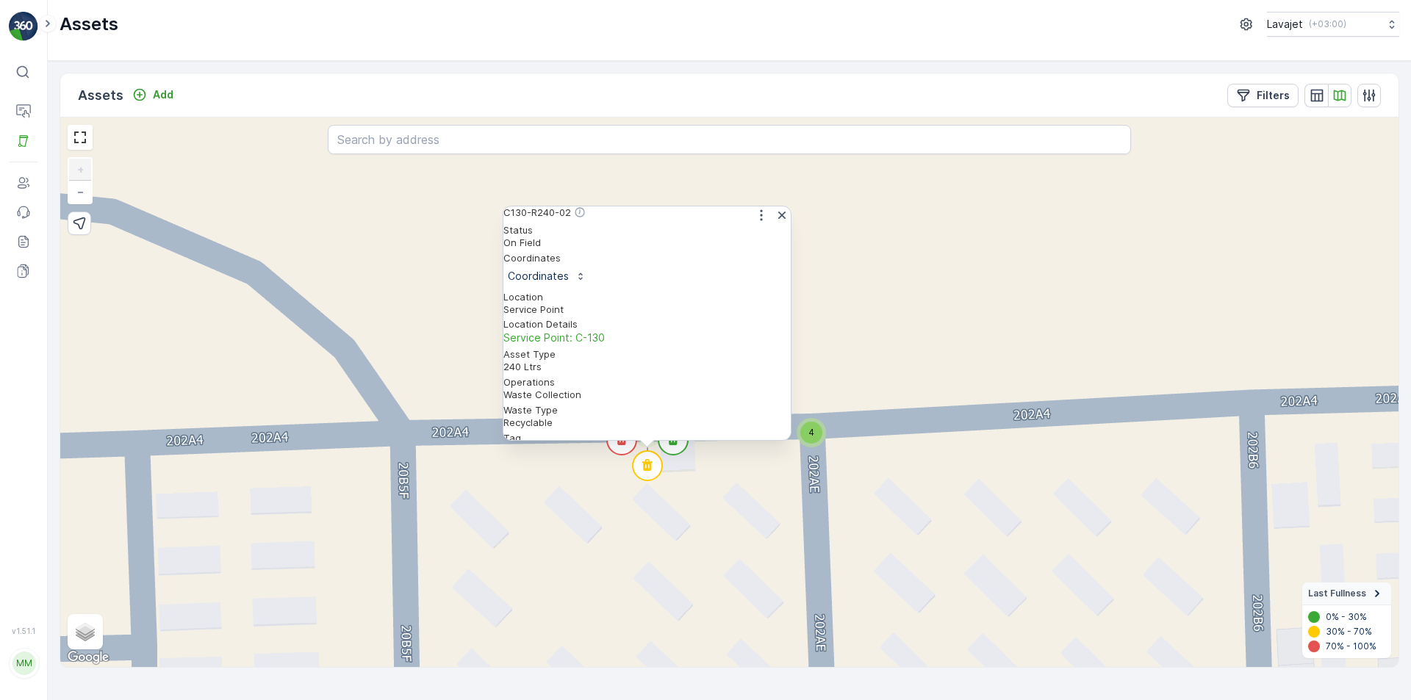
click at [675, 445] on icon at bounding box center [673, 439] width 10 height 12
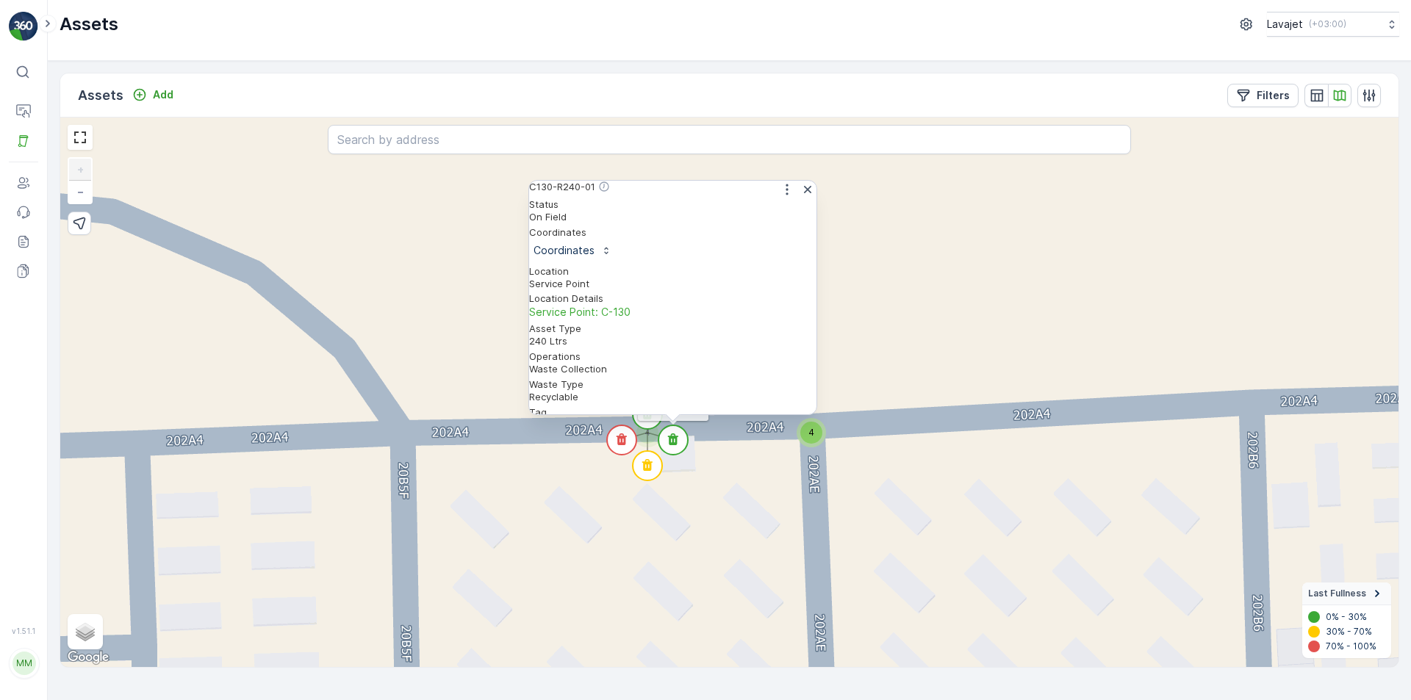
click at [820, 431] on div "4" at bounding box center [811, 433] width 22 height 22
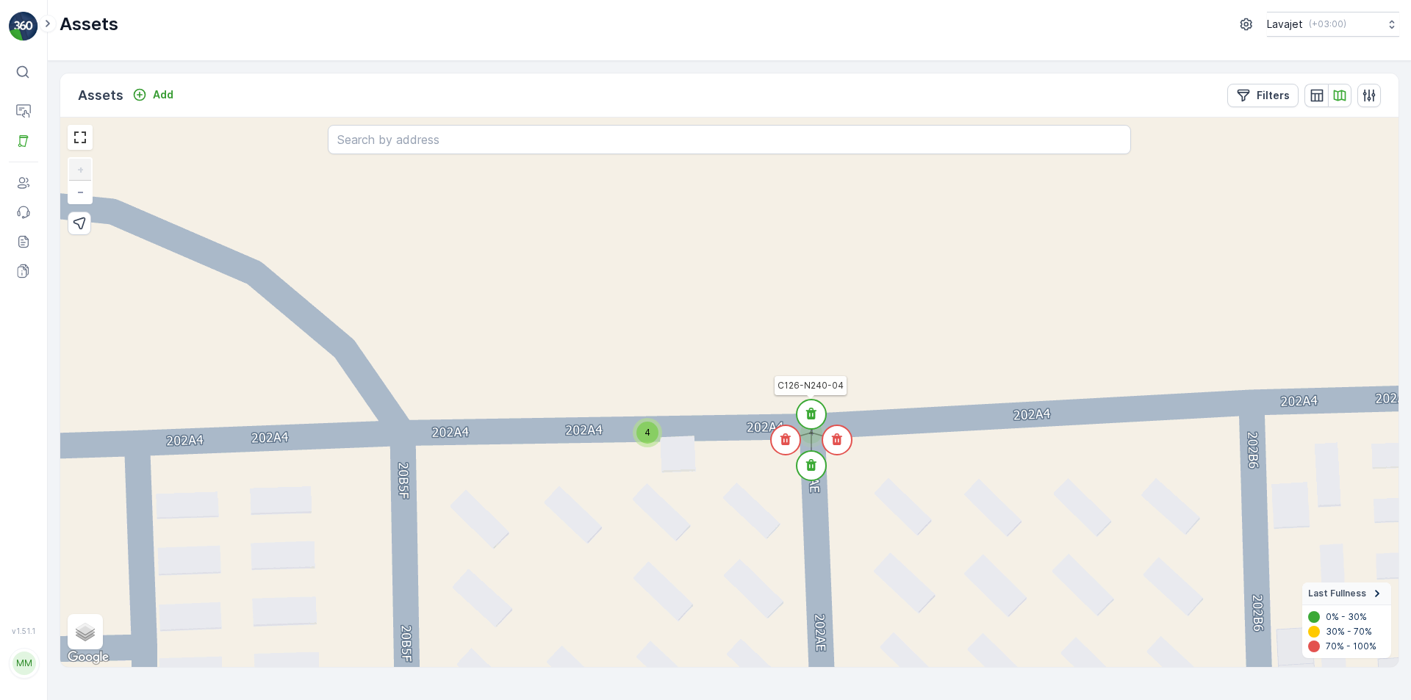
click at [808, 411] on icon at bounding box center [811, 414] width 10 height 12
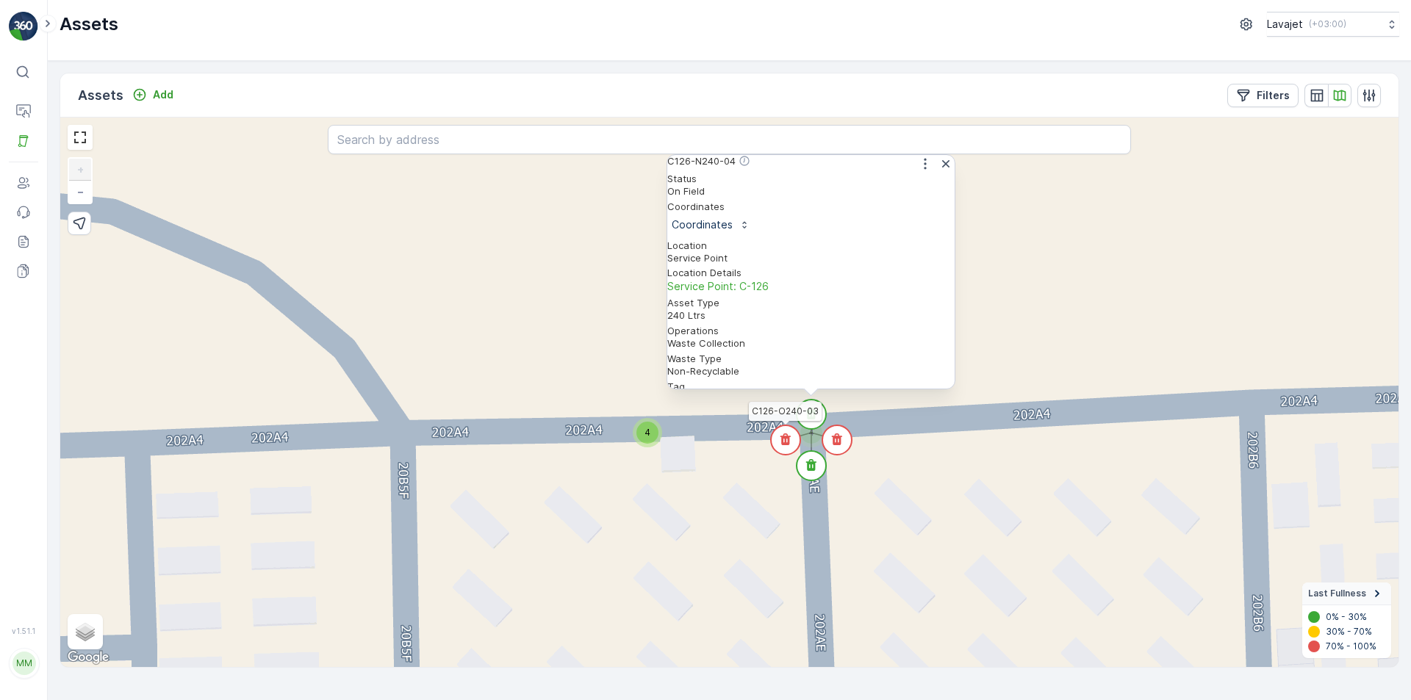
click at [786, 432] on circle at bounding box center [785, 439] width 29 height 29
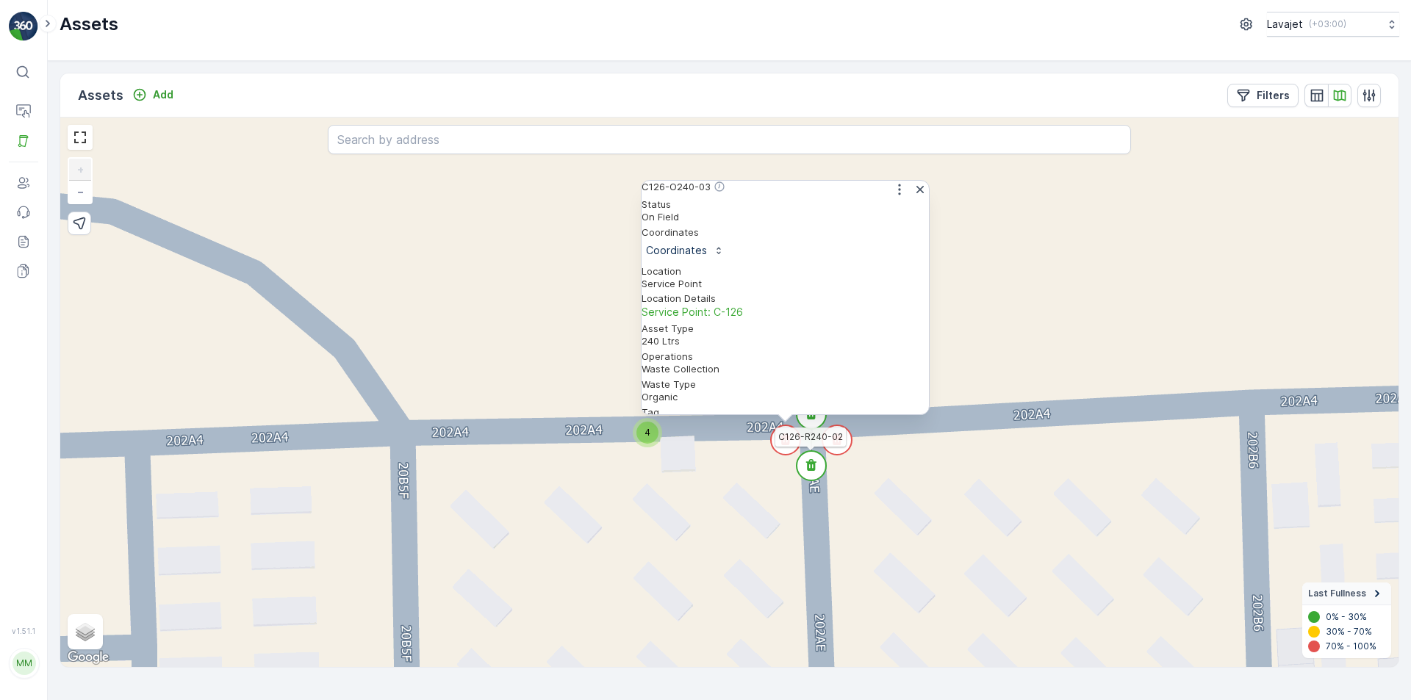
click at [809, 464] on icon at bounding box center [811, 465] width 10 height 12
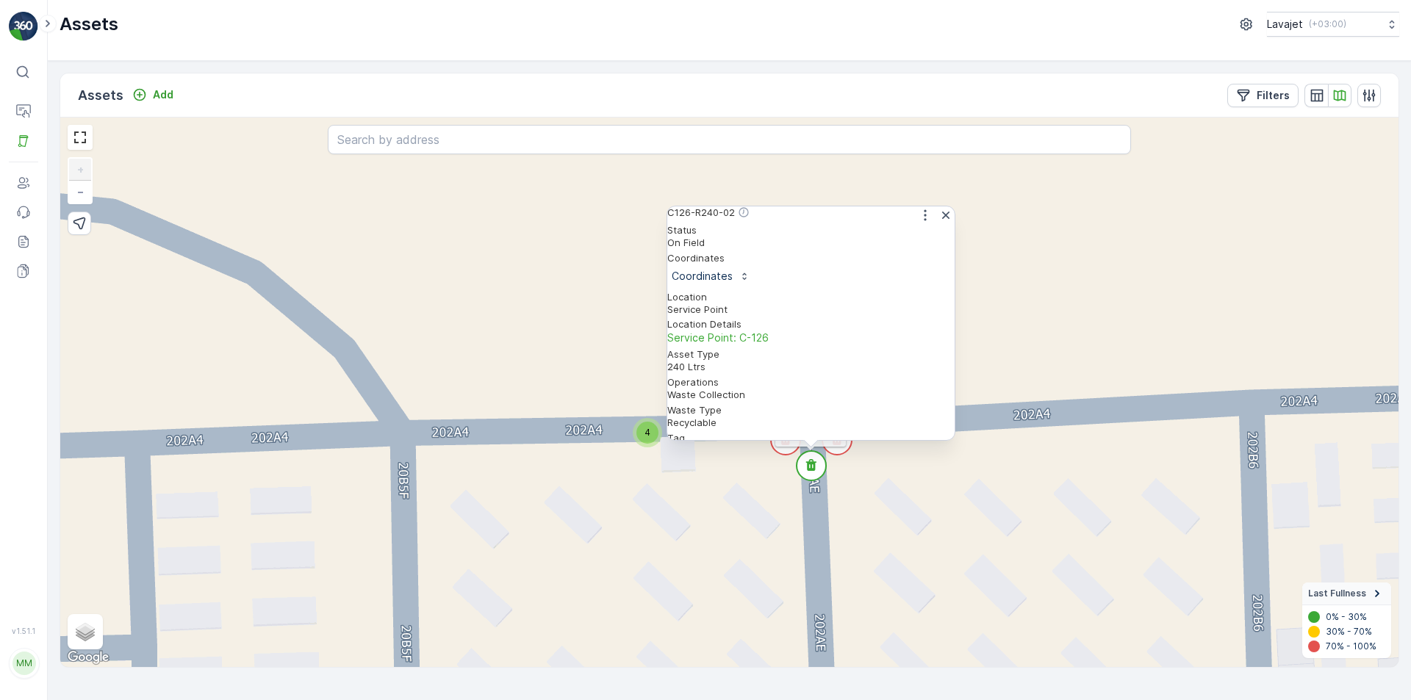
click at [841, 451] on circle at bounding box center [836, 439] width 29 height 29
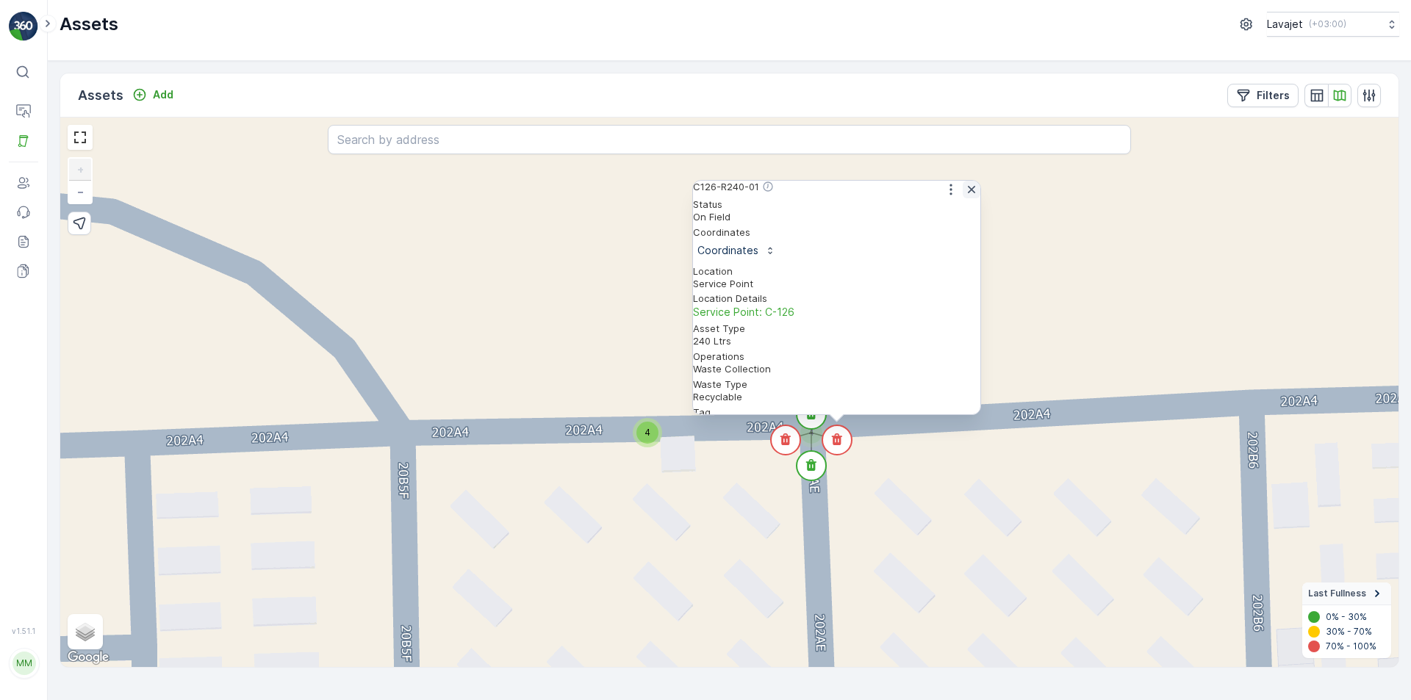
click at [964, 197] on icon "button" at bounding box center [971, 189] width 15 height 15
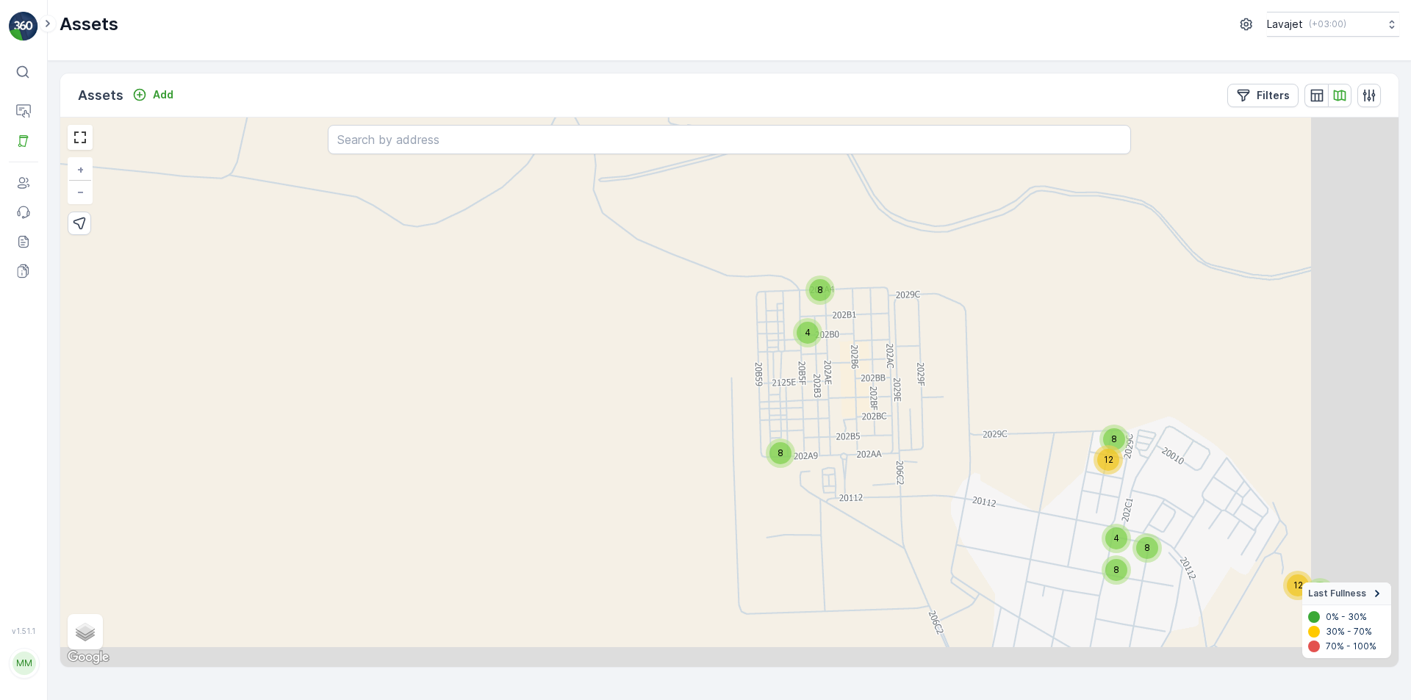
drag, startPoint x: 1060, startPoint y: 558, endPoint x: 797, endPoint y: 225, distance: 424.8
click at [802, 232] on div "4 8 8 8 8 4 8 12 4 8 8 8 12 + − Satellite Roadmap Terrain Hybrid Leaflet Keyboa…" at bounding box center [729, 393] width 1338 height 550
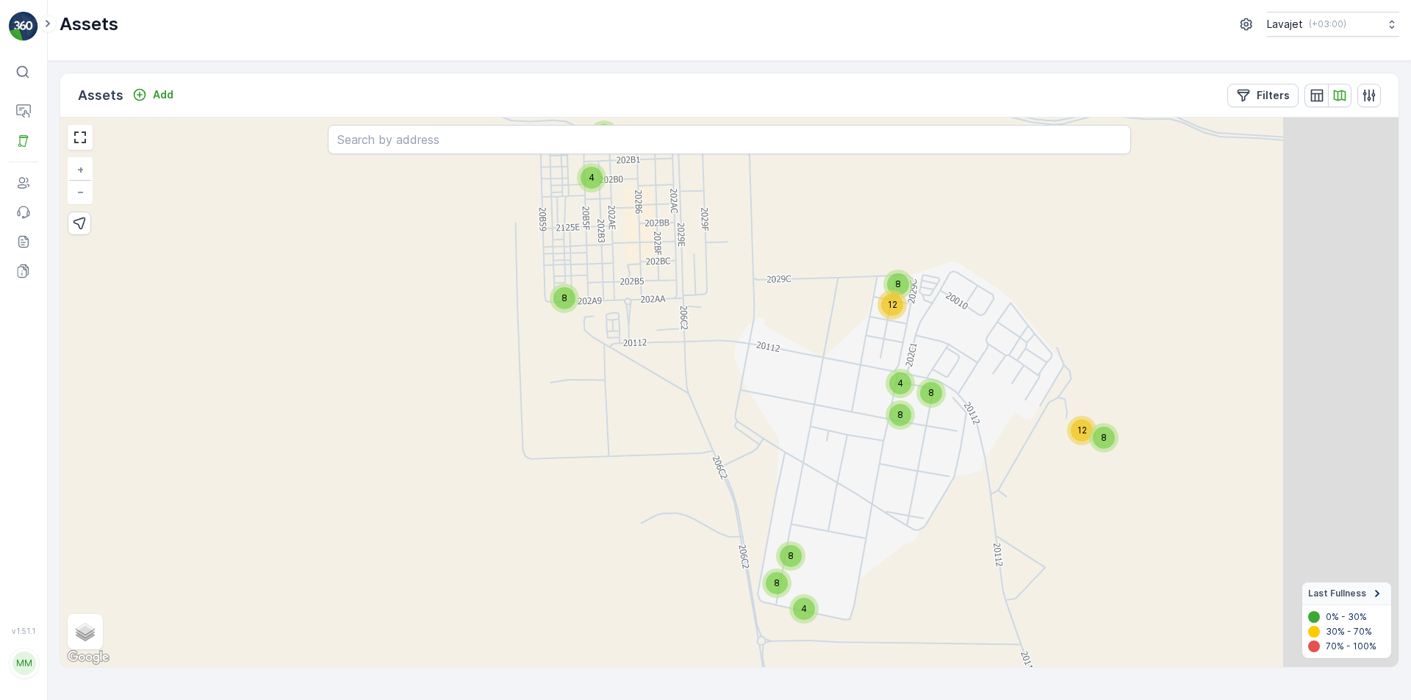
drag, startPoint x: 1059, startPoint y: 503, endPoint x: 961, endPoint y: 467, distance: 103.9
click at [961, 467] on div "4 8 8 8 8 4 8 12 4 8 8 8 12 + − Satellite Roadmap Terrain Hybrid Leaflet Keyboa…" at bounding box center [729, 393] width 1338 height 550
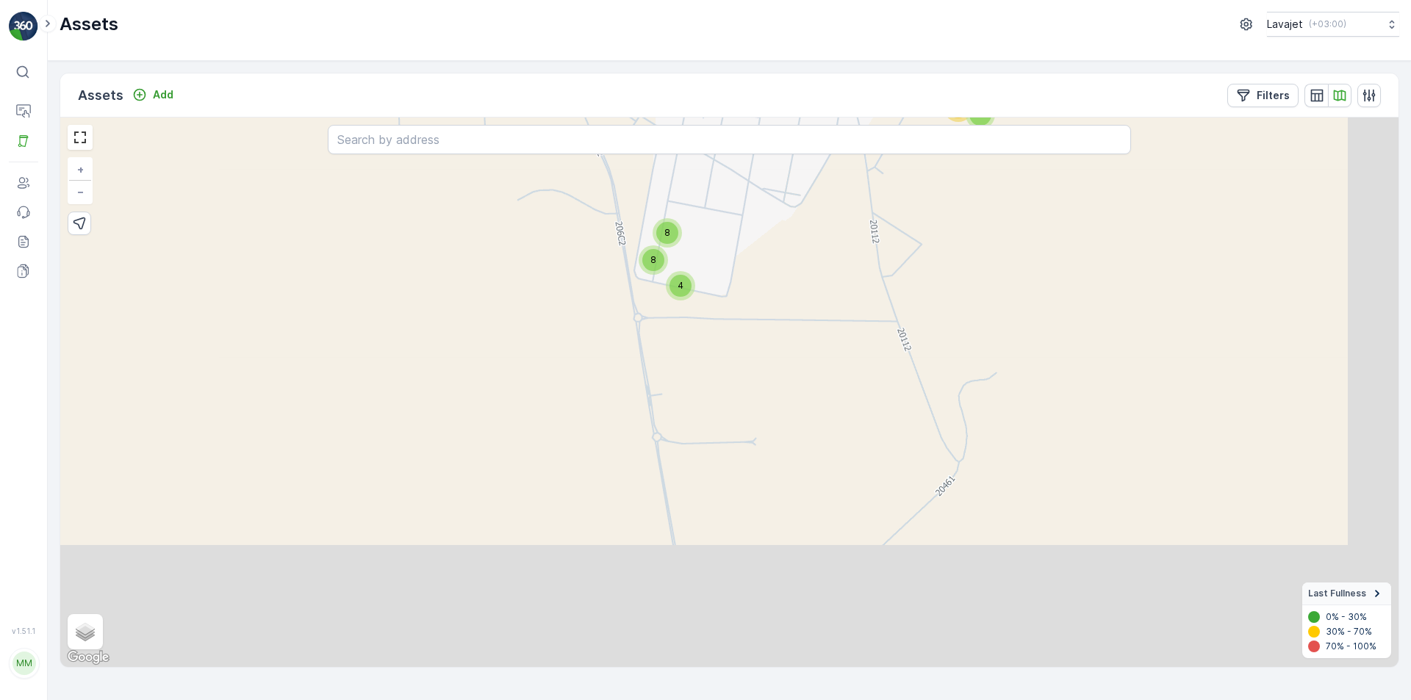
drag, startPoint x: 891, startPoint y: 605, endPoint x: 811, endPoint y: 312, distance: 304.6
click at [811, 315] on div "4 8 8 8 8 4 8 12 4 8 8 8 12 + − Satellite Roadmap Terrain Hybrid Leaflet Keyboa…" at bounding box center [729, 393] width 1338 height 550
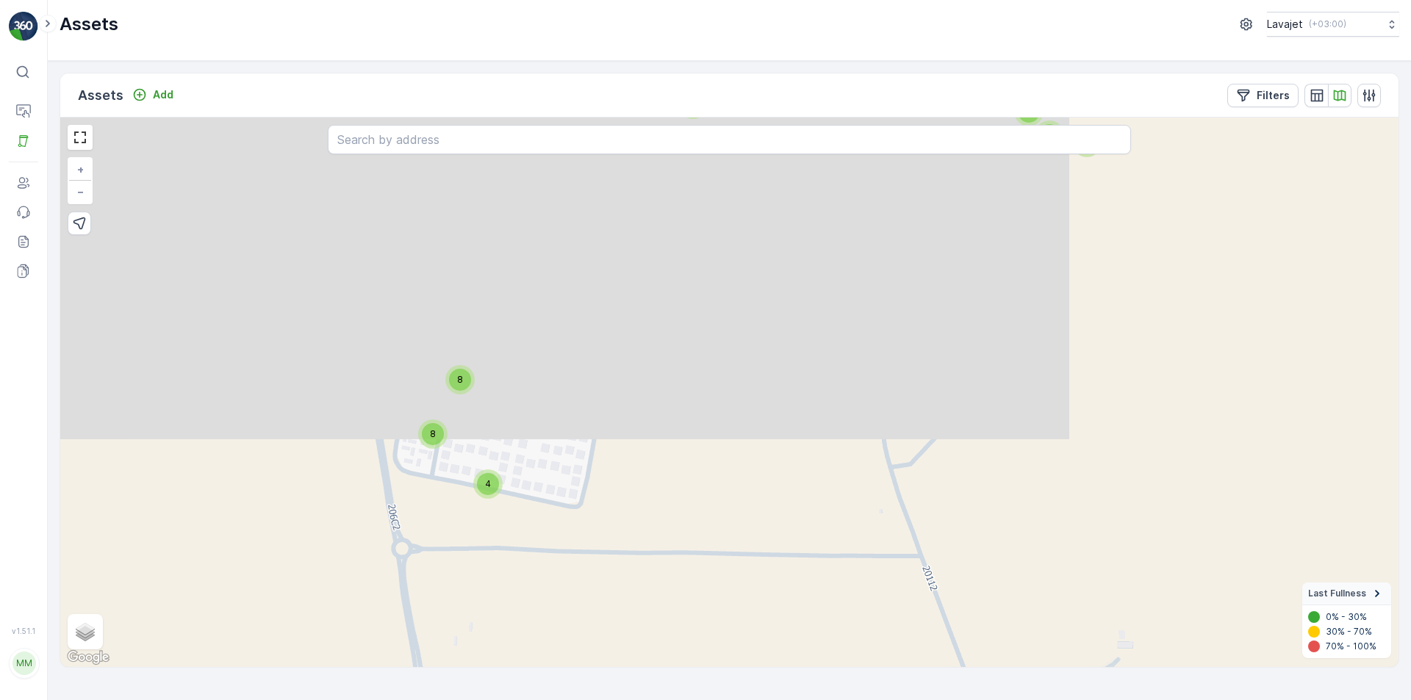
drag, startPoint x: 968, startPoint y: 316, endPoint x: 918, endPoint y: 676, distance: 363.4
click at [918, 676] on div "Assets Add Filters 4 8 4 4 8 8 4 8 8 4 4 8 4 4 8 8 4 + − Satellite Roadmap Terr…" at bounding box center [729, 380] width 1363 height 639
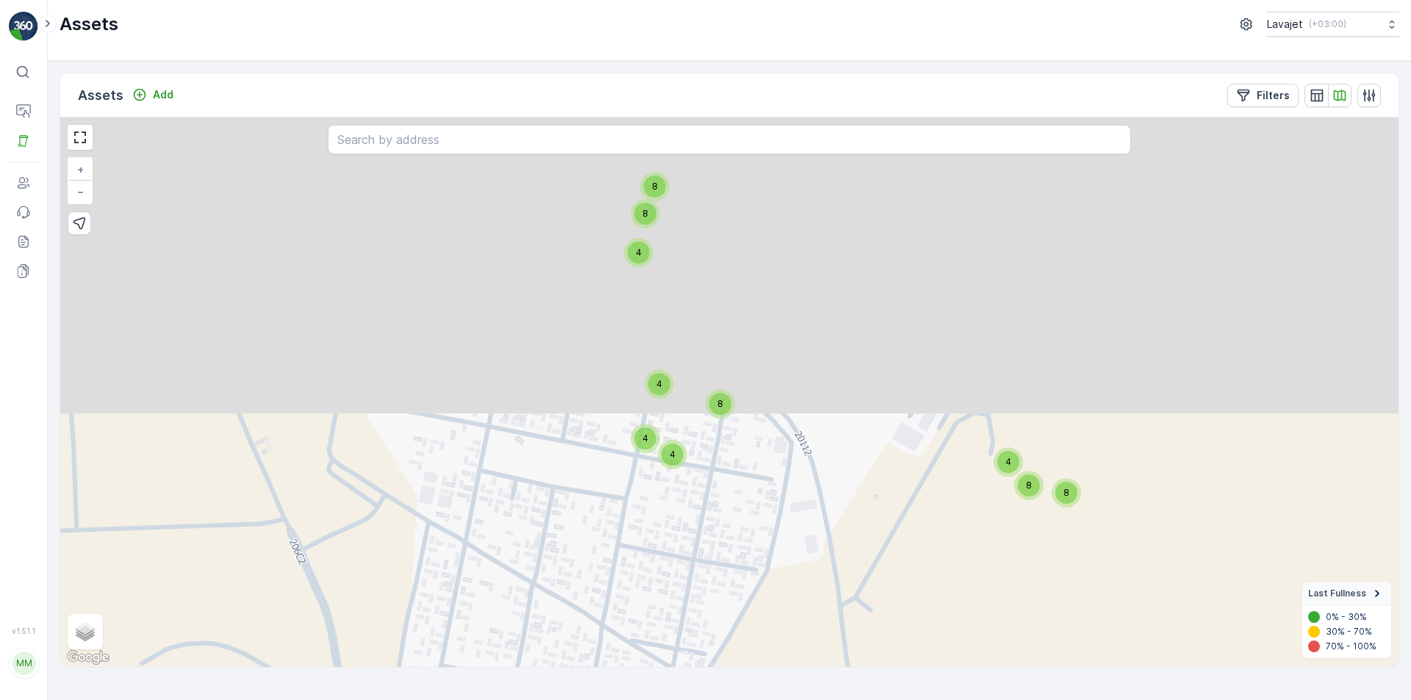
drag, startPoint x: 1046, startPoint y: 250, endPoint x: 1029, endPoint y: 573, distance: 323.7
click at [1029, 573] on div "4 8 4 4 8 8 4 8 8 4 4 8 4 4 8 8 4 + − Satellite Roadmap Terrain Hybrid Leaflet …" at bounding box center [729, 393] width 1338 height 550
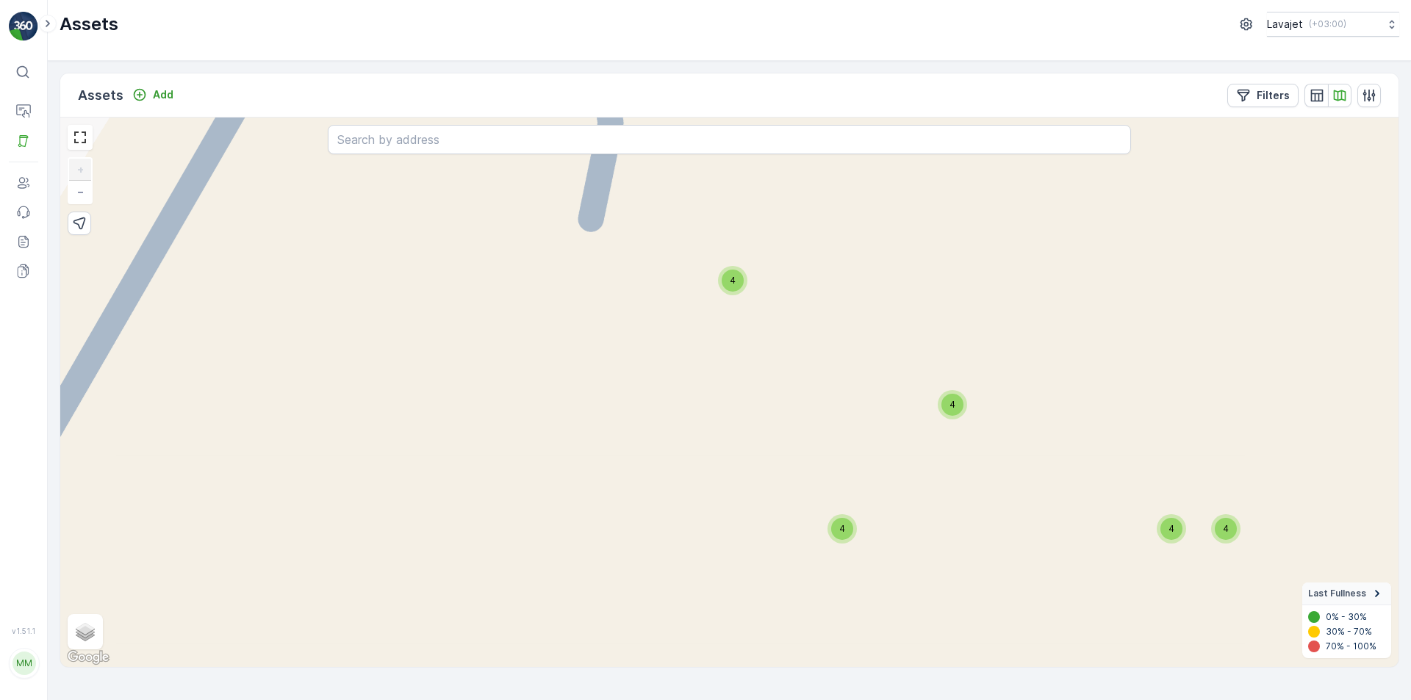
click at [1166, 527] on div "4" at bounding box center [1171, 529] width 22 height 22
click at [1151, 530] on circle at bounding box center [1145, 536] width 29 height 29
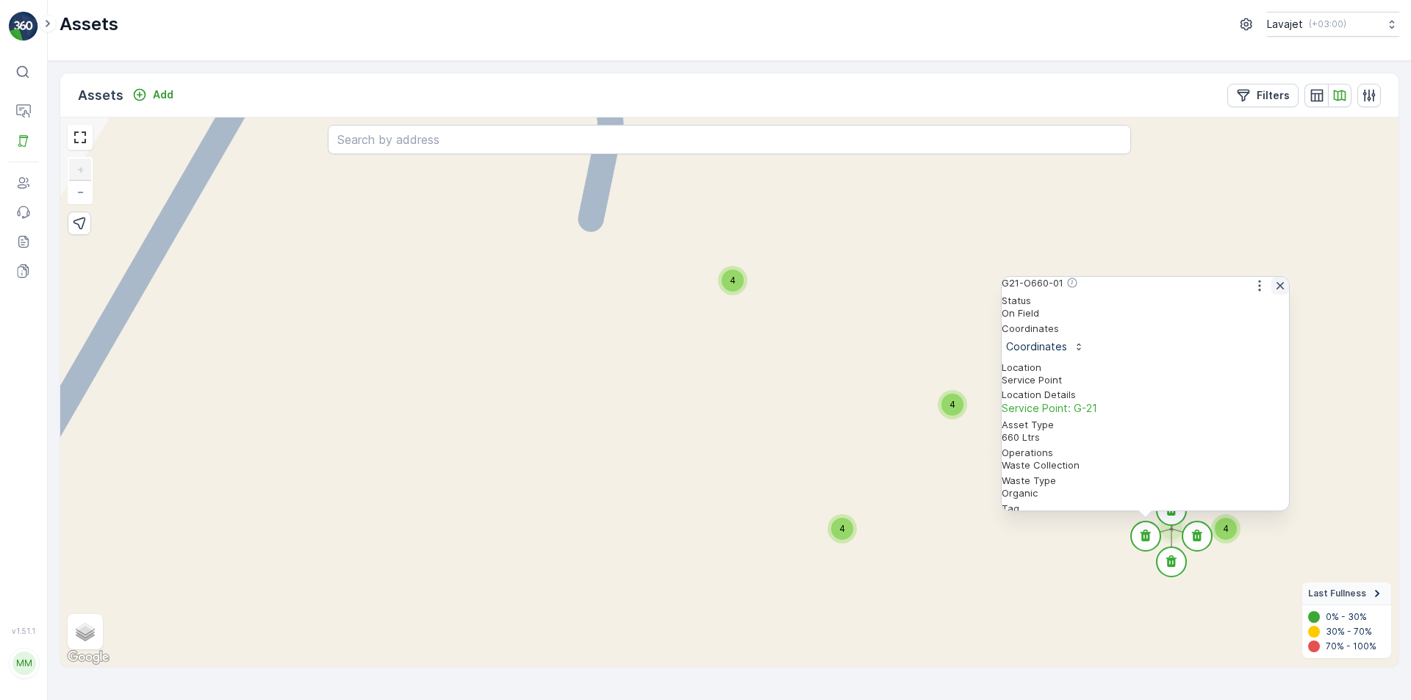
click at [1276, 289] on icon "button" at bounding box center [1279, 285] width 7 height 7
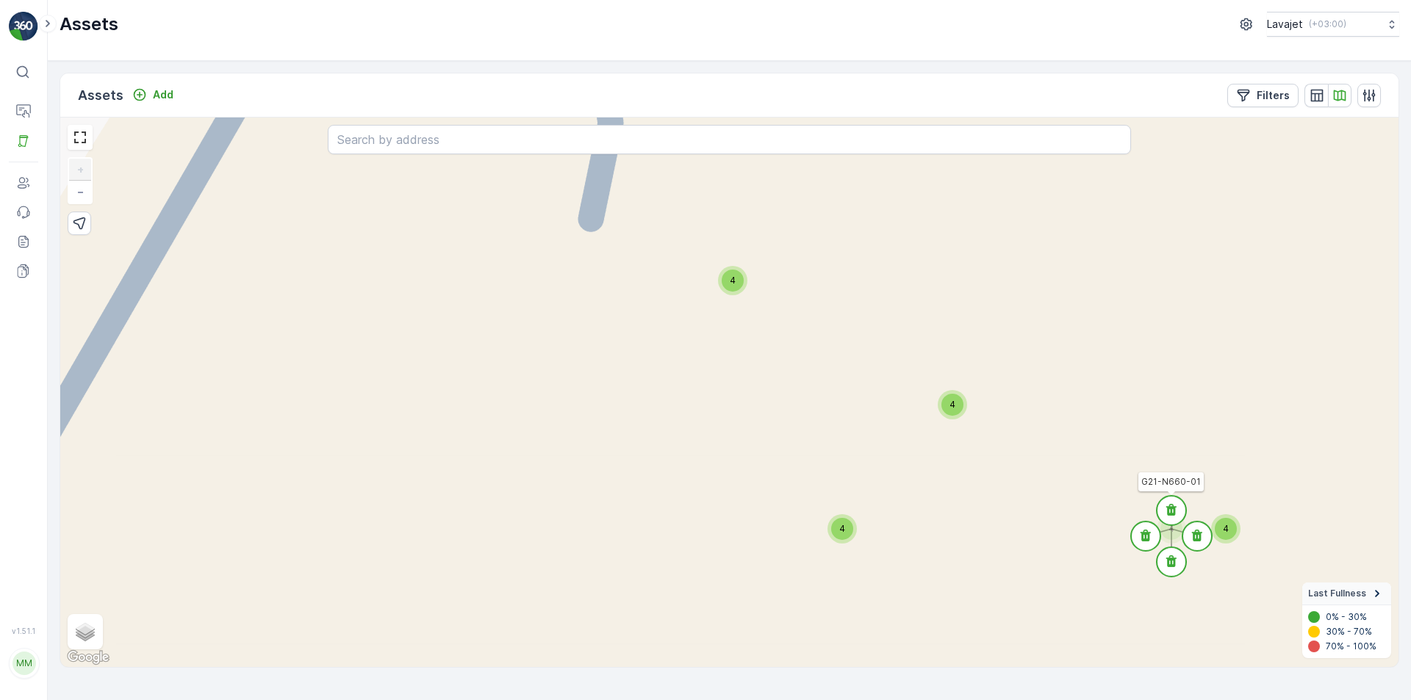
click at [1168, 511] on icon at bounding box center [1171, 510] width 10 height 12
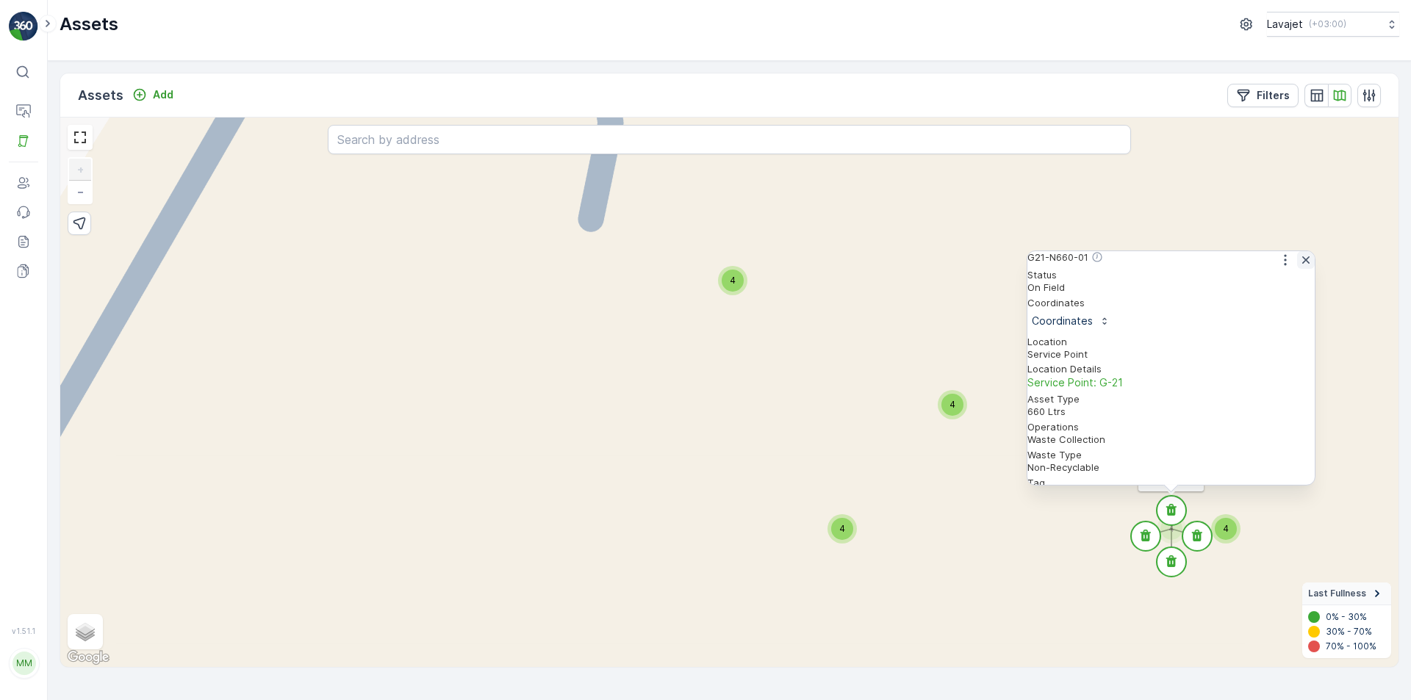
click at [1302, 264] on icon "button" at bounding box center [1305, 259] width 7 height 7
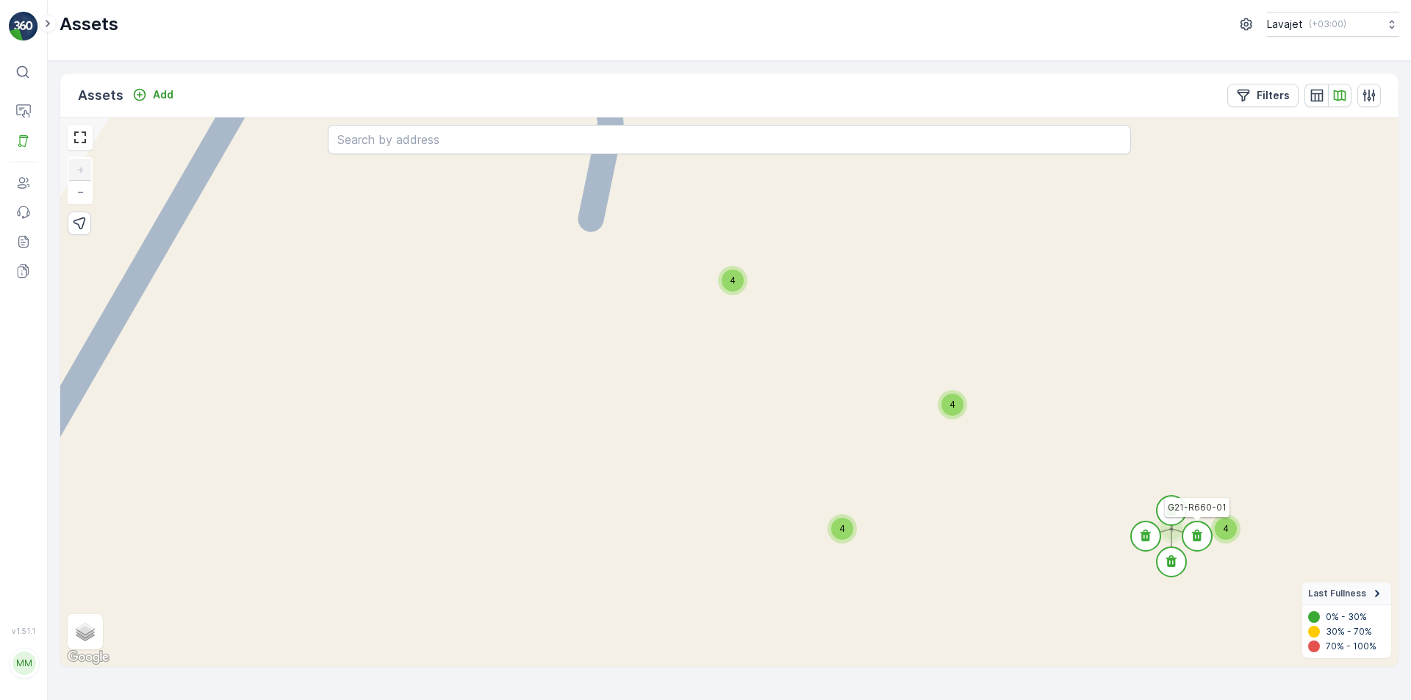
click at [1196, 534] on icon at bounding box center [1197, 536] width 10 height 12
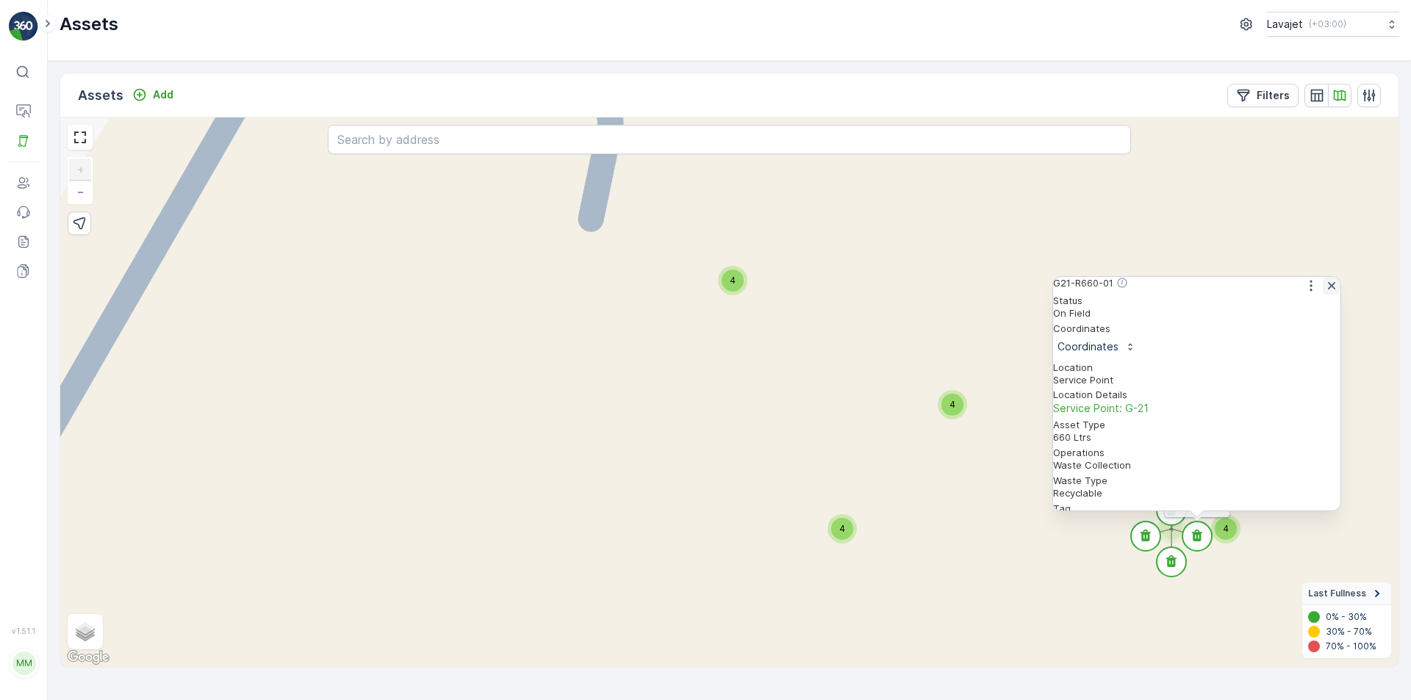
click at [1326, 292] on icon "button" at bounding box center [1331, 285] width 15 height 15
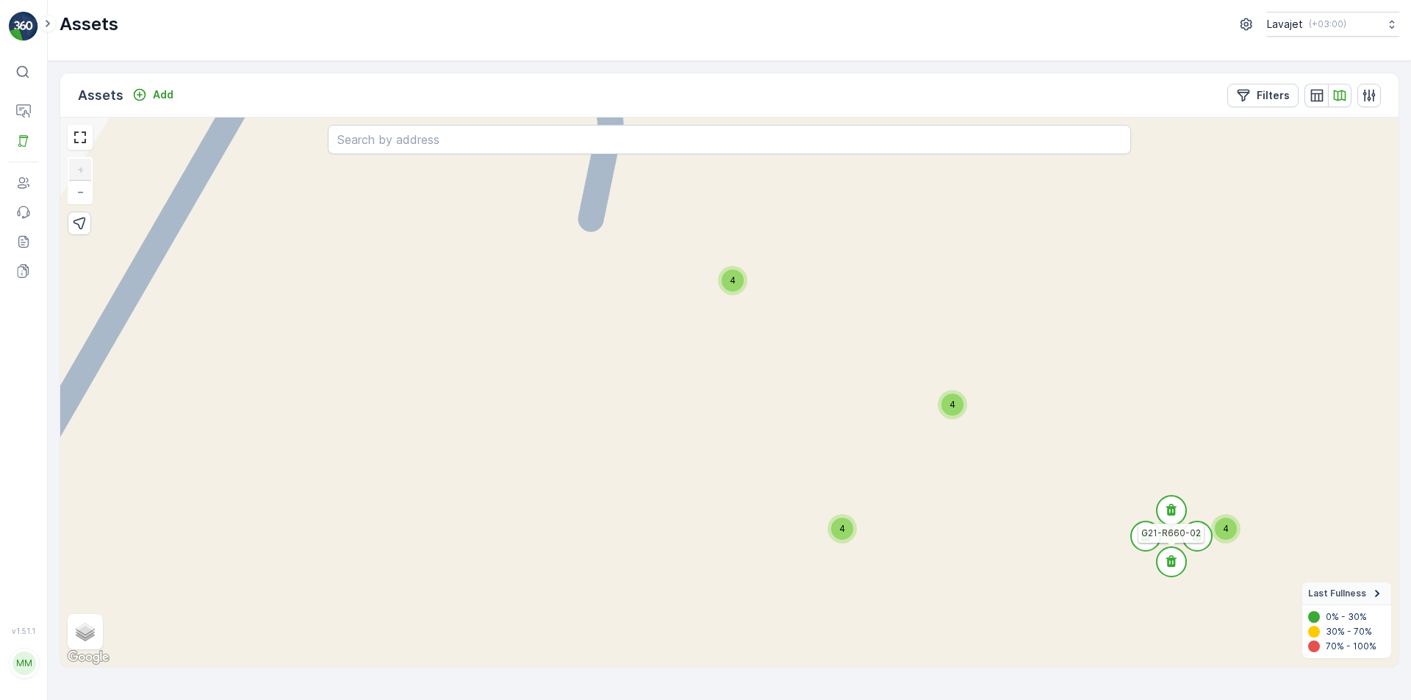
click at [1168, 566] on icon at bounding box center [1171, 561] width 10 height 12
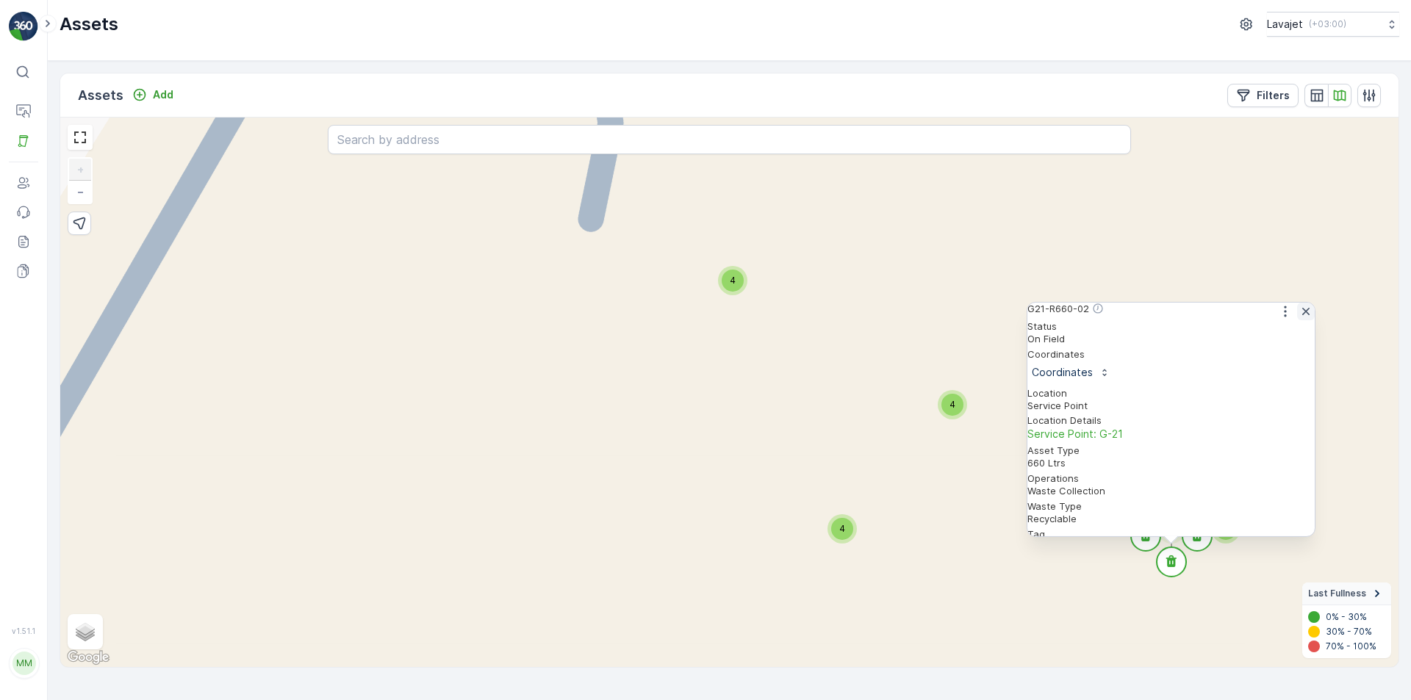
click at [1298, 319] on icon "button" at bounding box center [1305, 311] width 15 height 15
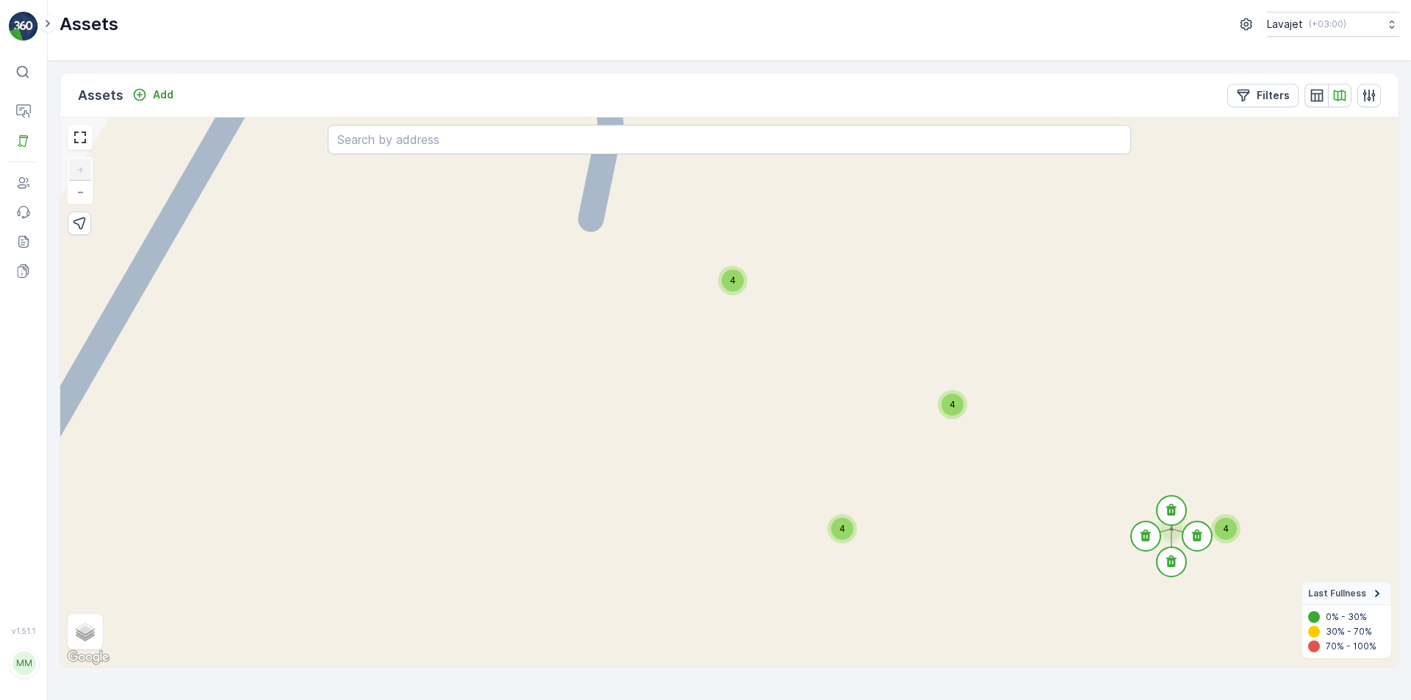
click at [1228, 528] on div "4" at bounding box center [1225, 529] width 22 height 22
click at [1230, 511] on circle at bounding box center [1225, 510] width 29 height 29
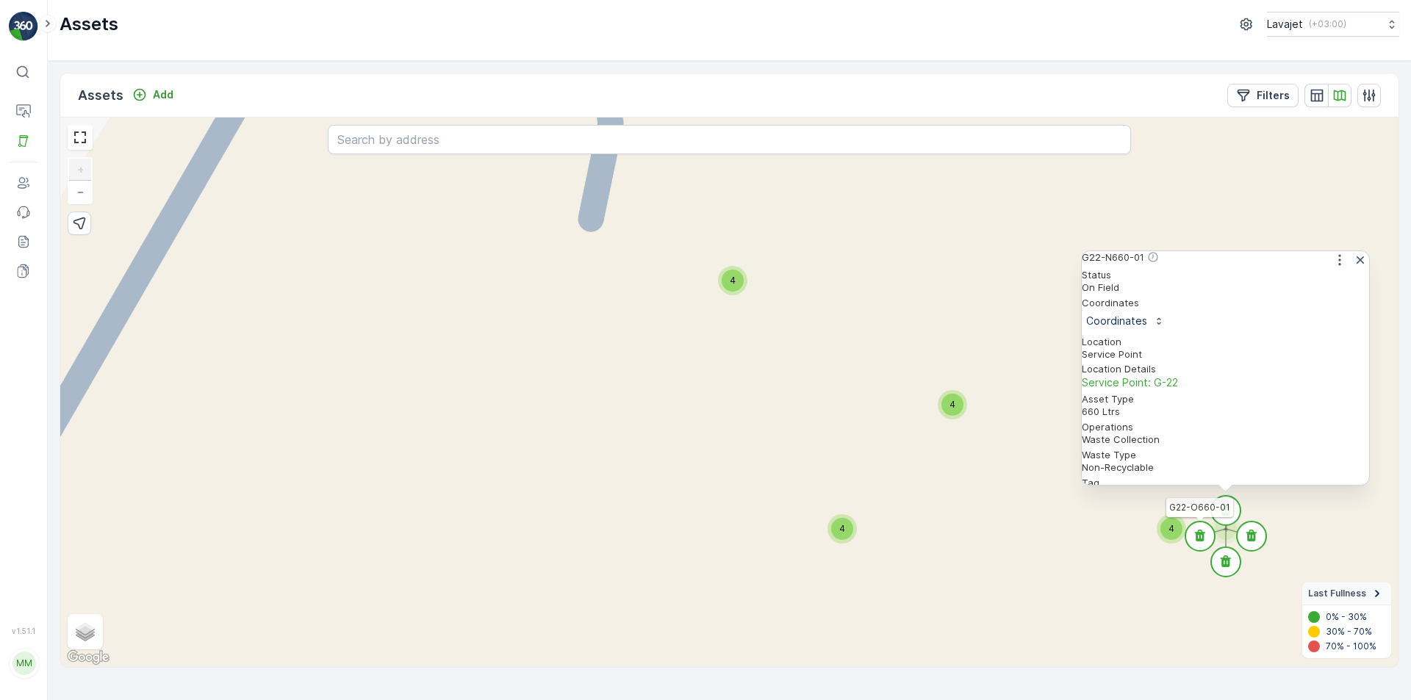
click at [1203, 535] on icon at bounding box center [1200, 536] width 10 height 12
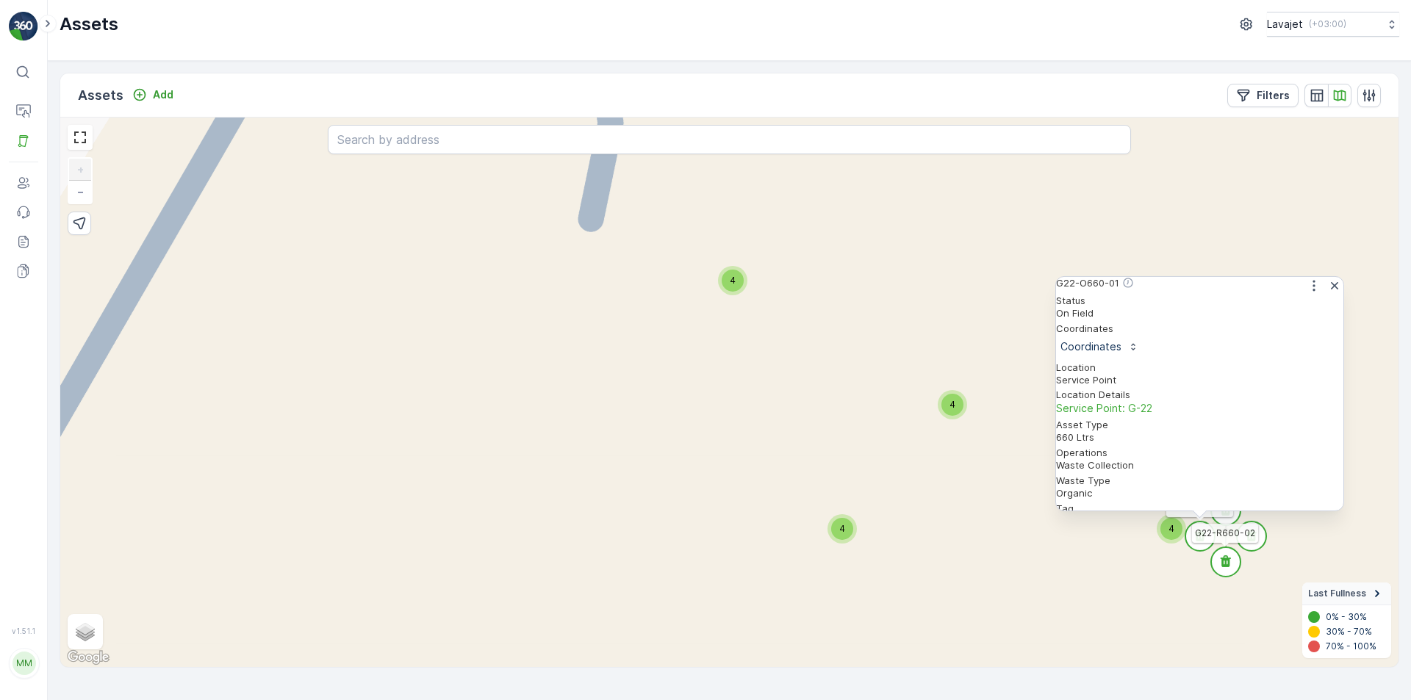
click at [1225, 561] on icon at bounding box center [1225, 561] width 10 height 12
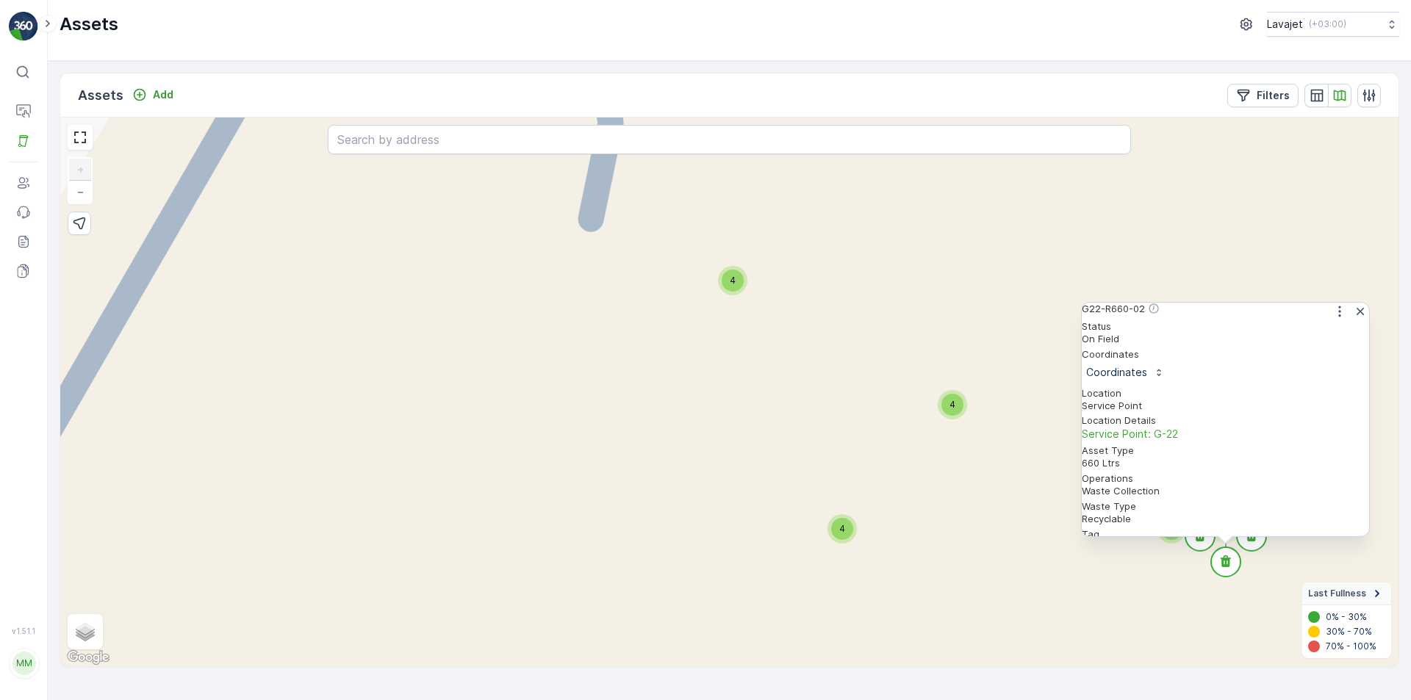
click at [1257, 550] on circle at bounding box center [1250, 536] width 29 height 29
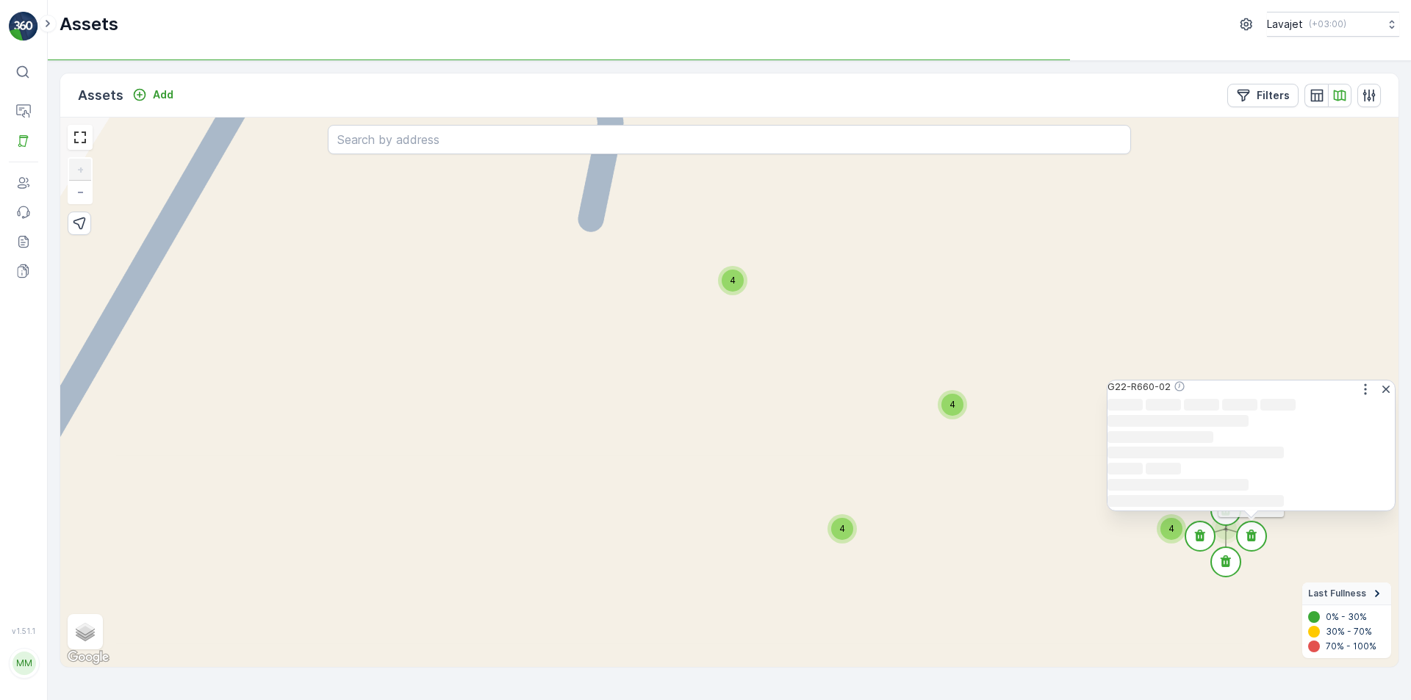
scroll to position [0, 0]
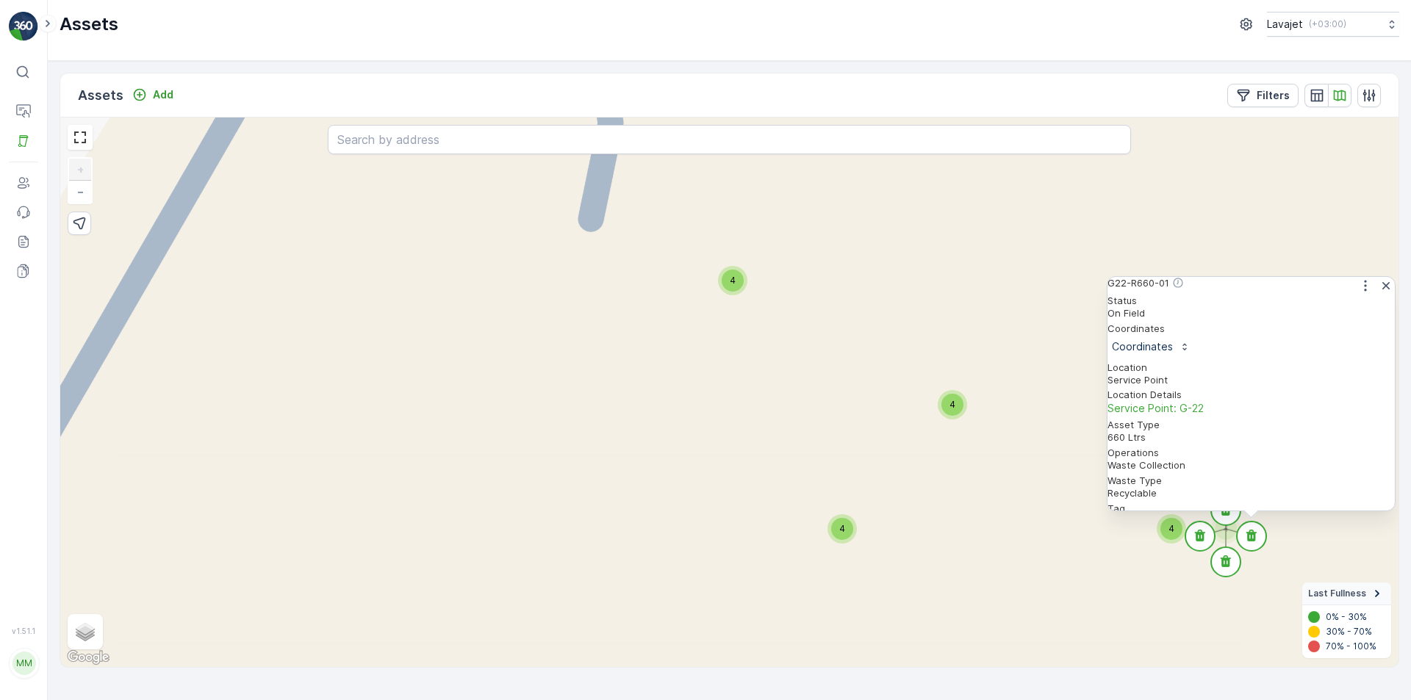
click at [955, 408] on div "4" at bounding box center [952, 405] width 22 height 22
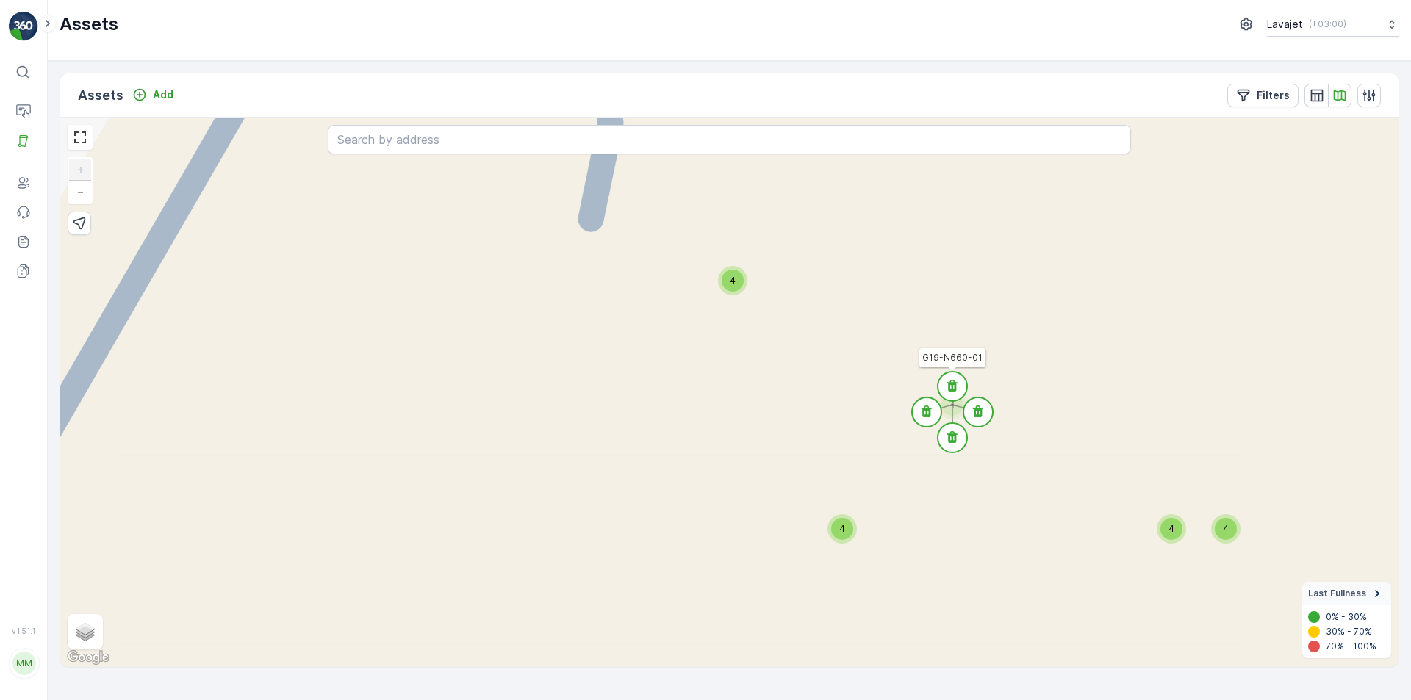
click at [951, 380] on circle at bounding box center [951, 386] width 29 height 29
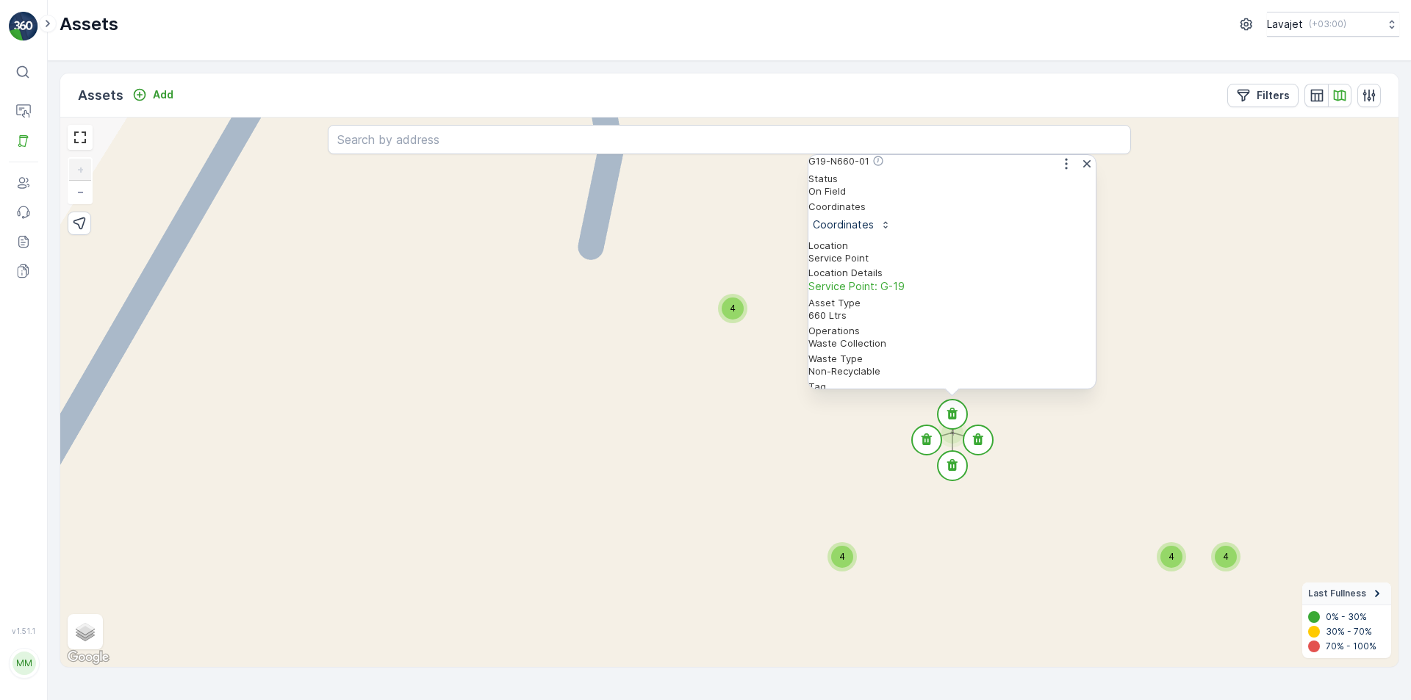
scroll to position [123, 0]
click at [984, 440] on circle at bounding box center [977, 439] width 29 height 29
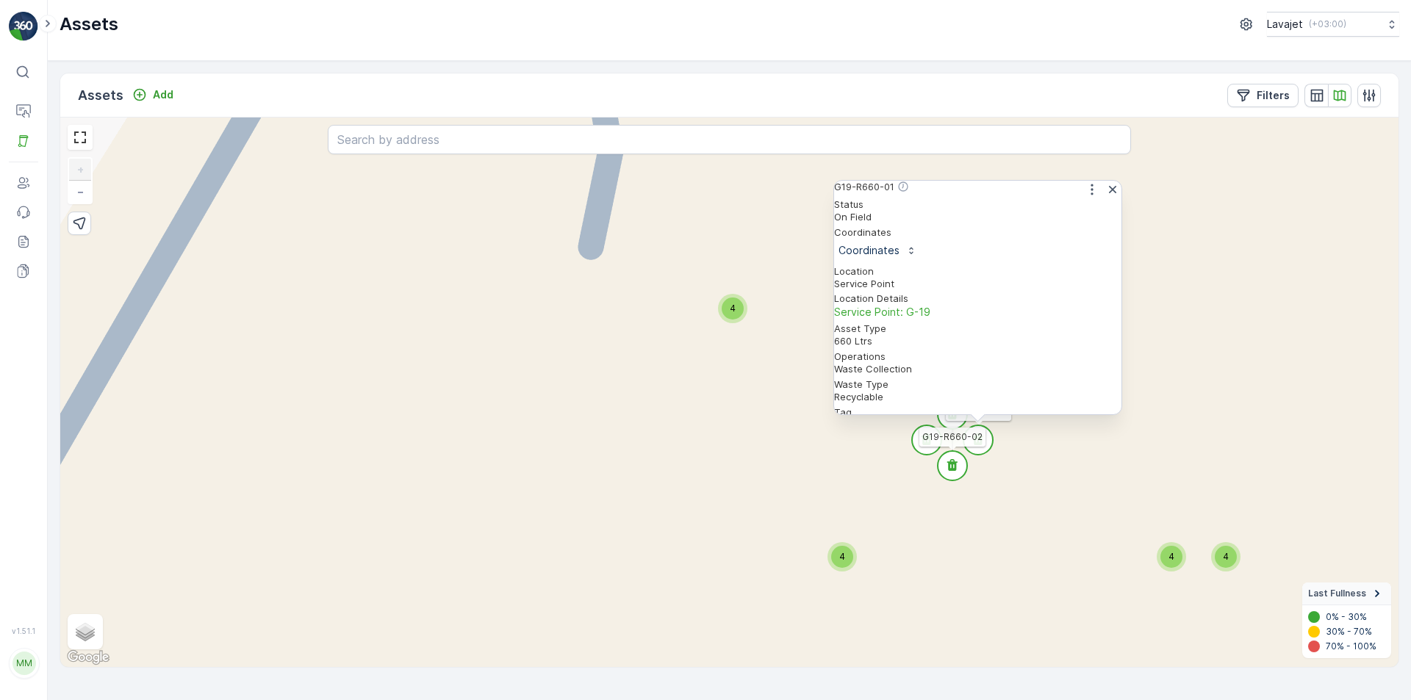
click at [950, 465] on icon at bounding box center [952, 465] width 10 height 12
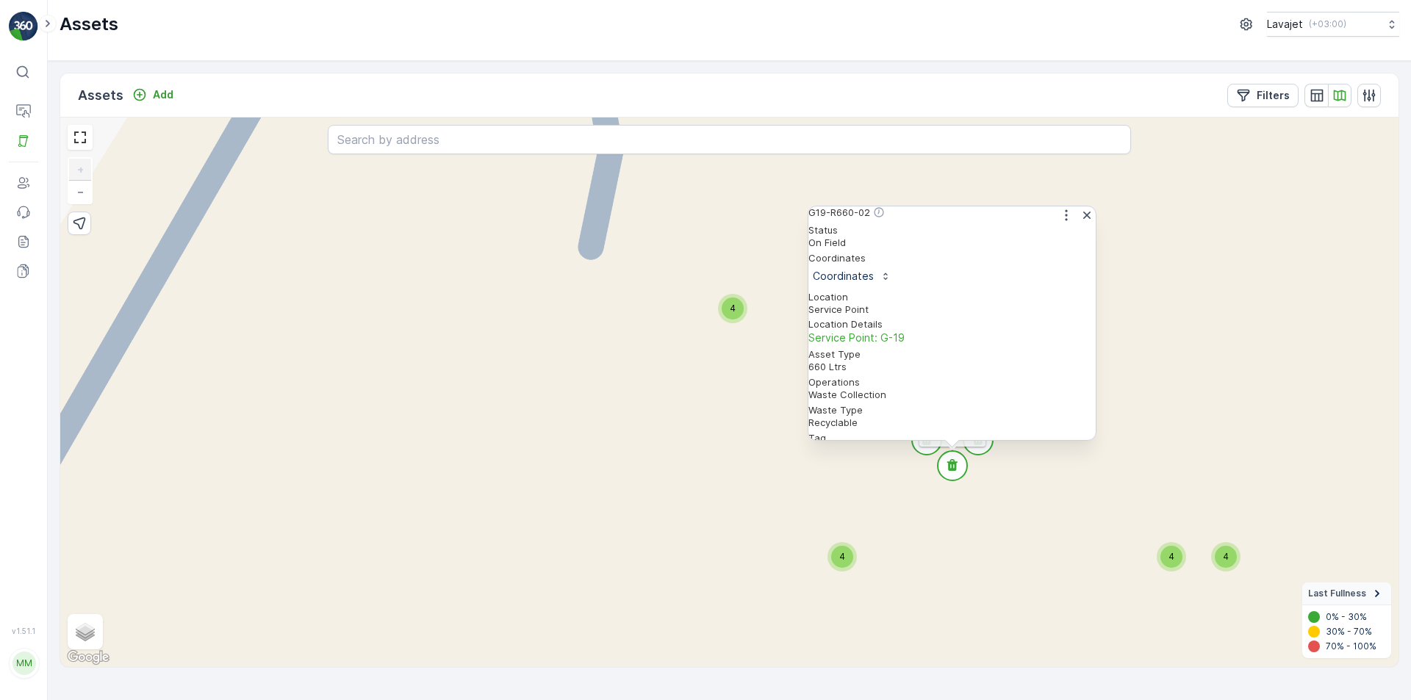
click at [926, 447] on circle at bounding box center [926, 439] width 29 height 29
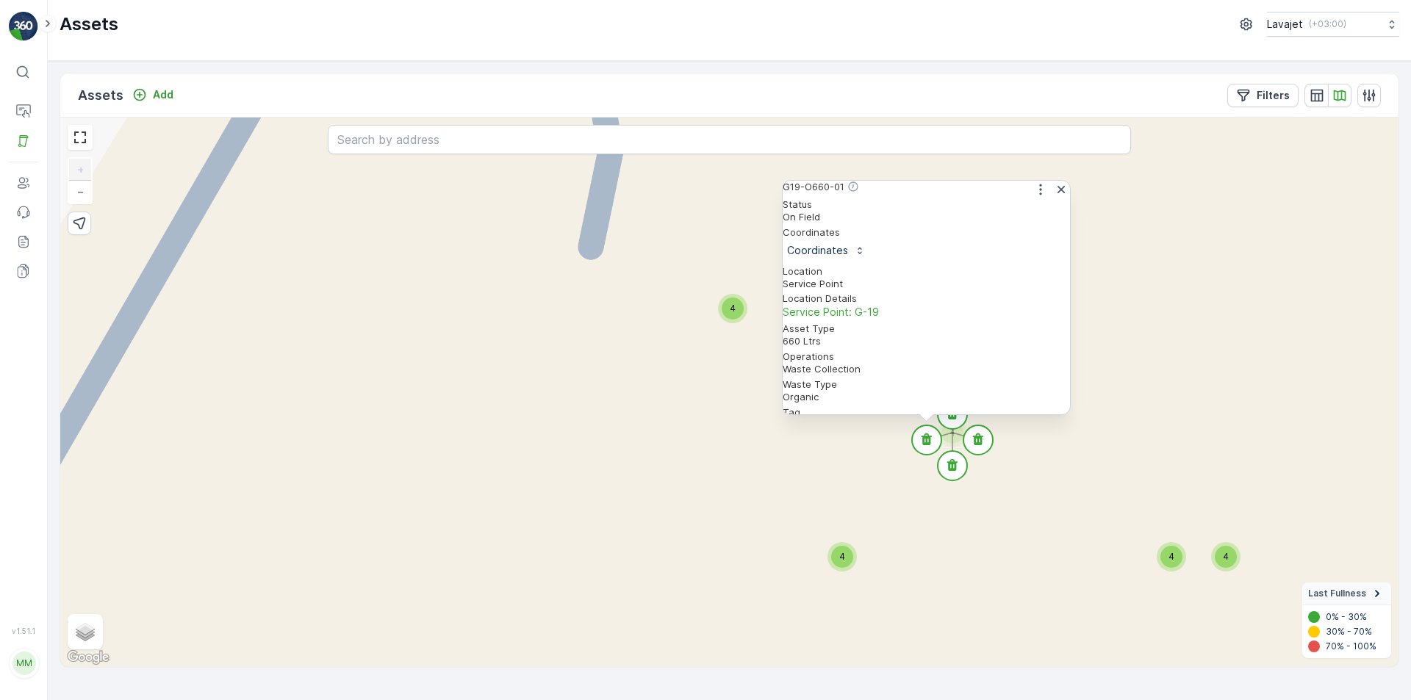
click at [840, 559] on span "4" at bounding box center [842, 556] width 6 height 11
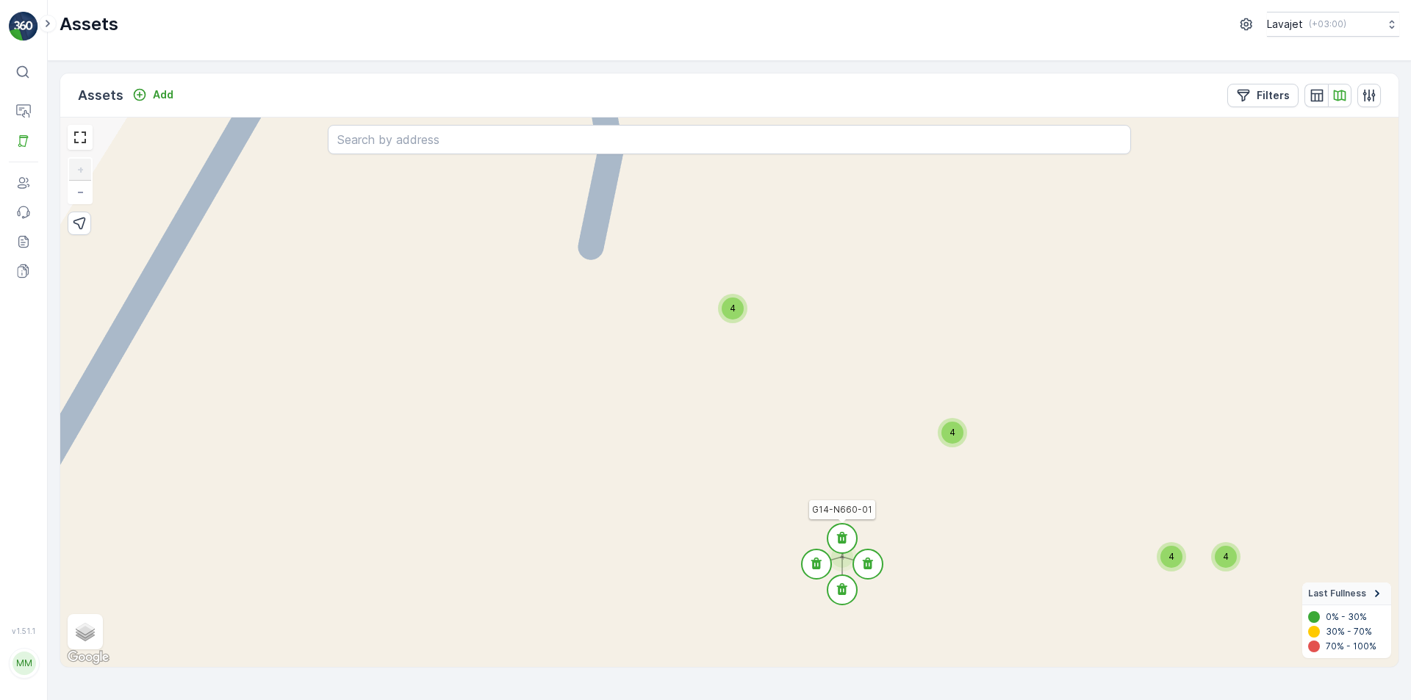
click at [840, 537] on icon at bounding box center [842, 538] width 10 height 12
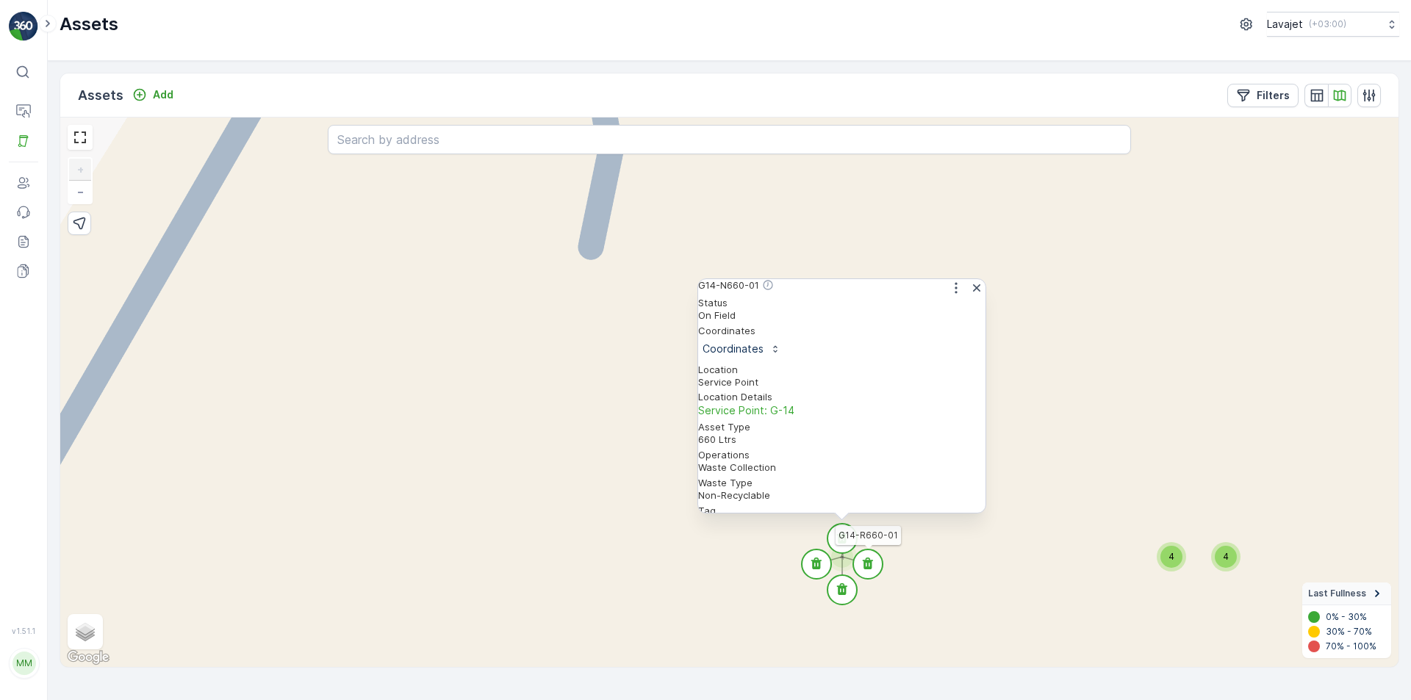
click at [864, 564] on icon at bounding box center [868, 564] width 10 height 12
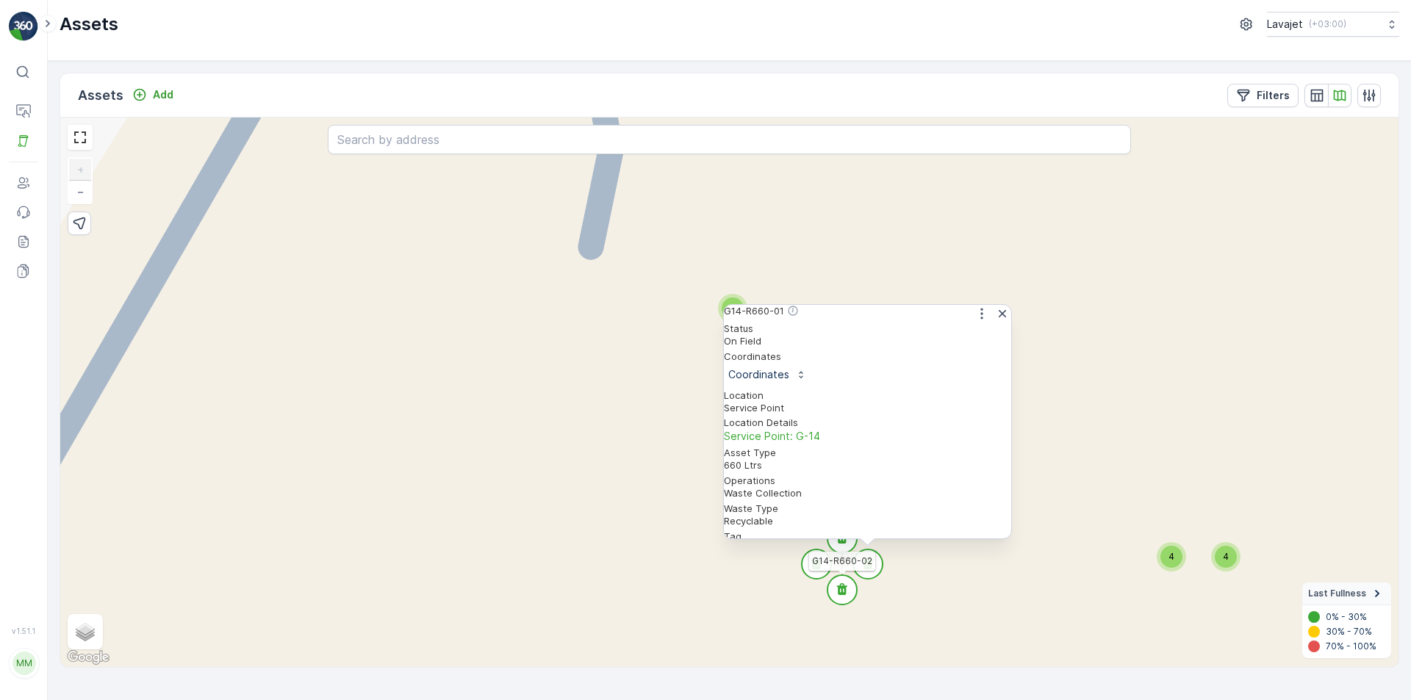
click at [839, 586] on circle at bounding box center [841, 589] width 29 height 29
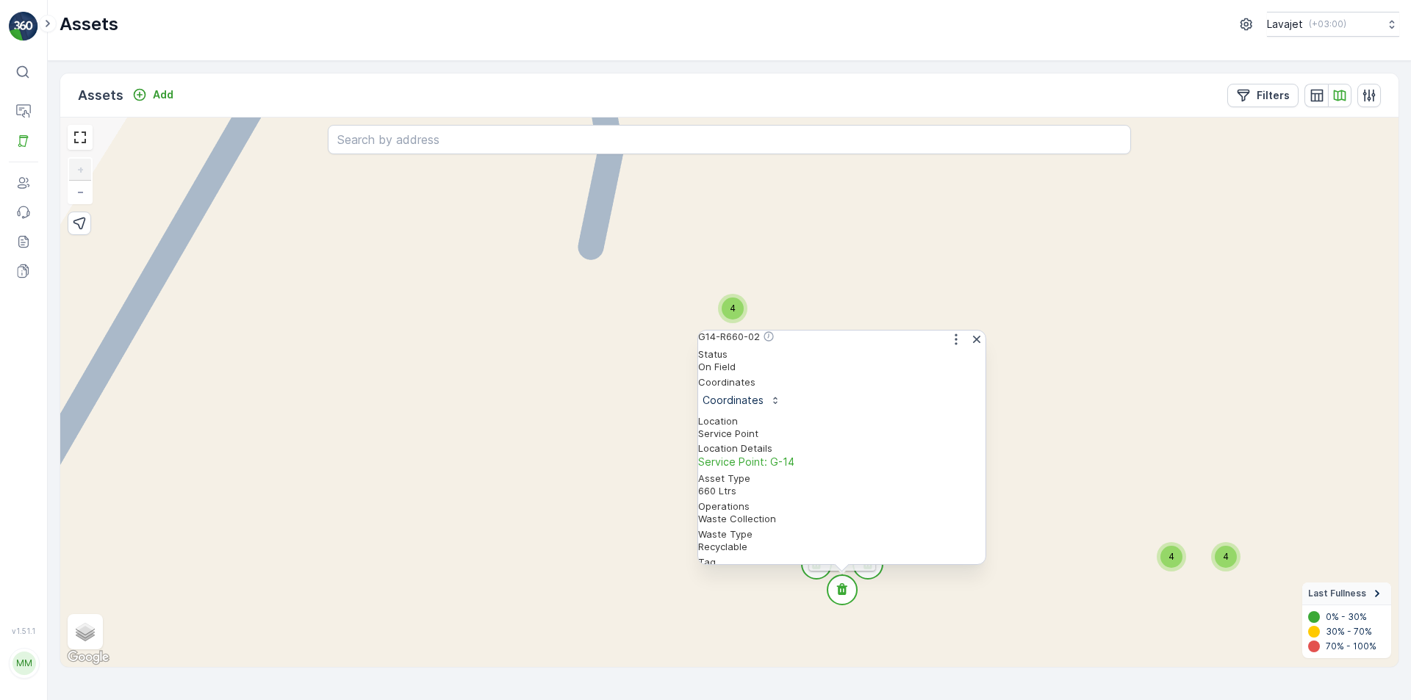
click at [814, 576] on circle at bounding box center [816, 564] width 29 height 29
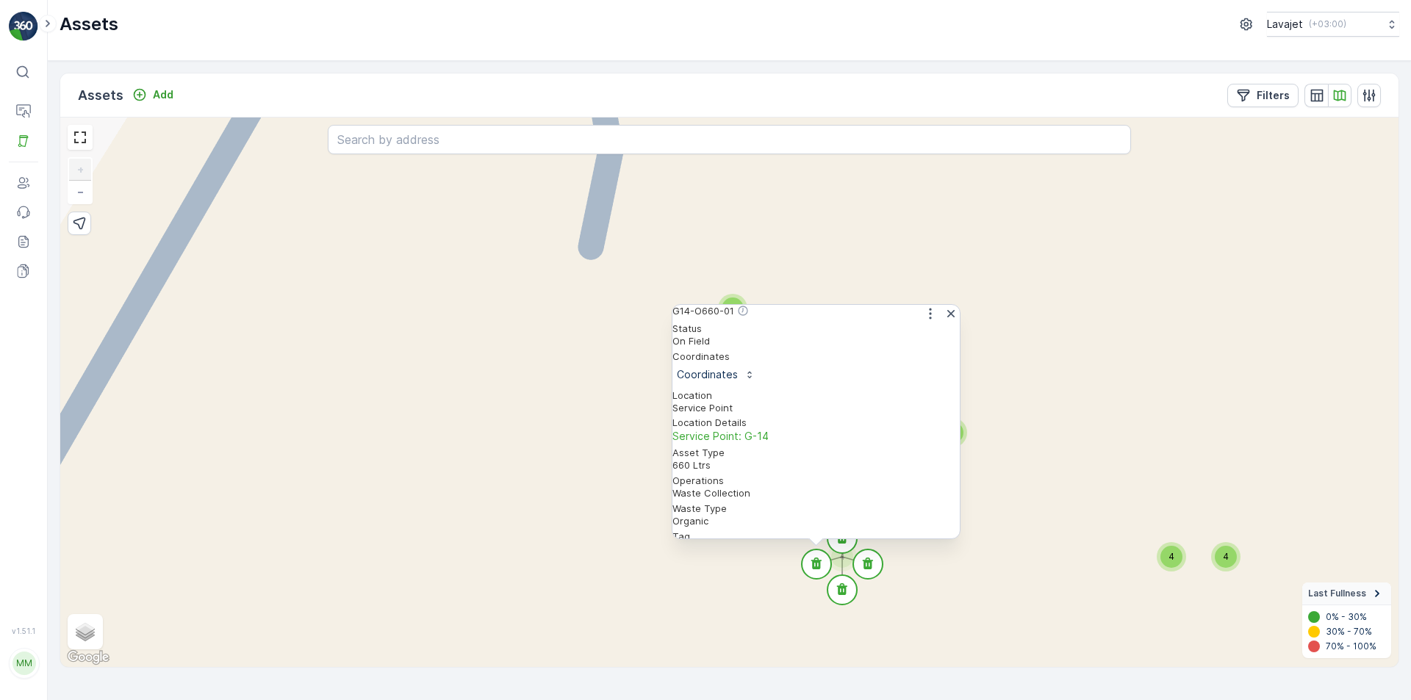
click at [929, 579] on div "4 4 4 4 4 4 4 4 4 4 4 4 8 4 4 4 4 4 4 4 4 4 4 4 G14-R660-02 G14-O660-01 Status …" at bounding box center [729, 393] width 1338 height 550
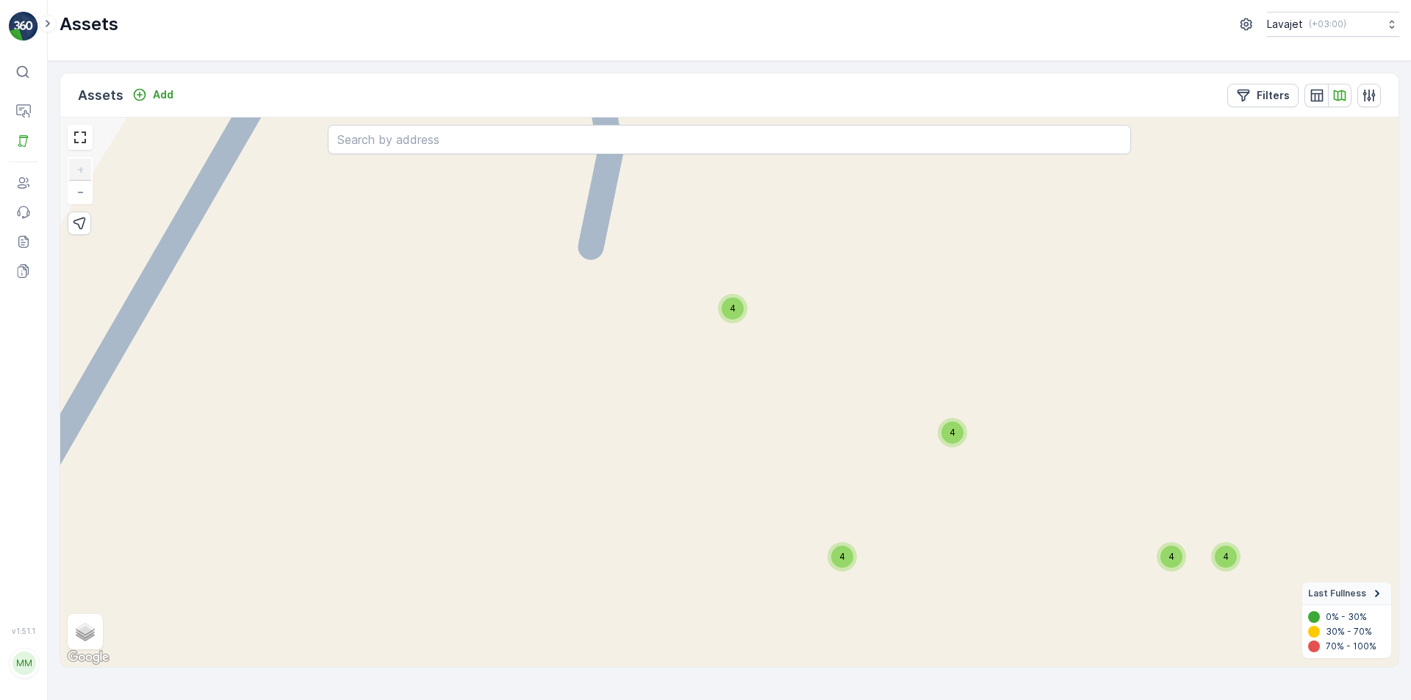
click at [730, 303] on span "4" at bounding box center [733, 308] width 6 height 11
click at [730, 281] on circle at bounding box center [732, 290] width 29 height 29
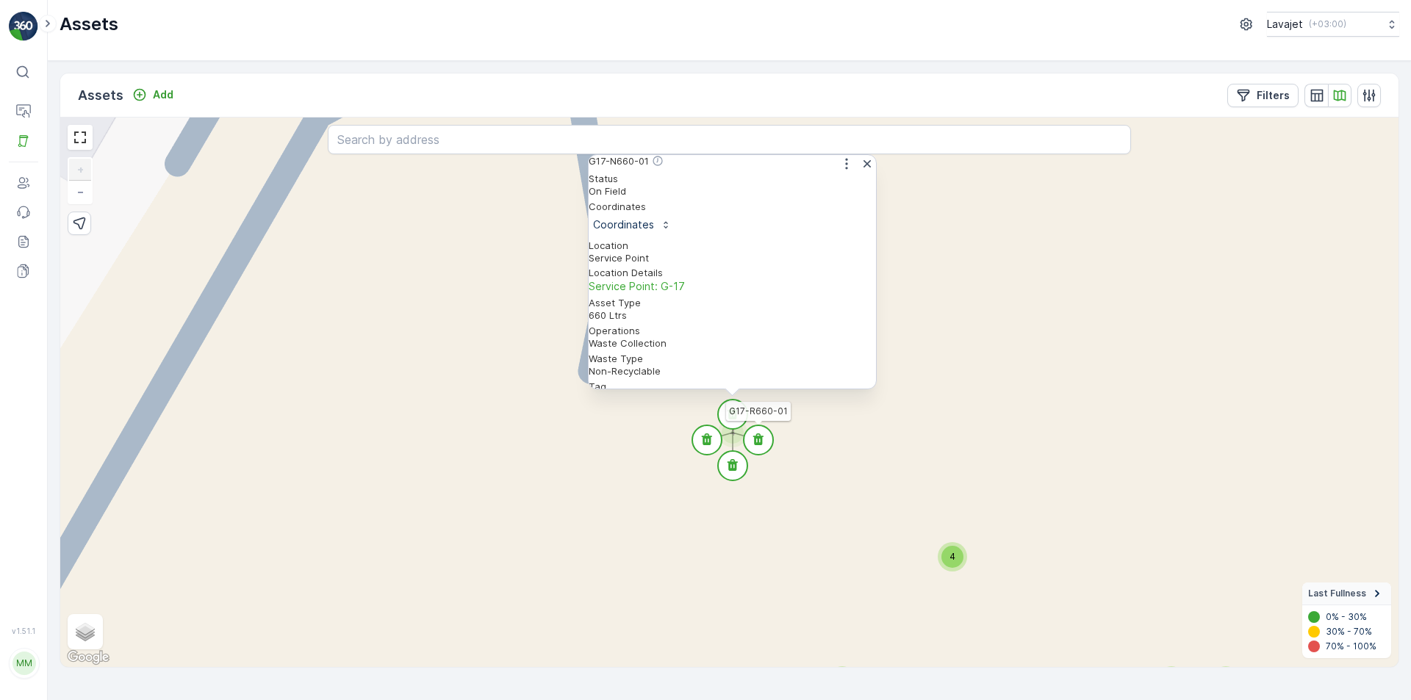
click at [756, 439] on icon at bounding box center [758, 439] width 10 height 12
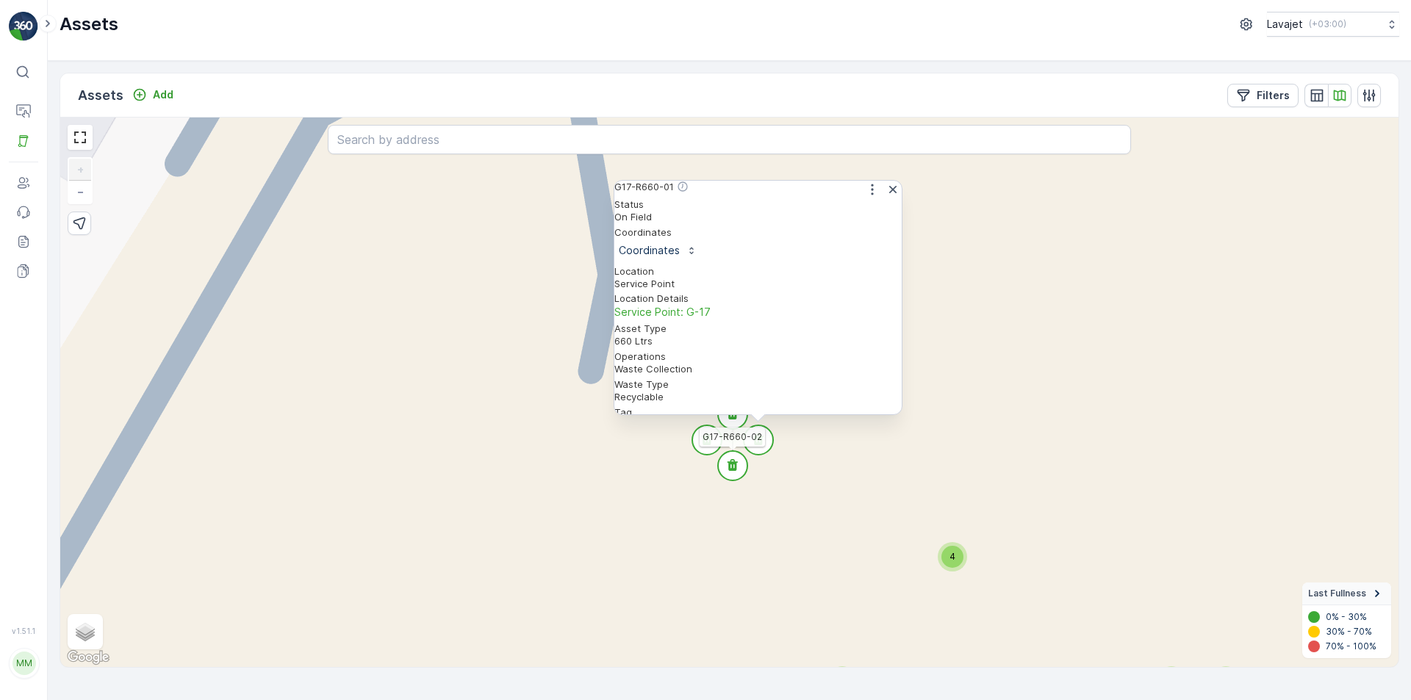
click at [737, 462] on icon at bounding box center [732, 465] width 10 height 12
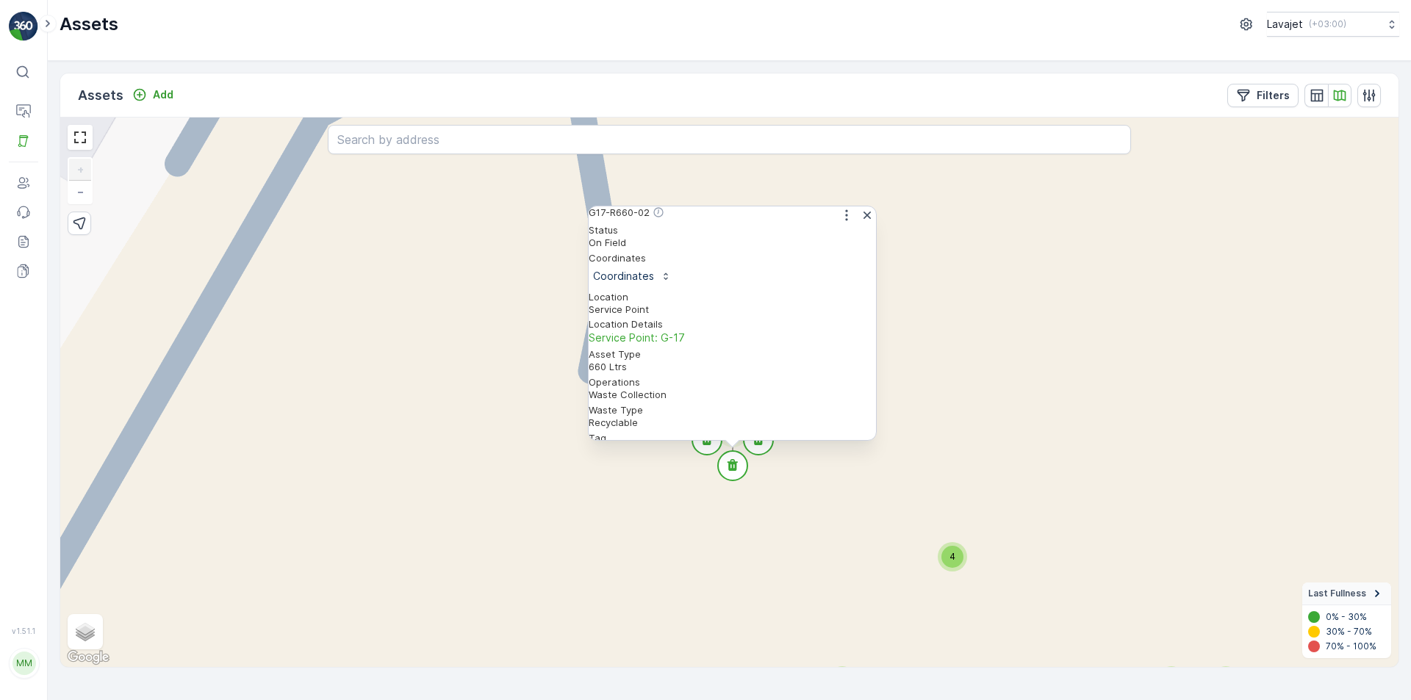
click at [705, 448] on circle at bounding box center [706, 439] width 29 height 29
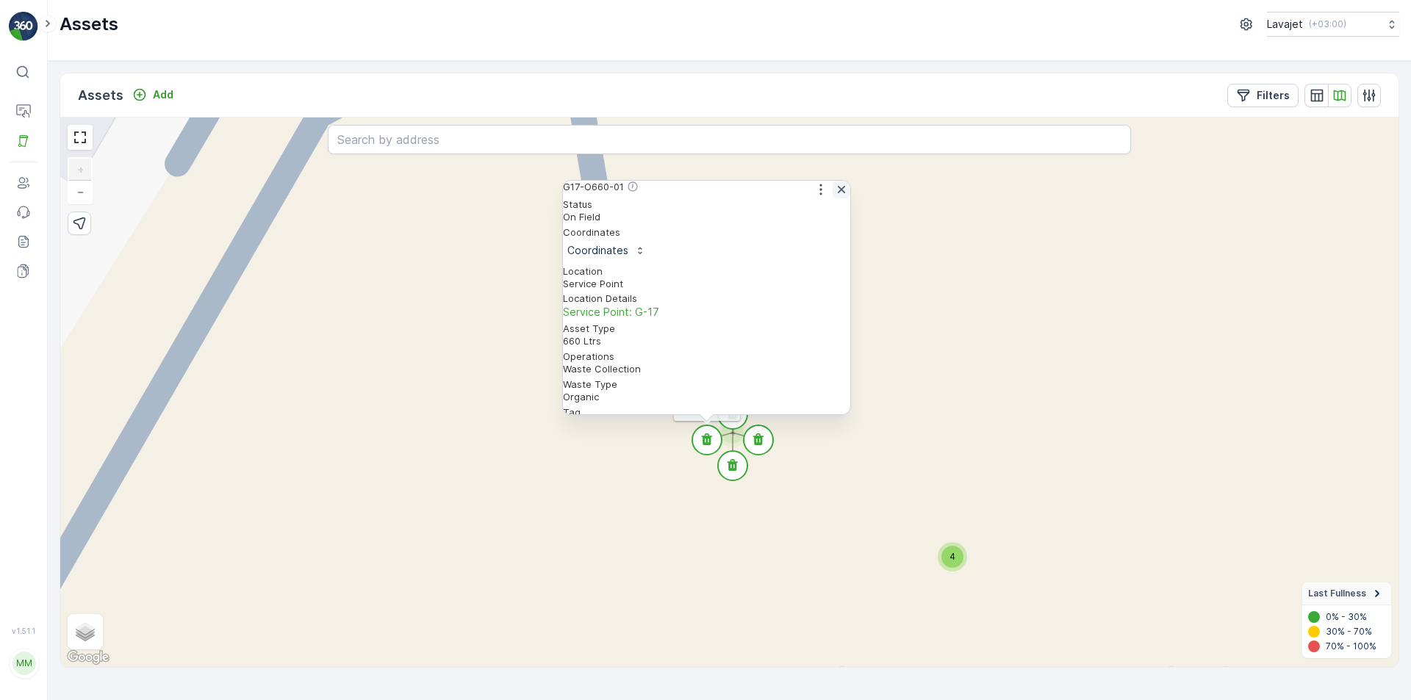
click at [834, 197] on icon "button" at bounding box center [841, 189] width 15 height 15
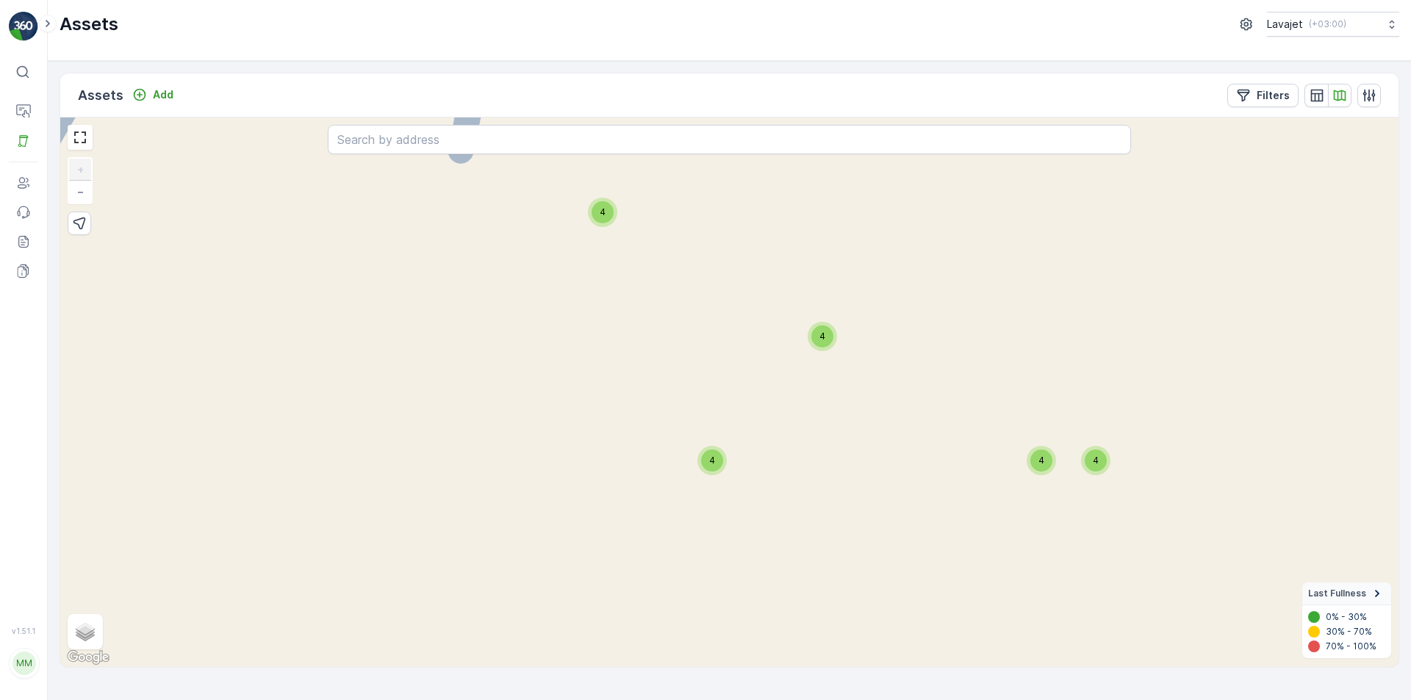
click at [826, 337] on div "4" at bounding box center [822, 336] width 22 height 22
click at [829, 318] on circle at bounding box center [821, 317] width 29 height 29
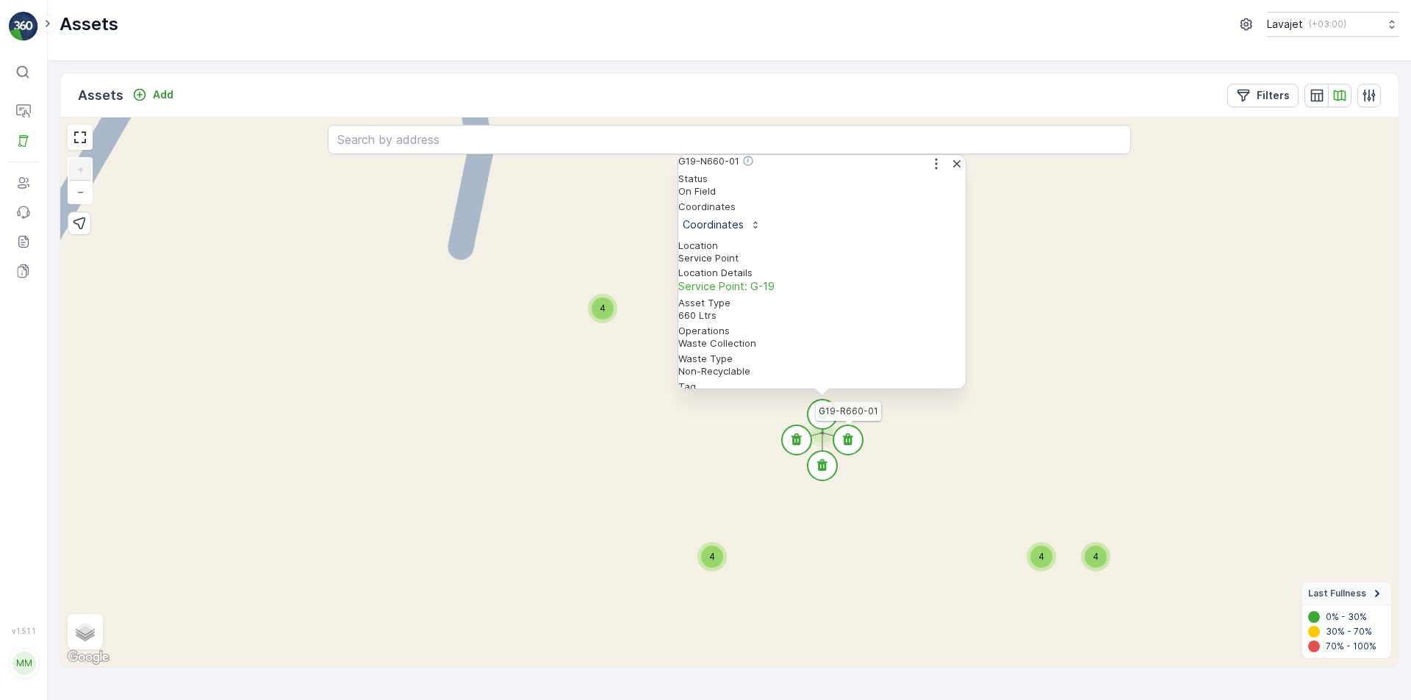
click at [850, 433] on circle at bounding box center [847, 439] width 29 height 29
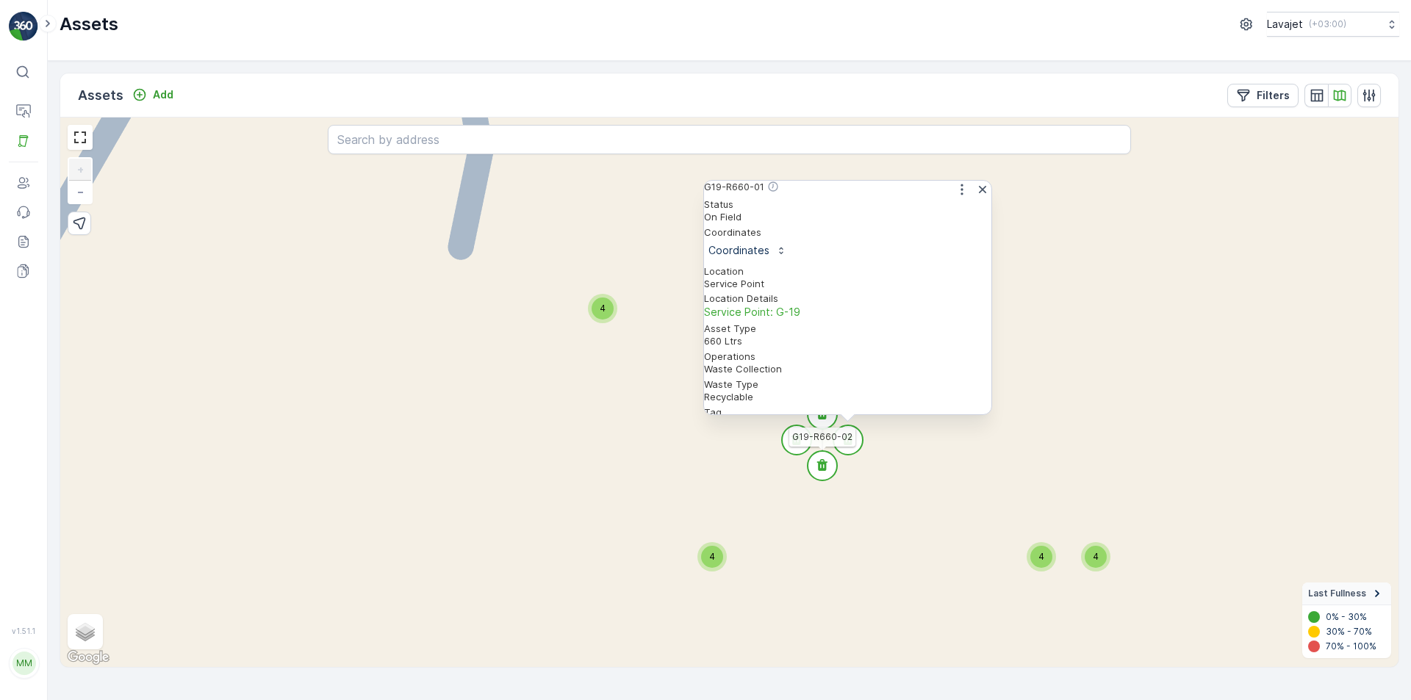
click at [818, 464] on icon at bounding box center [822, 465] width 10 height 12
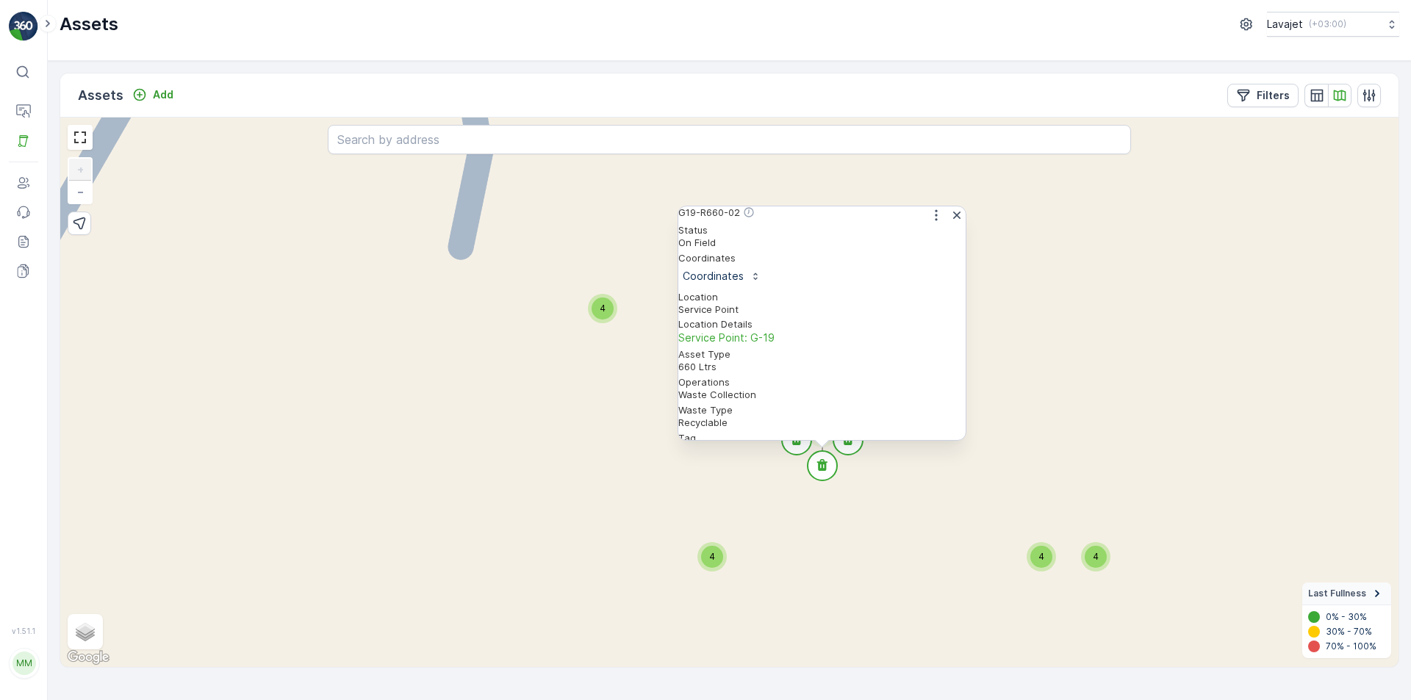
click at [795, 447] on circle at bounding box center [796, 439] width 29 height 29
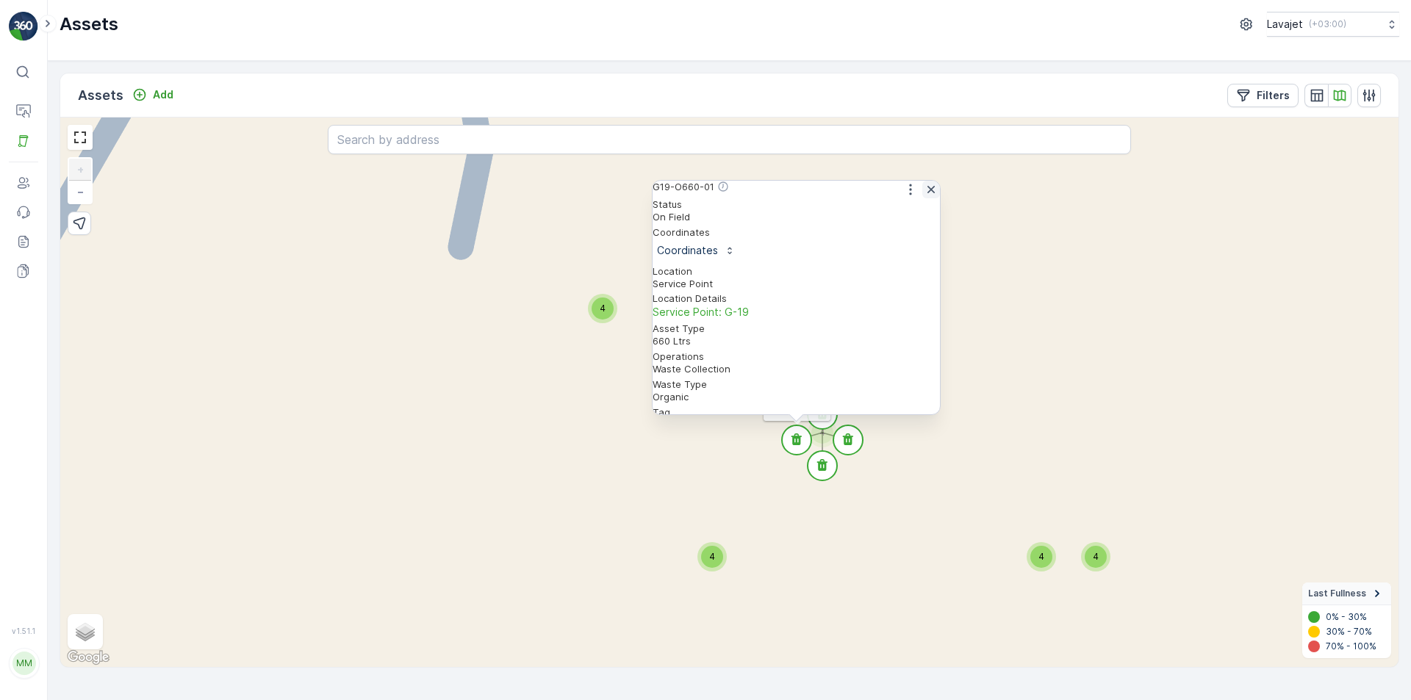
click at [929, 197] on icon "button" at bounding box center [930, 189] width 15 height 15
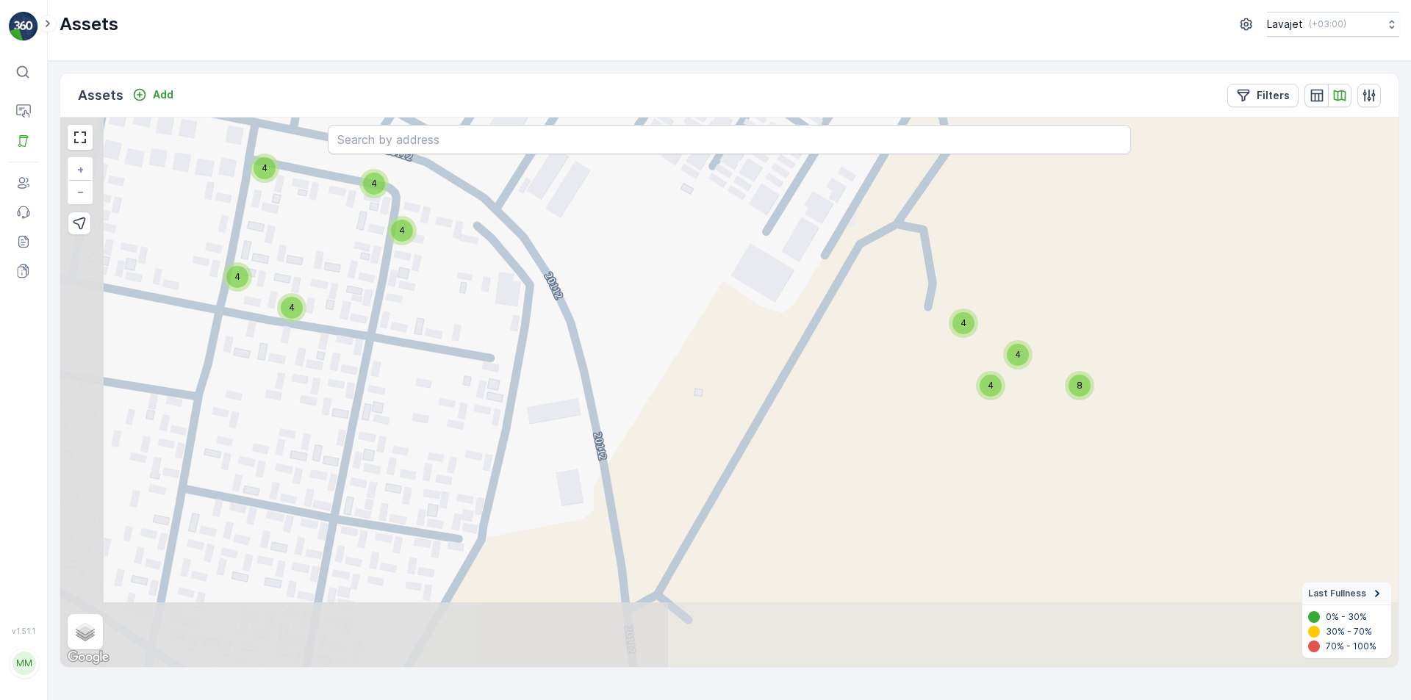
drag, startPoint x: 666, startPoint y: 515, endPoint x: 808, endPoint y: 366, distance: 205.8
click at [805, 367] on div "4 4 4 4 4 4 4 4 4 4 8 8 4 4 4 4 4 4 8 4 4 4 + − Satellite Roadmap Terrain Hybri…" at bounding box center [729, 393] width 1338 height 550
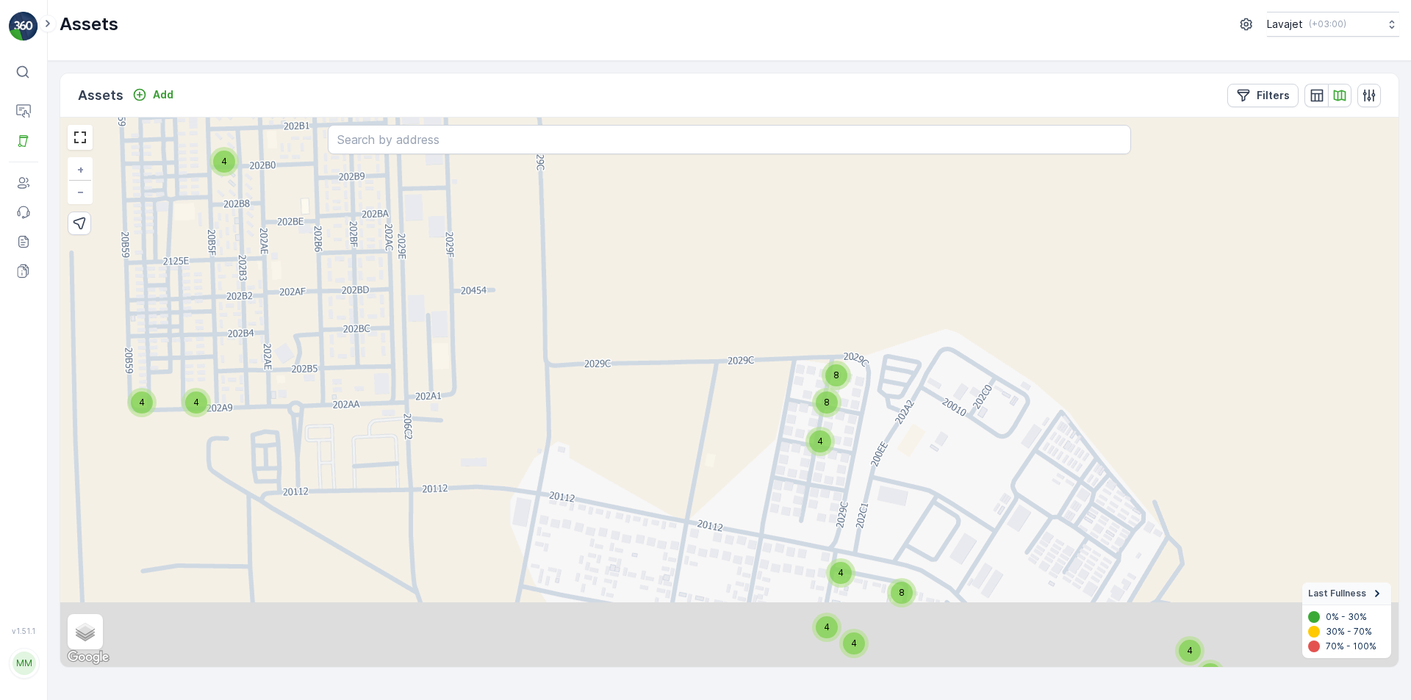
drag, startPoint x: 1053, startPoint y: 516, endPoint x: 833, endPoint y: 216, distance: 372.2
click at [838, 222] on div "4 8 4 4 8 8 4 8 8 4 4 8 4 4 8 8 4 + − Satellite Roadmap Terrain Hybrid Leaflet …" at bounding box center [729, 393] width 1338 height 550
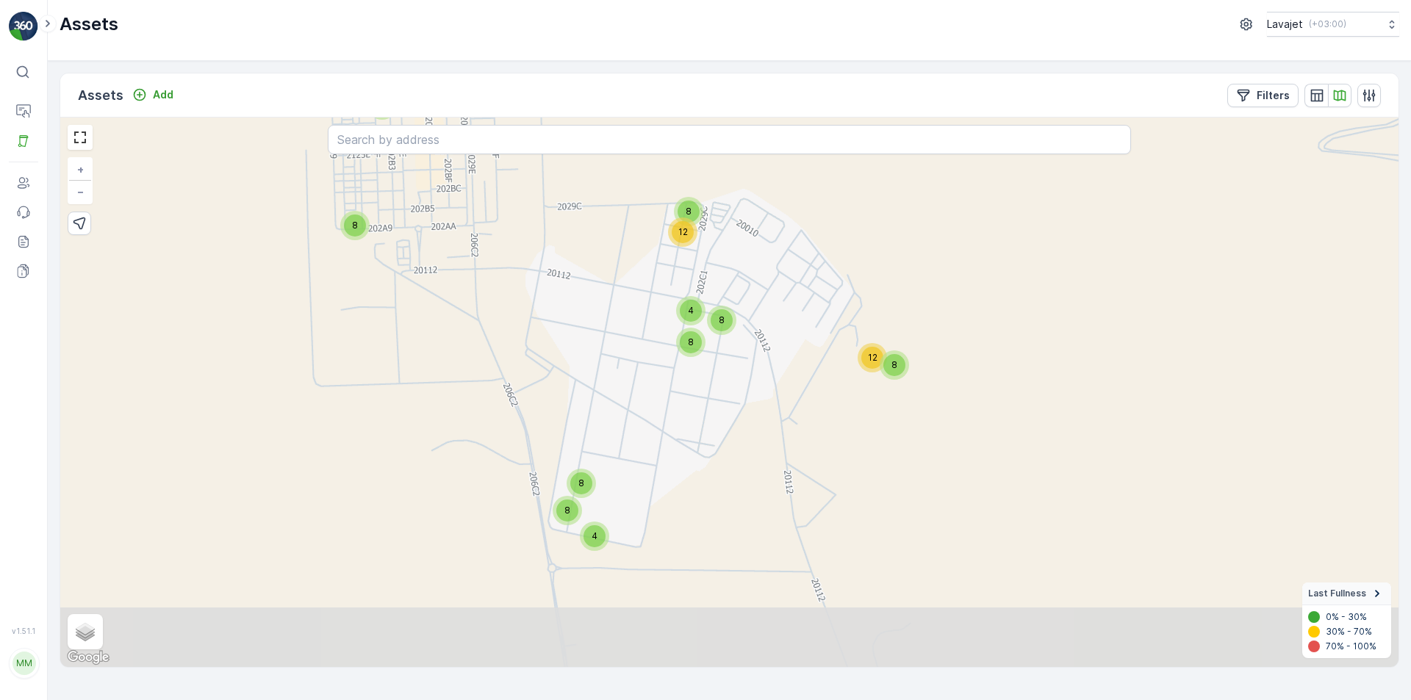
drag, startPoint x: 998, startPoint y: 559, endPoint x: 878, endPoint y: 451, distance: 161.3
click at [878, 451] on div "4 8 8 8 8 4 8 12 4 8 8 8 12 + − Satellite Roadmap Terrain Hybrid Leaflet Keyboa…" at bounding box center [729, 393] width 1338 height 550
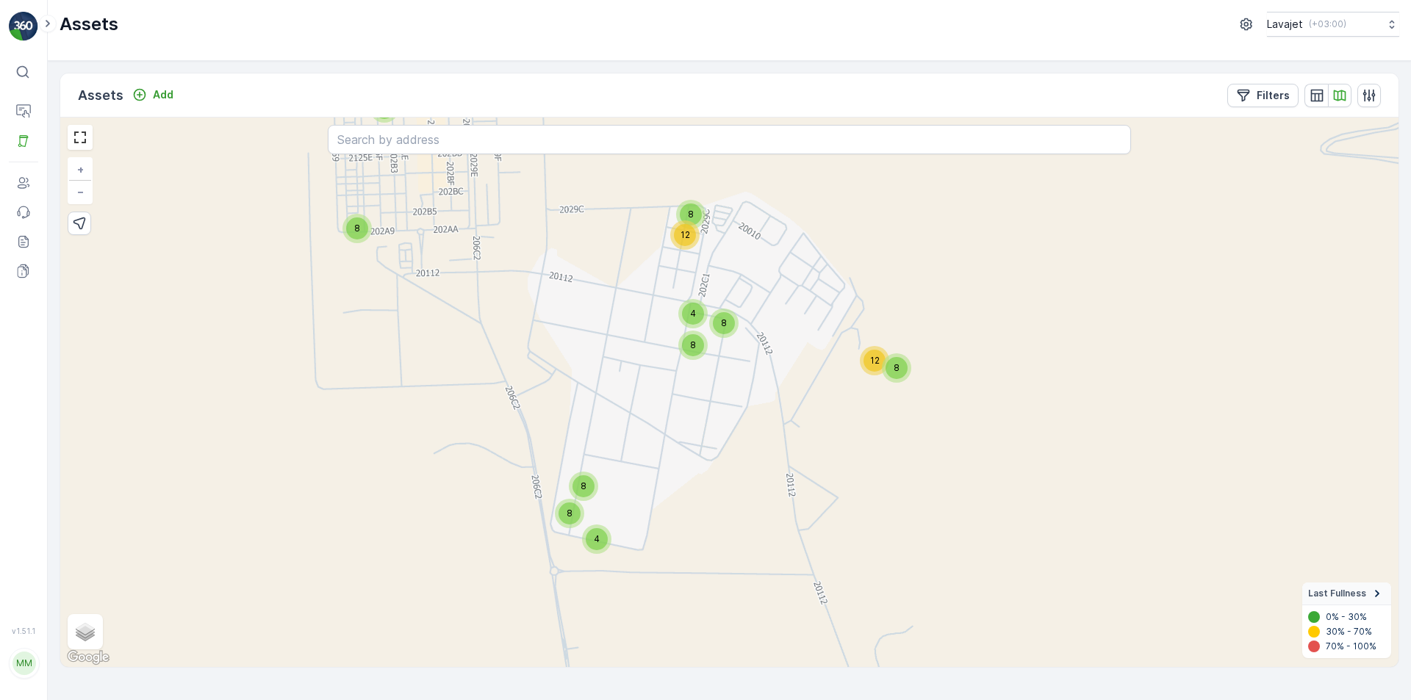
drag, startPoint x: 899, startPoint y: 497, endPoint x: 913, endPoint y: 510, distance: 18.7
click at [911, 508] on div "4 8 8 8 8 4 8 12 4 8 8 8 12 + − Satellite Roadmap Terrain Hybrid Leaflet Keyboa…" at bounding box center [729, 393] width 1338 height 550
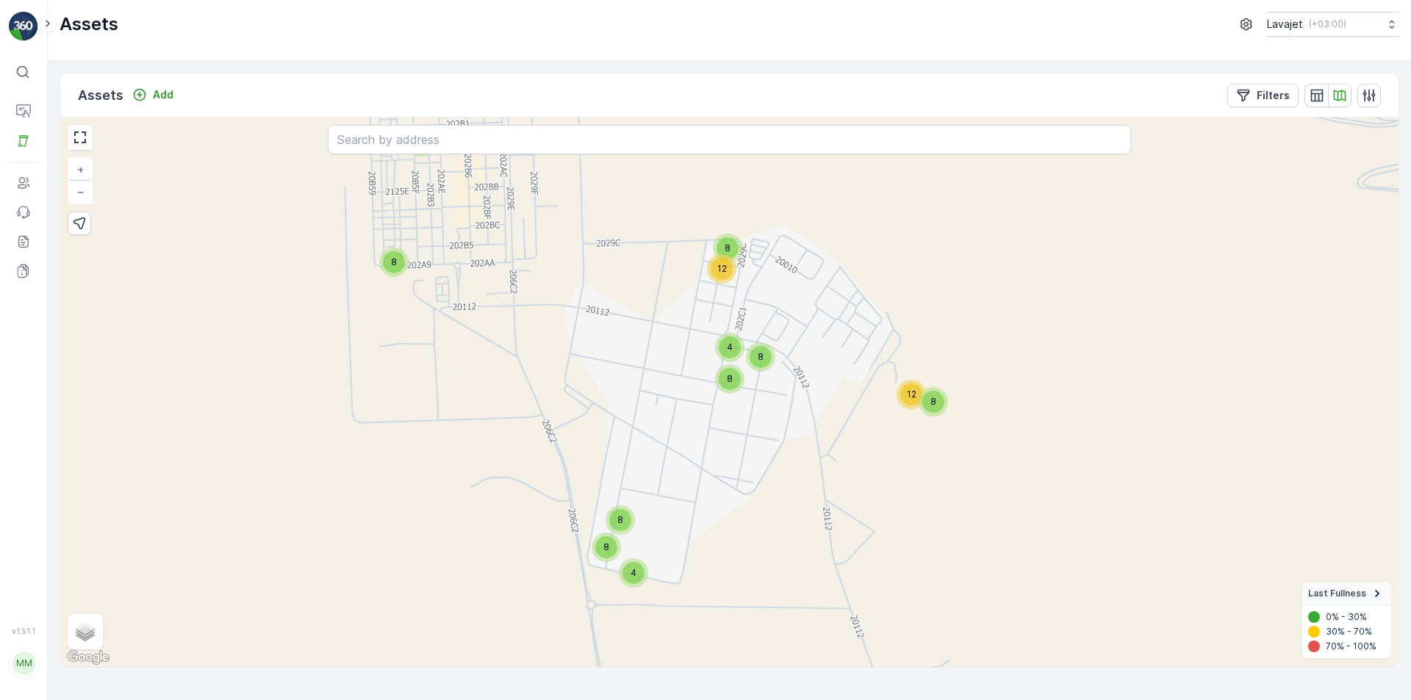
drag, startPoint x: 927, startPoint y: 511, endPoint x: 946, endPoint y: 529, distance: 26.0
click at [946, 529] on div "4 8 8 8 8 4 8 12 4 8 8 8 12 + − Satellite Roadmap Terrain Hybrid Leaflet Keyboa…" at bounding box center [729, 393] width 1338 height 550
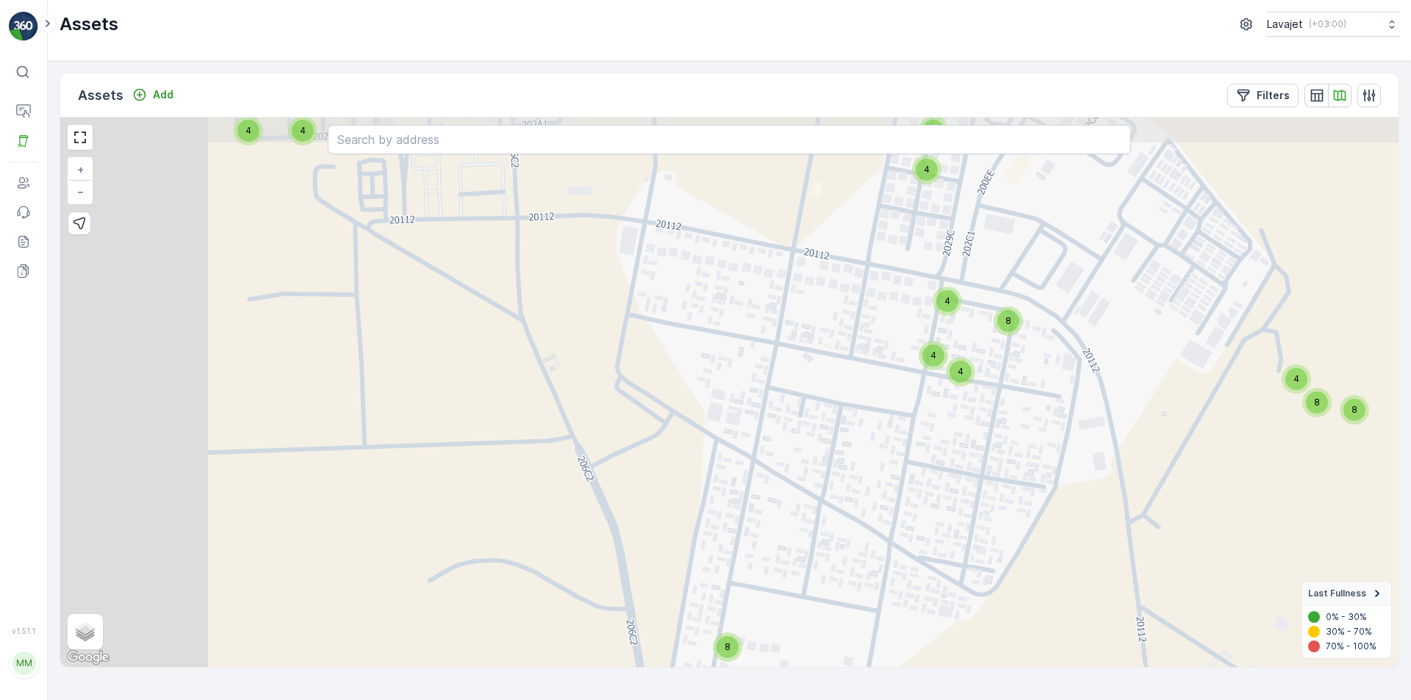
drag, startPoint x: 766, startPoint y: 464, endPoint x: 1093, endPoint y: 492, distance: 328.1
click at [1093, 492] on div "4 8 4 4 8 8 4 8 8 4 4 8 4 4 8 8 4 + − Satellite Roadmap Terrain Hybrid Leaflet …" at bounding box center [729, 393] width 1338 height 550
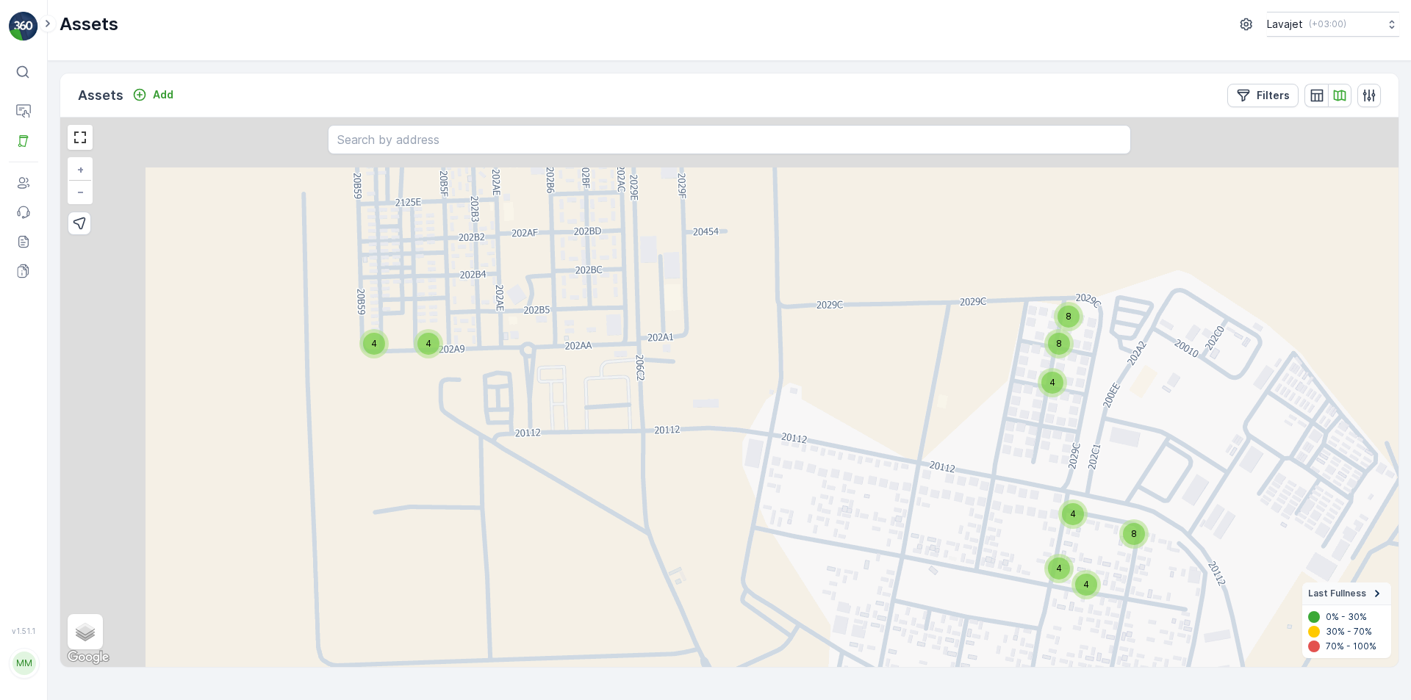
drag, startPoint x: 692, startPoint y: 372, endPoint x: 829, endPoint y: 611, distance: 275.5
click at [829, 611] on div "4 8 4 4 8 8 4 8 8 4 4 8 4 4 8 8 4 + − Satellite Roadmap Terrain Hybrid Leaflet …" at bounding box center [729, 393] width 1338 height 550
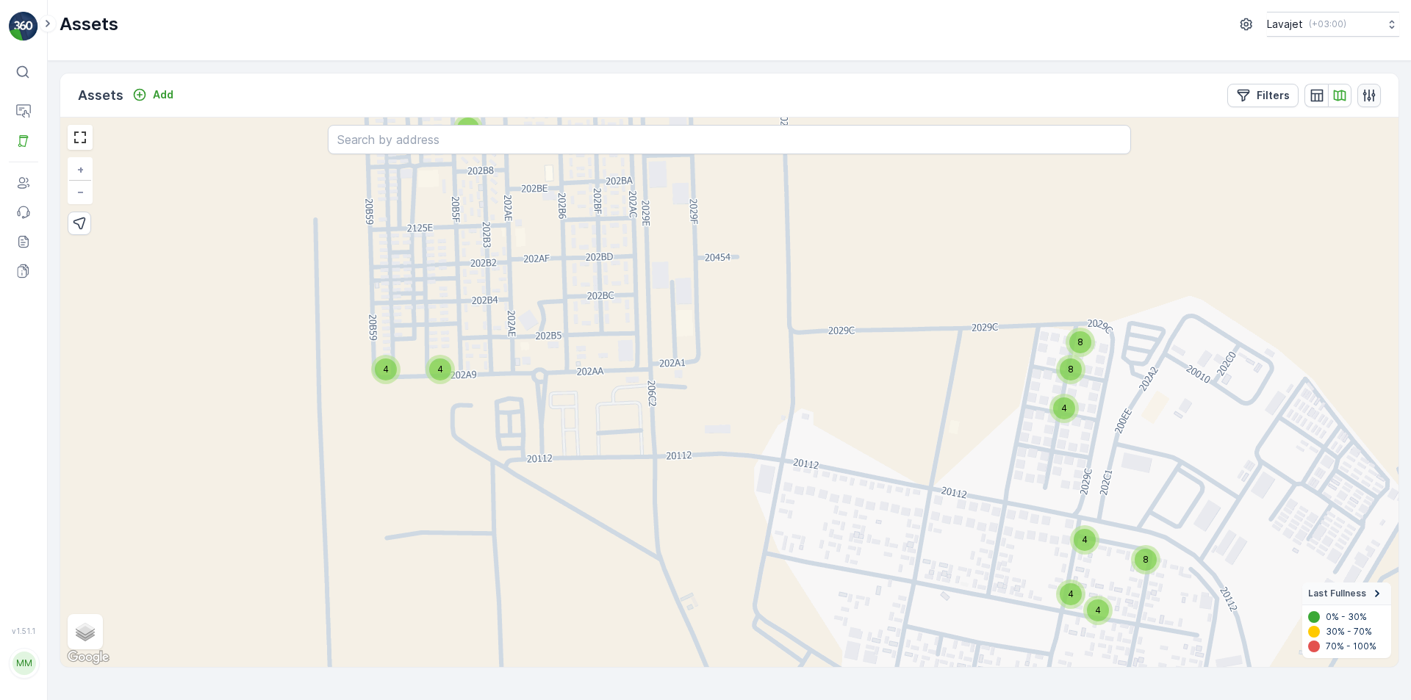
click at [1369, 101] on icon "button" at bounding box center [1368, 95] width 15 height 15
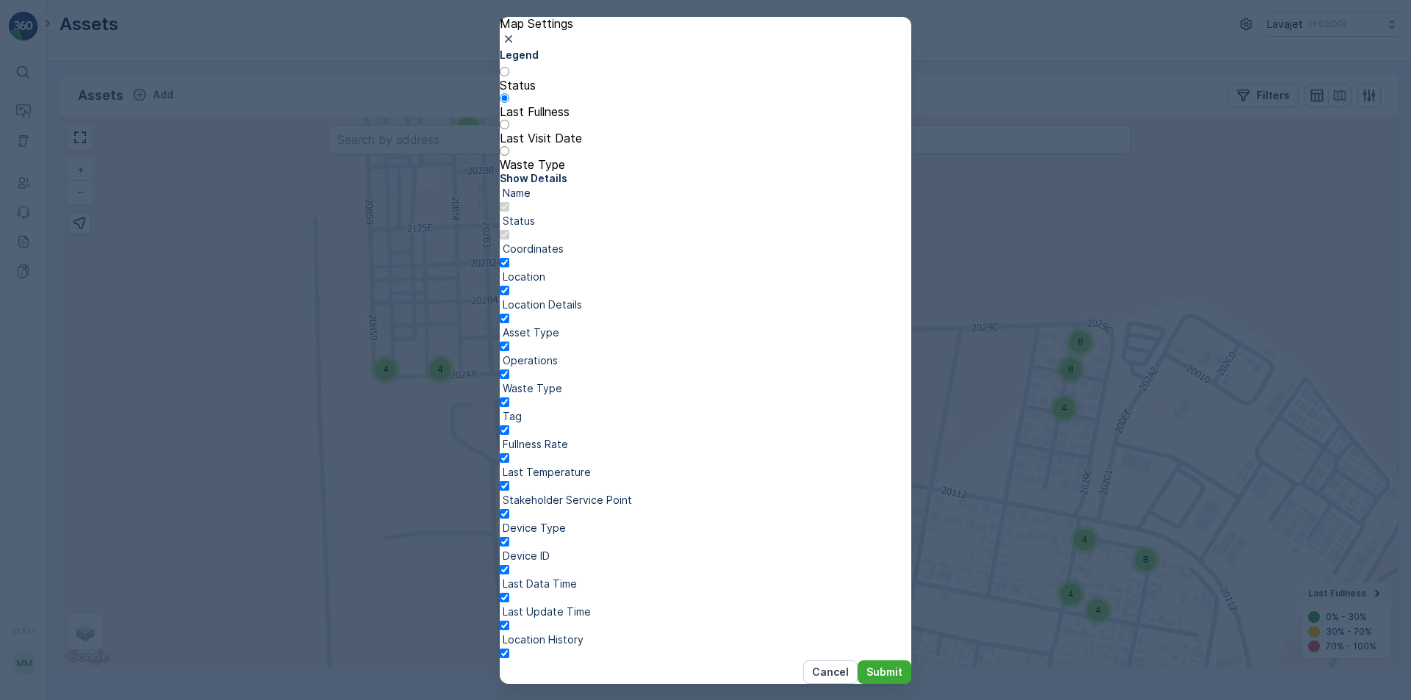
scroll to position [0, 0]
click at [512, 42] on icon "button" at bounding box center [508, 38] width 7 height 7
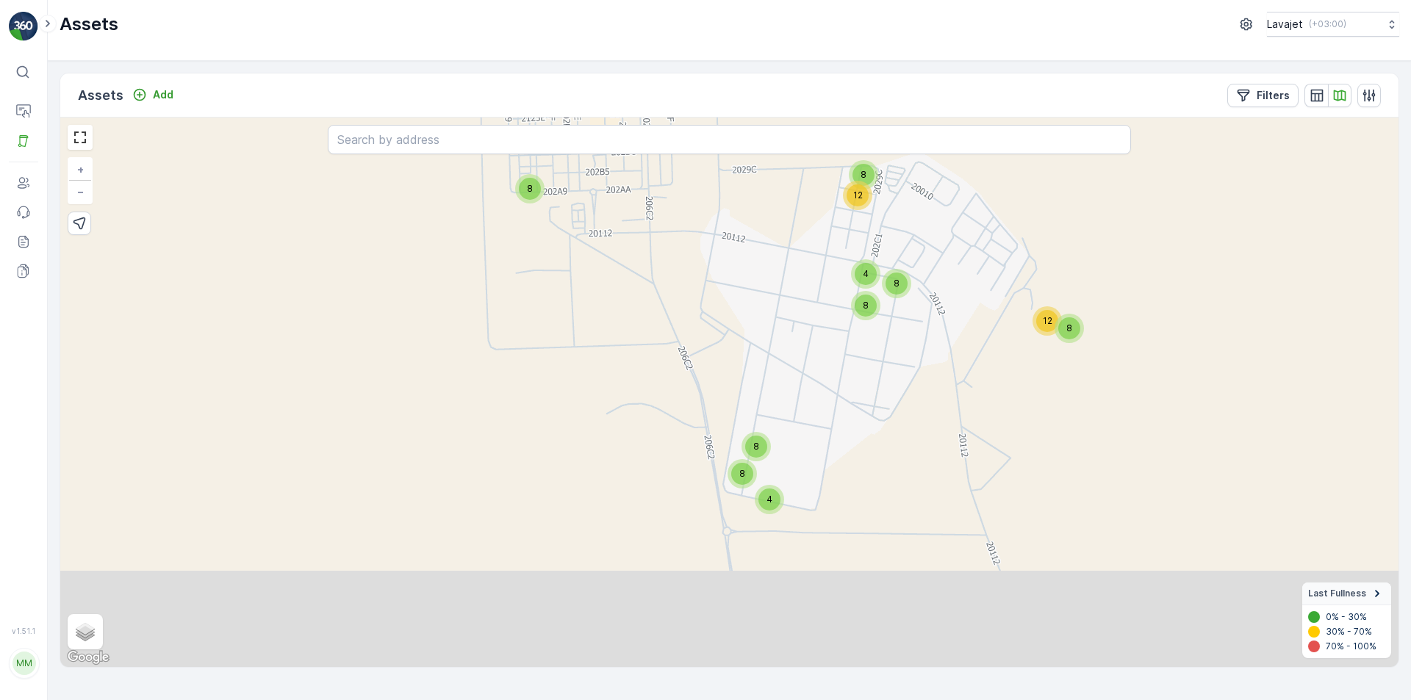
drag, startPoint x: 724, startPoint y: 450, endPoint x: 702, endPoint y: 286, distance: 165.2
click at [702, 286] on div "4 8 8 8 8 4 8 12 4 8 8 8 12 + − Satellite Roadmap Terrain Hybrid Leaflet Keyboa…" at bounding box center [729, 393] width 1338 height 550
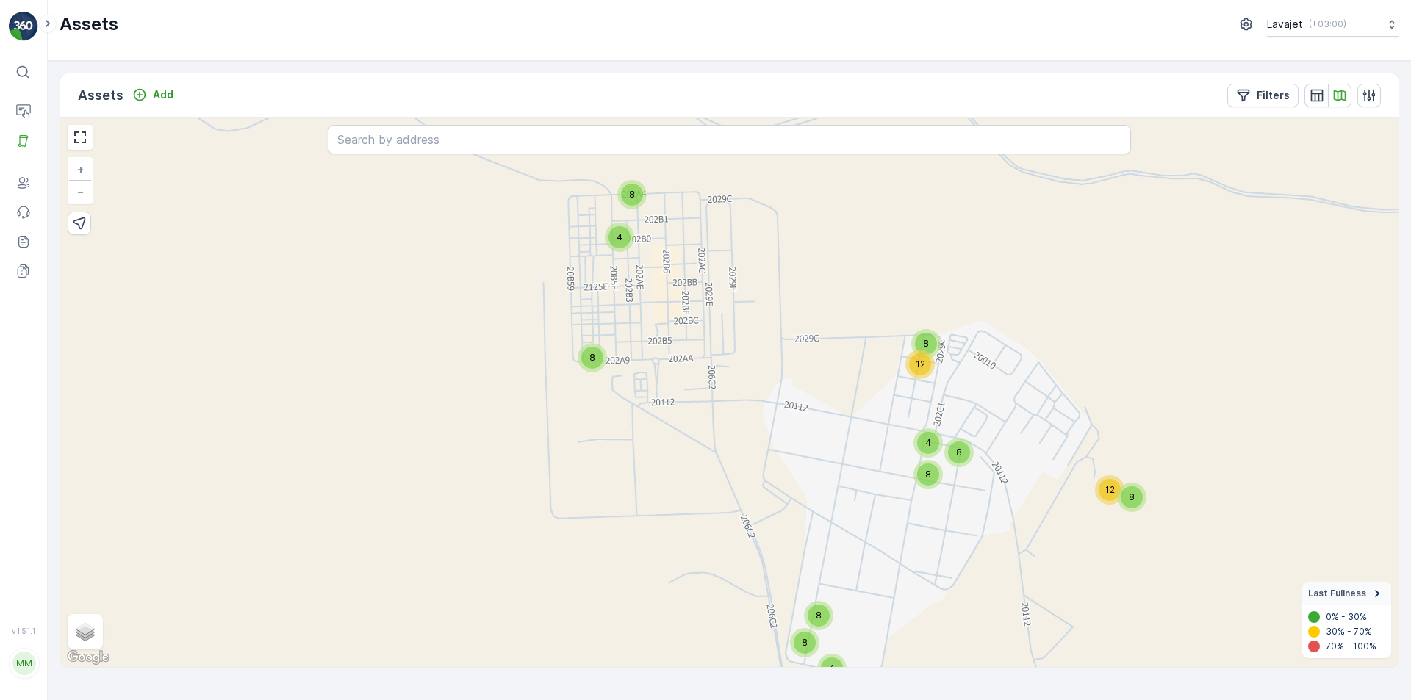
drag, startPoint x: 580, startPoint y: 403, endPoint x: 642, endPoint y: 582, distance: 189.1
click at [642, 582] on div "4 8 8 8 8 4 8 12 4 8 8 8 12 + − Satellite Roadmap Terrain Hybrid Leaflet Keyboa…" at bounding box center [729, 393] width 1338 height 550
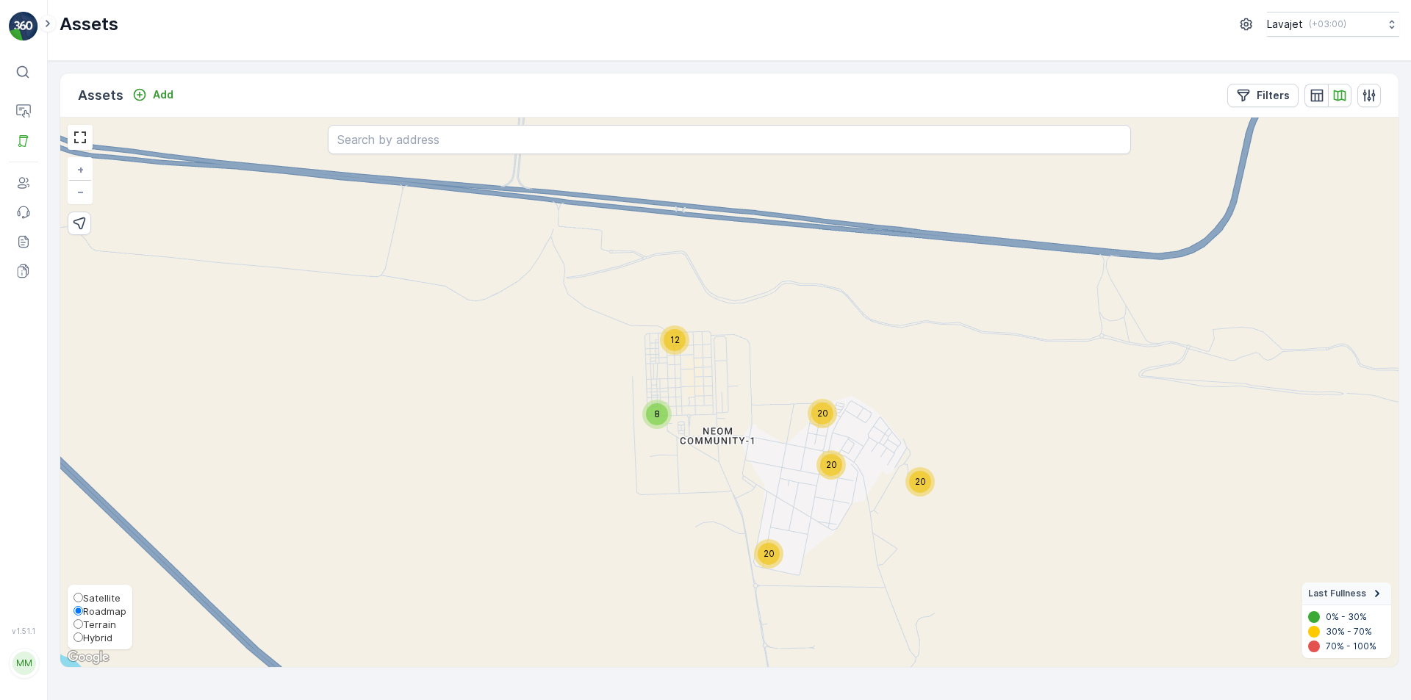
click at [99, 599] on span "Satellite" at bounding box center [101, 598] width 37 height 12
click at [83, 599] on input "Satellite" at bounding box center [78, 598] width 10 height 10
radio input "true"
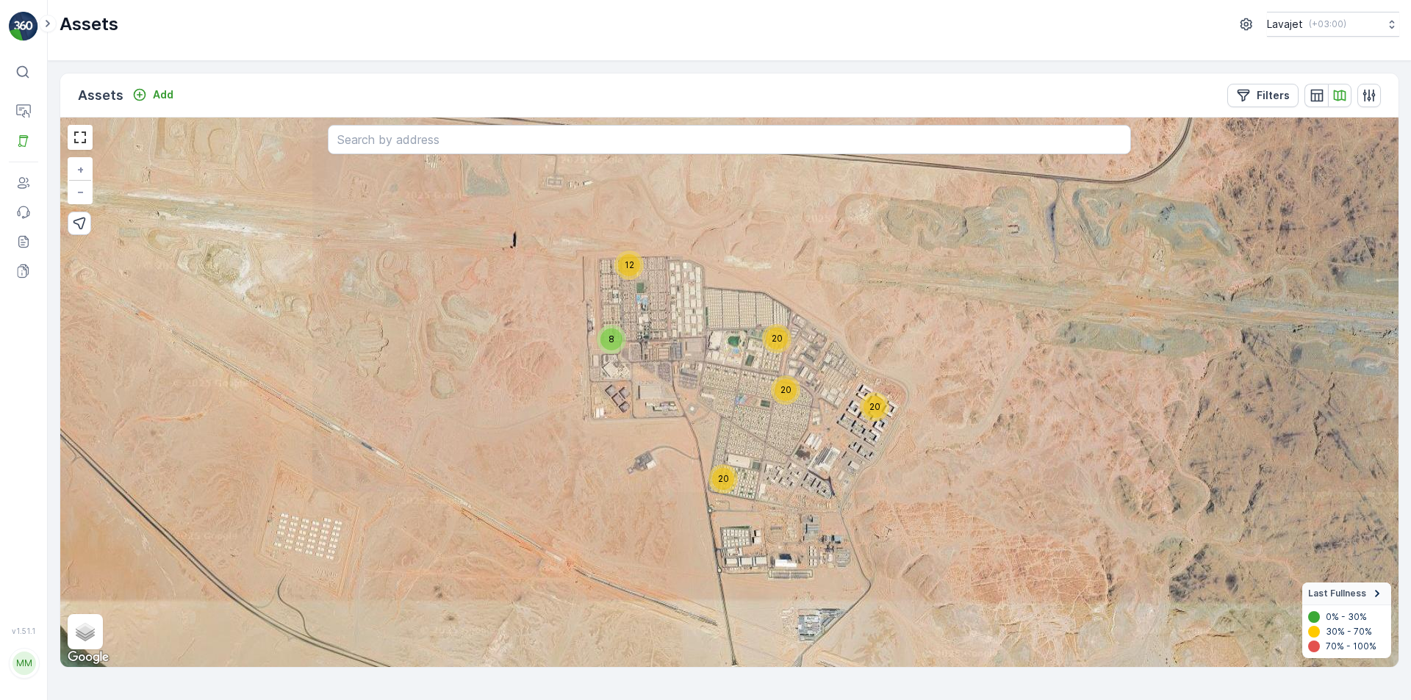
drag, startPoint x: 958, startPoint y: 572, endPoint x: 887, endPoint y: 504, distance: 98.2
click at [887, 504] on div "12 8 20 20 20 20 + − Satellite Roadmap Terrain Hybrid Leaflet Keyboard shortcut…" at bounding box center [729, 393] width 1338 height 550
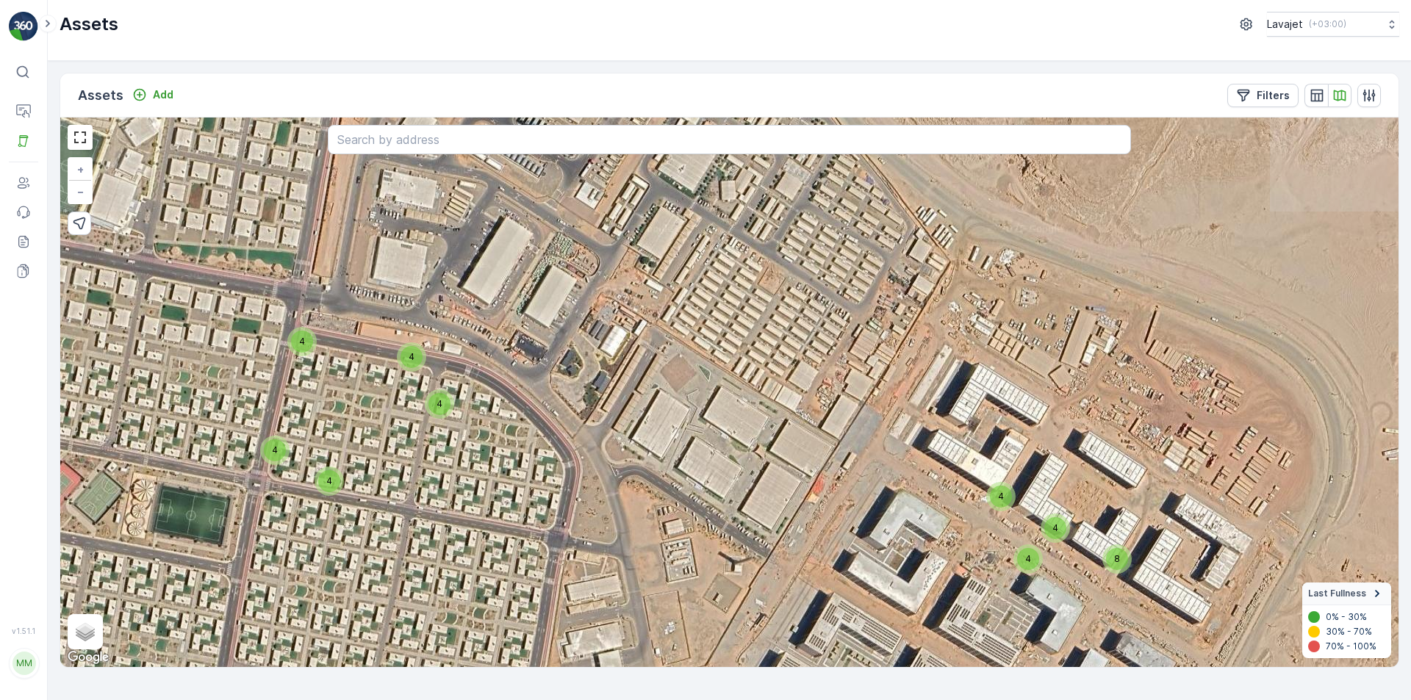
drag, startPoint x: 564, startPoint y: 397, endPoint x: 638, endPoint y: 577, distance: 195.7
click at [638, 577] on div "4 4 4 4 4 4 4 4 4 4 8 8 4 4 4 4 4 4 8 4 4 4 + − Satellite Roadmap Terrain Hybri…" at bounding box center [729, 393] width 1338 height 550
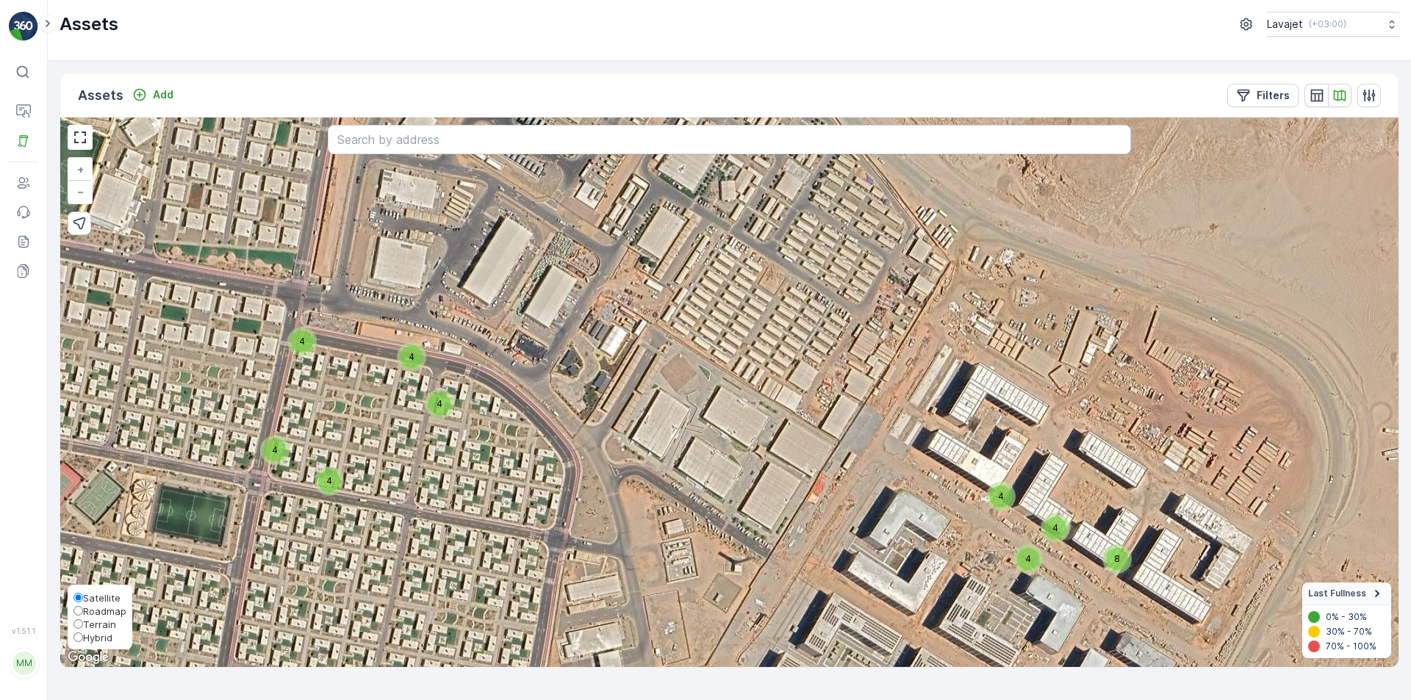
click at [94, 608] on span "Roadmap" at bounding box center [104, 611] width 43 height 12
click at [83, 608] on input "Roadmap" at bounding box center [78, 611] width 10 height 10
radio input "true"
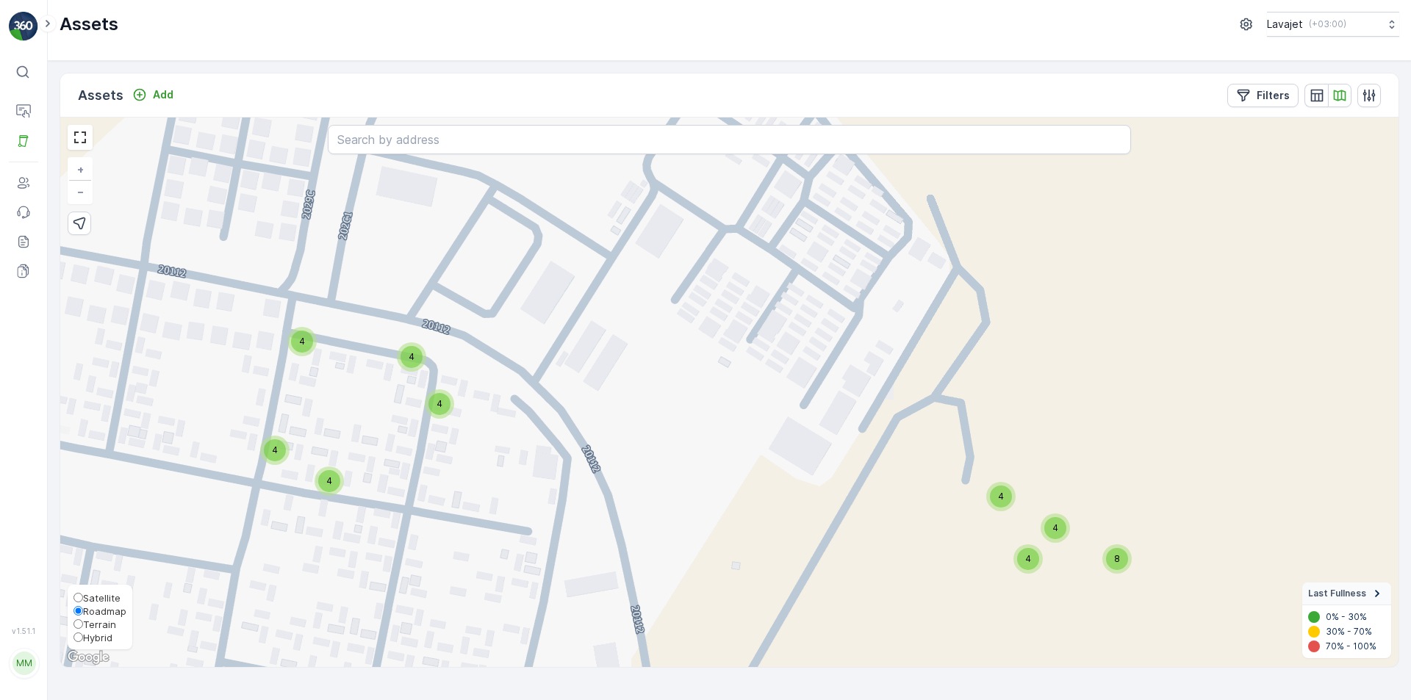
click at [94, 627] on span "Terrain" at bounding box center [99, 625] width 33 height 12
click at [83, 627] on input "Terrain" at bounding box center [78, 624] width 10 height 10
radio input "true"
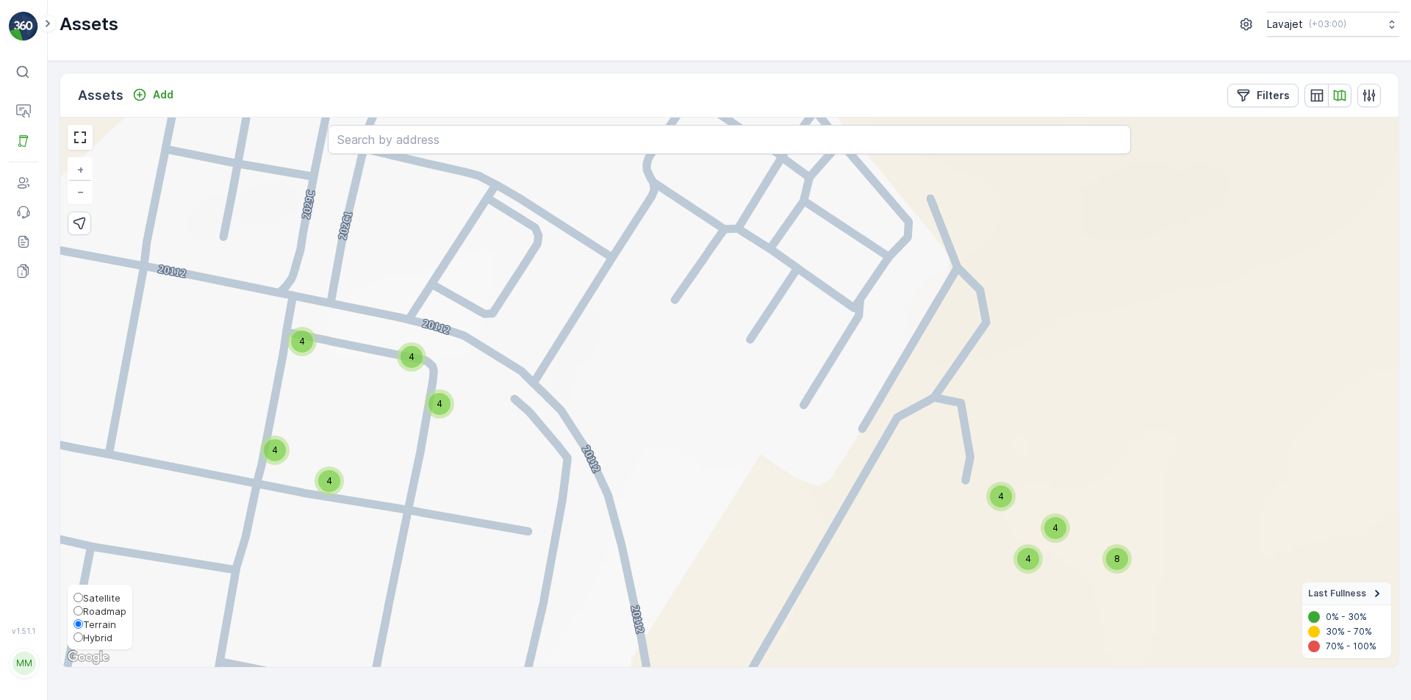
click at [94, 638] on span "Hybrid" at bounding box center [97, 638] width 29 height 12
click at [83, 638] on input "Hybrid" at bounding box center [78, 638] width 10 height 10
radio input "true"
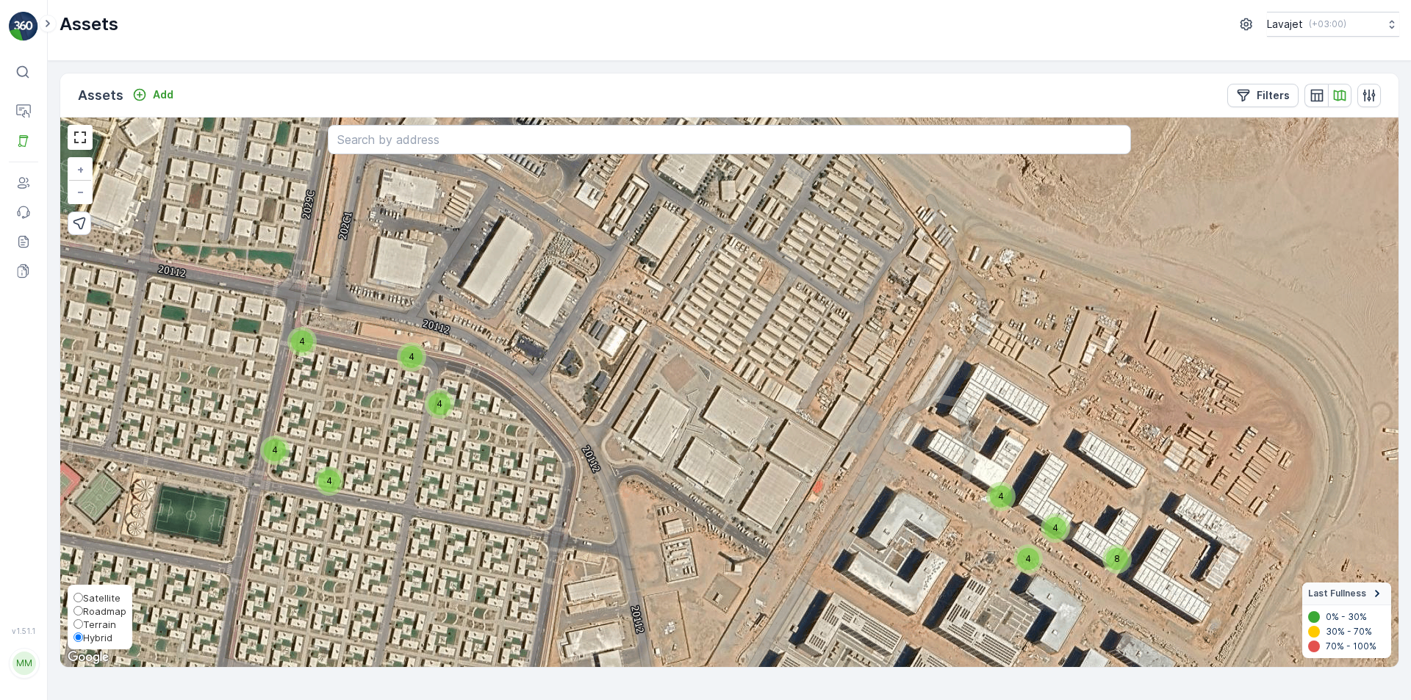
click at [96, 596] on span "Satellite" at bounding box center [101, 598] width 37 height 12
click at [83, 596] on input "Satellite" at bounding box center [78, 598] width 10 height 10
radio input "true"
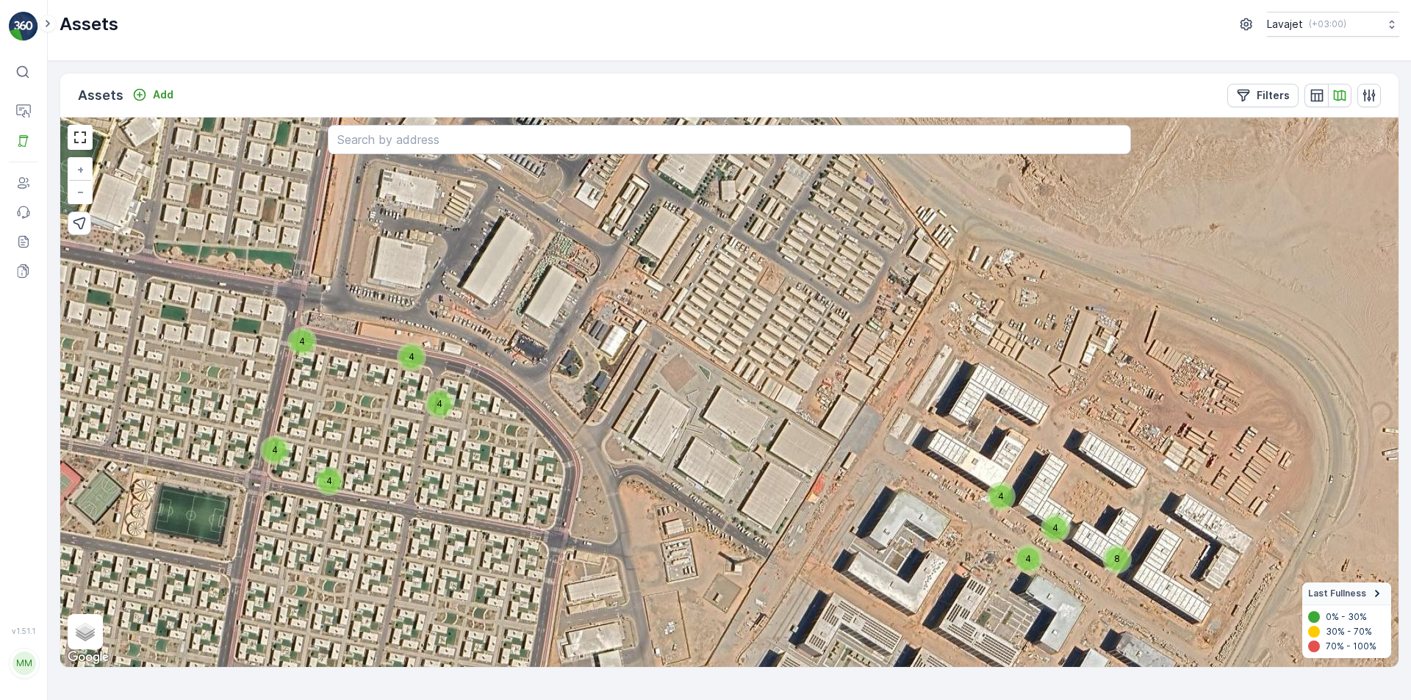
click at [662, 517] on div "4 4 4 4 4 4 4 4 4 4 8 8 4 4 4 4 4 4 8 4 4 4 + − Satellite Roadmap Terrain Hybri…" at bounding box center [729, 393] width 1338 height 550
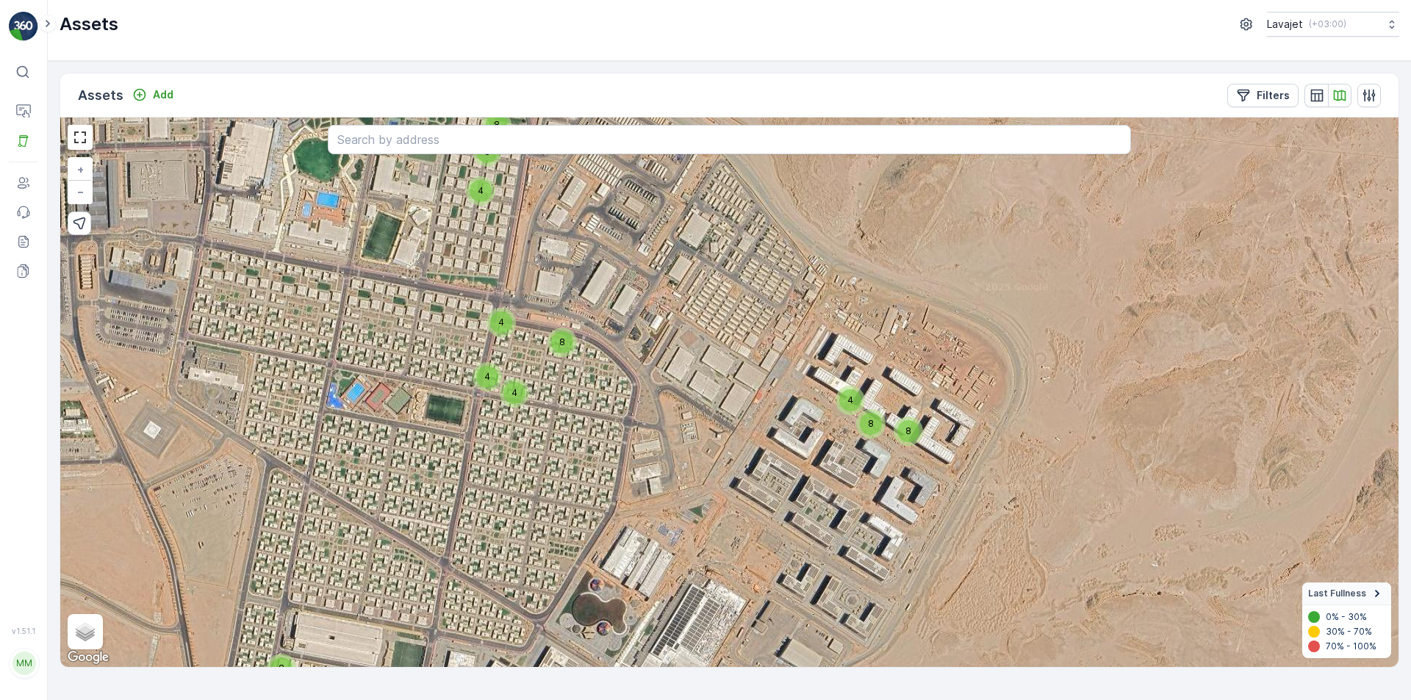
drag, startPoint x: 719, startPoint y: 588, endPoint x: 725, endPoint y: 442, distance: 145.6
click at [725, 442] on div "4 8 4 4 8 8 4 8 8 4 4 8 4 4 8 8 4 + − Satellite Roadmap Terrain Hybrid Leaflet …" at bounding box center [729, 393] width 1338 height 550
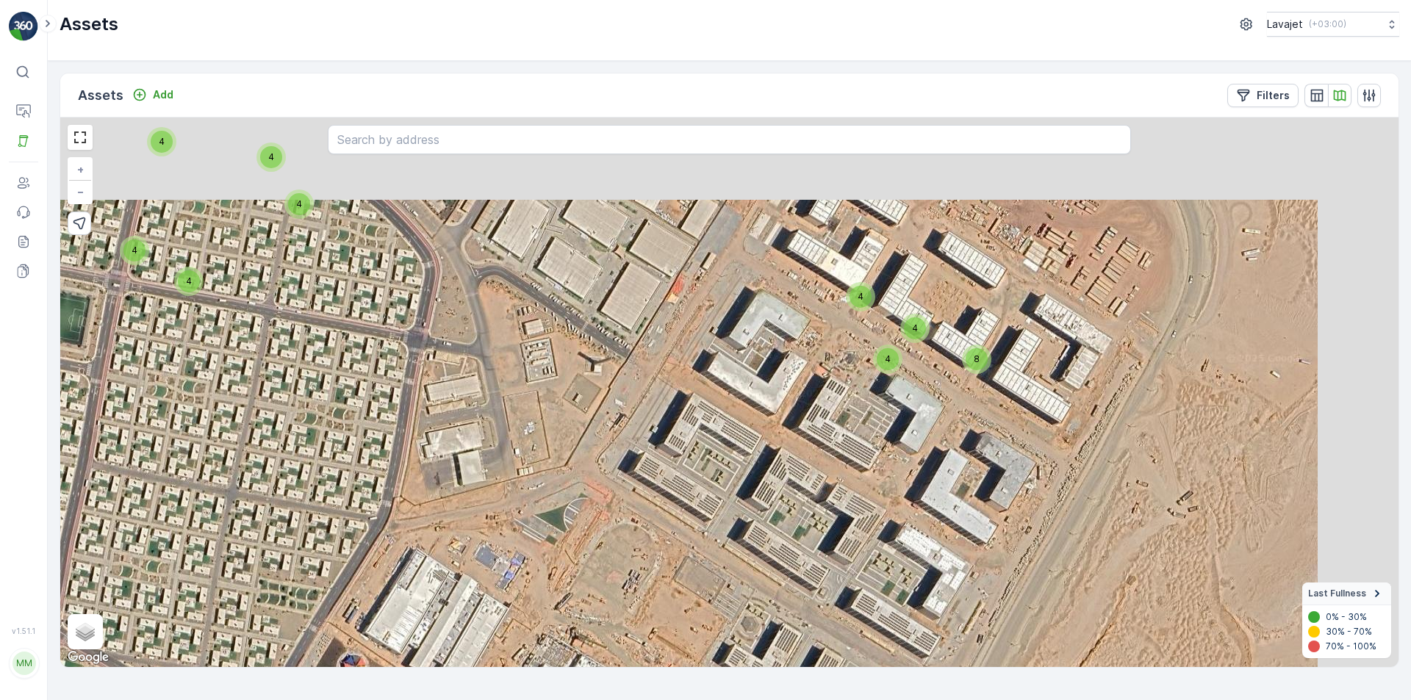
drag, startPoint x: 934, startPoint y: 334, endPoint x: 796, endPoint y: 480, distance: 200.6
click at [802, 478] on div "4 4 4 4 4 4 4 4 4 4 8 8 4 4 4 4 4 4 8 4 4 4 + − Satellite Roadmap Terrain Hybri…" at bounding box center [729, 393] width 1338 height 550
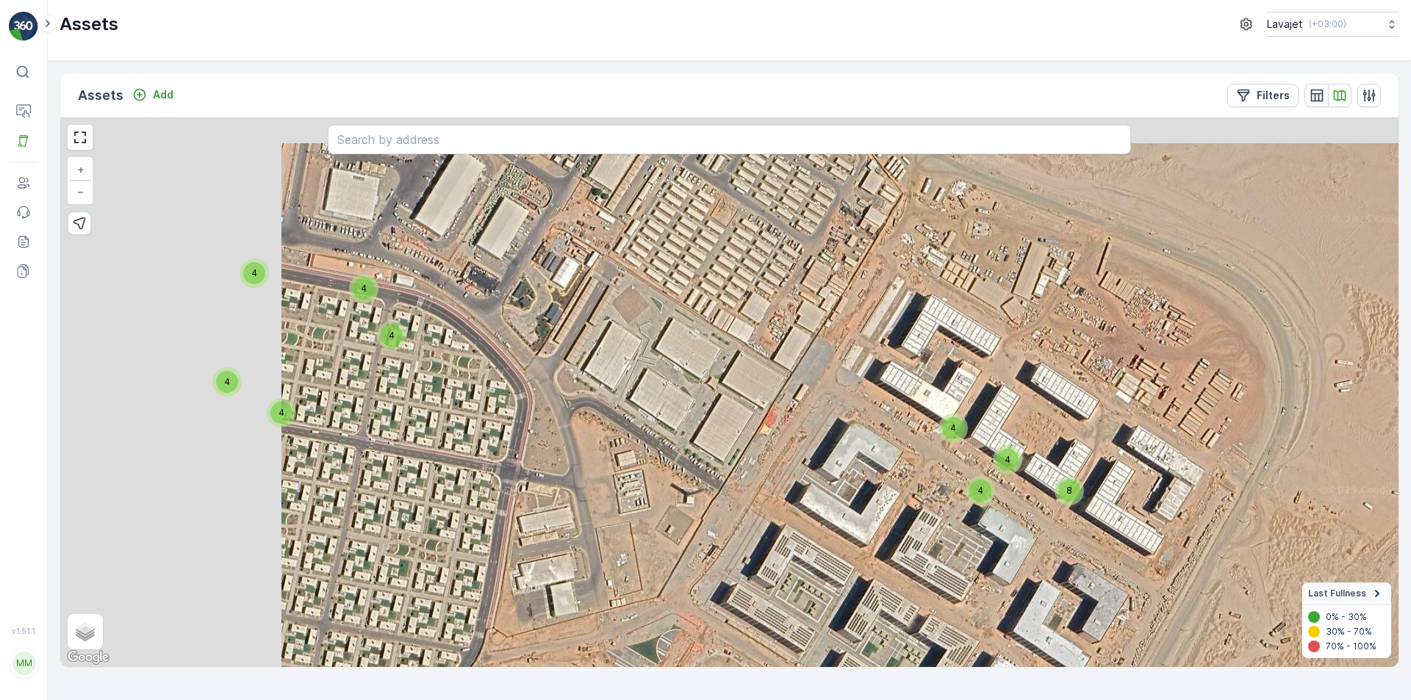
drag, startPoint x: 439, startPoint y: 456, endPoint x: 880, endPoint y: 514, distance: 445.3
click at [880, 514] on div "4 4 4 4 4 4 4 4 4 4 8 8 4 4 4 4 4 4 8 4 4 4 + − Satellite Roadmap Terrain Hybri…" at bounding box center [729, 393] width 1338 height 550
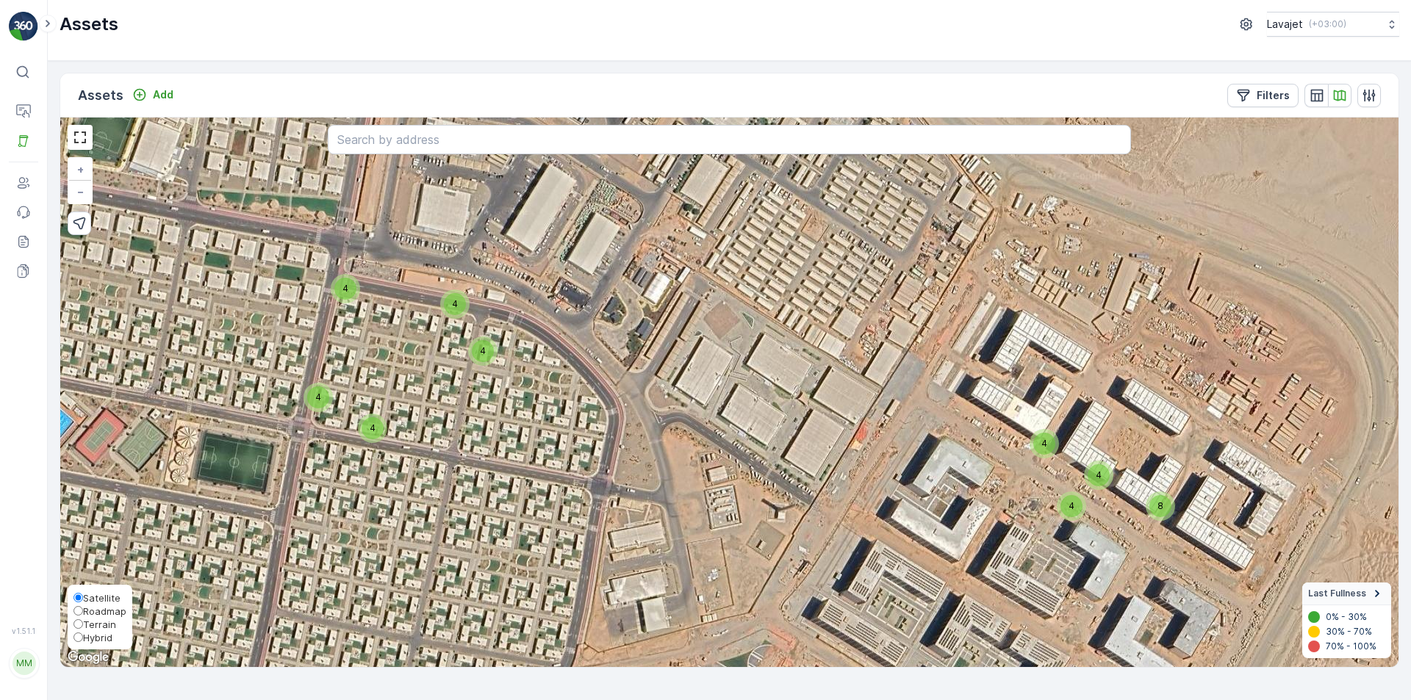
click at [99, 638] on span "Hybrid" at bounding box center [97, 638] width 29 height 12
click at [83, 638] on input "Hybrid" at bounding box center [78, 638] width 10 height 10
radio input "true"
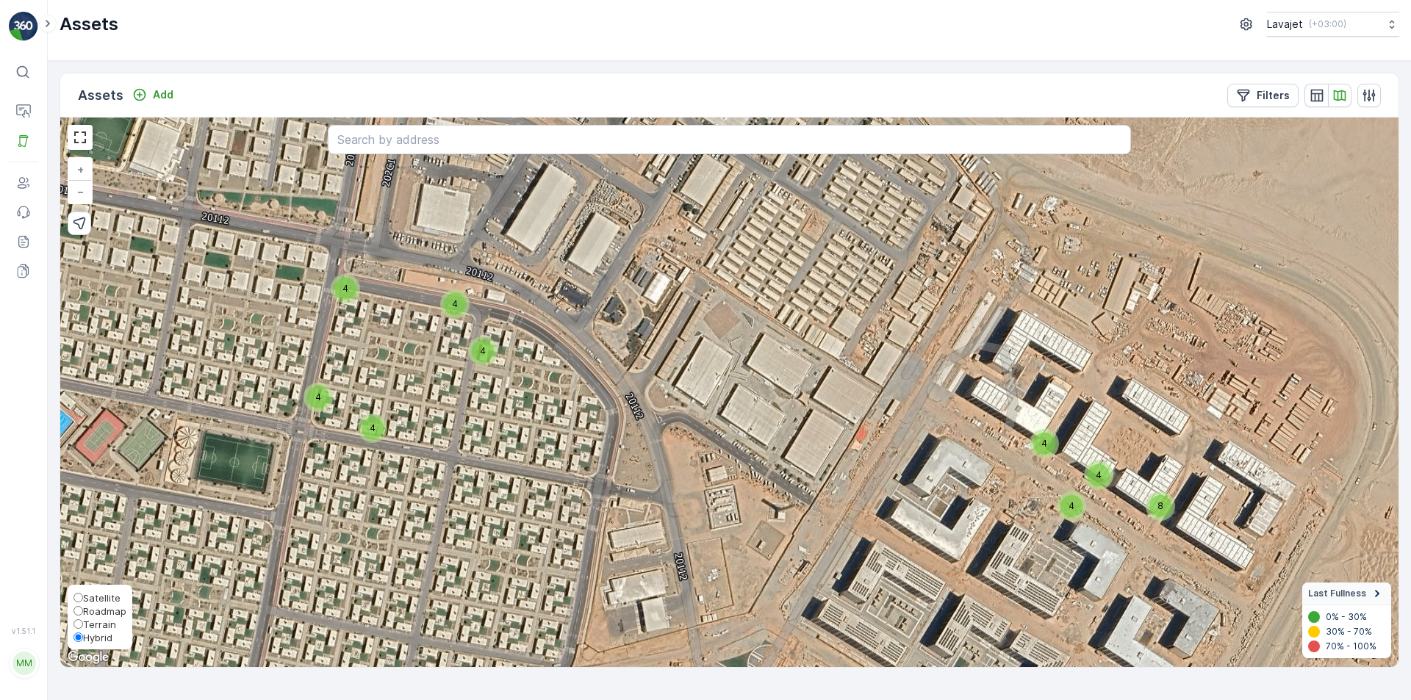
click at [99, 598] on span "Satellite" at bounding box center [101, 598] width 37 height 12
click at [83, 598] on input "Satellite" at bounding box center [78, 598] width 10 height 10
radio input "true"
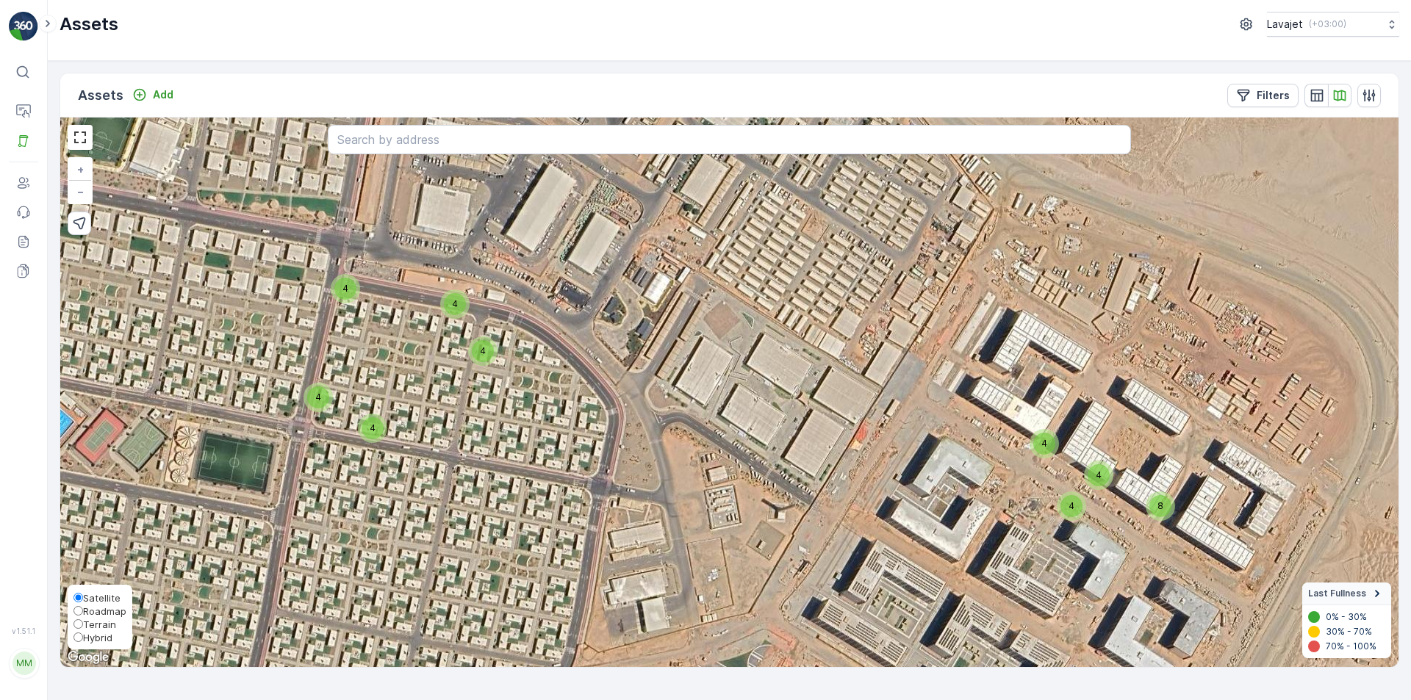
click at [102, 637] on span "Hybrid" at bounding box center [97, 638] width 29 height 12
click at [83, 637] on input "Hybrid" at bounding box center [78, 638] width 10 height 10
radio input "true"
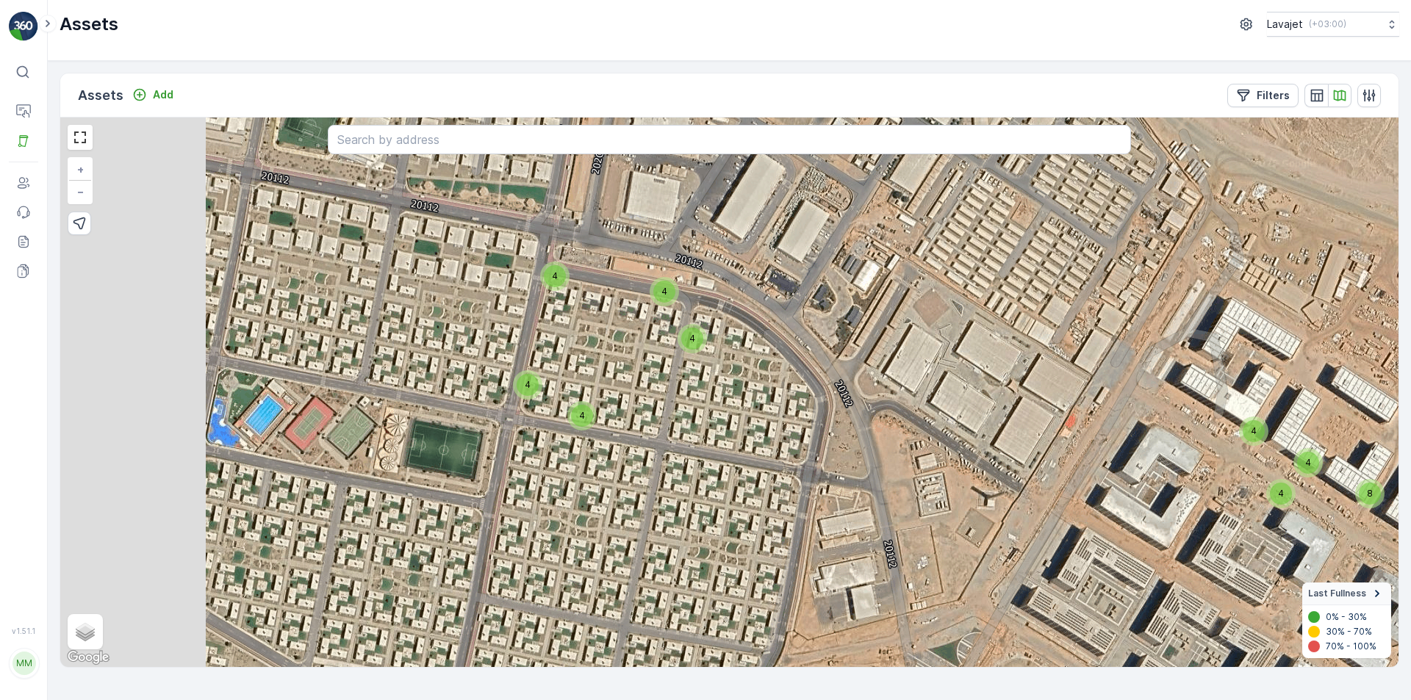
drag, startPoint x: 367, startPoint y: 519, endPoint x: 586, endPoint y: 504, distance: 219.5
click at [580, 506] on div "4 4 4 4 4 4 4 4 4 4 8 8 4 4 4 4 4 4 8 4 4 4 + − Satellite Roadmap Terrain Hybri…" at bounding box center [729, 393] width 1338 height 550
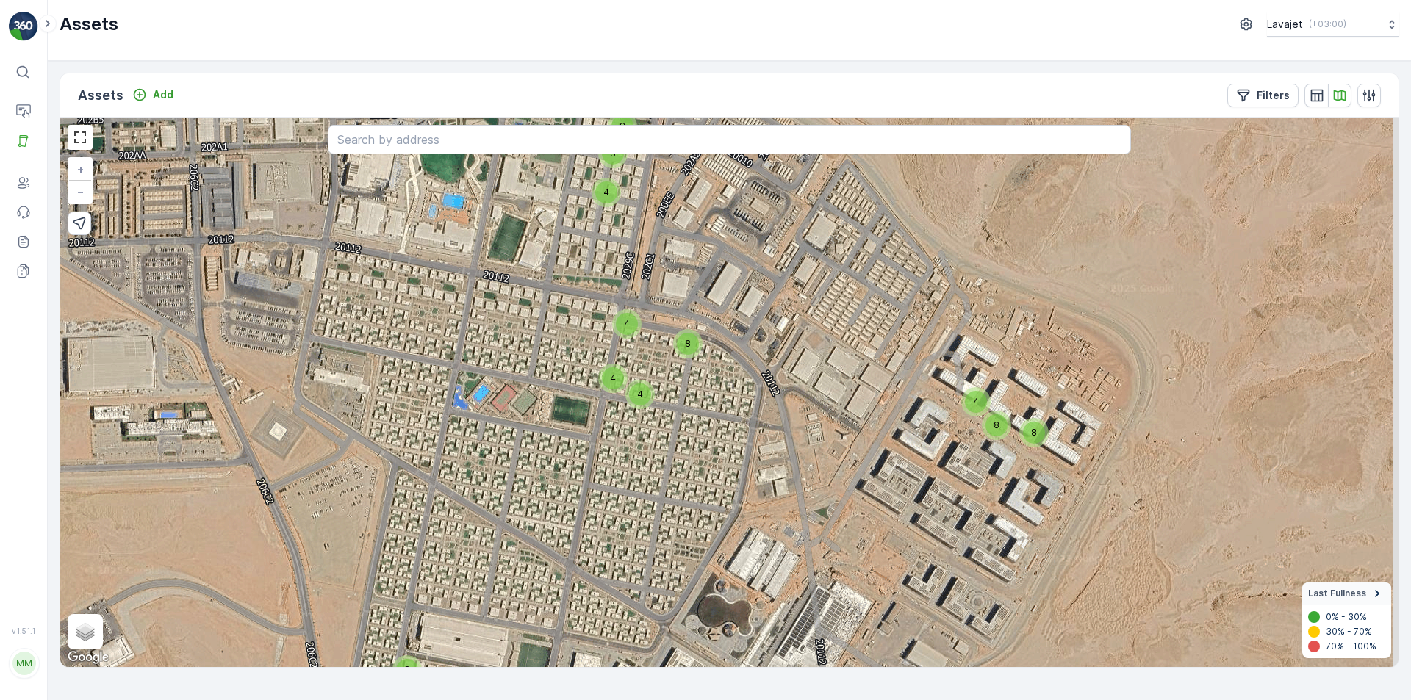
drag, startPoint x: 849, startPoint y: 516, endPoint x: 701, endPoint y: 453, distance: 160.6
click at [705, 467] on div "4 8 4 4 8 8 4 8 8 4 4 8 4 4 8 8 4 + − Satellite Roadmap Terrain Hybrid Leaflet …" at bounding box center [729, 393] width 1338 height 550
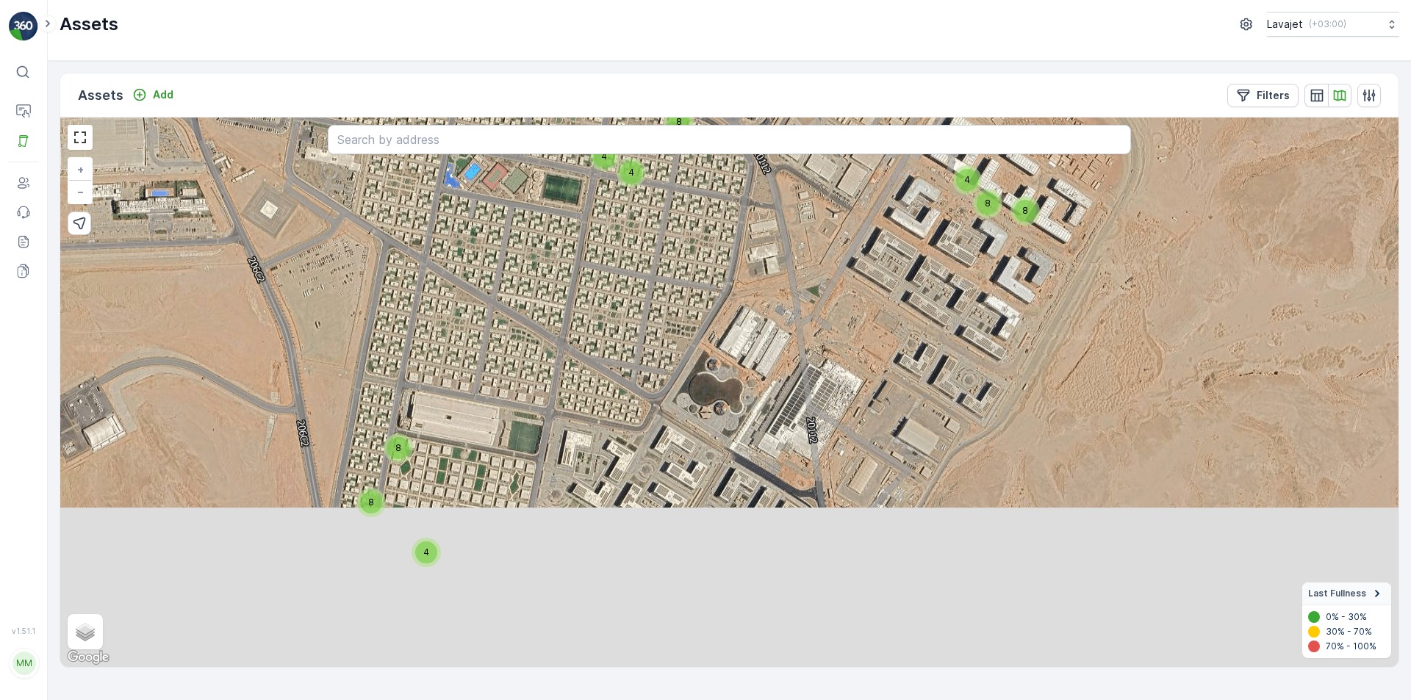
drag, startPoint x: 588, startPoint y: 539, endPoint x: 607, endPoint y: 321, distance: 219.0
click at [607, 321] on div "4 8 4 4 8 8 4 8 8 4 4 8 4 4 8 8 4 + − Satellite Roadmap Terrain Hybrid Leaflet …" at bounding box center [729, 393] width 1338 height 550
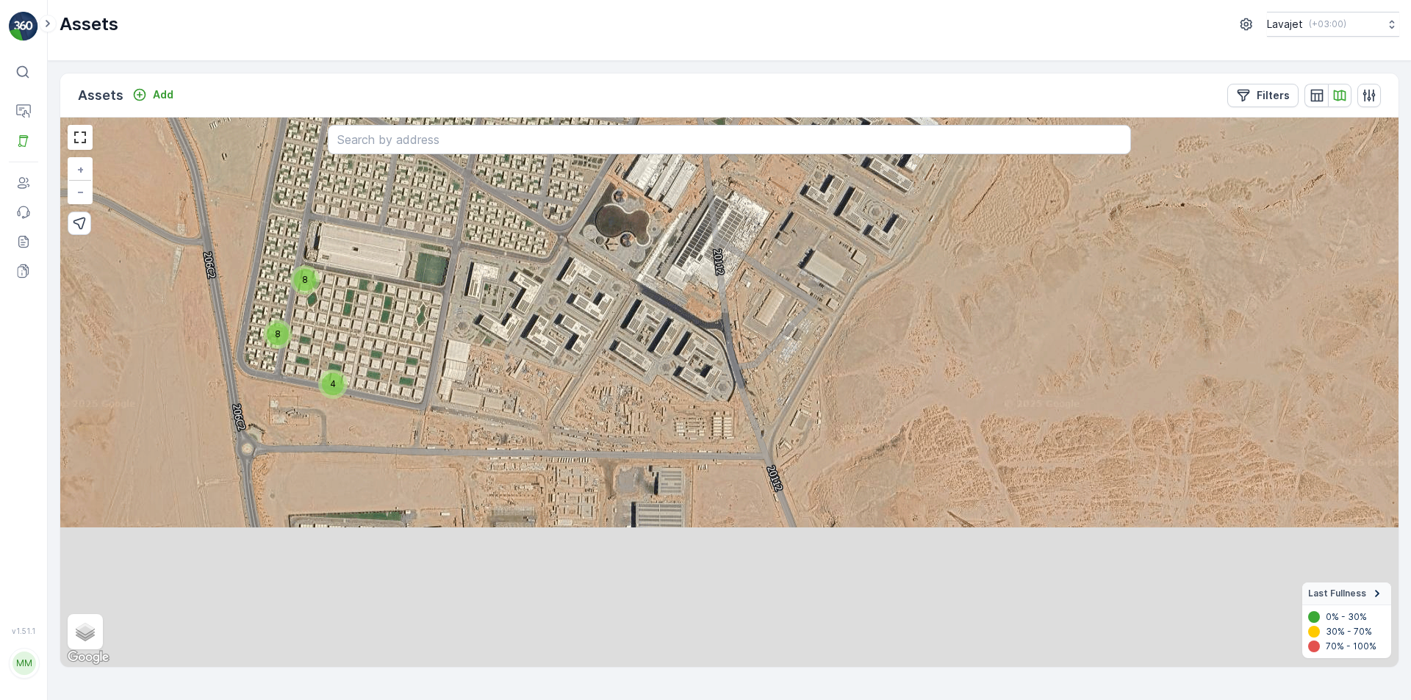
drag, startPoint x: 757, startPoint y: 570, endPoint x: 671, endPoint y: 420, distance: 173.8
click at [671, 420] on div "4 8 4 4 8 8 4 8 8 4 4 8 4 4 8 8 4 + − Satellite Roadmap Terrain Hybrid Leaflet …" at bounding box center [729, 393] width 1338 height 550
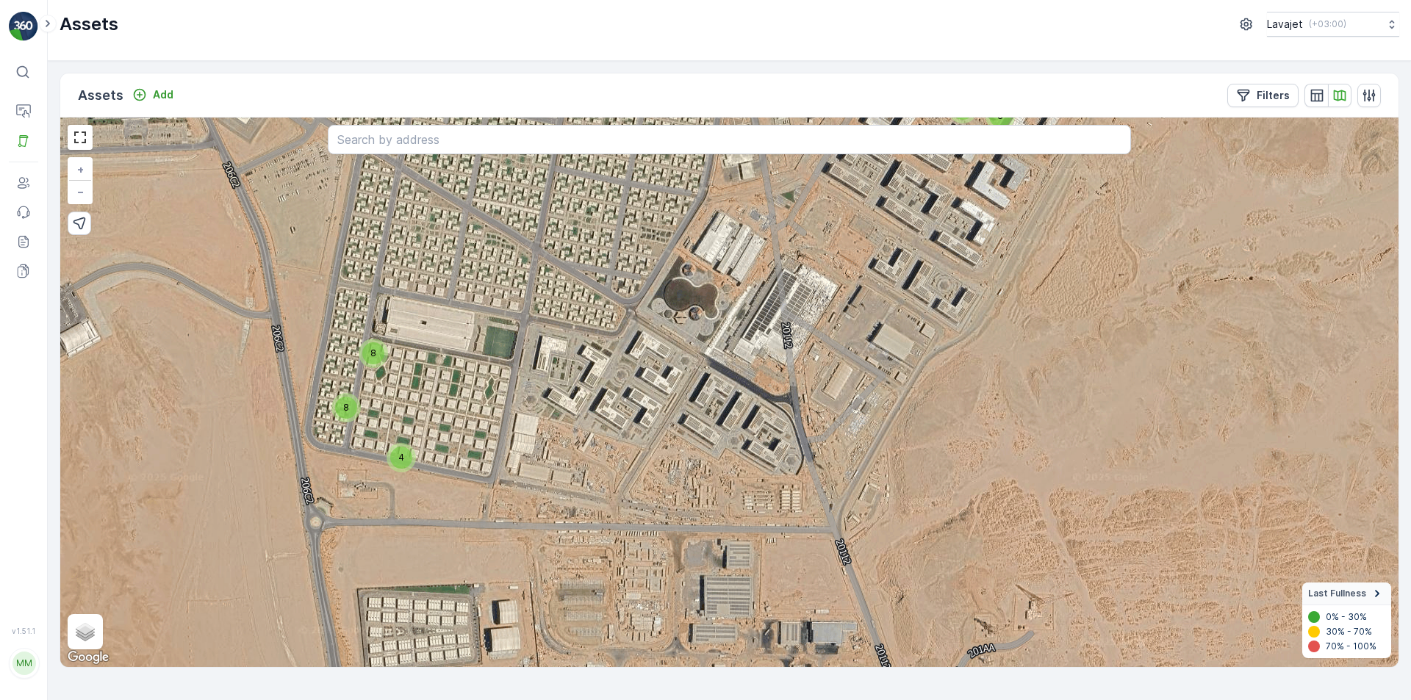
drag, startPoint x: 759, startPoint y: 519, endPoint x: 846, endPoint y: 622, distance: 135.1
click at [846, 622] on div "4 8 4 4 8 8 4 8 8 4 4 8 4 4 8 8 4 + − Satellite Roadmap Terrain Hybrid Leaflet …" at bounding box center [729, 393] width 1338 height 550
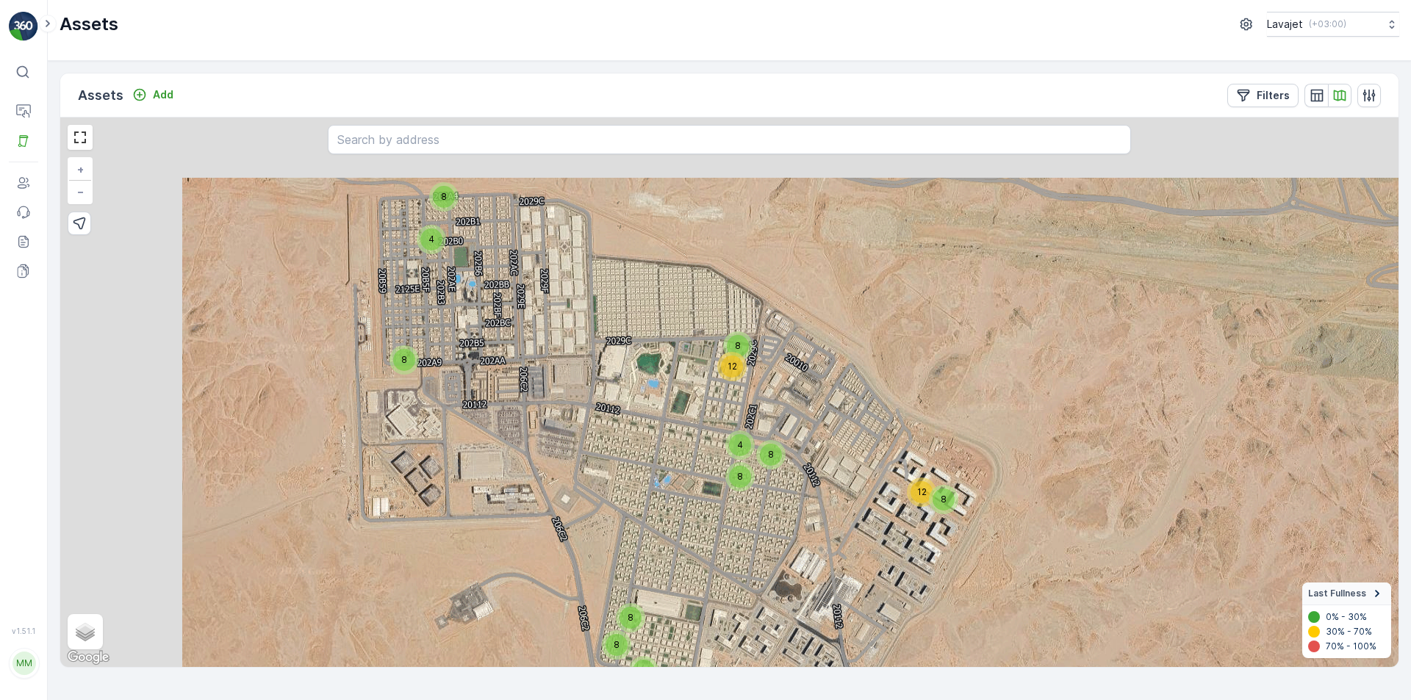
drag, startPoint x: 583, startPoint y: 319, endPoint x: 700, endPoint y: 541, distance: 251.7
click at [700, 541] on div "4 8 8 8 8 4 8 12 4 8 8 8 12 + − Satellite Roadmap Terrain Hybrid Leaflet Keyboa…" at bounding box center [729, 393] width 1338 height 550
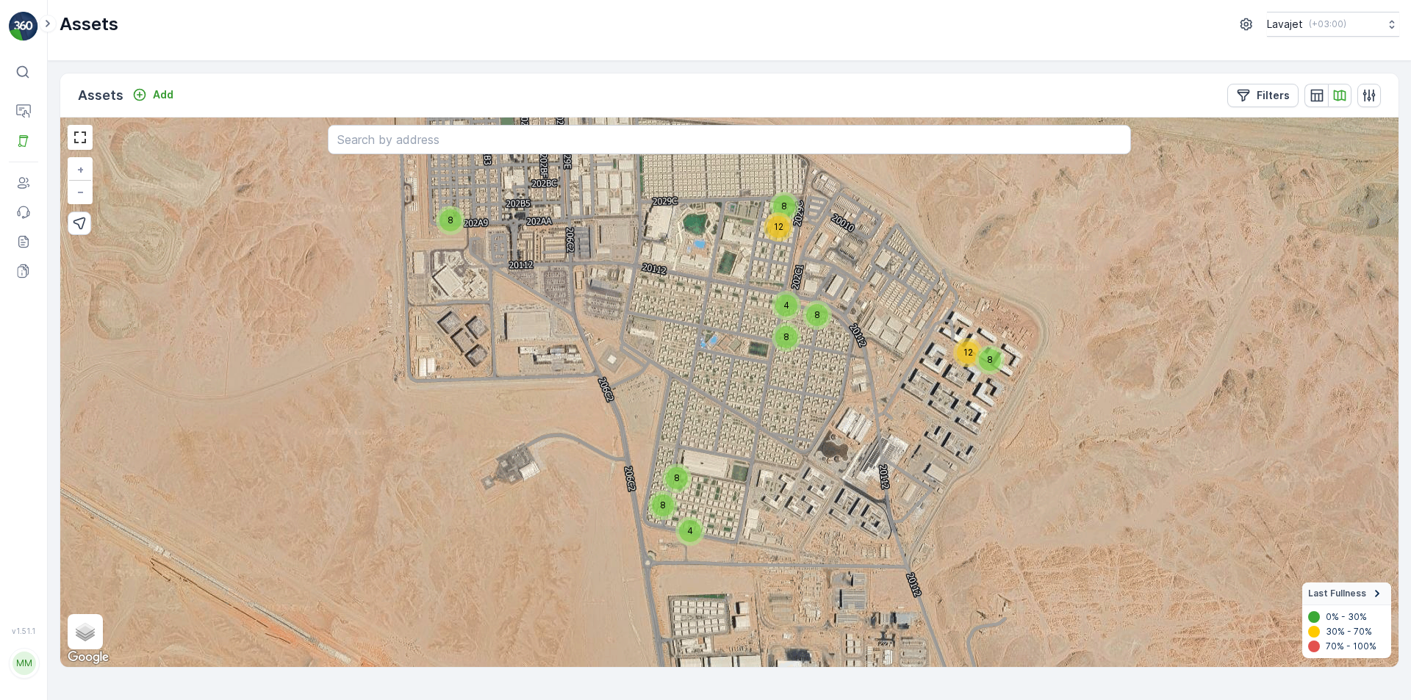
drag, startPoint x: 605, startPoint y: 519, endPoint x: 713, endPoint y: 350, distance: 200.8
click at [716, 353] on div "4 8 8 8 8 4 8 12 4 8 8 8 12 + − Satellite Roadmap Terrain Hybrid Leaflet Keyboa…" at bounding box center [729, 393] width 1338 height 550
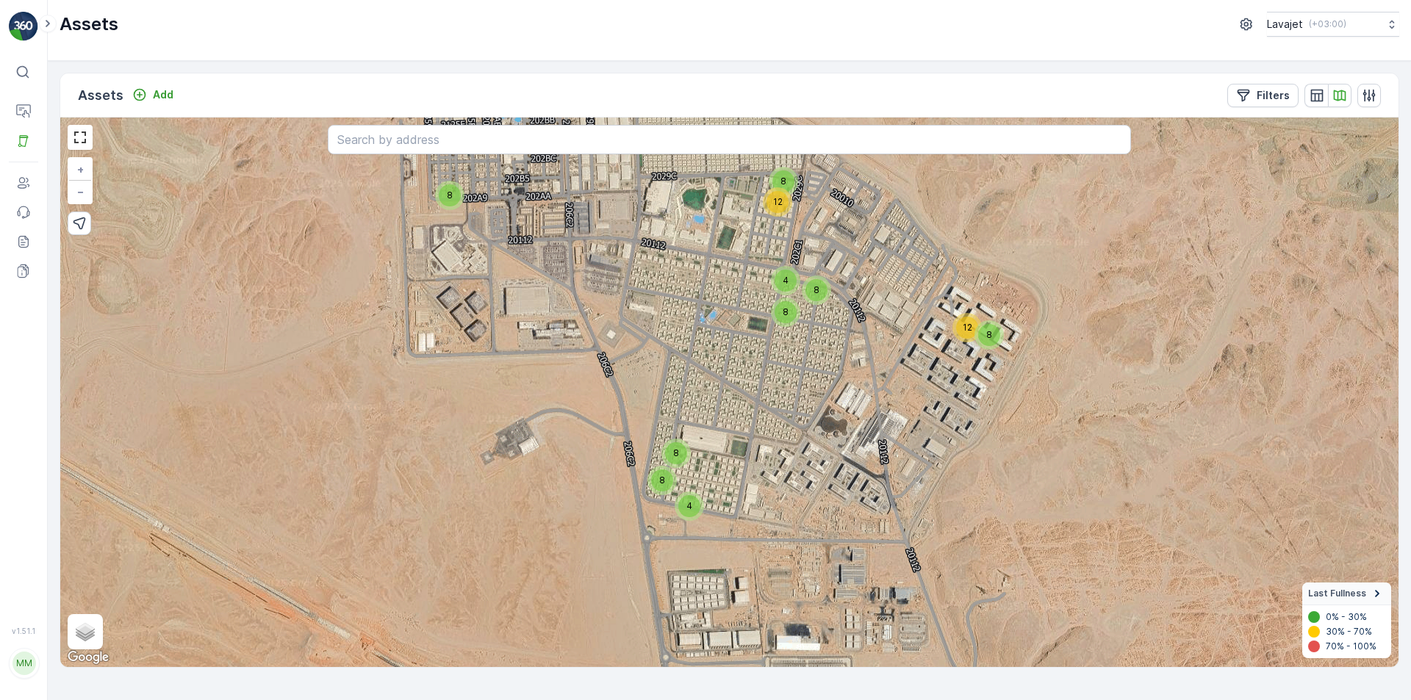
click at [1371, 594] on icon at bounding box center [1377, 594] width 16 height 16
click at [1370, 644] on icon at bounding box center [1377, 646] width 16 height 16
click at [1333, 616] on p "0% - 30%" at bounding box center [1345, 617] width 41 height 12
click at [1338, 632] on p "30% - 70%" at bounding box center [1348, 632] width 46 height 12
click at [1336, 644] on p "70% - 100%" at bounding box center [1350, 647] width 51 height 12
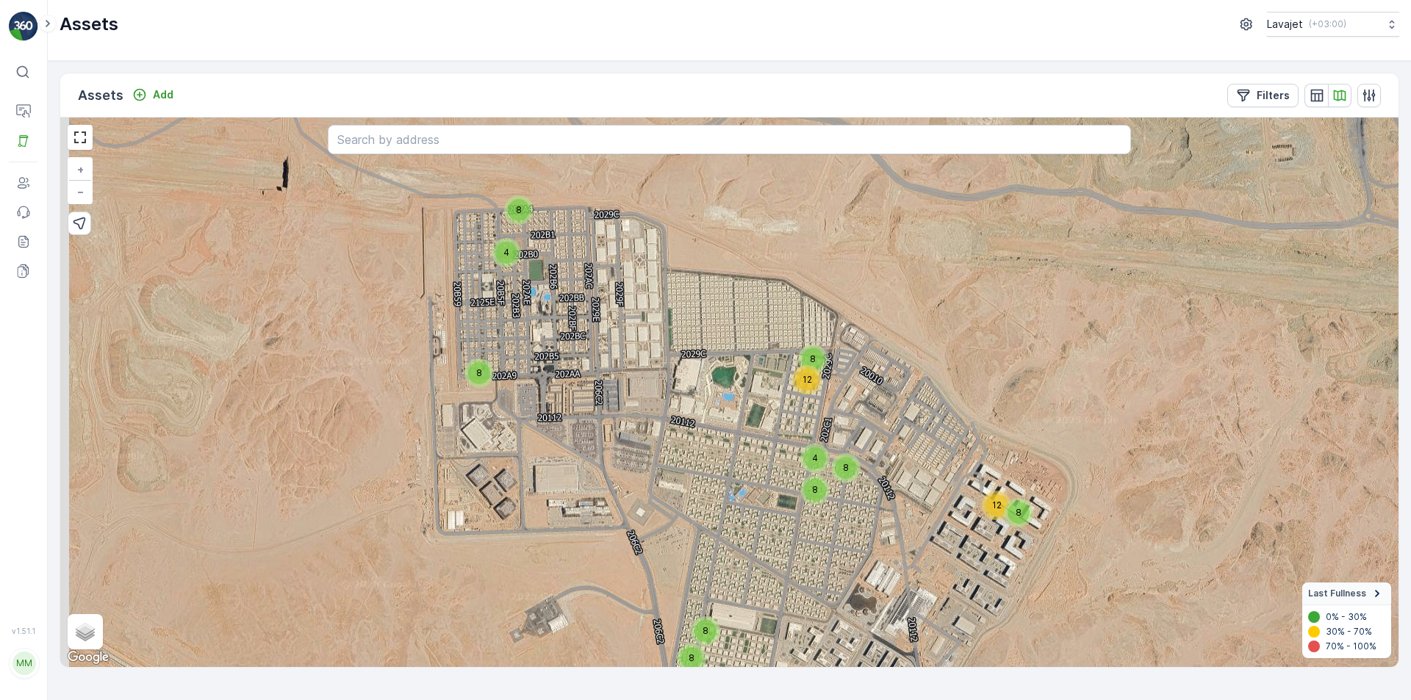
drag, startPoint x: 1054, startPoint y: 237, endPoint x: 1083, endPoint y: 417, distance: 183.1
click at [1083, 417] on div "4 8 8 8 8 4 8 12 4 8 8 8 12 + − Satellite Roadmap Terrain Hybrid Leaflet Keyboa…" at bounding box center [729, 393] width 1338 height 550
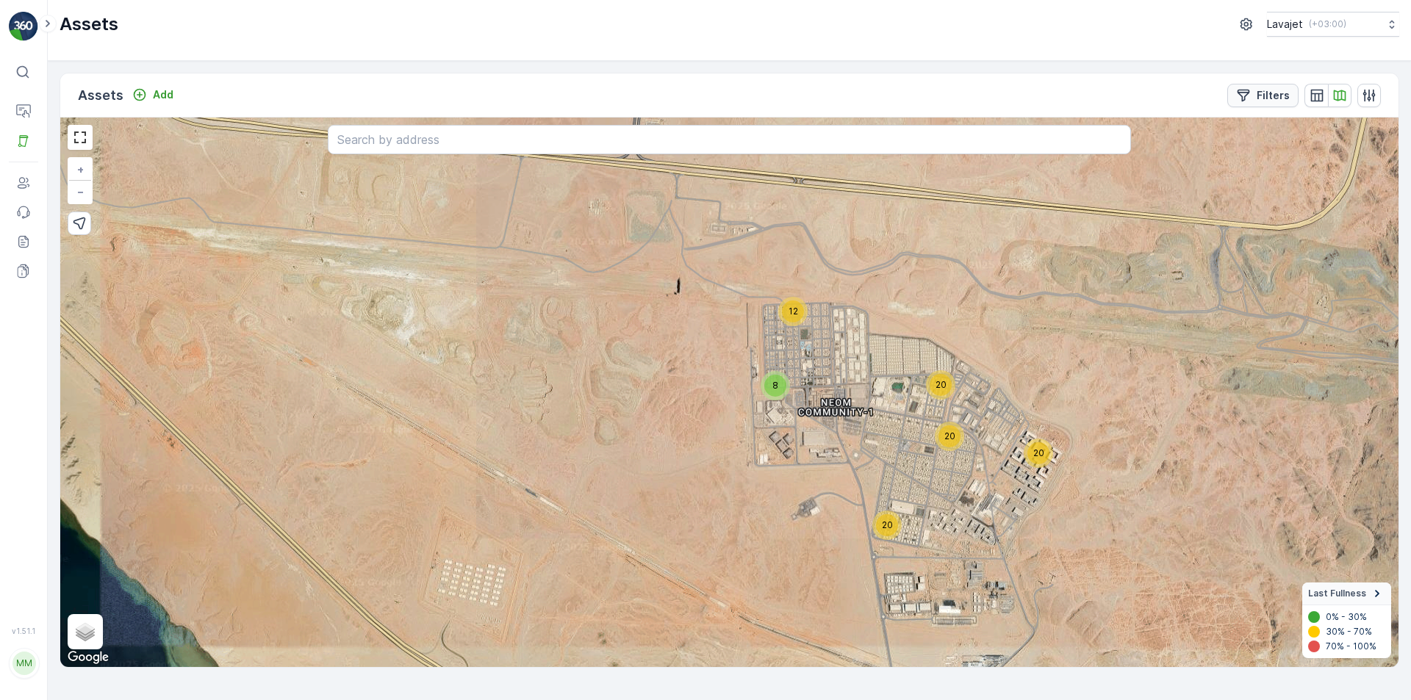
click at [1271, 96] on p "Filters" at bounding box center [1272, 95] width 33 height 15
drag, startPoint x: 1373, startPoint y: 355, endPoint x: 1113, endPoint y: 350, distance: 260.1
click at [168, 440] on div "30" at bounding box center [167, 444] width 1 height 9
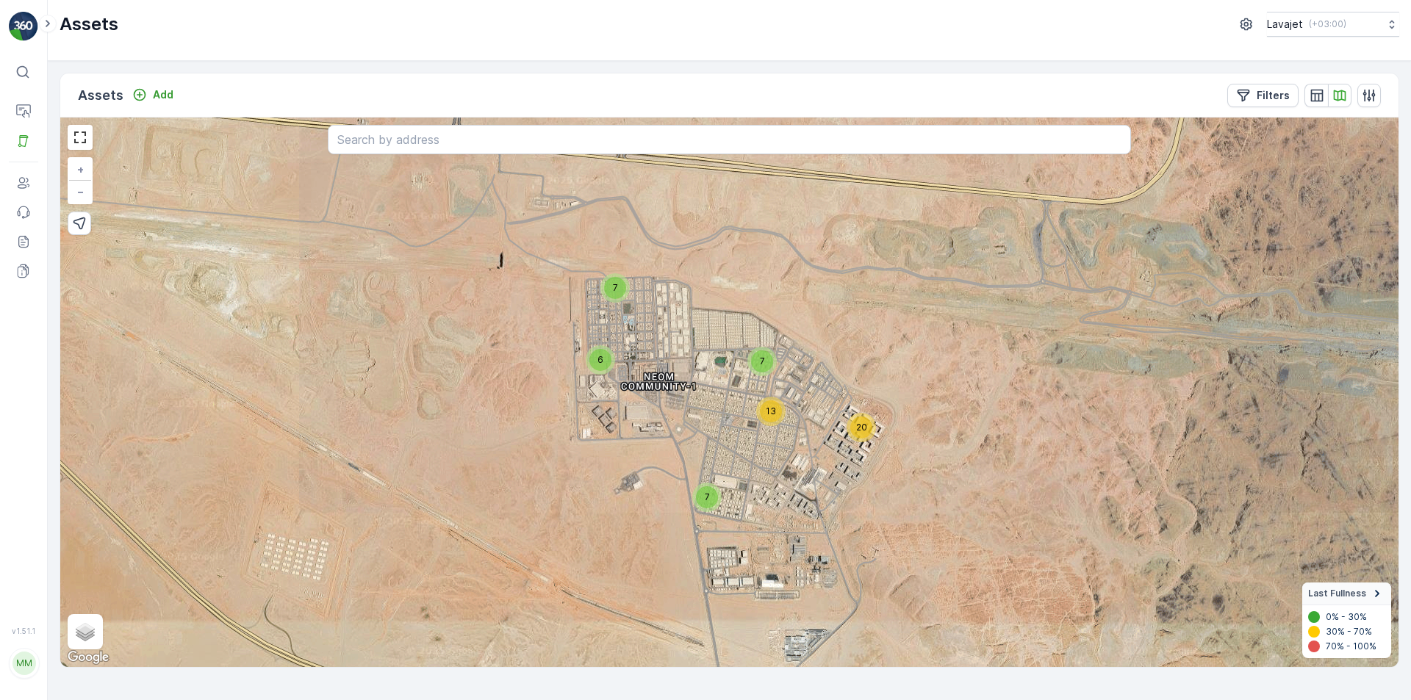
click at [828, 498] on div "20 6 7 13 7 7 + − Satellite Roadmap Terrain Hybrid Leaflet Keyboard shortcuts M…" at bounding box center [729, 393] width 1338 height 550
click at [1253, 98] on div "Filters" at bounding box center [1263, 95] width 54 height 15
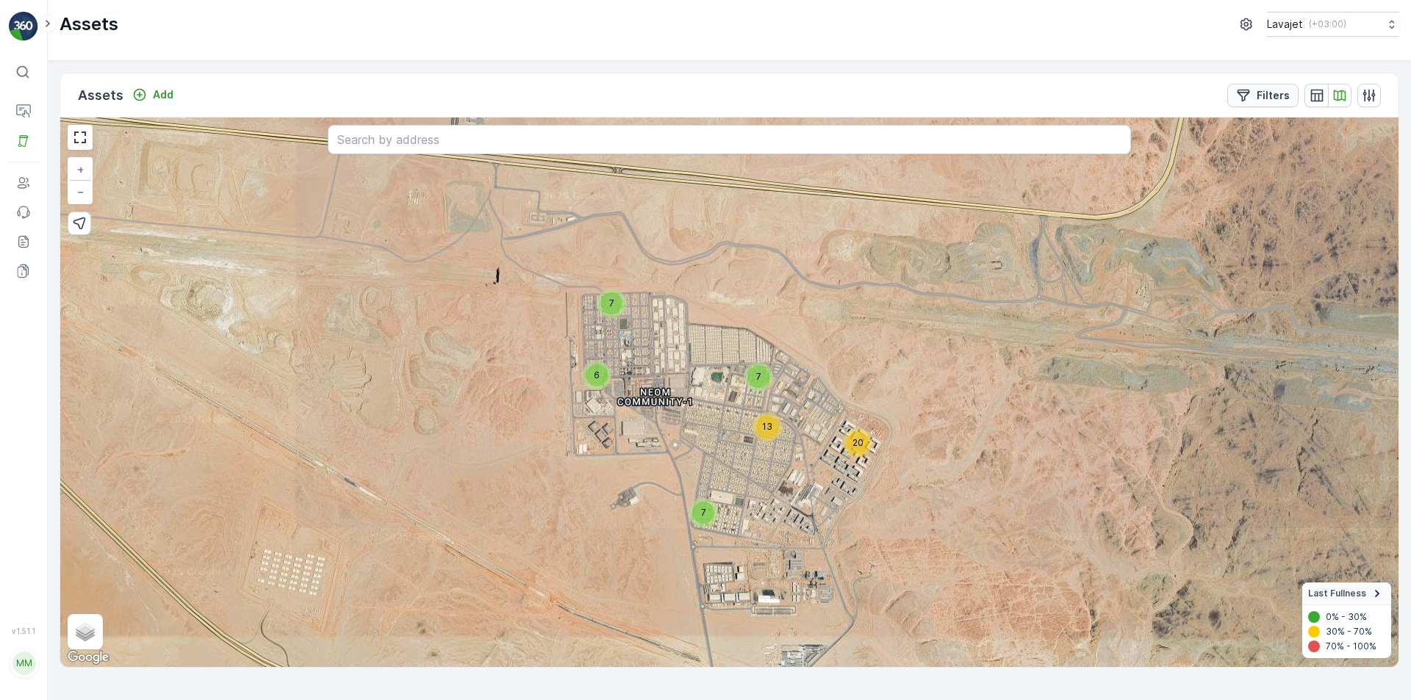
click at [1264, 93] on p "Filters" at bounding box center [1272, 95] width 33 height 15
drag, startPoint x: 1115, startPoint y: 430, endPoint x: 1382, endPoint y: 453, distance: 268.4
click at [1382, 453] on div "Filters Name Status Select Location Select Asset Type Select Operations Select …" at bounding box center [729, 437] width 1338 height 638
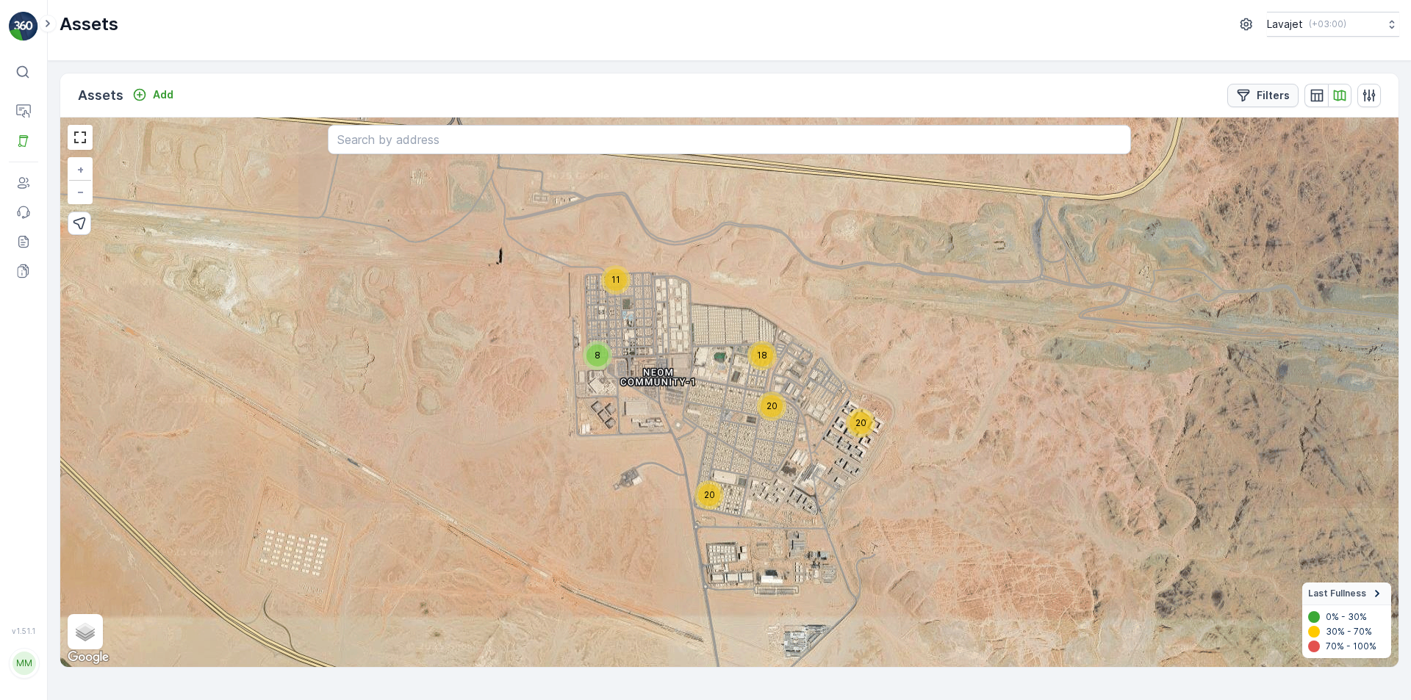
click at [1259, 95] on p "Filters" at bounding box center [1272, 95] width 33 height 15
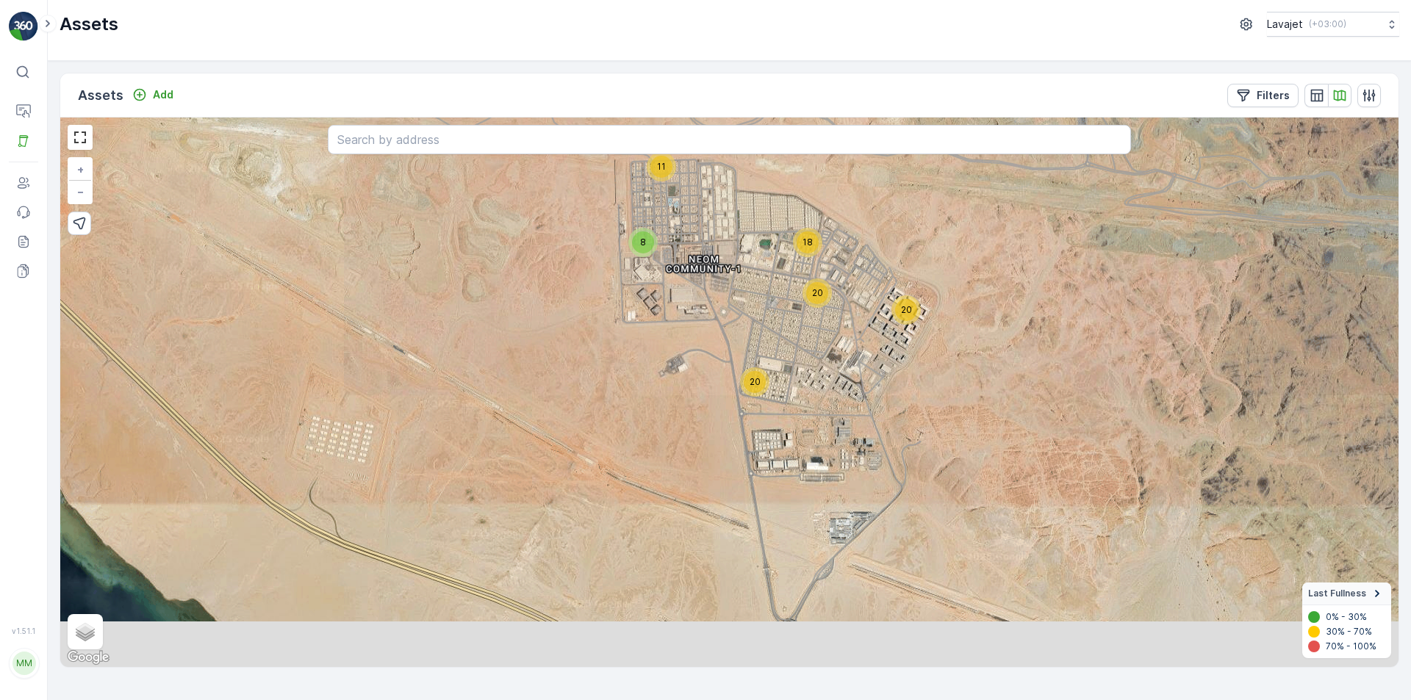
drag, startPoint x: 602, startPoint y: 516, endPoint x: 655, endPoint y: 345, distance: 179.9
click at [655, 345] on div "20 8 11 20 20 18 + − Satellite Roadmap Terrain Hybrid Leaflet Keyboard shortcut…" at bounding box center [729, 393] width 1338 height 550
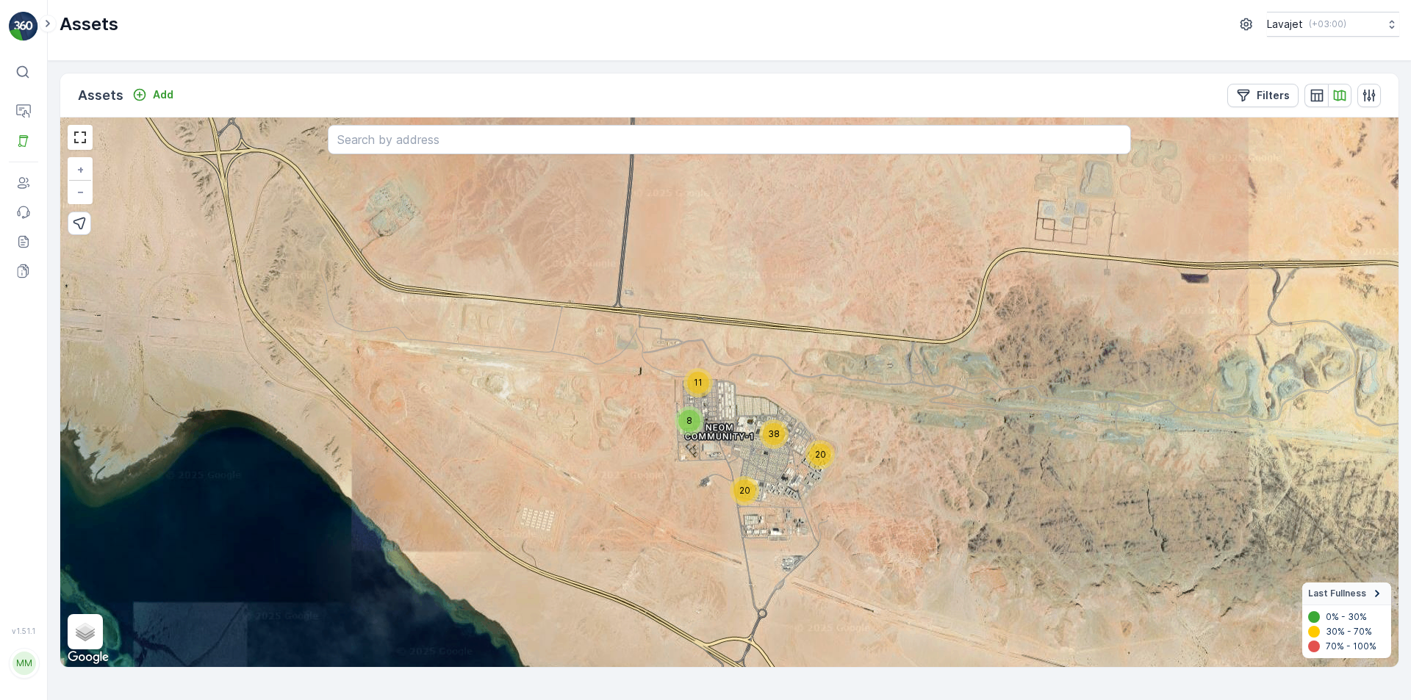
drag, startPoint x: 633, startPoint y: 472, endPoint x: 646, endPoint y: 502, distance: 32.2
click at [646, 502] on div "11 8 20 38 20 + − Satellite Roadmap Terrain Hybrid Leaflet Keyboard shortcuts M…" at bounding box center [729, 393] width 1338 height 550
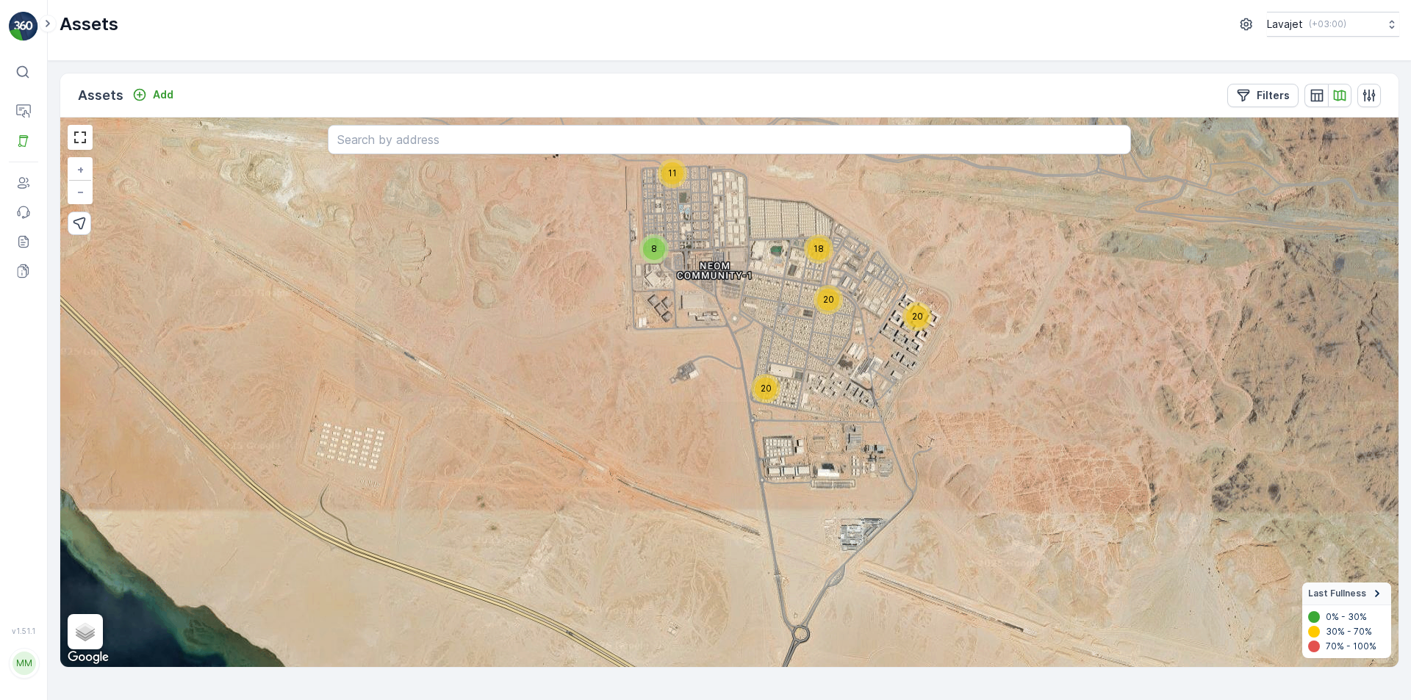
drag, startPoint x: 680, startPoint y: 480, endPoint x: 639, endPoint y: 407, distance: 84.2
click at [639, 407] on div "11 8 20 18 20 20 + − Satellite Roadmap Terrain Hybrid Leaflet Keyboard shortcut…" at bounding box center [729, 393] width 1338 height 550
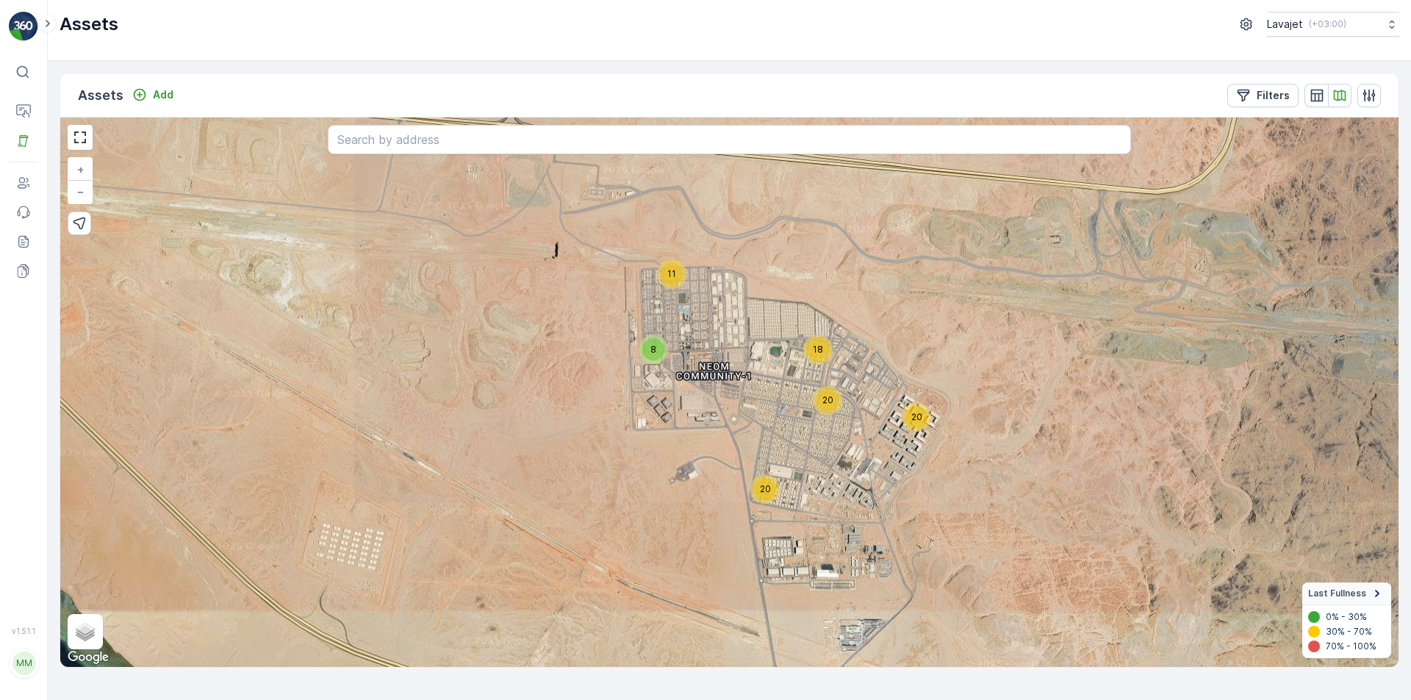
drag, startPoint x: 630, startPoint y: 384, endPoint x: 629, endPoint y: 484, distance: 100.7
click at [629, 484] on div "11 8 20 18 20 20 + − Satellite Roadmap Terrain Hybrid Leaflet Keyboard shortcut…" at bounding box center [729, 393] width 1338 height 550
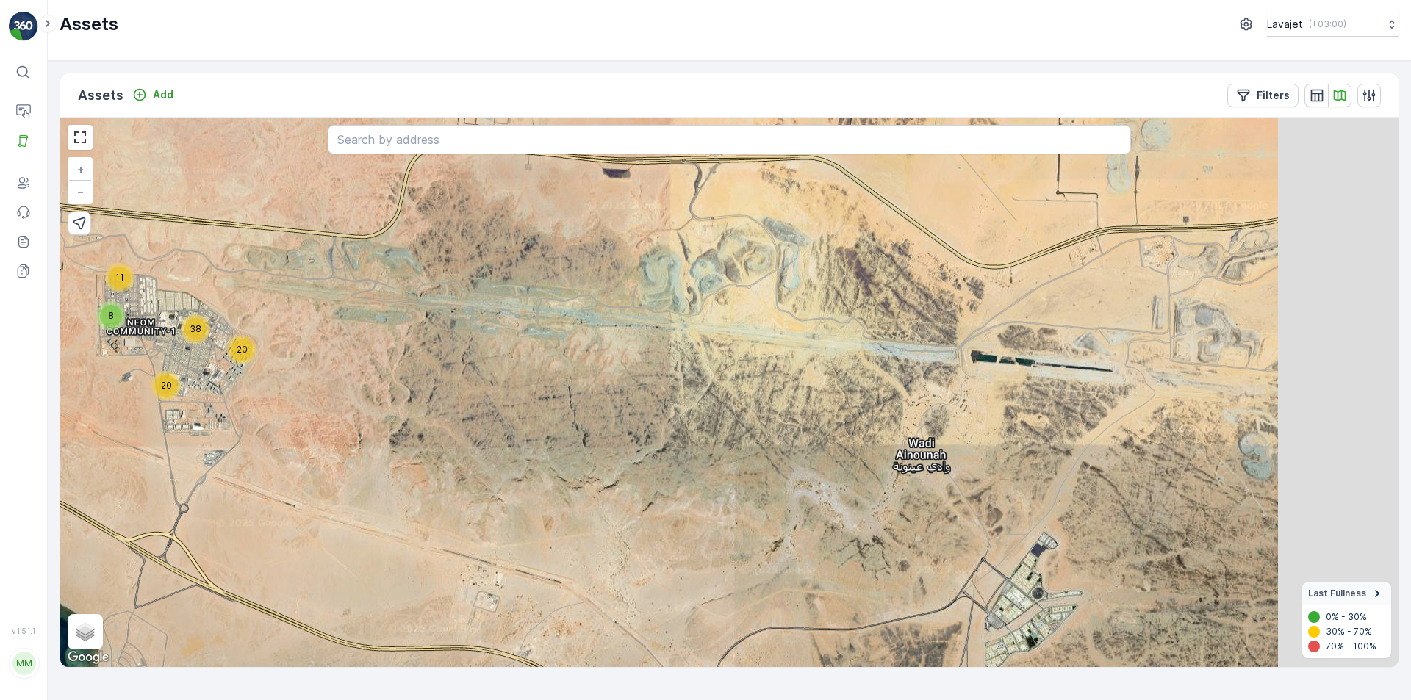
drag, startPoint x: 1103, startPoint y: 512, endPoint x: 647, endPoint y: 457, distance: 459.6
click at [647, 457] on div "11 8 20 38 20 + − Satellite Roadmap Terrain Hybrid Leaflet Keyboard shortcuts M…" at bounding box center [729, 393] width 1338 height 550
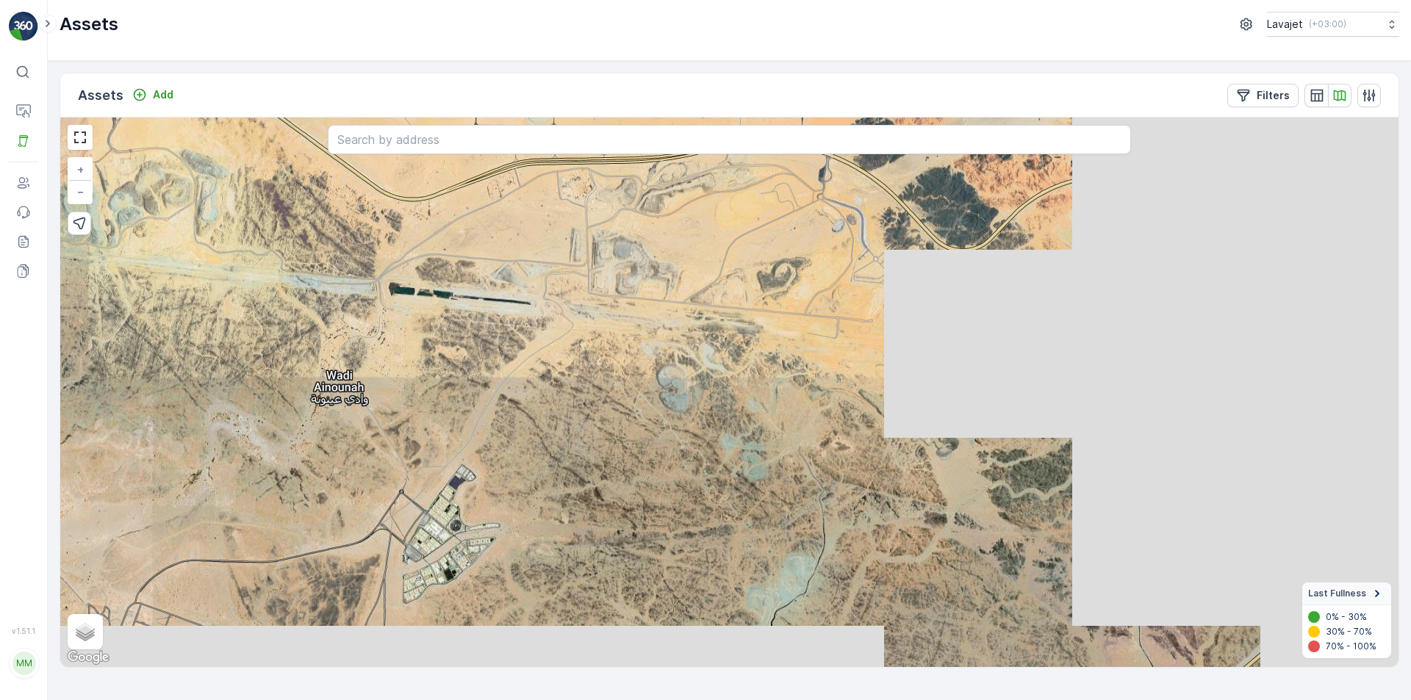
drag, startPoint x: 1126, startPoint y: 492, endPoint x: 546, endPoint y: 424, distance: 583.6
click at [546, 424] on div "11 8 20 38 20 + − Satellite Roadmap Terrain Hybrid Leaflet Keyboard shortcuts M…" at bounding box center [729, 393] width 1338 height 550
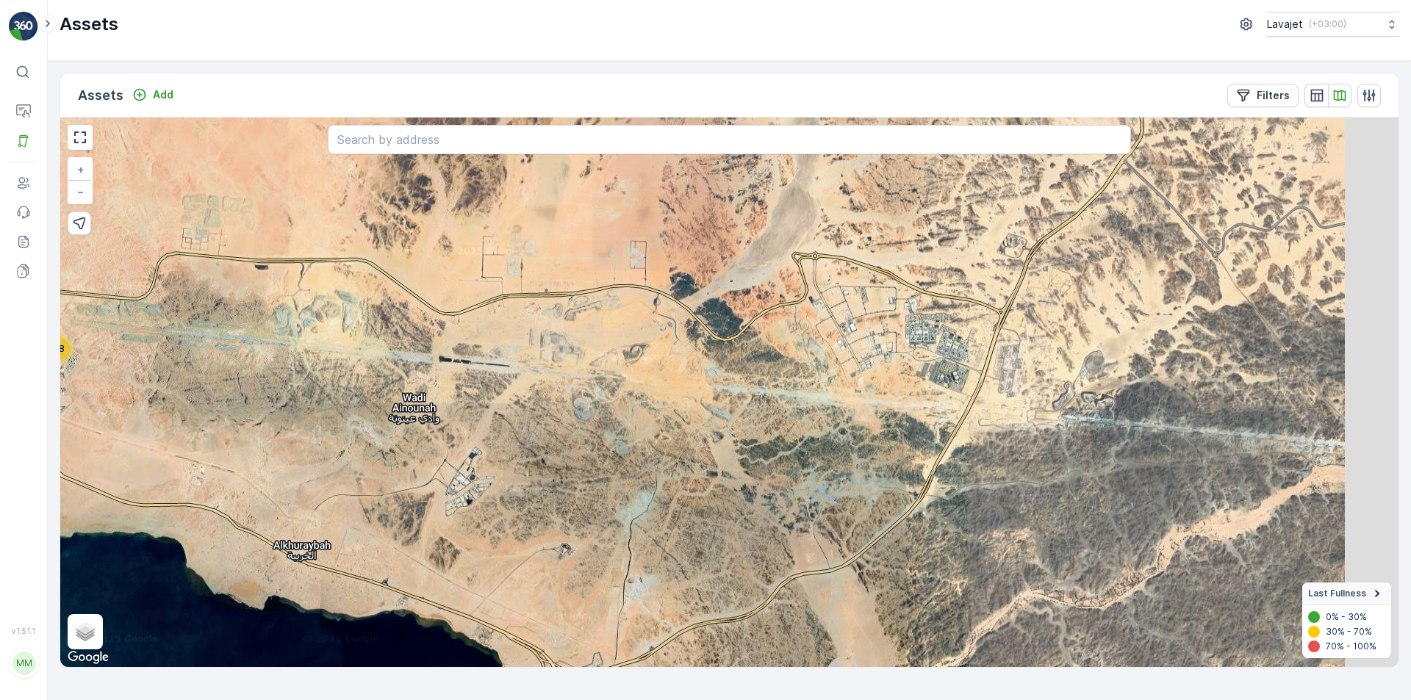
drag, startPoint x: 926, startPoint y: 443, endPoint x: 739, endPoint y: 439, distance: 186.7
click at [739, 439] on div "19 20 58 + − Satellite Roadmap Terrain Hybrid Leaflet Keyboard shortcuts Map Da…" at bounding box center [729, 393] width 1338 height 550
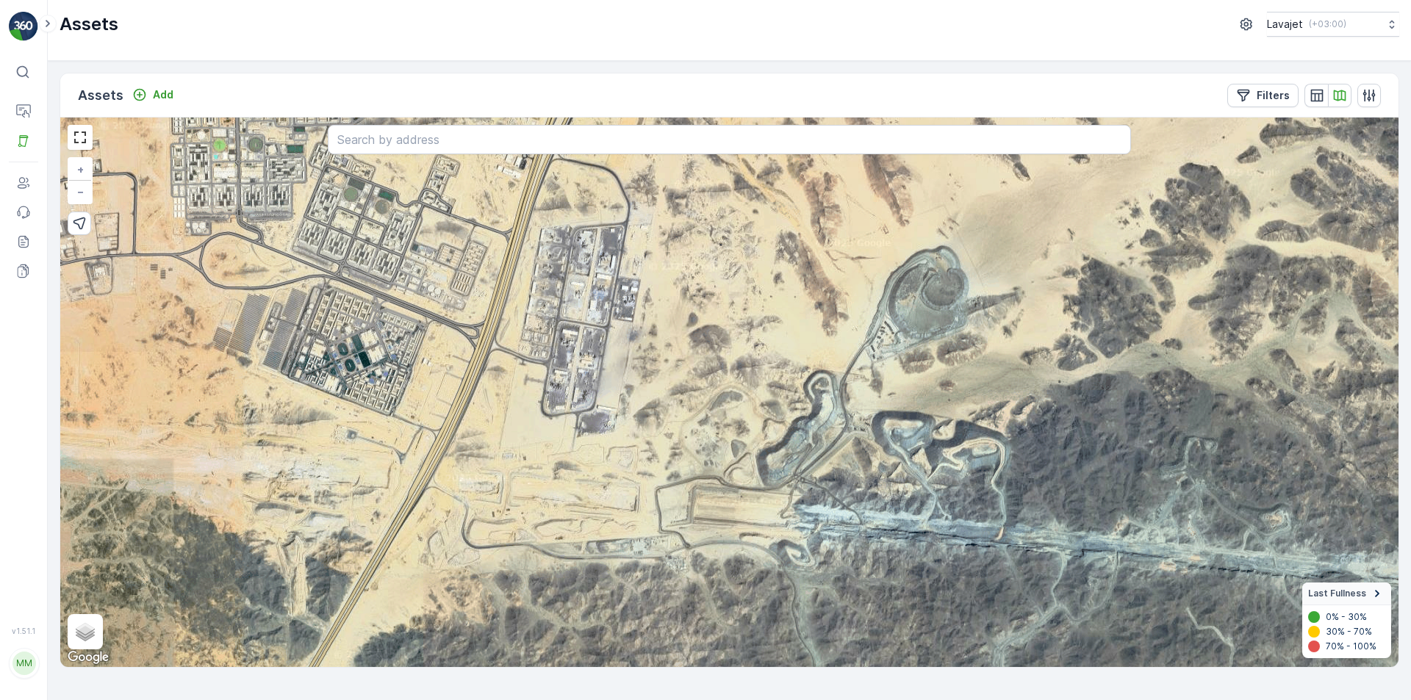
drag, startPoint x: 616, startPoint y: 440, endPoint x: 968, endPoint y: 575, distance: 377.0
click at [968, 575] on div "11 8 20 18 20 20 + − Satellite Roadmap Terrain Hybrid Leaflet Keyboard shortcut…" at bounding box center [729, 393] width 1338 height 550
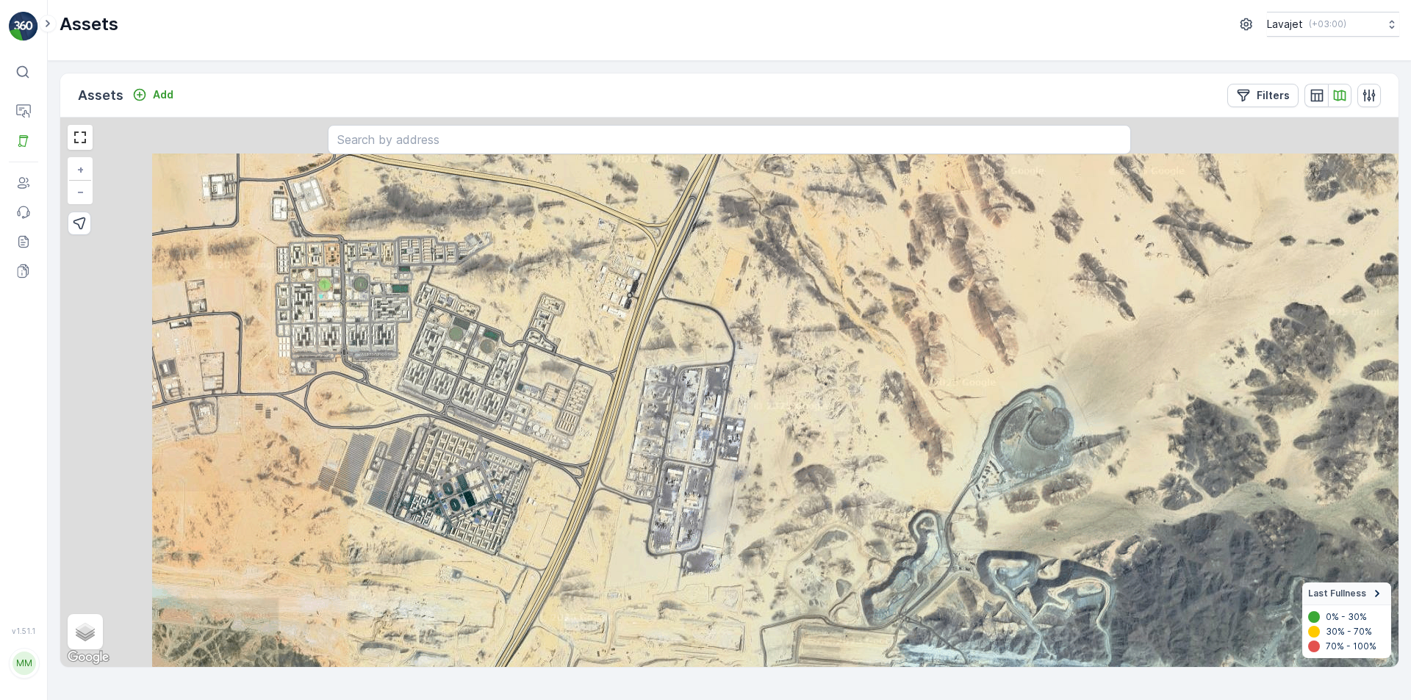
drag, startPoint x: 583, startPoint y: 507, endPoint x: 663, endPoint y: 622, distance: 140.2
click at [663, 622] on div "11 8 20 18 20 20 + − Satellite Roadmap Terrain Hybrid Leaflet Keyboard shortcut…" at bounding box center [729, 393] width 1338 height 550
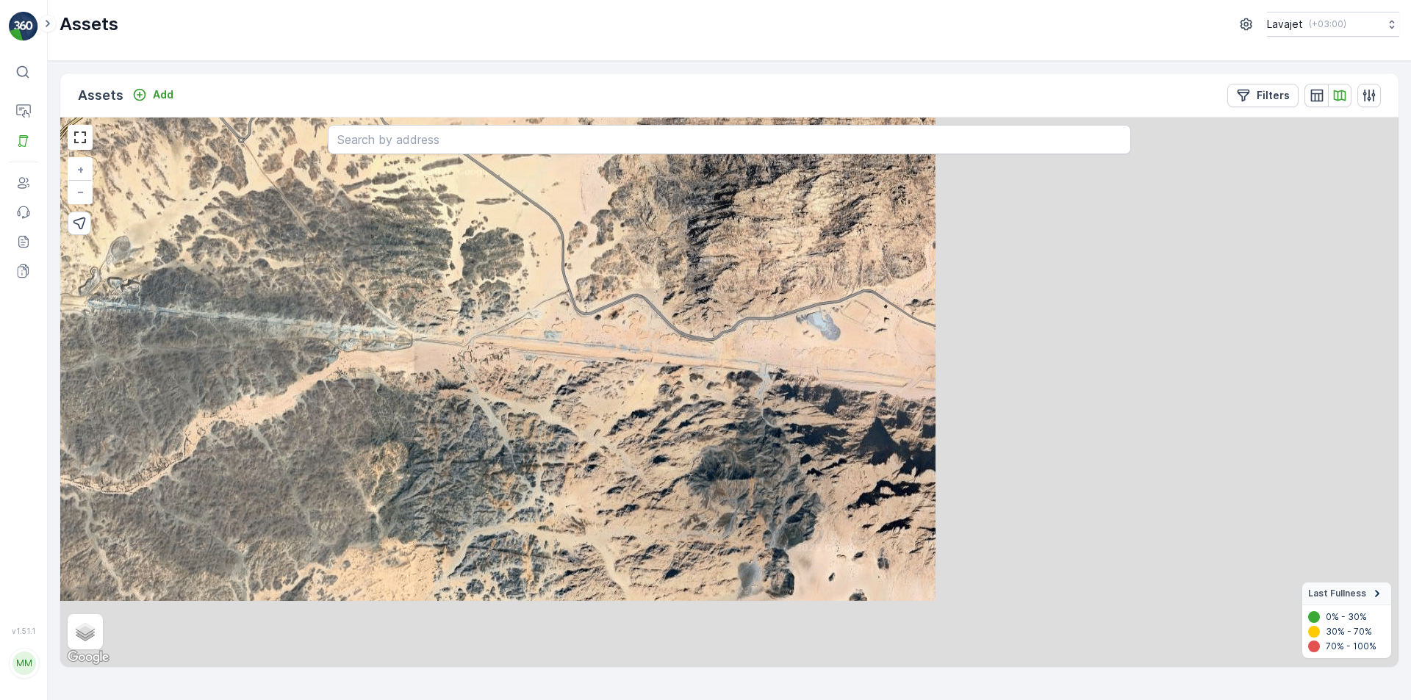
drag, startPoint x: 792, startPoint y: 578, endPoint x: 261, endPoint y: 383, distance: 566.0
click at [270, 386] on div "19 20 58 + − Satellite Roadmap Terrain Hybrid Leaflet Keyboard shortcuts Map Da…" at bounding box center [729, 393] width 1338 height 550
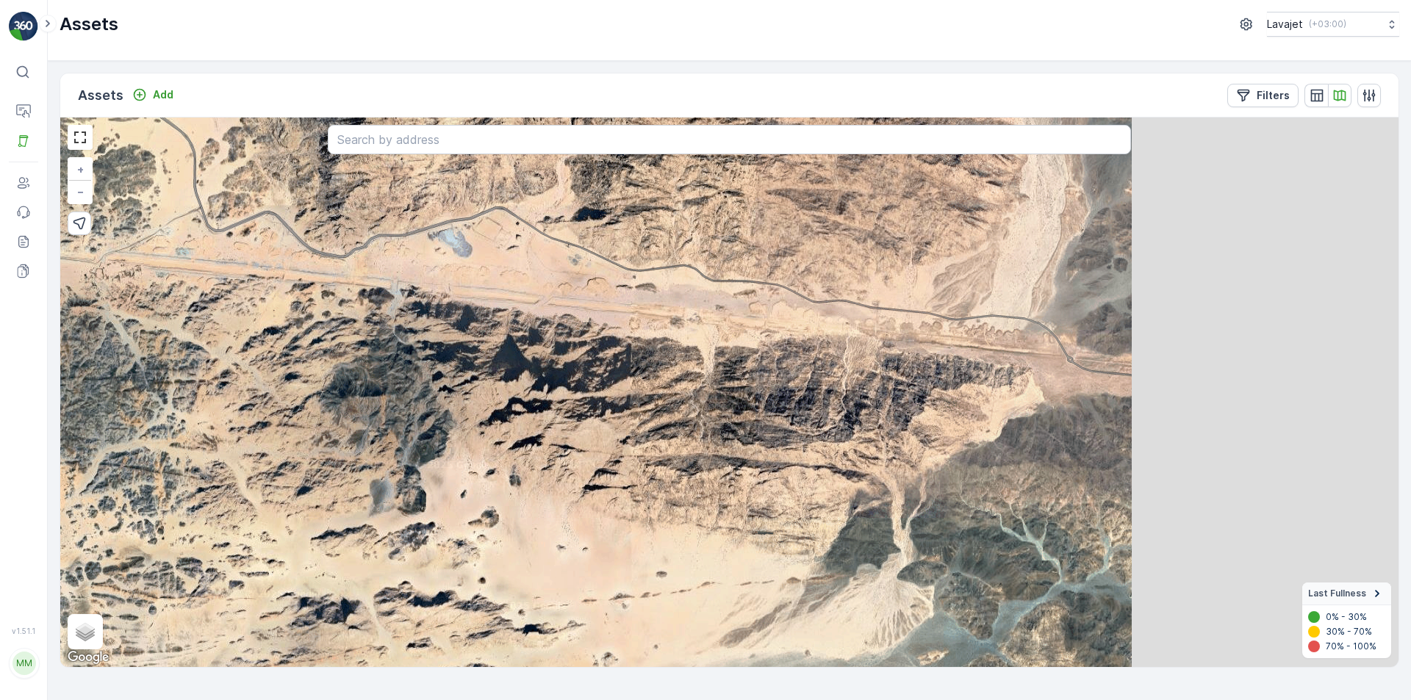
drag, startPoint x: 737, startPoint y: 464, endPoint x: 348, endPoint y: 392, distance: 395.4
click at [335, 379] on div "19 20 58 + − Satellite Roadmap Terrain Hybrid Leaflet Keyboard shortcuts Map Da…" at bounding box center [729, 393] width 1338 height 550
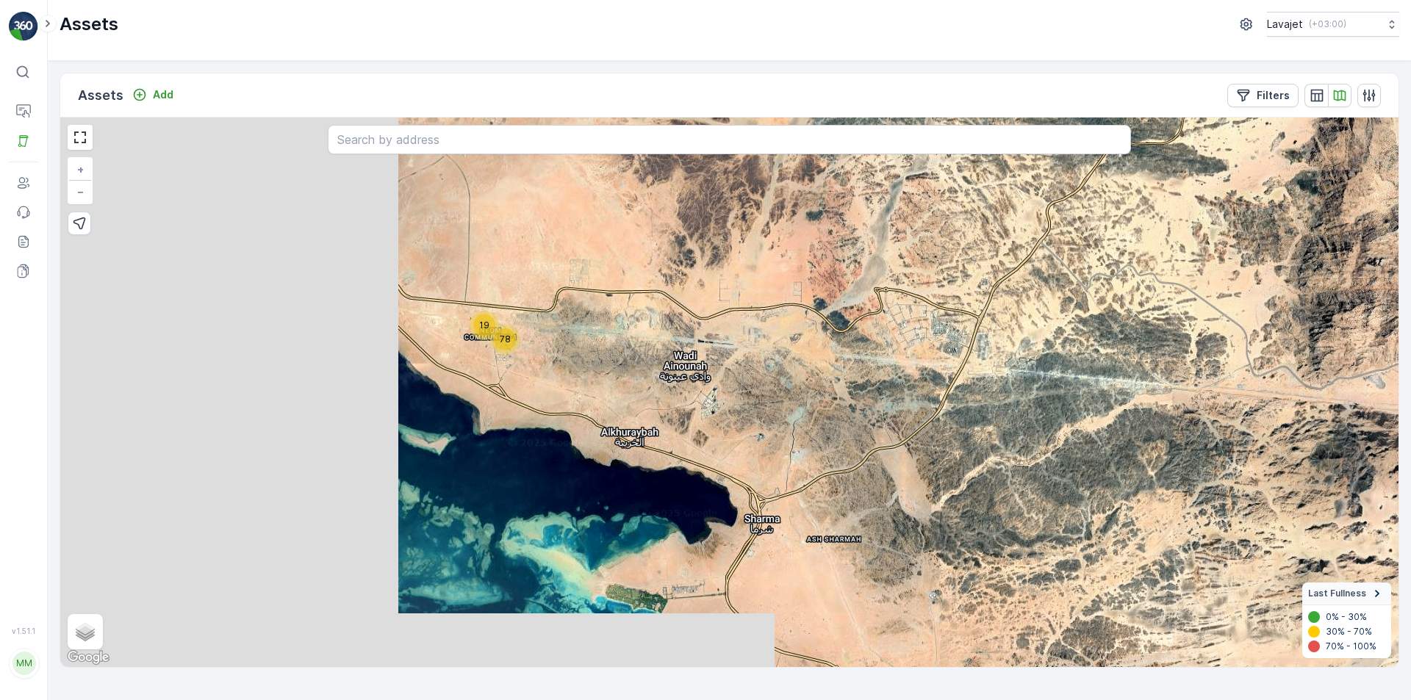
drag, startPoint x: 450, startPoint y: 438, endPoint x: 1273, endPoint y: 482, distance: 824.8
click at [1286, 486] on div "19 78 + − Satellite Roadmap Terrain Hybrid Leaflet Keyboard shortcuts Map Data …" at bounding box center [729, 393] width 1338 height 550
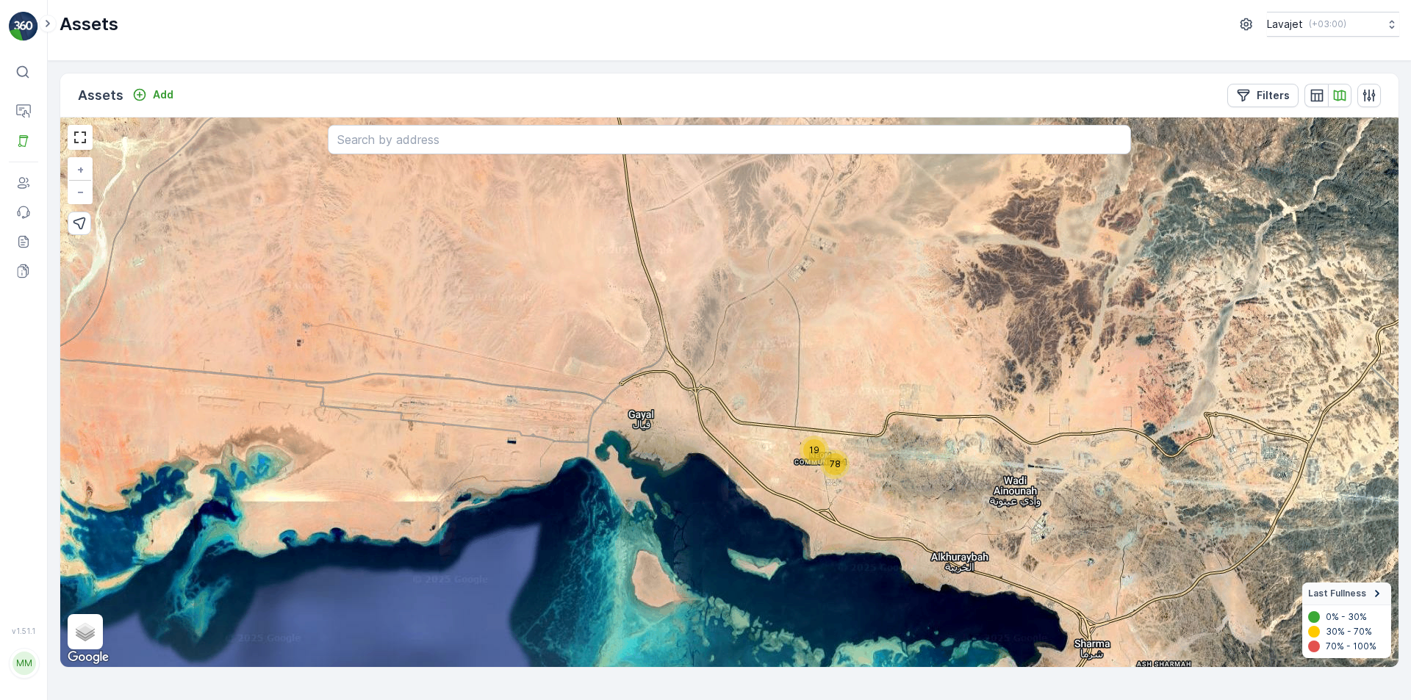
drag, startPoint x: 417, startPoint y: 361, endPoint x: 747, endPoint y: 488, distance: 353.2
click at [747, 488] on div "19 78 + − Satellite Roadmap Terrain Hybrid Leaflet Keyboard shortcuts Map Data …" at bounding box center [729, 393] width 1338 height 550
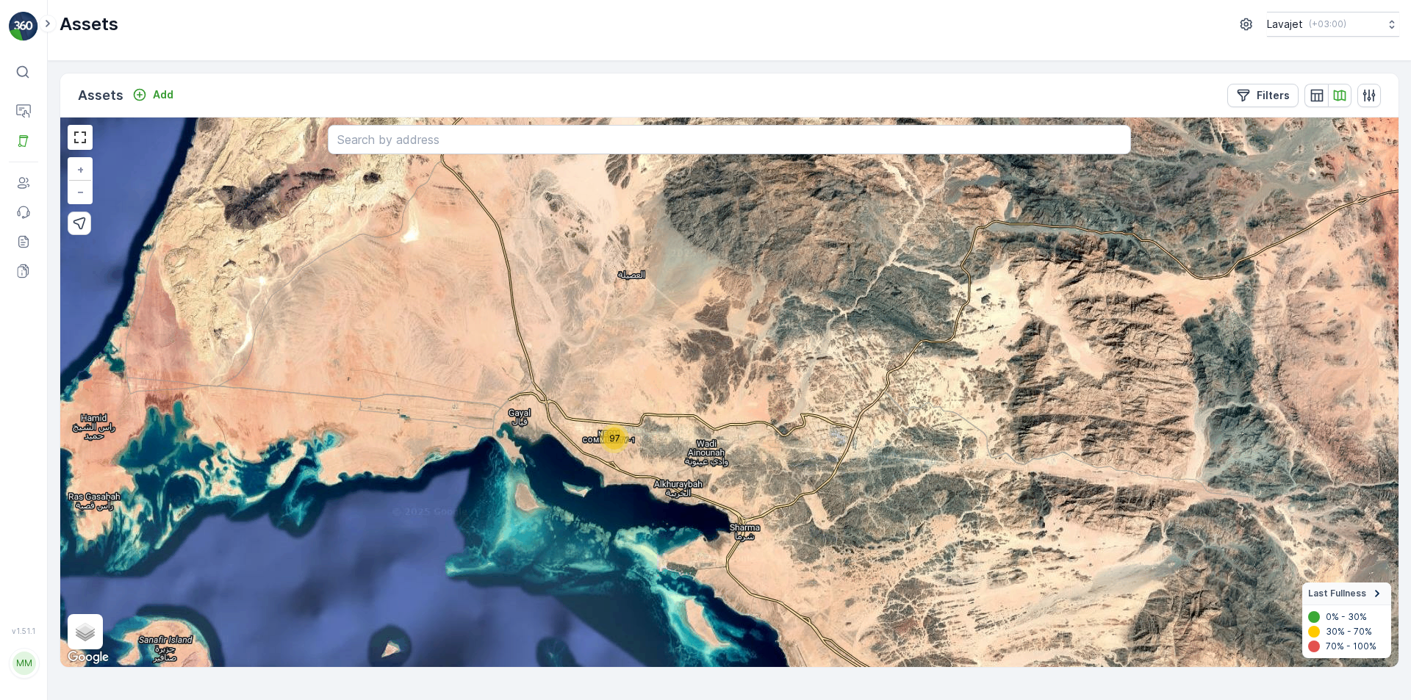
drag, startPoint x: 256, startPoint y: 433, endPoint x: 201, endPoint y: 329, distance: 118.0
click at [204, 331] on div "97 + − Satellite Roadmap Terrain Hybrid Leaflet Keyboard shortcuts Map Data Map…" at bounding box center [729, 393] width 1338 height 550
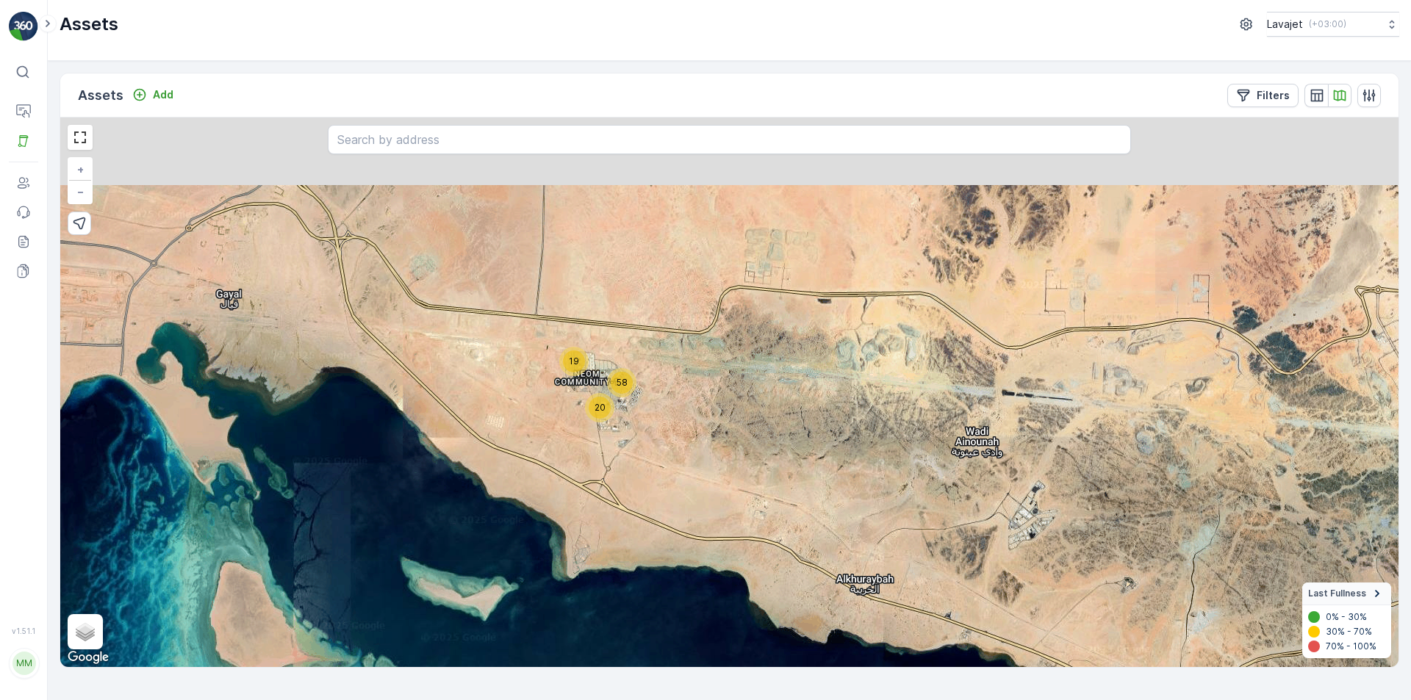
drag, startPoint x: 605, startPoint y: 292, endPoint x: 893, endPoint y: 542, distance: 381.2
click at [893, 542] on div "19 20 58 + − Satellite Roadmap Terrain Hybrid Leaflet Keyboard shortcuts Map Da…" at bounding box center [729, 393] width 1338 height 550
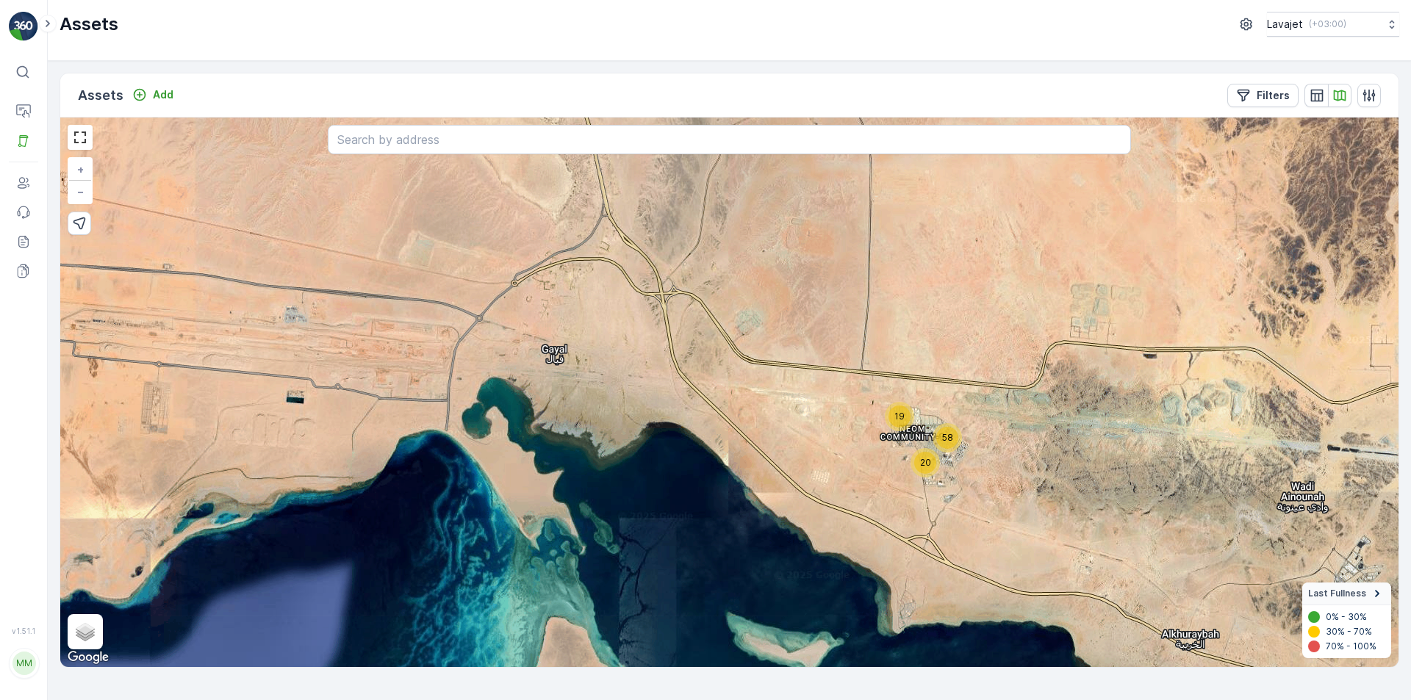
drag, startPoint x: 327, startPoint y: 381, endPoint x: 589, endPoint y: 397, distance: 262.7
click at [589, 397] on div "19 20 58 + − Satellite Roadmap Terrain Hybrid Leaflet Keyboard shortcuts Map Da…" at bounding box center [729, 393] width 1338 height 550
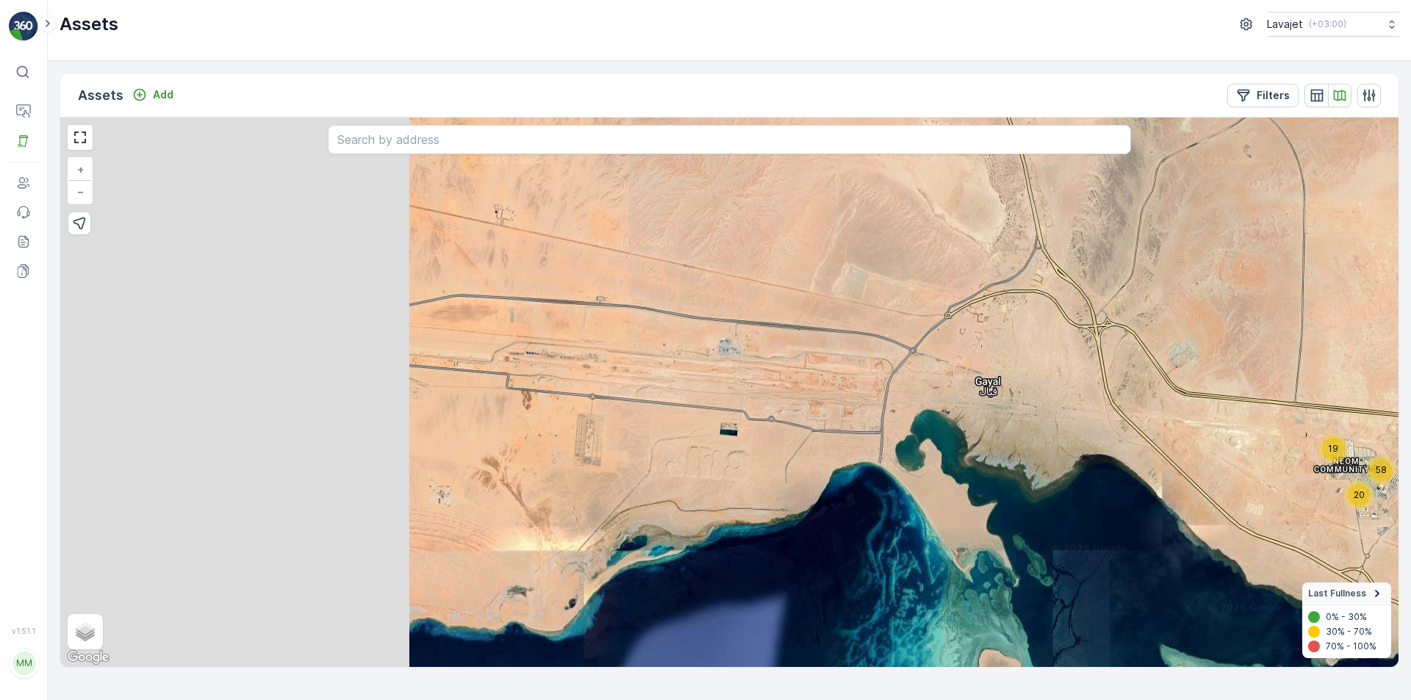
drag, startPoint x: 325, startPoint y: 386, endPoint x: 902, endPoint y: 397, distance: 576.8
click at [902, 397] on div "19 20 58 + − Satellite Roadmap Terrain Hybrid Leaflet Keyboard shortcuts Map Da…" at bounding box center [729, 393] width 1338 height 550
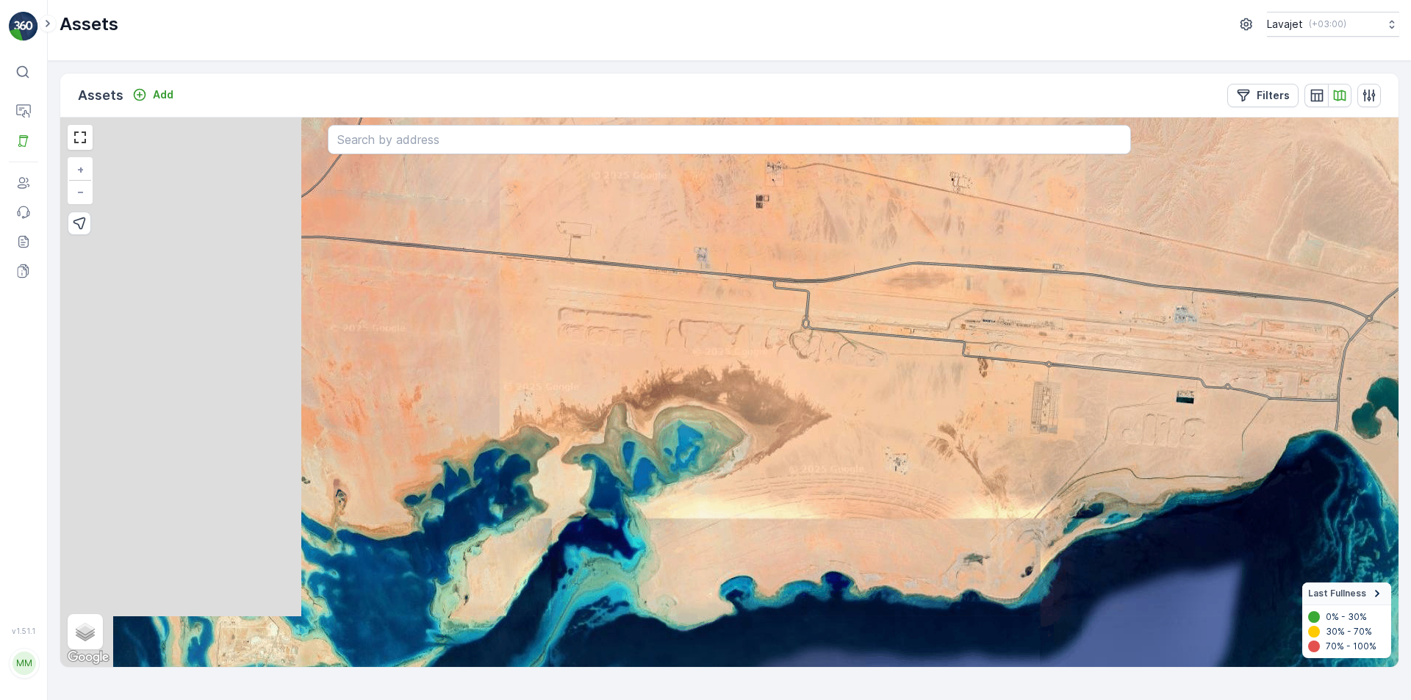
drag, startPoint x: 564, startPoint y: 444, endPoint x: 876, endPoint y: 433, distance: 311.7
click at [876, 433] on div "19 20 58 + − Satellite Roadmap Terrain Hybrid Leaflet Keyboard shortcuts Map Da…" at bounding box center [729, 393] width 1338 height 550
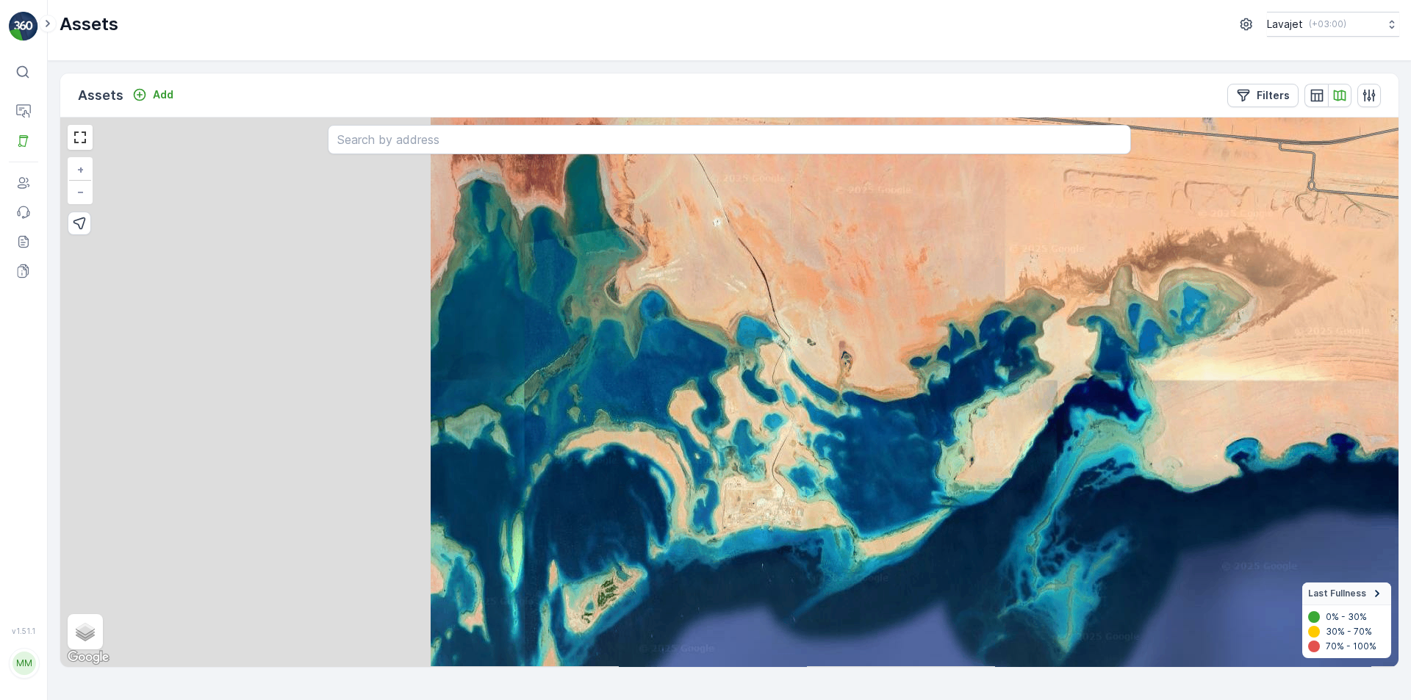
drag, startPoint x: 359, startPoint y: 414, endPoint x: 865, endPoint y: 276, distance: 524.0
click at [865, 276] on div "19 20 58 + − Satellite Roadmap Terrain Hybrid Leaflet Keyboard shortcuts Map Da…" at bounding box center [729, 393] width 1338 height 550
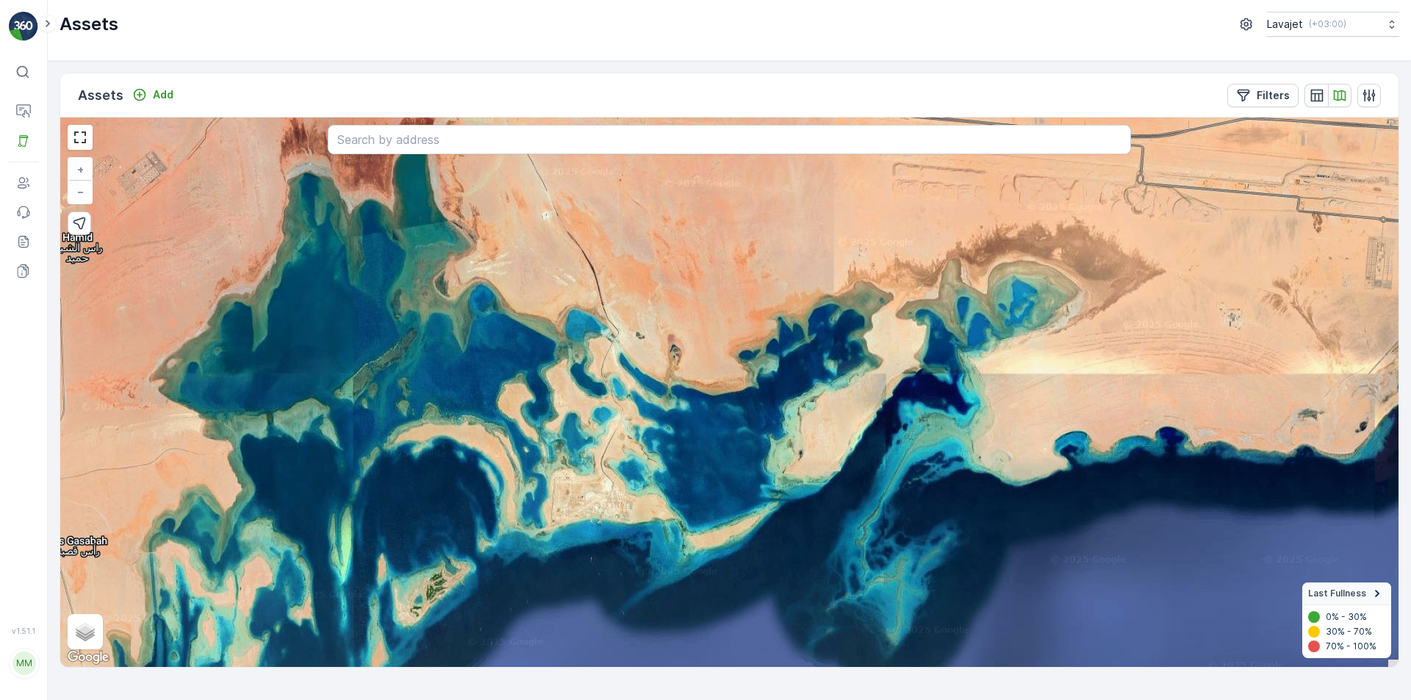
drag, startPoint x: 918, startPoint y: 289, endPoint x: 224, endPoint y: 283, distance: 693.6
click at [228, 281] on div "19 20 58 + − Satellite Roadmap Terrain Hybrid Leaflet Keyboard shortcuts Map Da…" at bounding box center [729, 393] width 1338 height 550
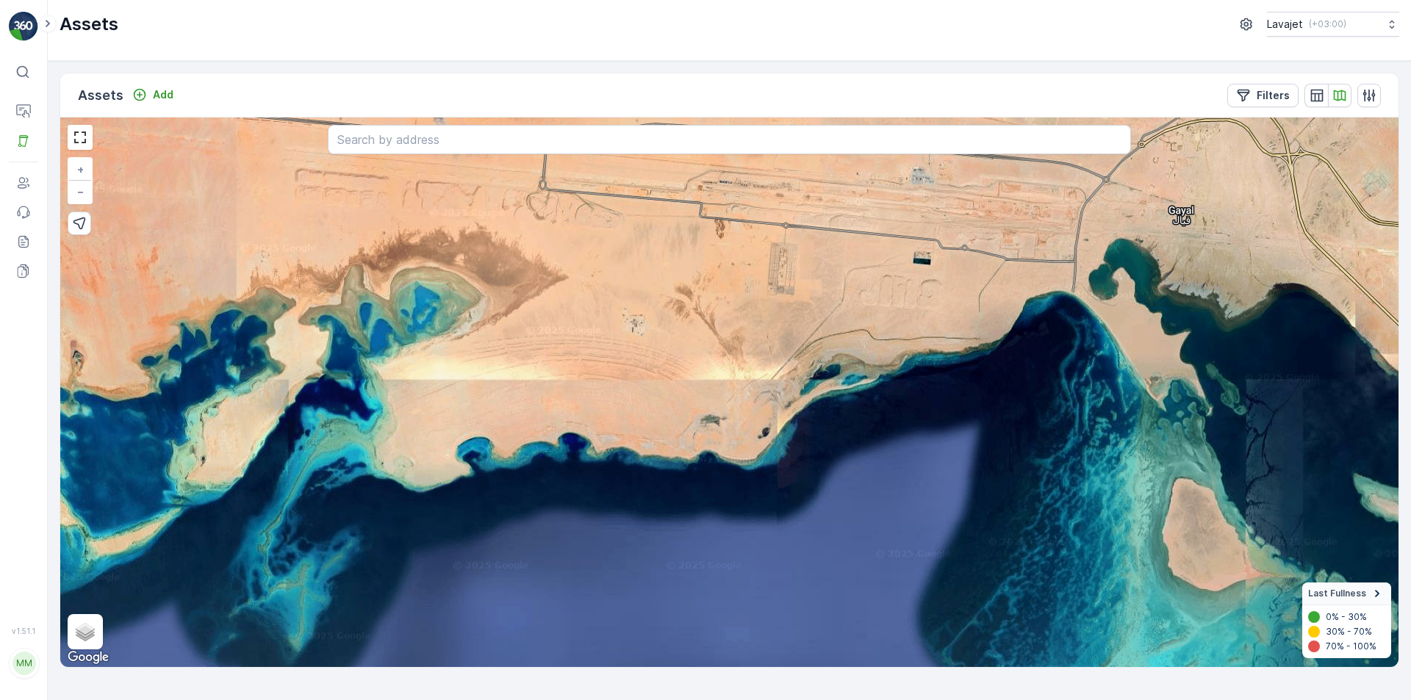
drag, startPoint x: 795, startPoint y: 298, endPoint x: 198, endPoint y: 413, distance: 607.5
click at [229, 397] on div "19 20 58 + − Satellite Roadmap Terrain Hybrid Leaflet Keyboard shortcuts Map Da…" at bounding box center [729, 393] width 1338 height 550
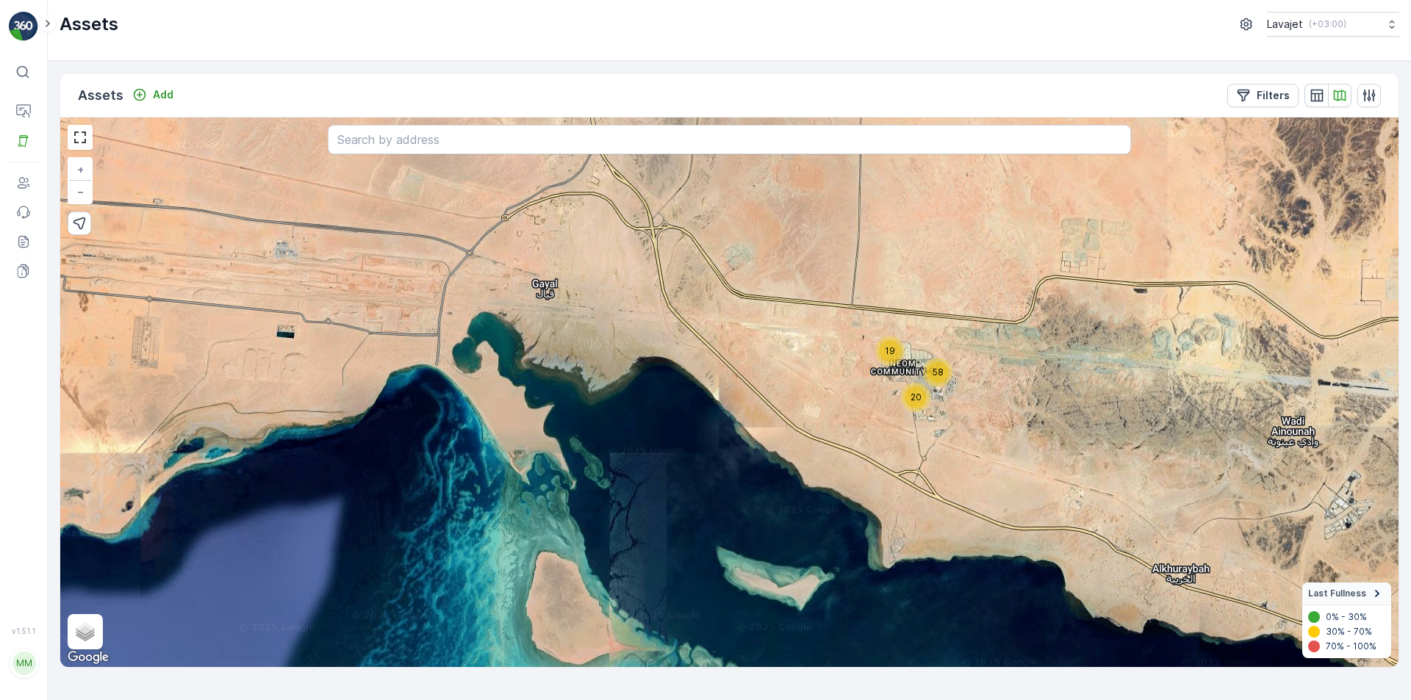
drag, startPoint x: 937, startPoint y: 406, endPoint x: 327, endPoint y: 402, distance: 610.5
click at [338, 400] on div "19 20 58 + − Satellite Roadmap Terrain Hybrid Leaflet Keyboard shortcuts Map Da…" at bounding box center [729, 393] width 1338 height 550
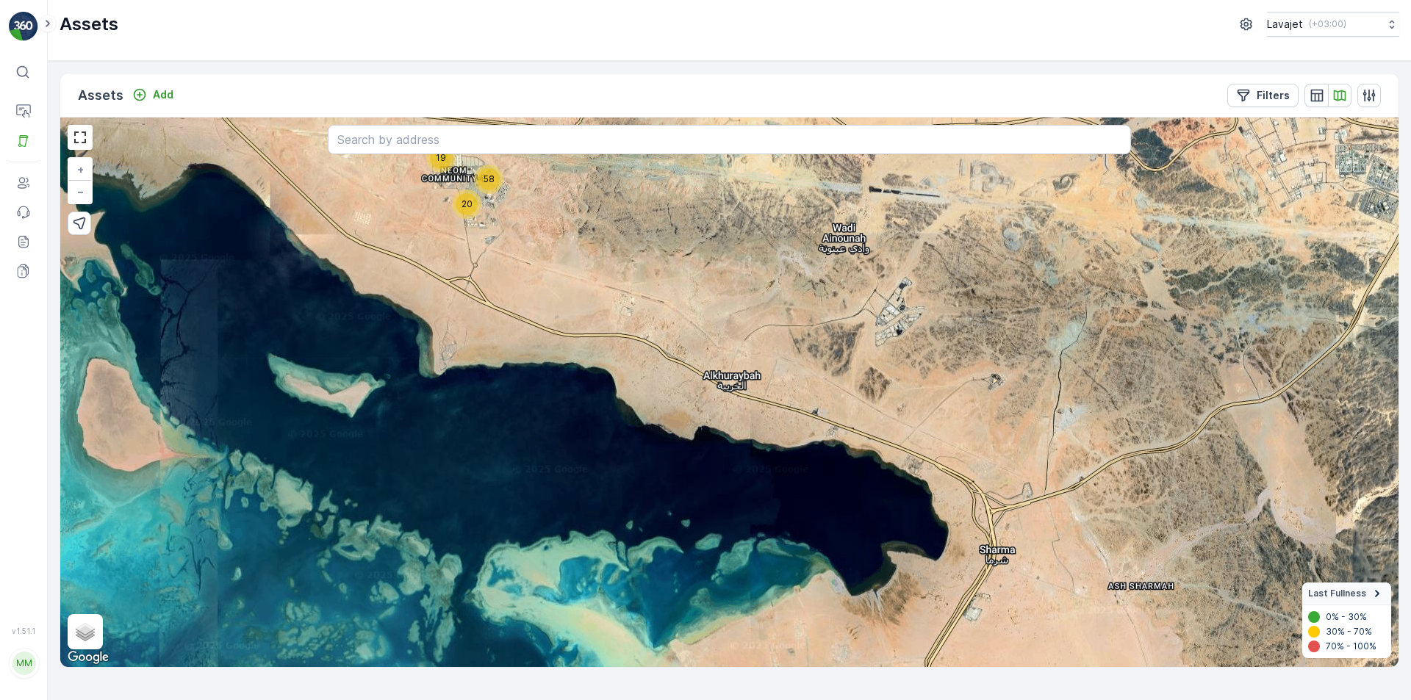
drag, startPoint x: 626, startPoint y: 503, endPoint x: 648, endPoint y: 289, distance: 214.9
click at [649, 291] on div "19 20 58 + − Satellite Roadmap Terrain Hybrid Leaflet Keyboard shortcuts Map Da…" at bounding box center [729, 393] width 1338 height 550
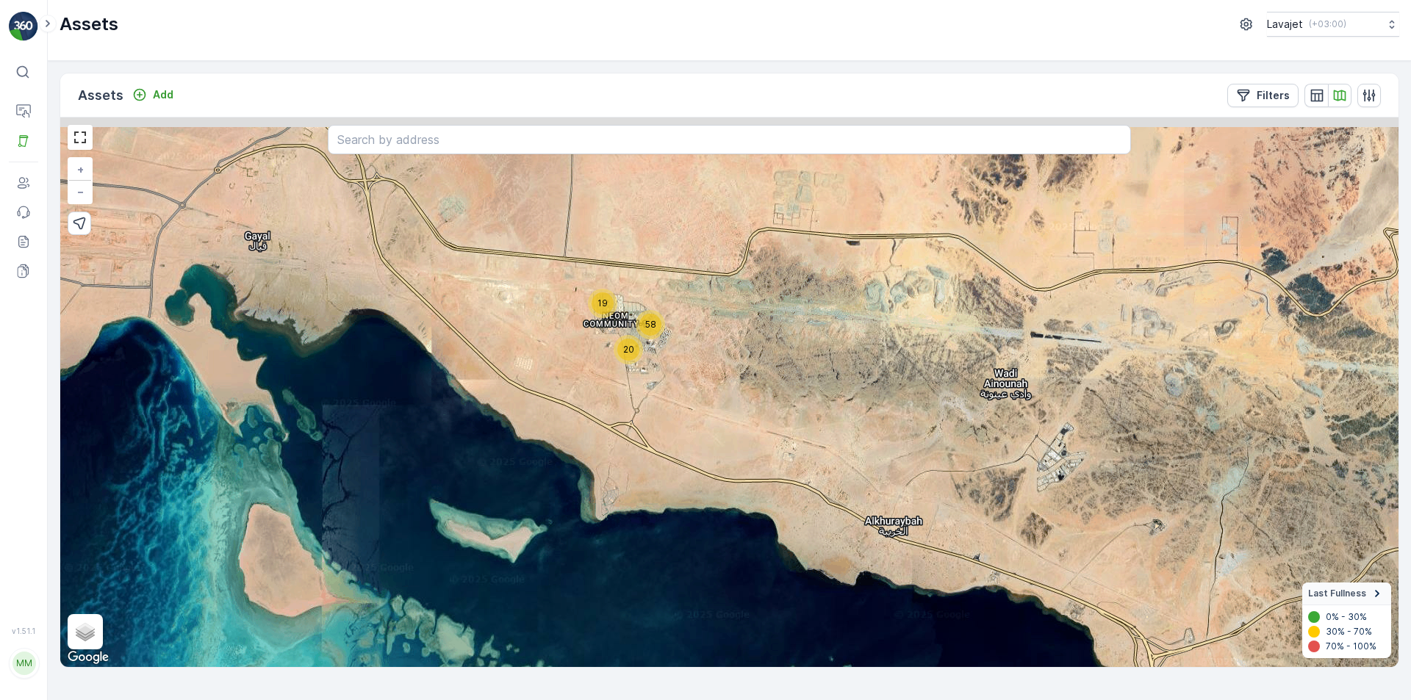
drag, startPoint x: 709, startPoint y: 353, endPoint x: 785, endPoint y: 438, distance: 113.4
click at [785, 438] on div "19 20 58 + − Satellite Roadmap Terrain Hybrid Leaflet Keyboard shortcuts Map Da…" at bounding box center [729, 393] width 1338 height 550
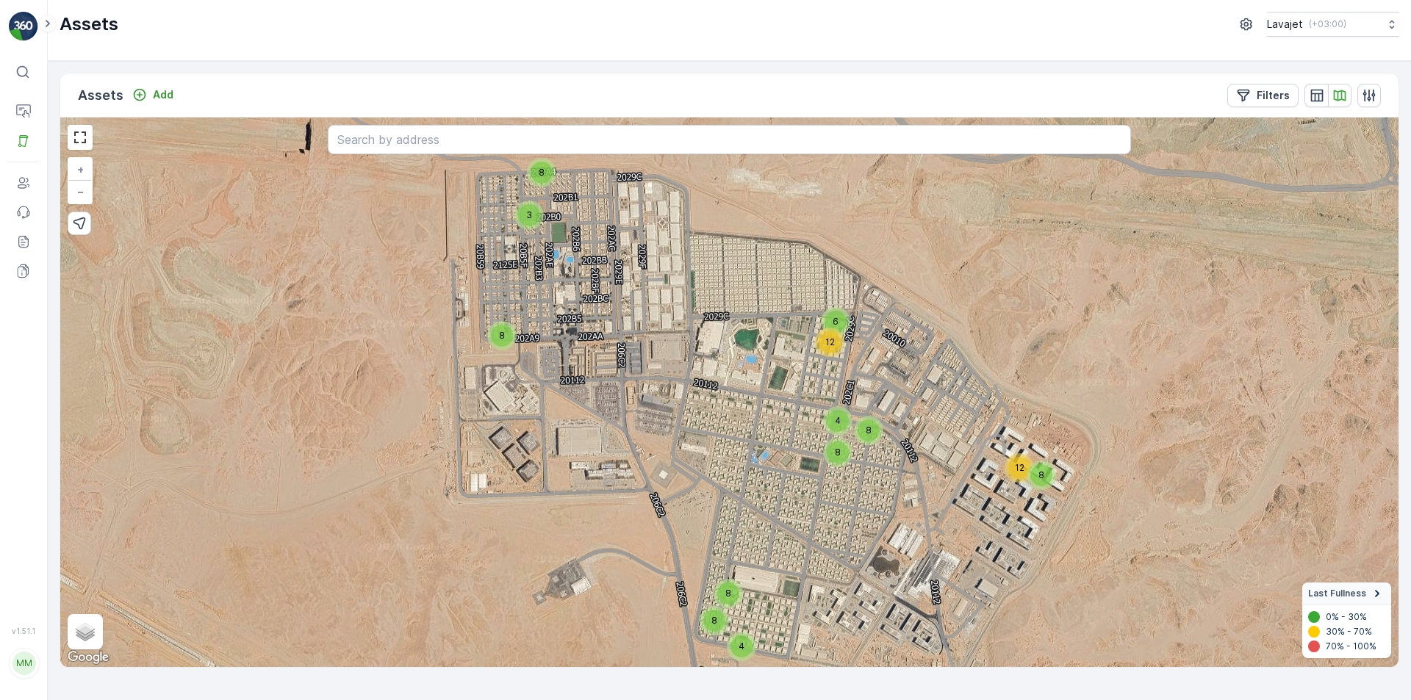
drag, startPoint x: 1111, startPoint y: 372, endPoint x: 945, endPoint y: 293, distance: 184.0
click at [945, 293] on div "3 8 8 8 8 4 6 12 4 8 8 8 12 + − Satellite Roadmap Terrain Hybrid Leaflet Keyboa…" at bounding box center [729, 393] width 1338 height 550
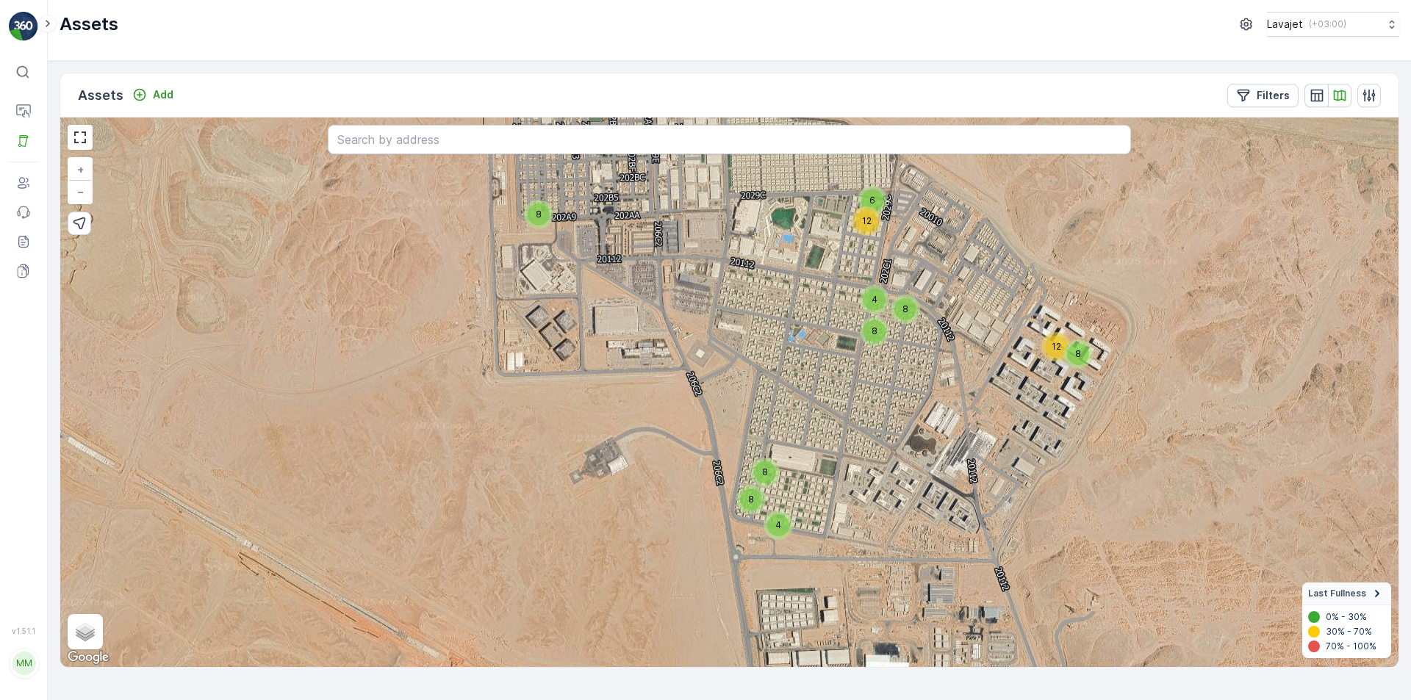
drag, startPoint x: 605, startPoint y: 563, endPoint x: 641, endPoint y: 442, distance: 126.7
click at [641, 442] on div "3 8 8 8 8 4 6 12 4 8 8 8 12 + − Satellite Roadmap Terrain Hybrid Leaflet Keyboa…" at bounding box center [729, 393] width 1338 height 550
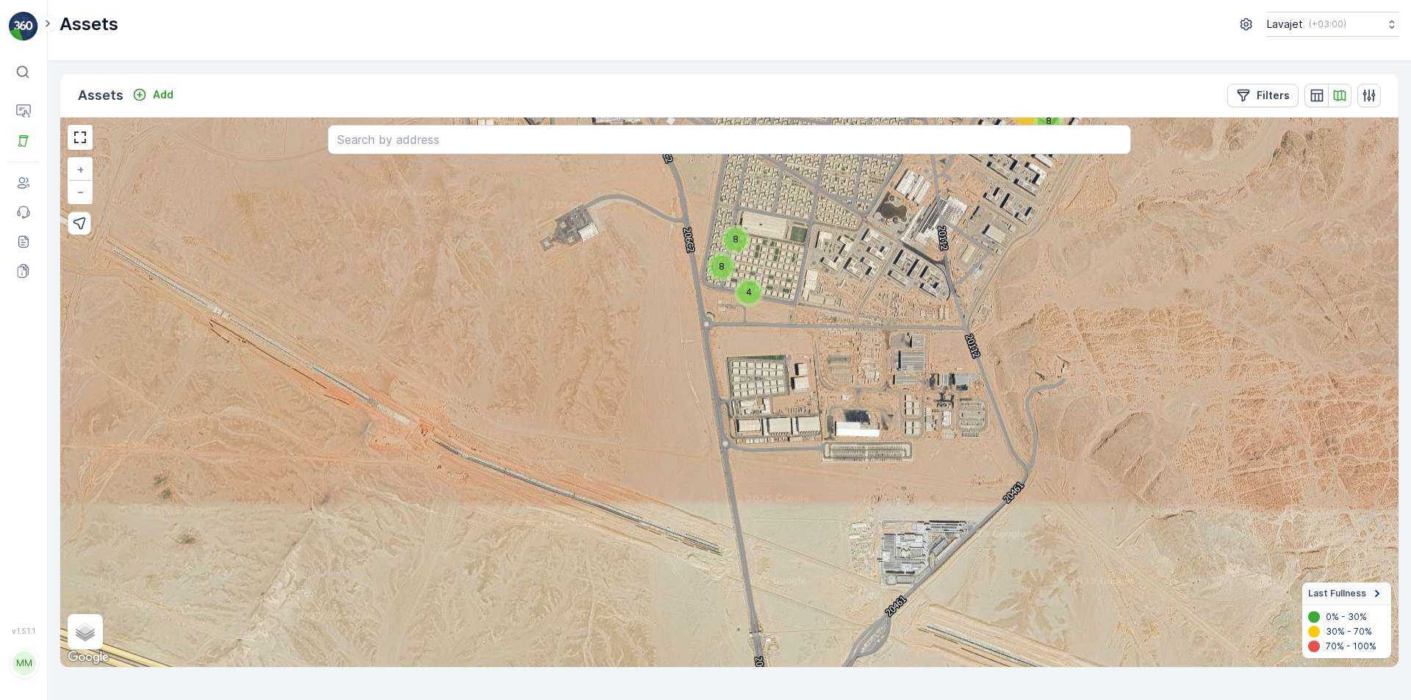
drag, startPoint x: 655, startPoint y: 576, endPoint x: 625, endPoint y: 343, distance: 234.7
click at [625, 343] on div "3 8 8 8 8 4 6 12 4 8 8 8 12 + − Satellite Roadmap Terrain Hybrid Leaflet Keyboa…" at bounding box center [729, 393] width 1338 height 550
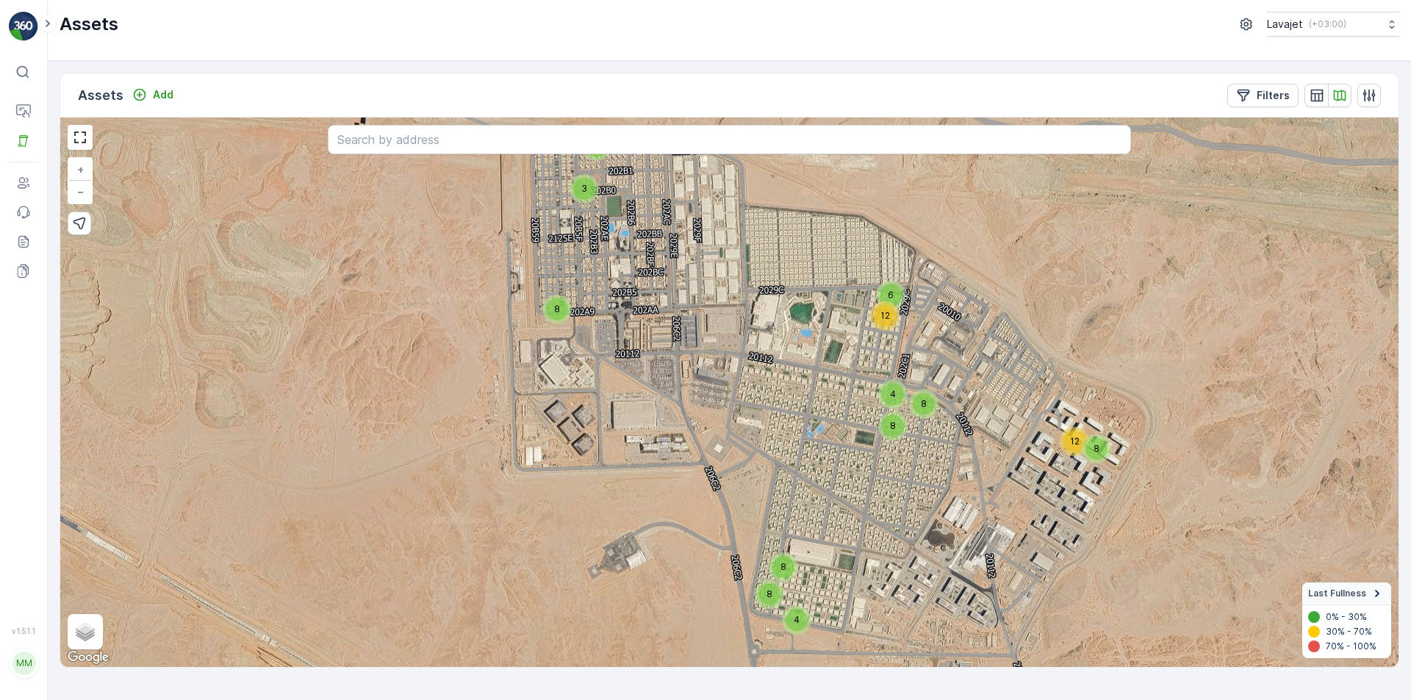
drag, startPoint x: 627, startPoint y: 332, endPoint x: 674, endPoint y: 660, distance: 331.1
click at [674, 660] on div "3 8 8 8 8 4 6 12 4 8 8 8 12 + − Satellite Roadmap Terrain Hybrid Leaflet Keyboa…" at bounding box center [729, 393] width 1338 height 550
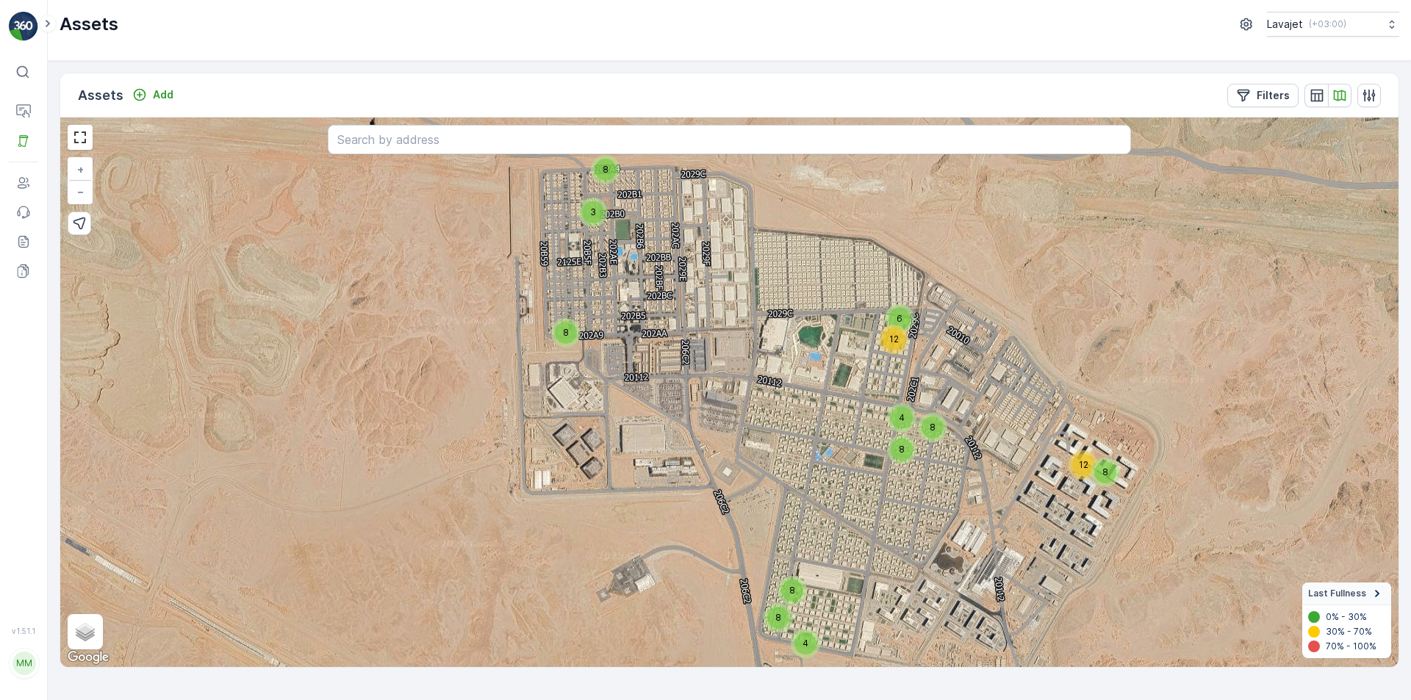
drag, startPoint x: 458, startPoint y: 502, endPoint x: 465, endPoint y: 519, distance: 18.8
click at [465, 519] on div "3 8 8 8 8 4 6 12 4 8 8 8 12 + − Satellite Roadmap Terrain Hybrid Leaflet Keyboa…" at bounding box center [729, 393] width 1338 height 550
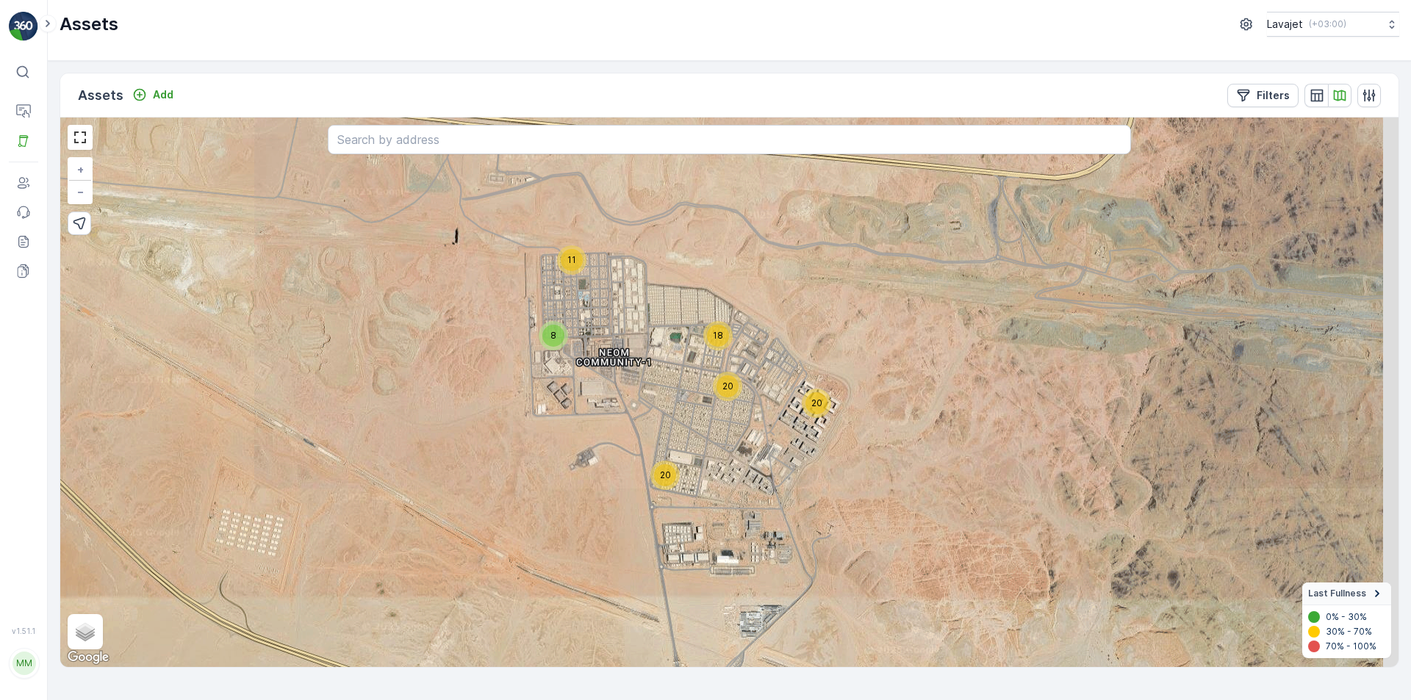
drag, startPoint x: 621, startPoint y: 609, endPoint x: 575, endPoint y: 482, distance: 135.0
click at [575, 482] on div "11 8 20 18 20 20 + − Satellite Roadmap Terrain Hybrid Leaflet Keyboard shortcut…" at bounding box center [729, 393] width 1338 height 550
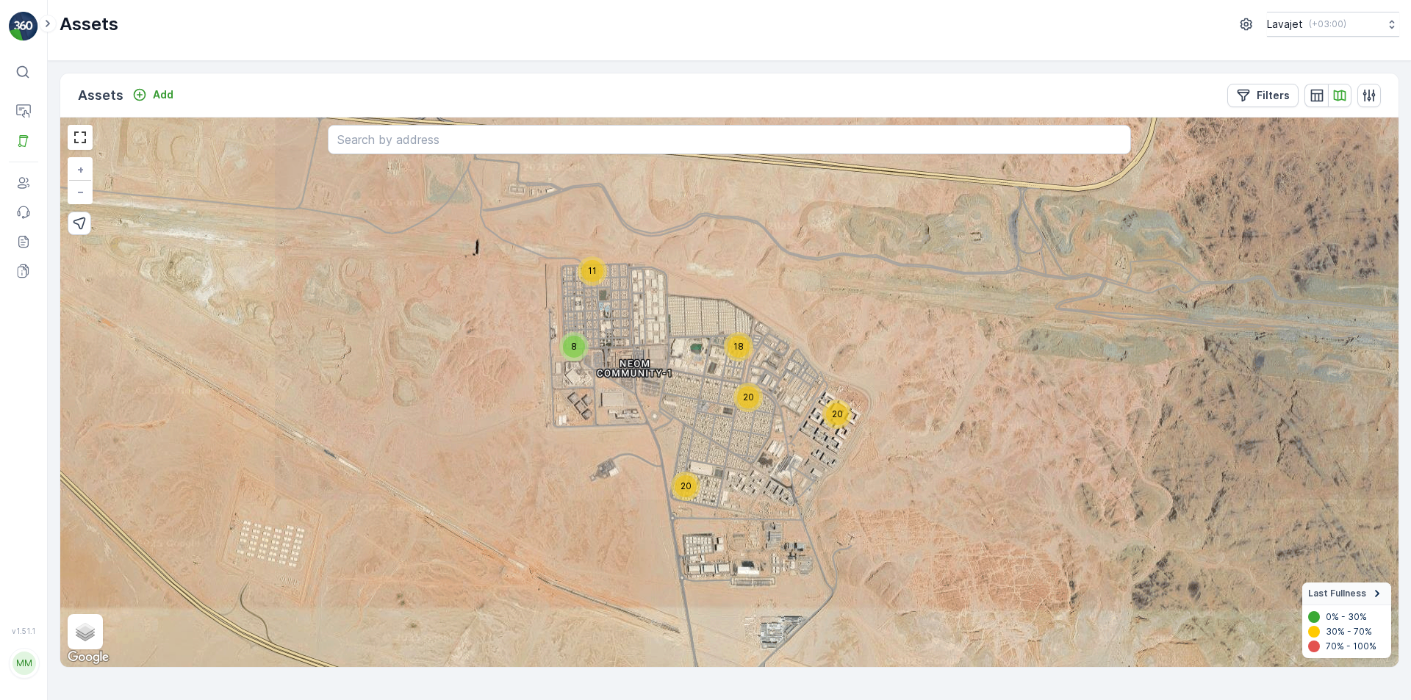
drag, startPoint x: 575, startPoint y: 482, endPoint x: 599, endPoint y: 509, distance: 35.9
click at [599, 509] on div "11 8 20 18 20 20 + − Satellite Roadmap Terrain Hybrid Leaflet Keyboard shortcut…" at bounding box center [729, 393] width 1338 height 550
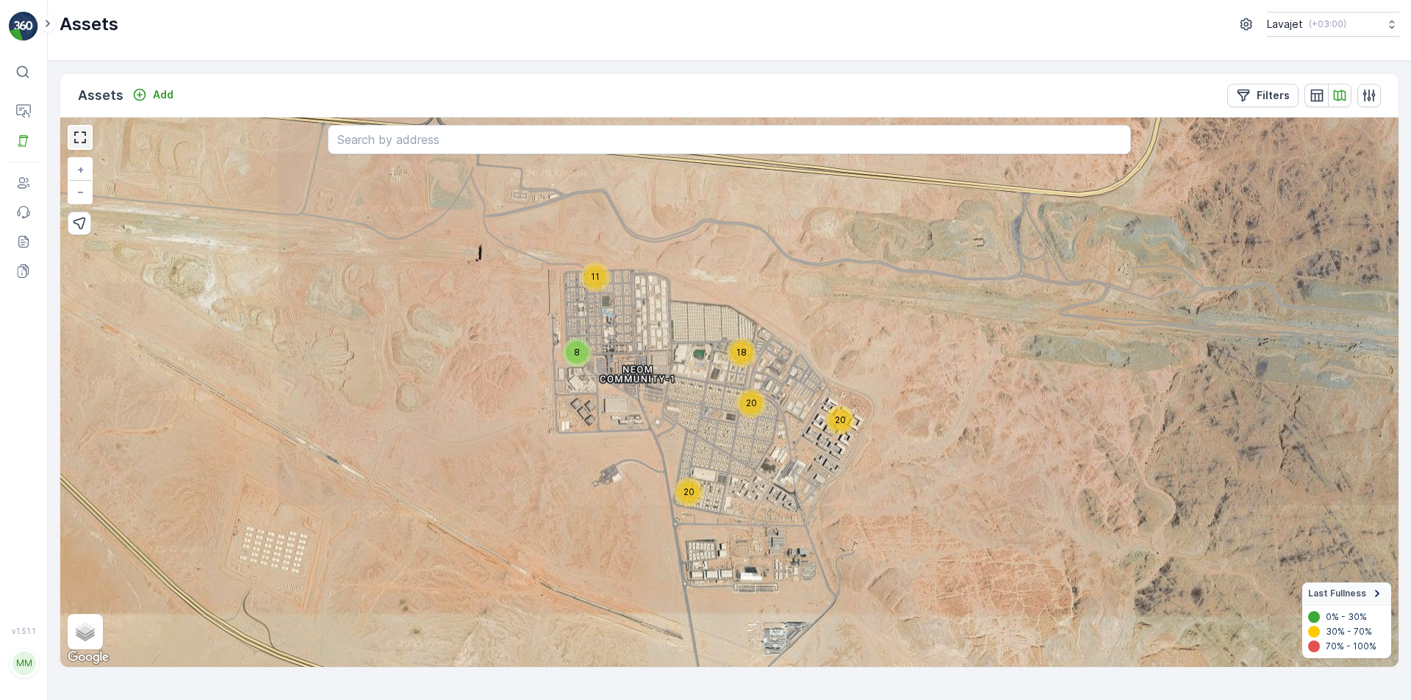
click at [81, 136] on link at bounding box center [80, 137] width 22 height 22
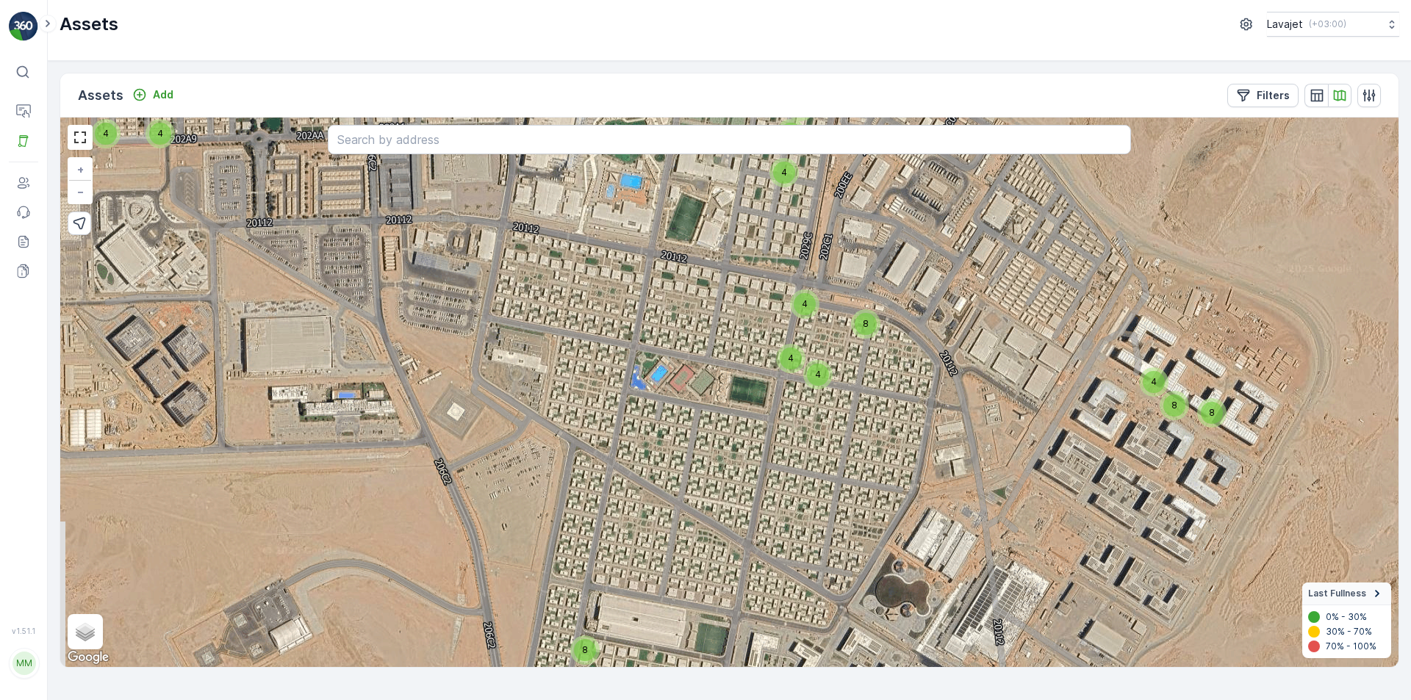
drag, startPoint x: 789, startPoint y: 478, endPoint x: 718, endPoint y: 267, distance: 223.3
click at [718, 267] on div "3 8 4 4 8 8 4 6 8 4 4 8 4 4 8 8 4 + − Satellite Roadmap Terrain Hybrid Leaflet …" at bounding box center [729, 393] width 1338 height 550
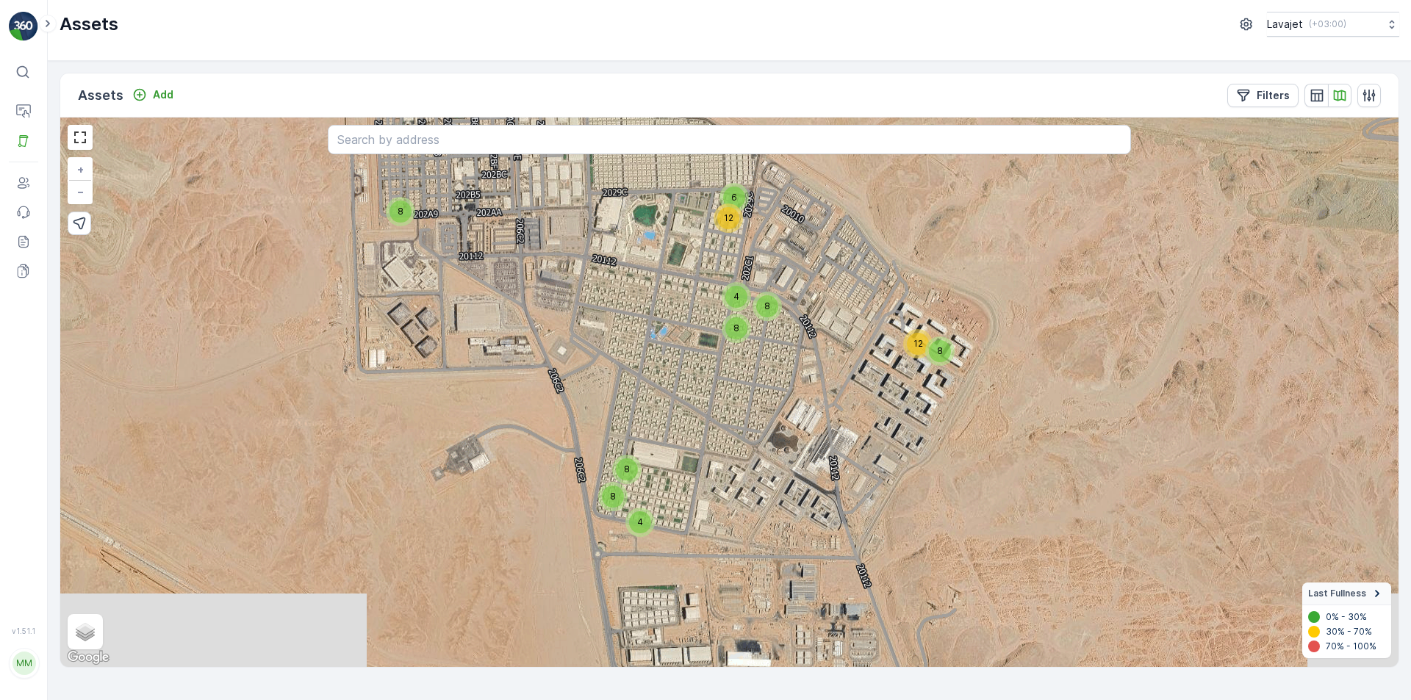
drag, startPoint x: 843, startPoint y: 538, endPoint x: 760, endPoint y: 445, distance: 124.3
click at [760, 445] on div "3 8 8 8 8 4 6 12 4 8 8 8 12 + − Satellite Roadmap Terrain Hybrid Leaflet Keyboa…" at bounding box center [729, 393] width 1338 height 550
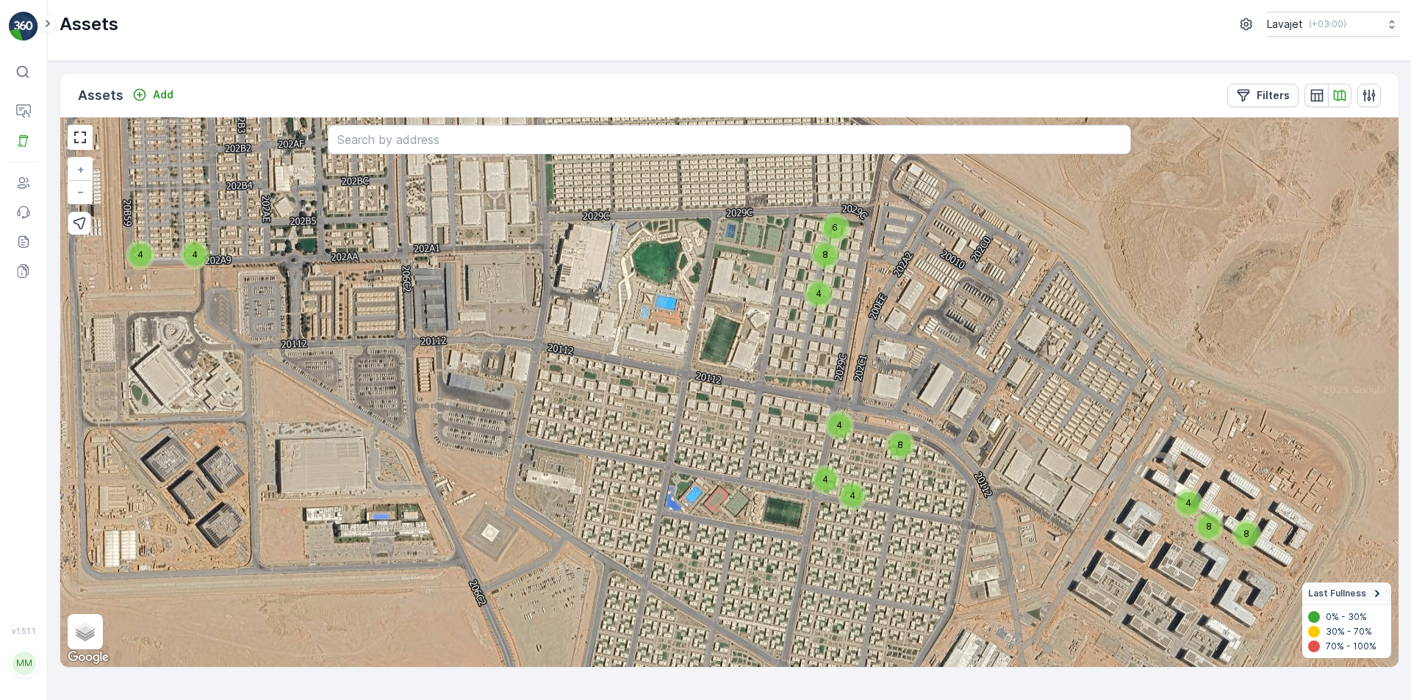
drag, startPoint x: 819, startPoint y: 341, endPoint x: 983, endPoint y: 630, distance: 332.0
click at [983, 630] on div "3 8 4 4 8 8 4 6 8 4 4 8 4 4 8 8 4 + − Satellite Roadmap Terrain Hybrid Leaflet …" at bounding box center [729, 393] width 1338 height 550
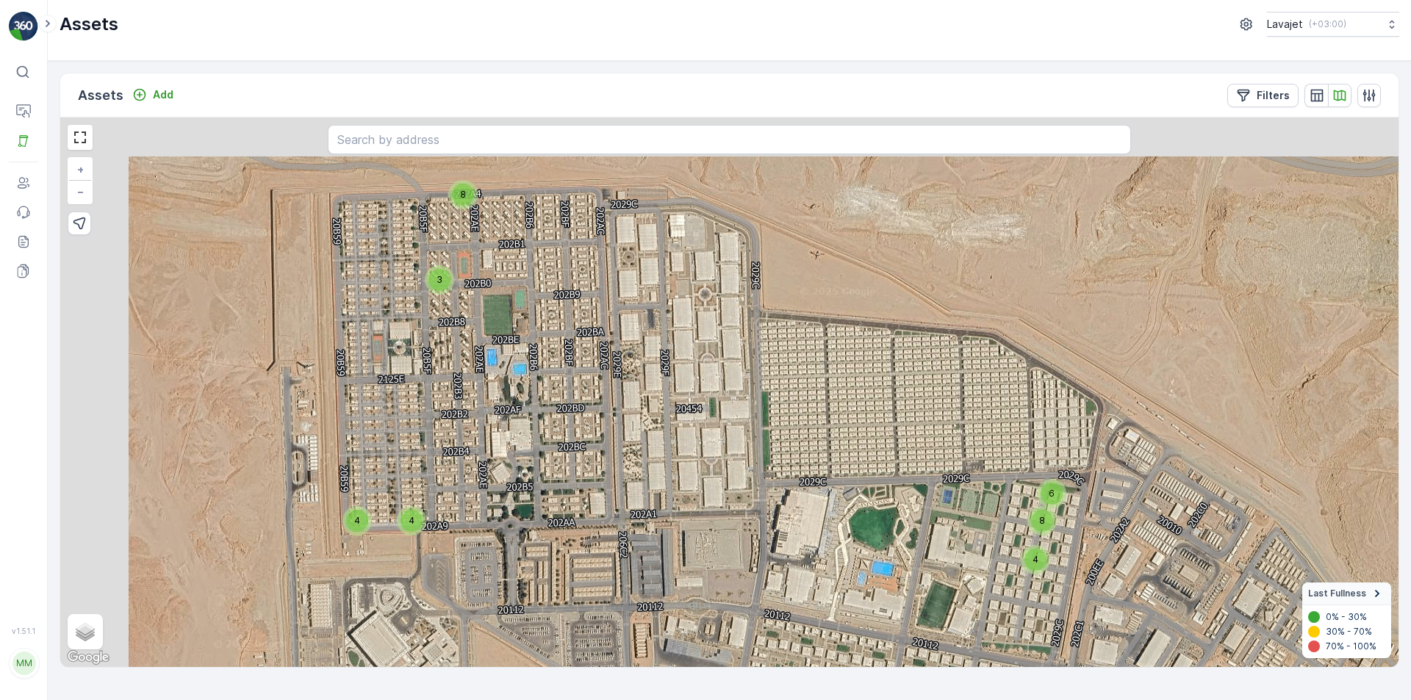
drag, startPoint x: 923, startPoint y: 270, endPoint x: 1125, endPoint y: 523, distance: 323.6
click at [1125, 523] on div "3 8 4 4 8 8 4 6 8 4 4 8 4 4 8 8 4 + − Satellite Roadmap Terrain Hybrid Leaflet …" at bounding box center [729, 393] width 1338 height 550
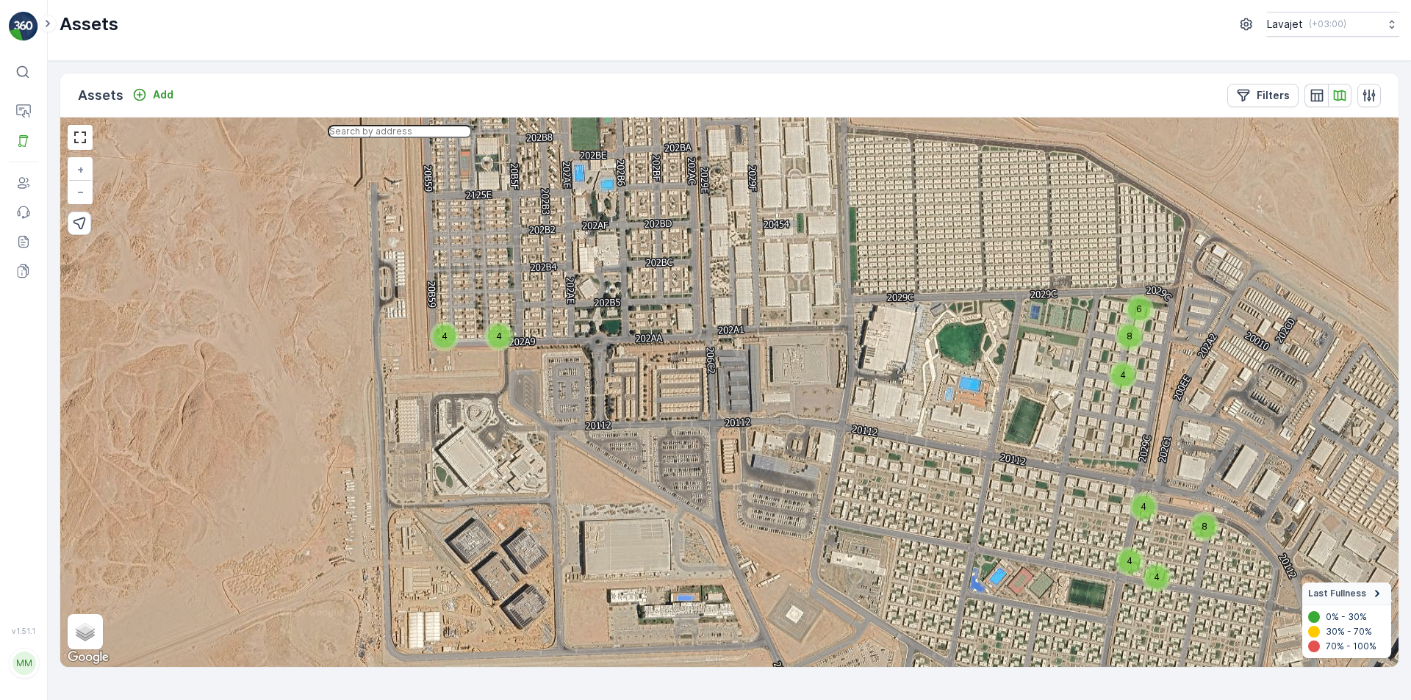
drag, startPoint x: 569, startPoint y: 351, endPoint x: 542, endPoint y: 46, distance: 306.8
click at [542, 46] on div "Assets Lavajet ( +03:00 ) Assets Add Filters 3 8 4 4 8 8 4 6 8 4 4 8 4 4 8 8 4 …" at bounding box center [729, 350] width 1363 height 700
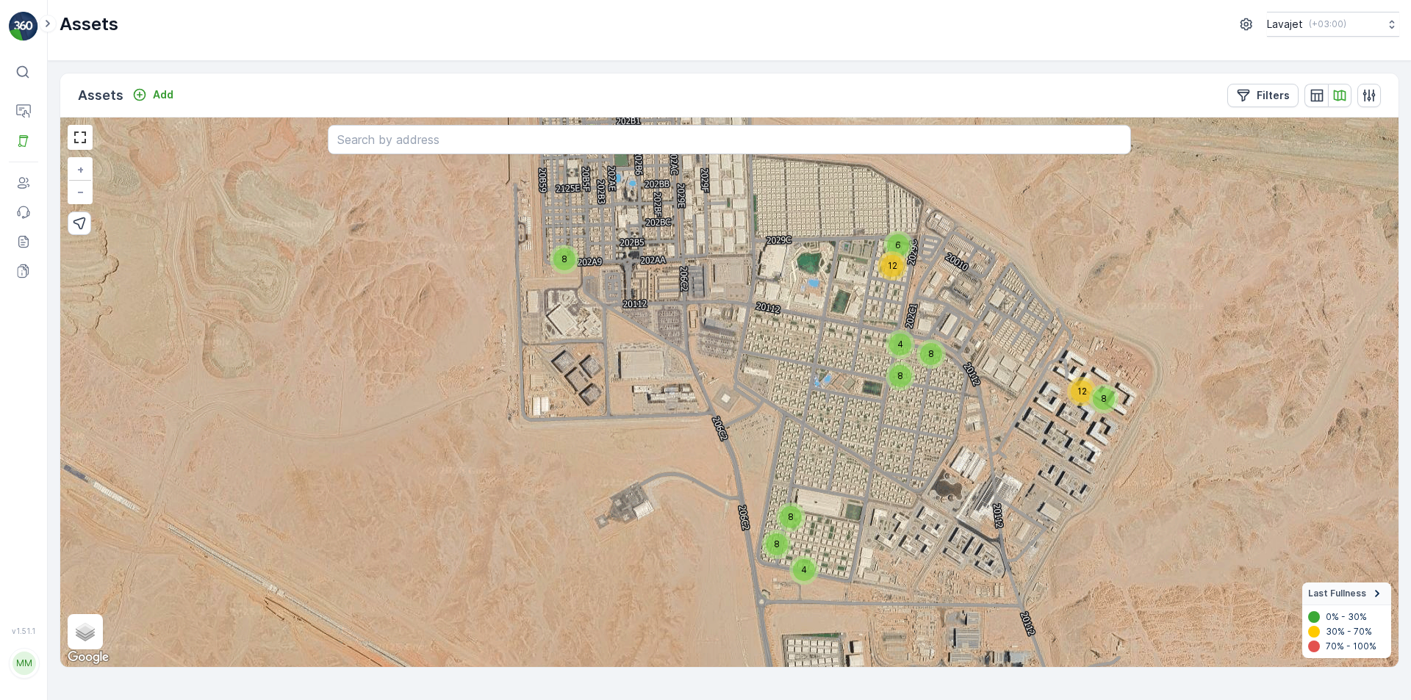
drag, startPoint x: 800, startPoint y: 472, endPoint x: 755, endPoint y: 372, distance: 109.1
click at [755, 372] on div "3 8 8 8 8 4 6 12 4 8 8 8 12 + − Satellite Roadmap Terrain Hybrid Leaflet Keyboa…" at bounding box center [729, 393] width 1338 height 550
